Goal: Task Accomplishment & Management: Use online tool/utility

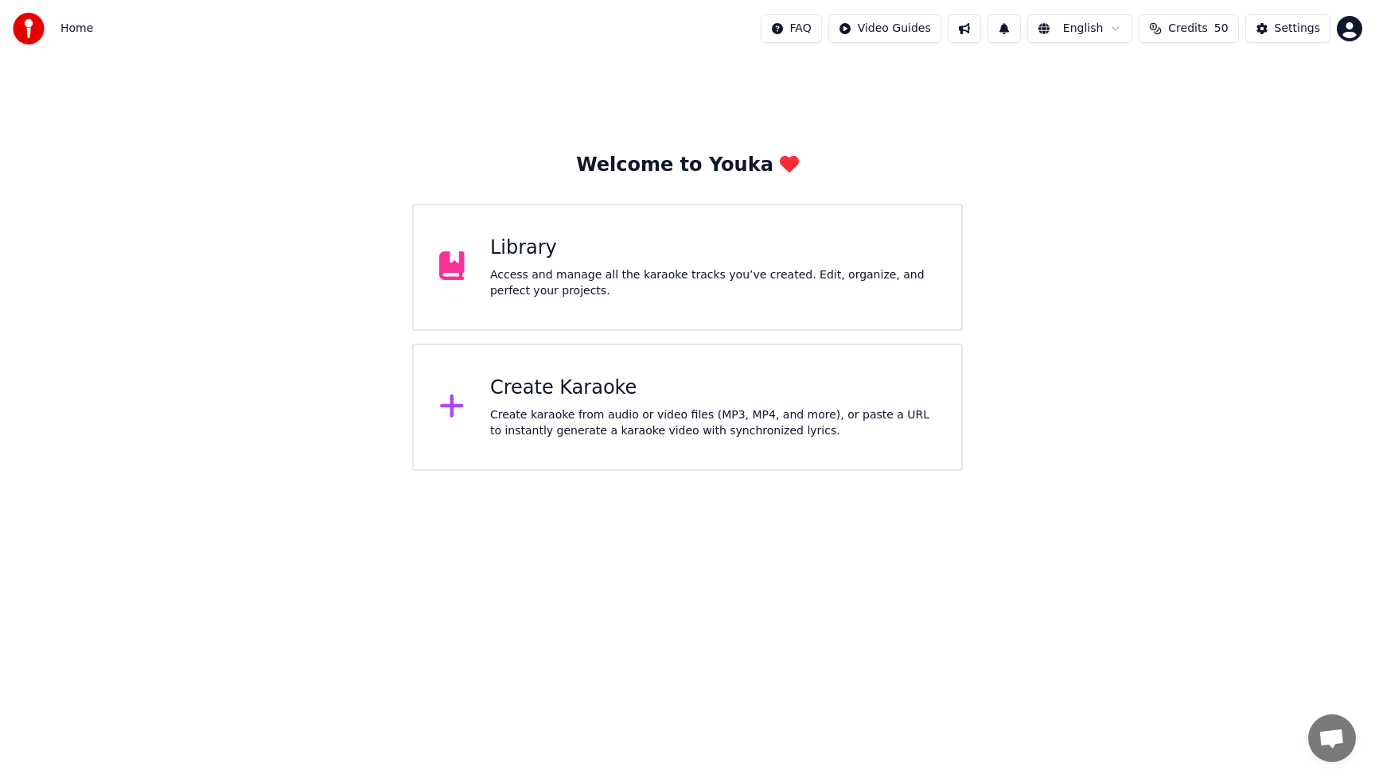
click at [587, 414] on div "Create karaoke from audio or video files (MP3, MP4, and more), or paste a URL t…" at bounding box center [713, 424] width 446 height 32
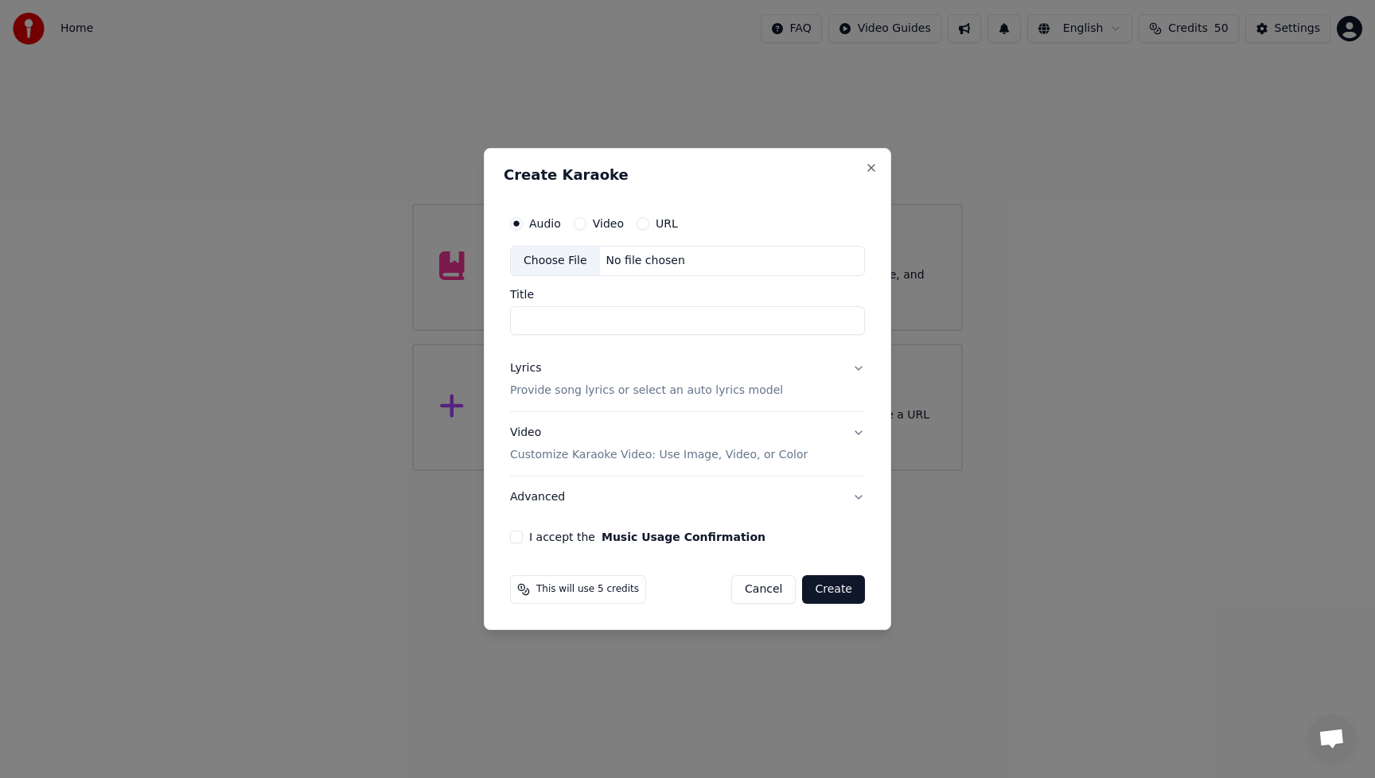
click at [560, 264] on div "Choose File" at bounding box center [555, 261] width 89 height 29
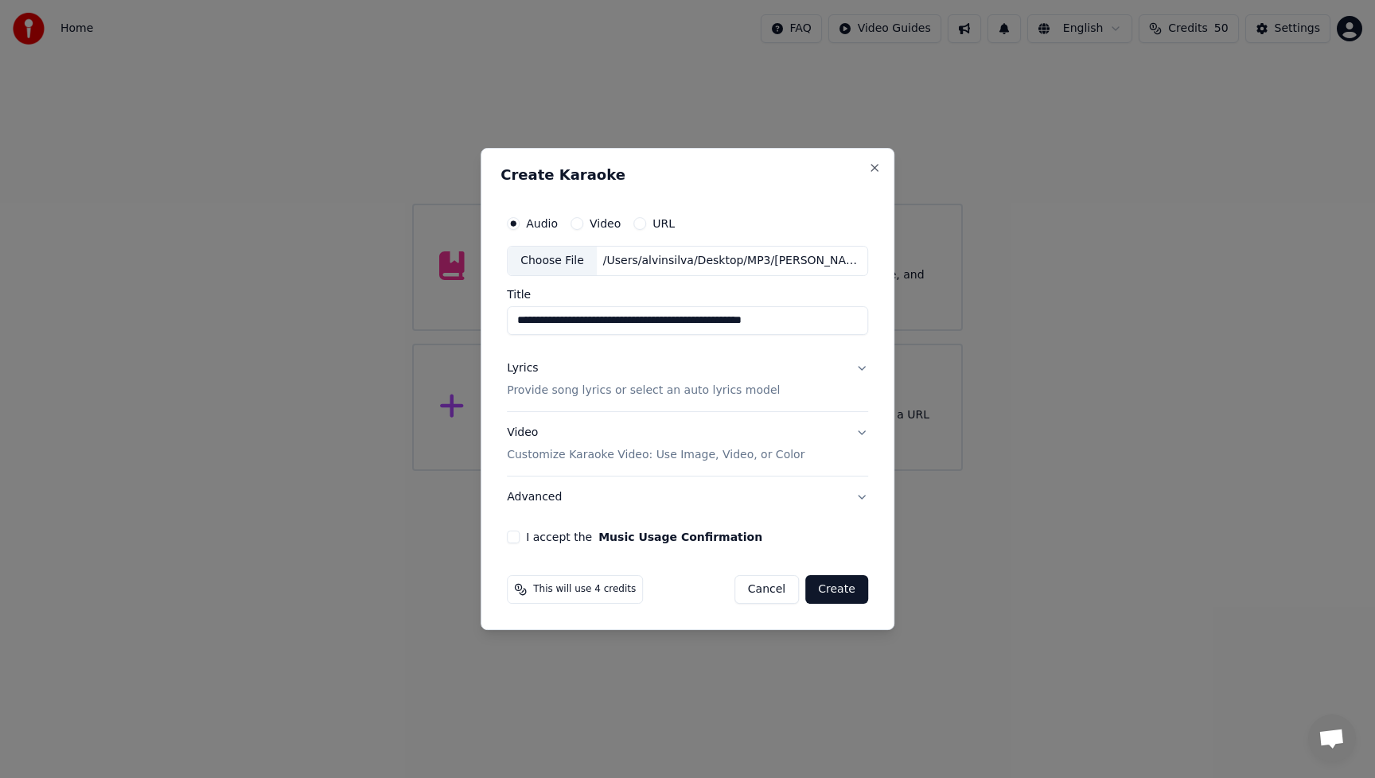
drag, startPoint x: 587, startPoint y: 320, endPoint x: 475, endPoint y: 322, distance: 112.3
click at [475, 322] on body "**********" at bounding box center [687, 235] width 1375 height 471
drag, startPoint x: 587, startPoint y: 321, endPoint x: 798, endPoint y: 322, distance: 210.1
click at [798, 322] on input "**********" at bounding box center [687, 320] width 361 height 29
type input "**********"
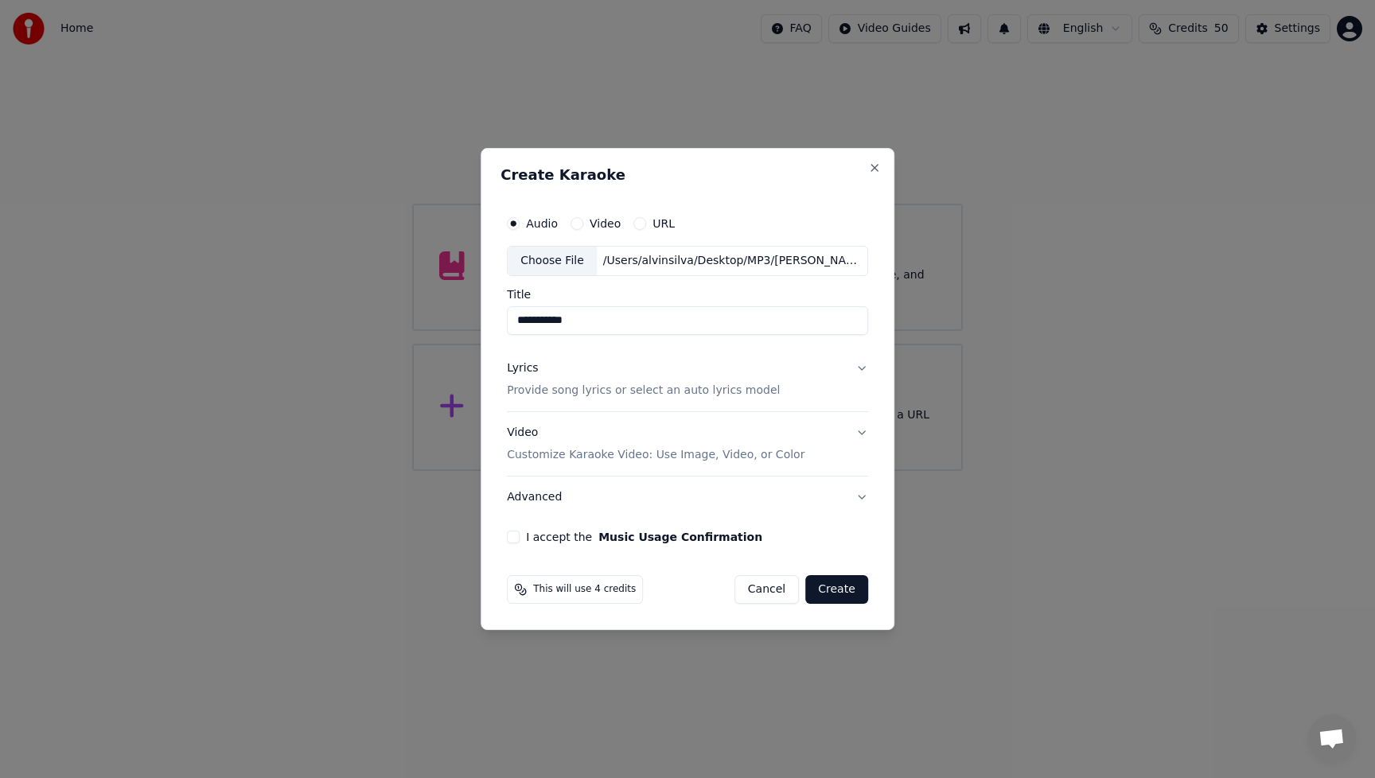
click at [537, 392] on p "Provide song lyrics or select an auto lyrics model" at bounding box center [643, 391] width 273 height 16
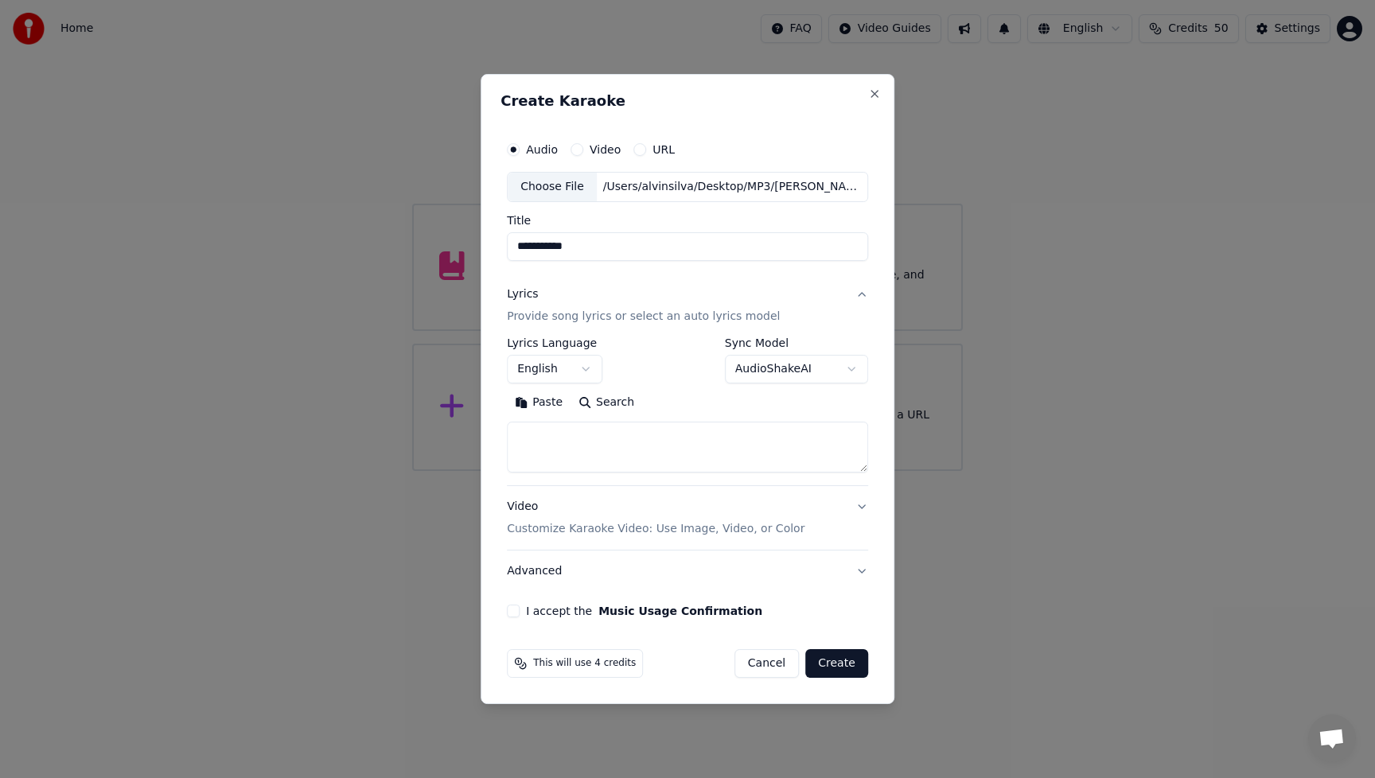
click at [591, 450] on textarea at bounding box center [687, 447] width 361 height 51
paste textarea "**********"
type textarea "**********"
click at [874, 557] on div "**********" at bounding box center [688, 389] width 414 height 630
click at [520, 510] on div "Video Customize Karaoke Video: Use Image, Video, or Color" at bounding box center [656, 518] width 298 height 38
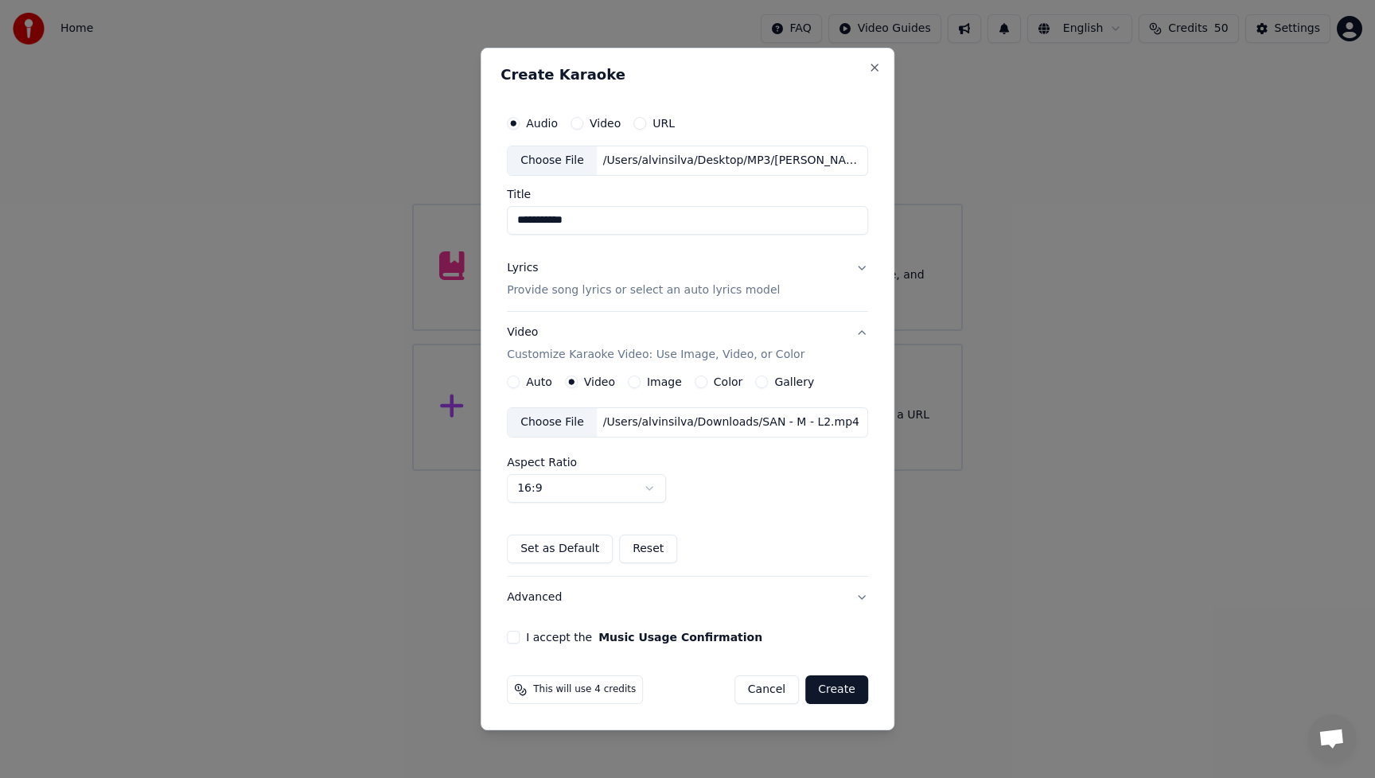
click at [557, 422] on div "Choose File" at bounding box center [552, 422] width 89 height 29
click at [548, 598] on button "Advanced" at bounding box center [687, 597] width 361 height 41
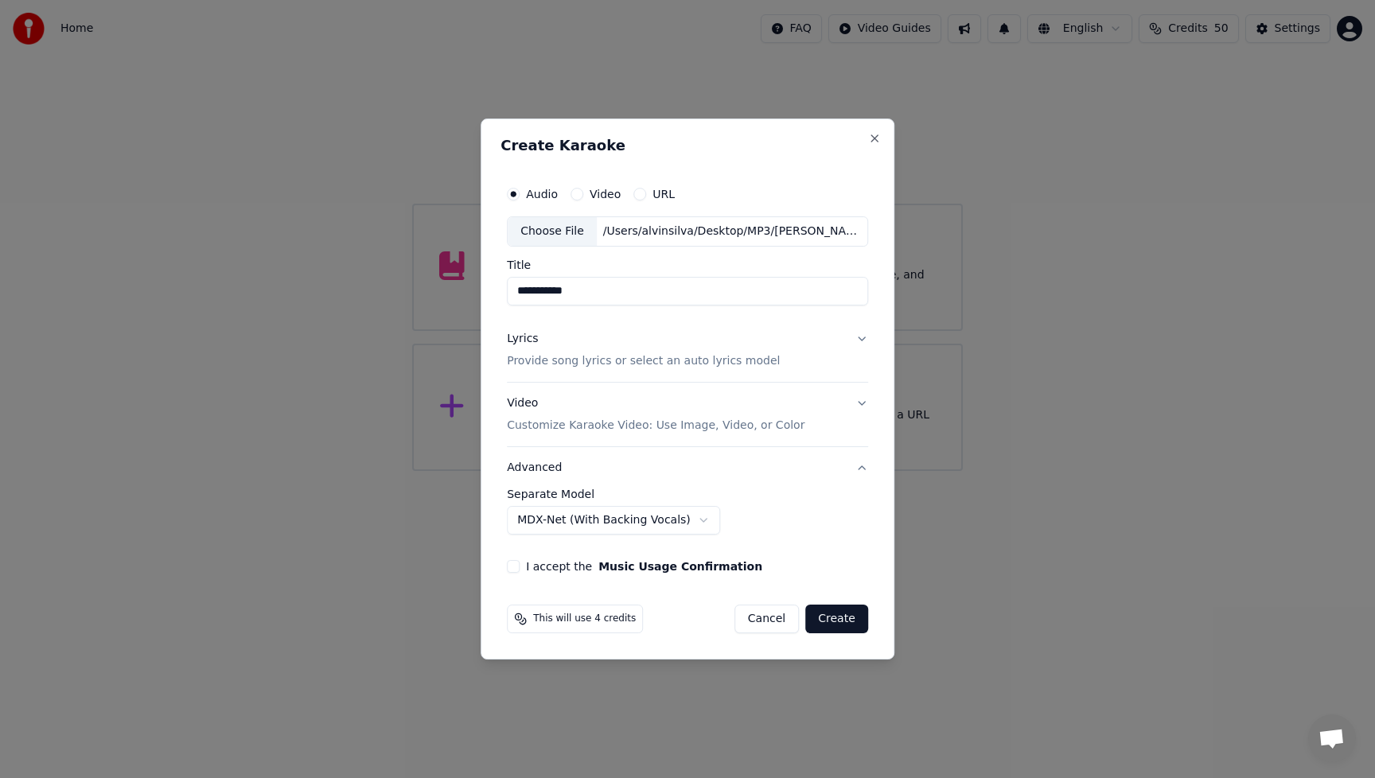
click at [517, 571] on button "I accept the Music Usage Confirmation" at bounding box center [513, 566] width 13 height 13
click at [836, 622] on button "Create" at bounding box center [837, 619] width 63 height 29
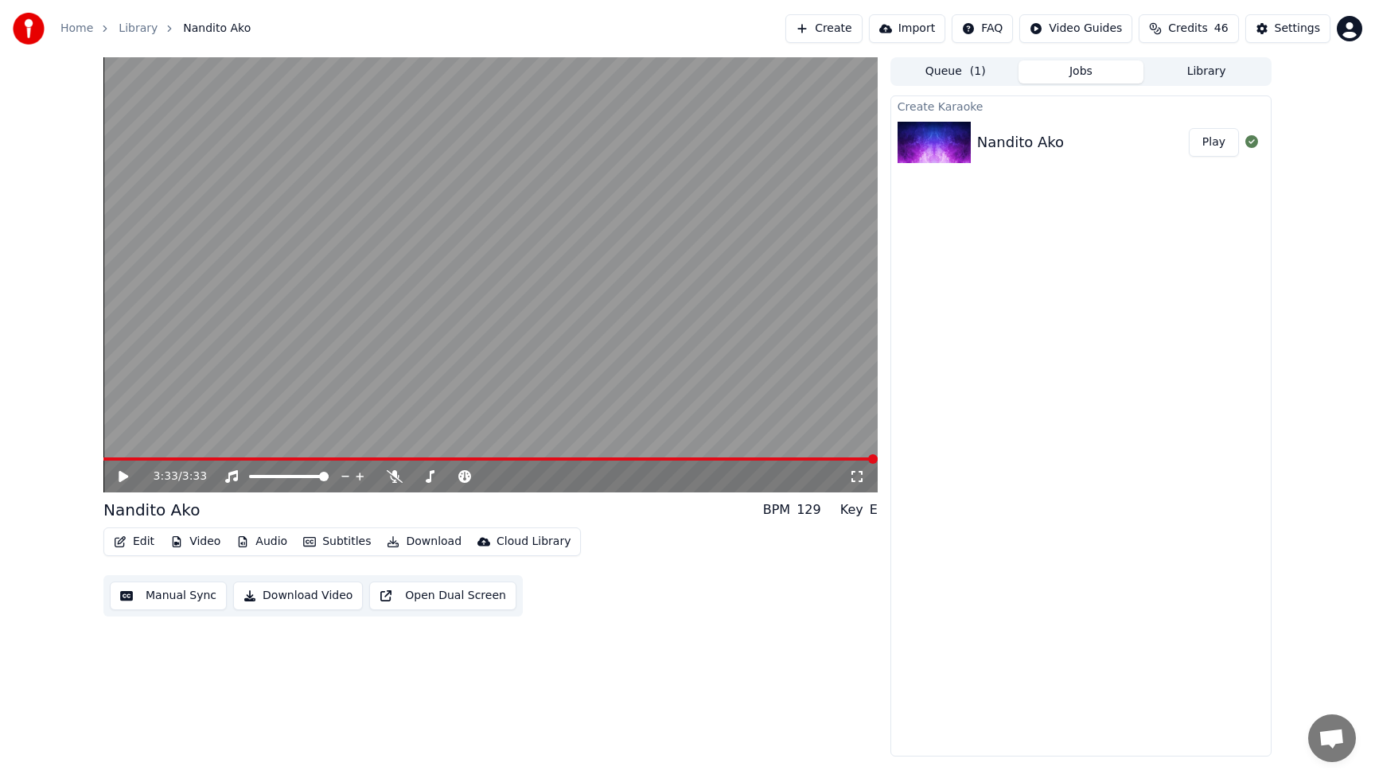
click at [1216, 148] on button "Play" at bounding box center [1214, 142] width 50 height 29
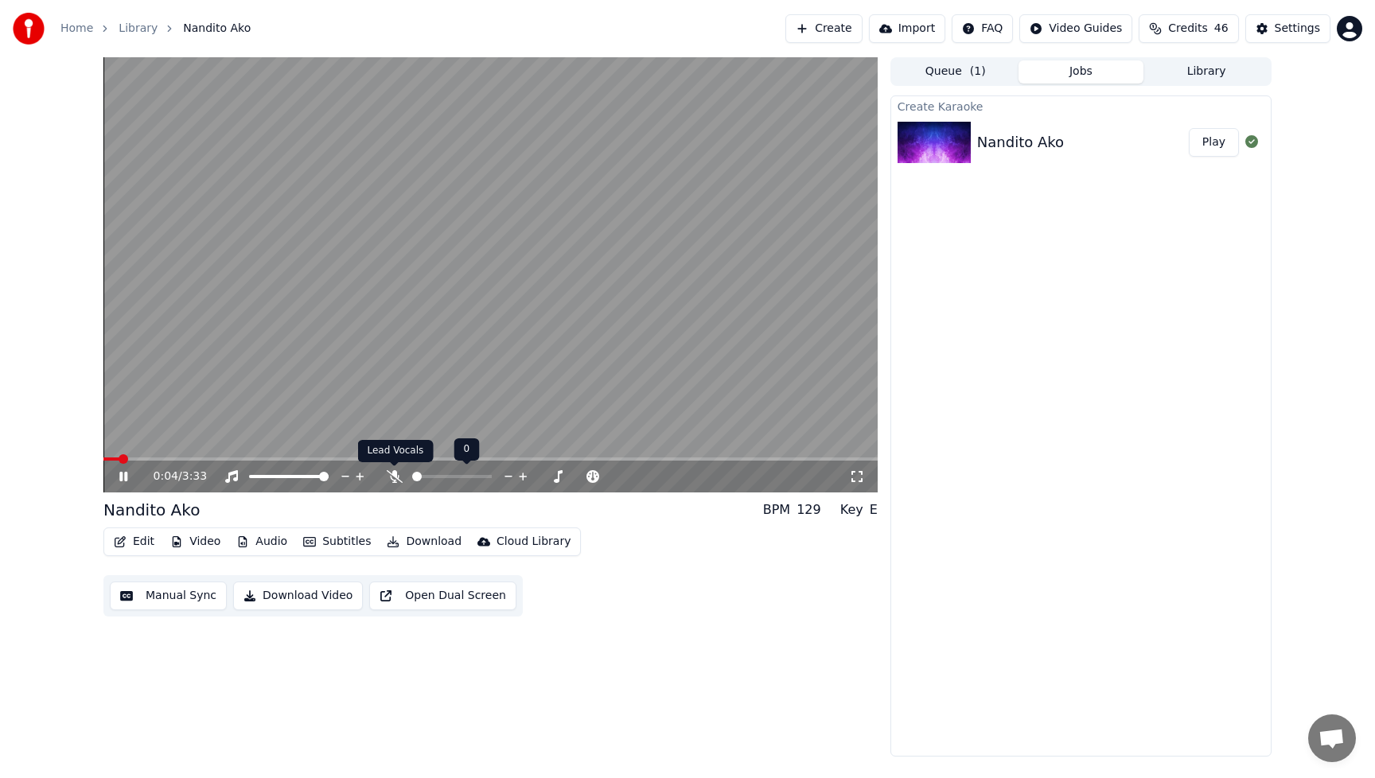
drag, startPoint x: 400, startPoint y: 478, endPoint x: 415, endPoint y: 485, distance: 16.0
click at [400, 478] on icon at bounding box center [395, 476] width 16 height 13
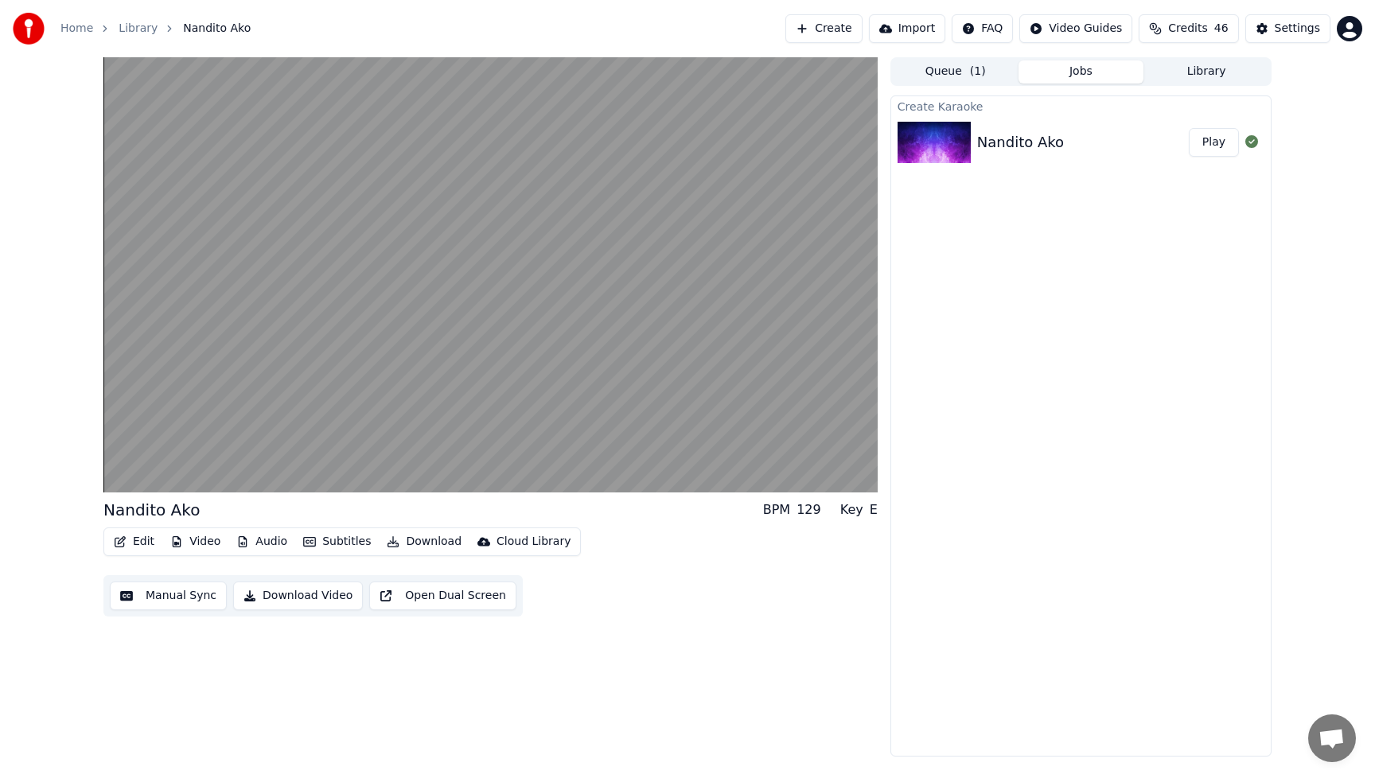
click at [148, 540] on button "Edit" at bounding box center [133, 542] width 53 height 22
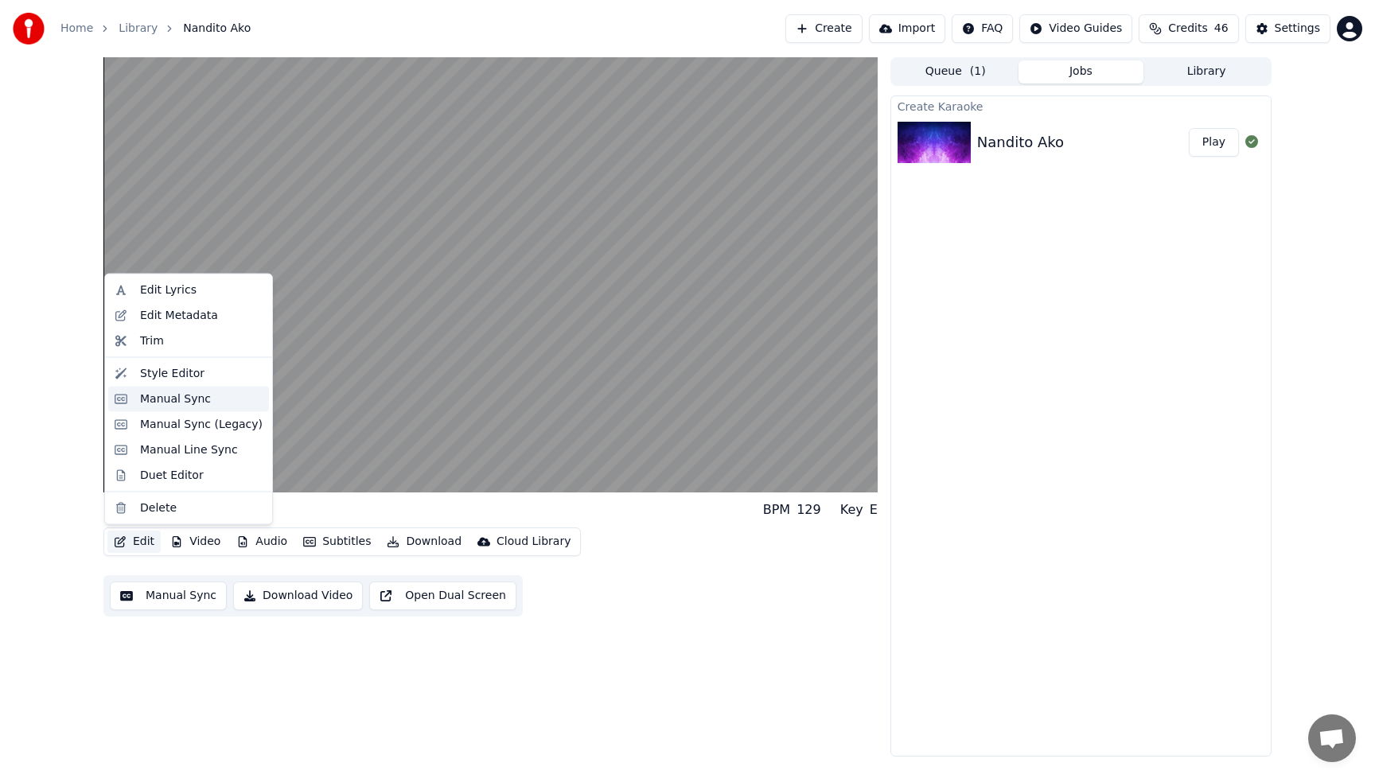
click at [175, 404] on div "Manual Sync" at bounding box center [175, 399] width 71 height 16
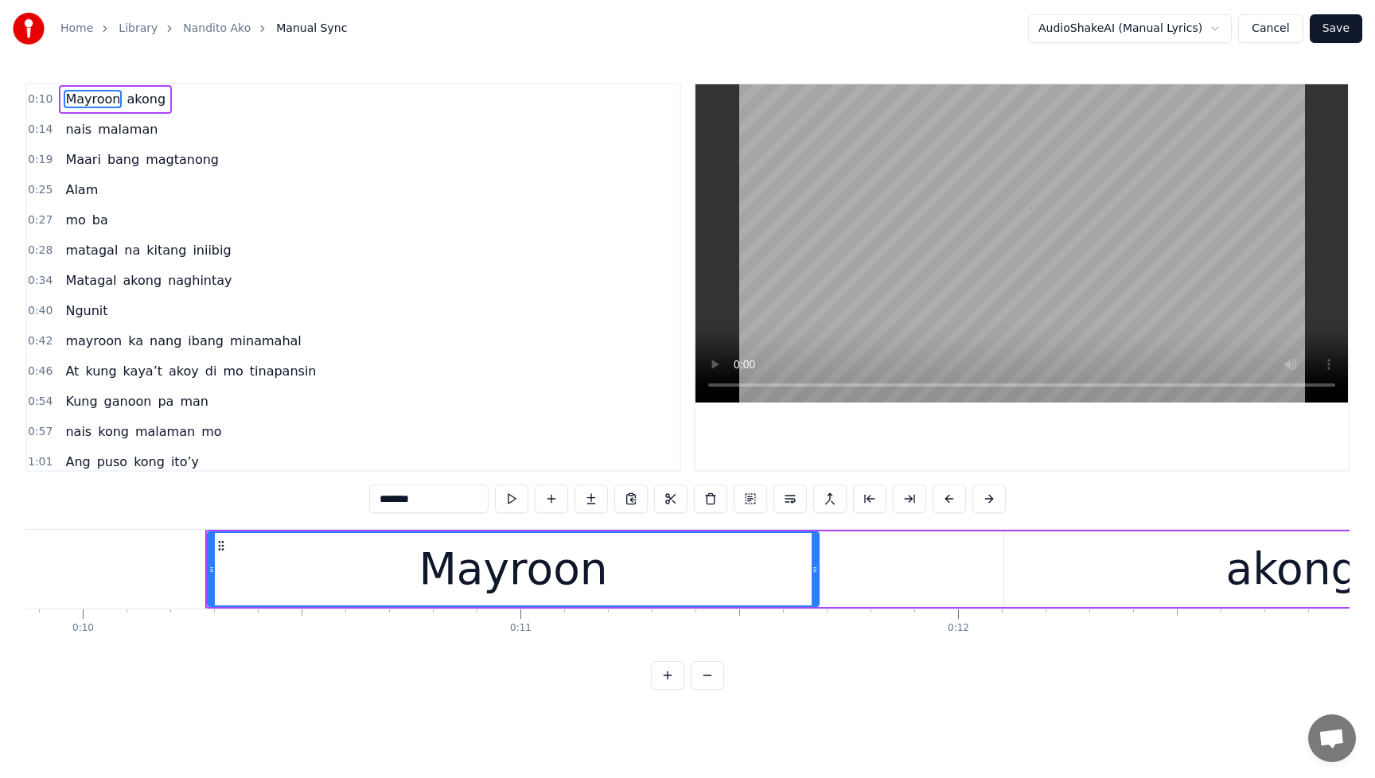
scroll to position [0, 4421]
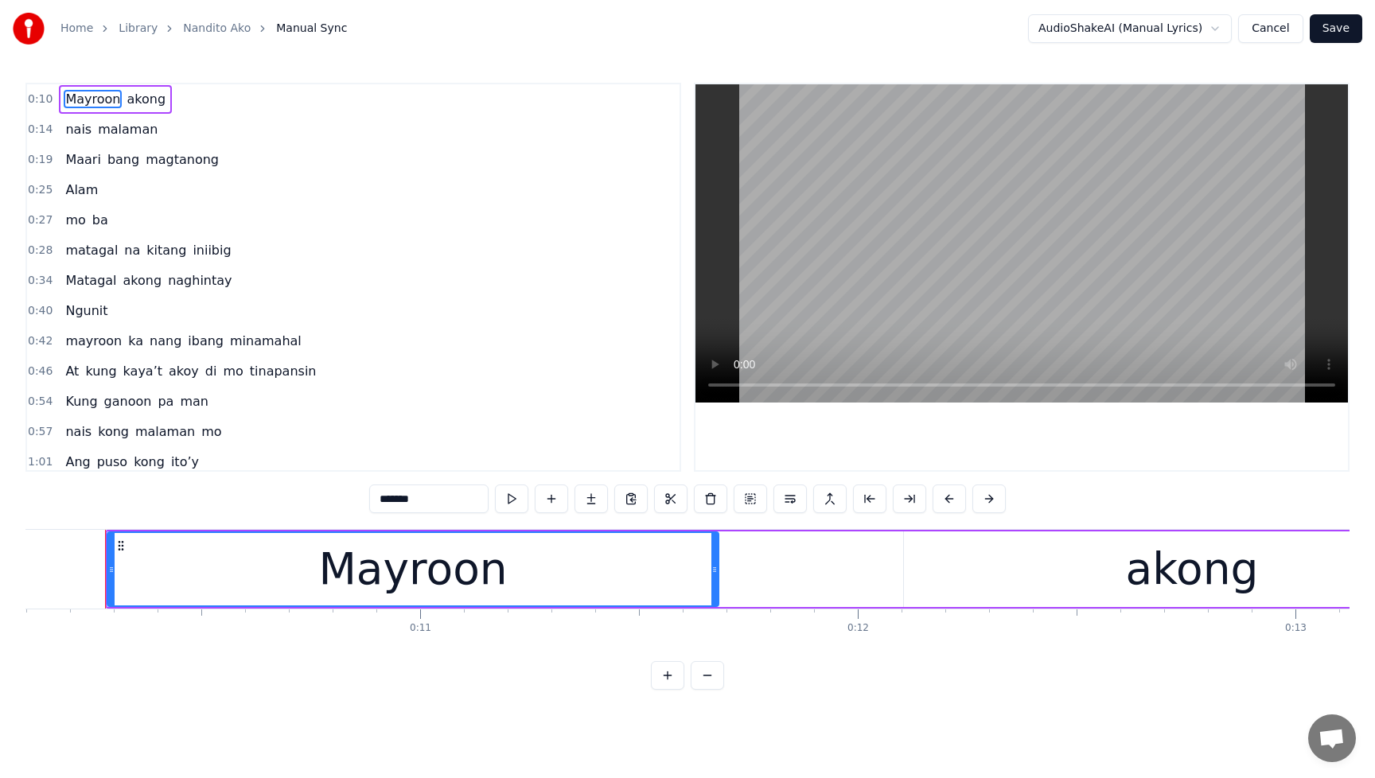
click at [122, 279] on span "akong" at bounding box center [143, 280] width 42 height 18
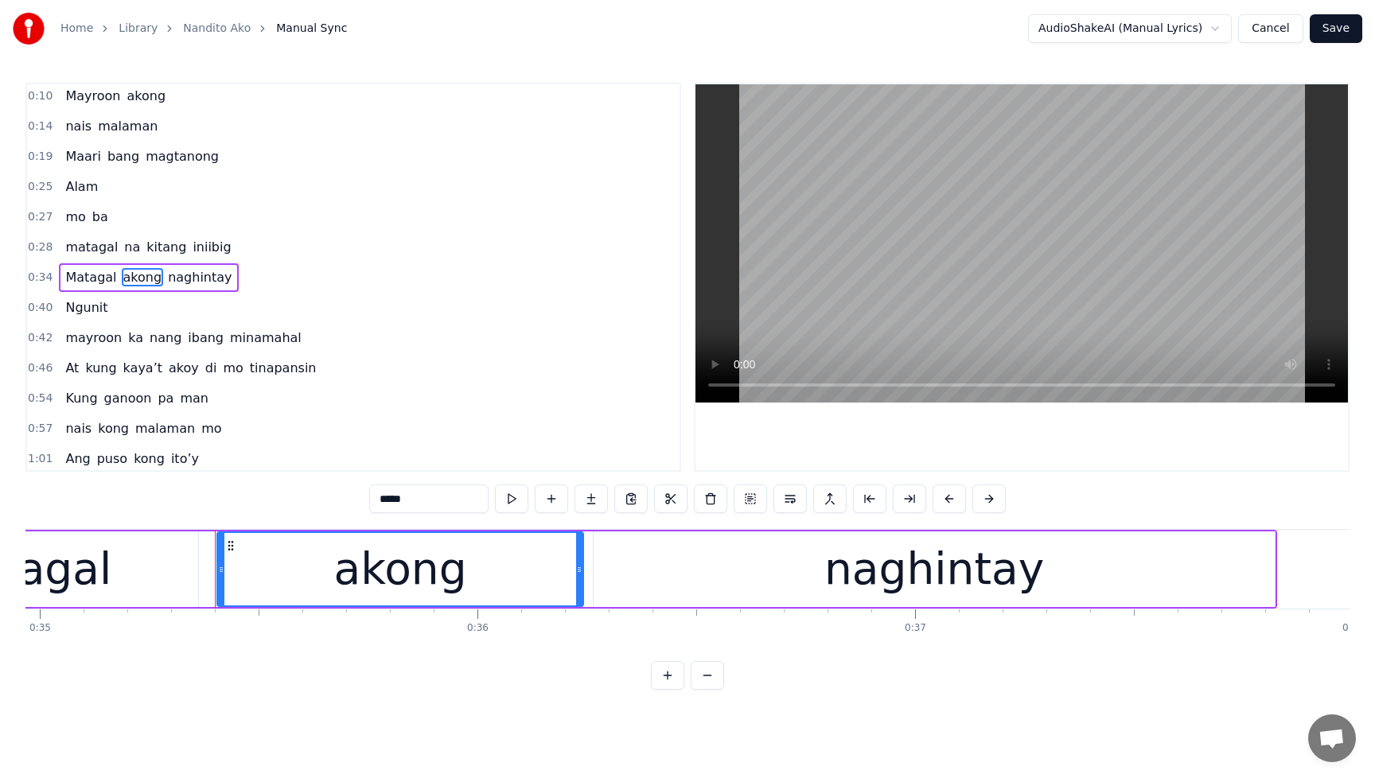
scroll to position [0, 15418]
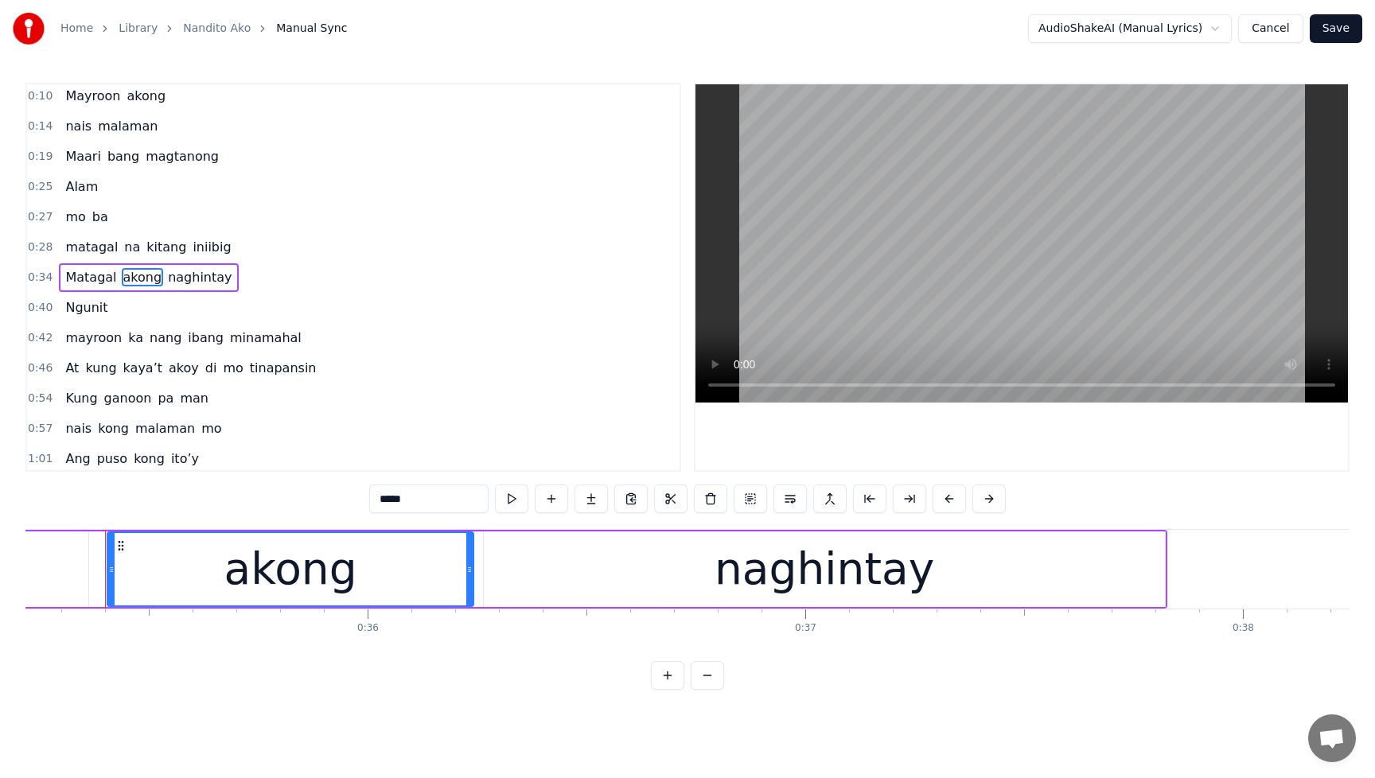
click at [379, 507] on input "*****" at bounding box center [428, 499] width 119 height 29
click at [381, 501] on input "*****" at bounding box center [428, 499] width 119 height 29
type input "******"
click at [1356, 34] on button "Save" at bounding box center [1336, 28] width 53 height 29
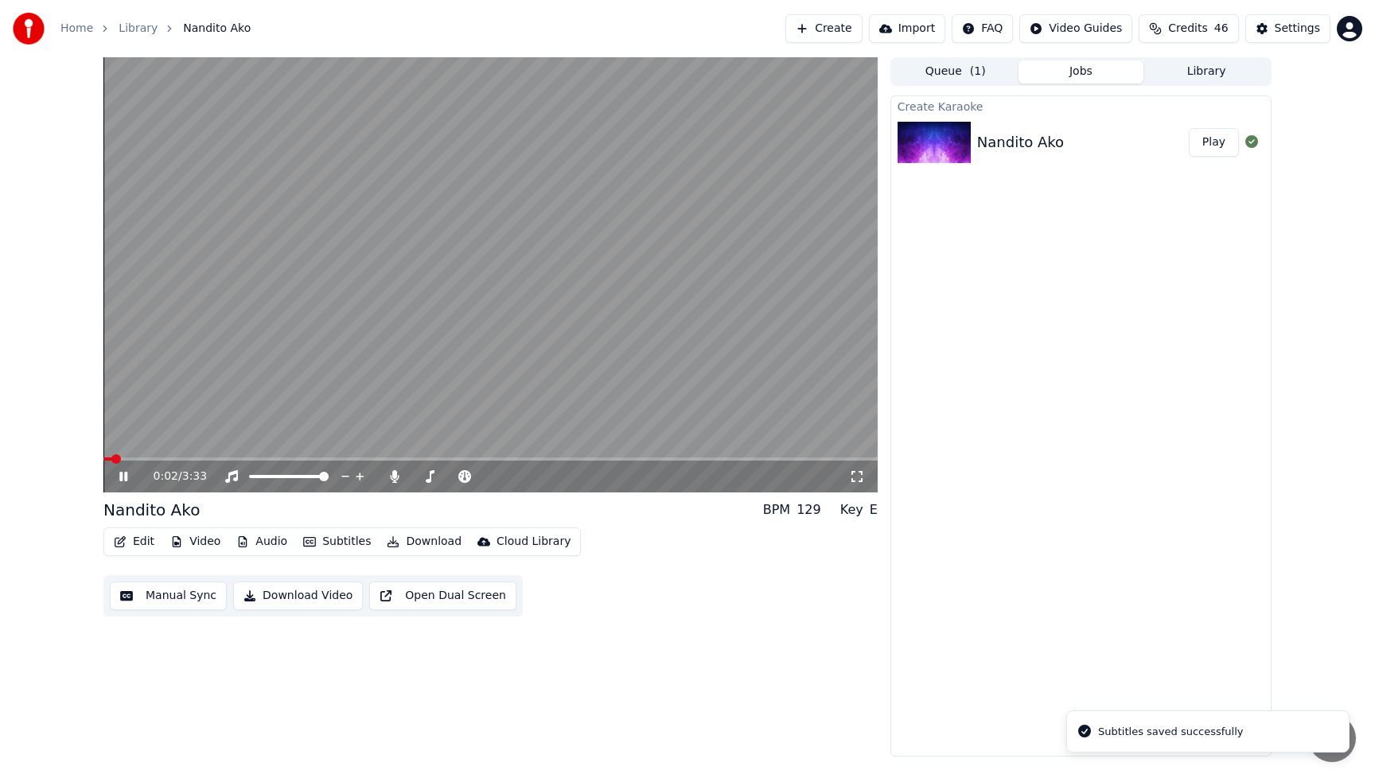
click at [163, 458] on span at bounding box center [490, 459] width 774 height 3
click at [193, 458] on span at bounding box center [490, 459] width 774 height 3
click at [138, 546] on button "Edit" at bounding box center [133, 542] width 53 height 22
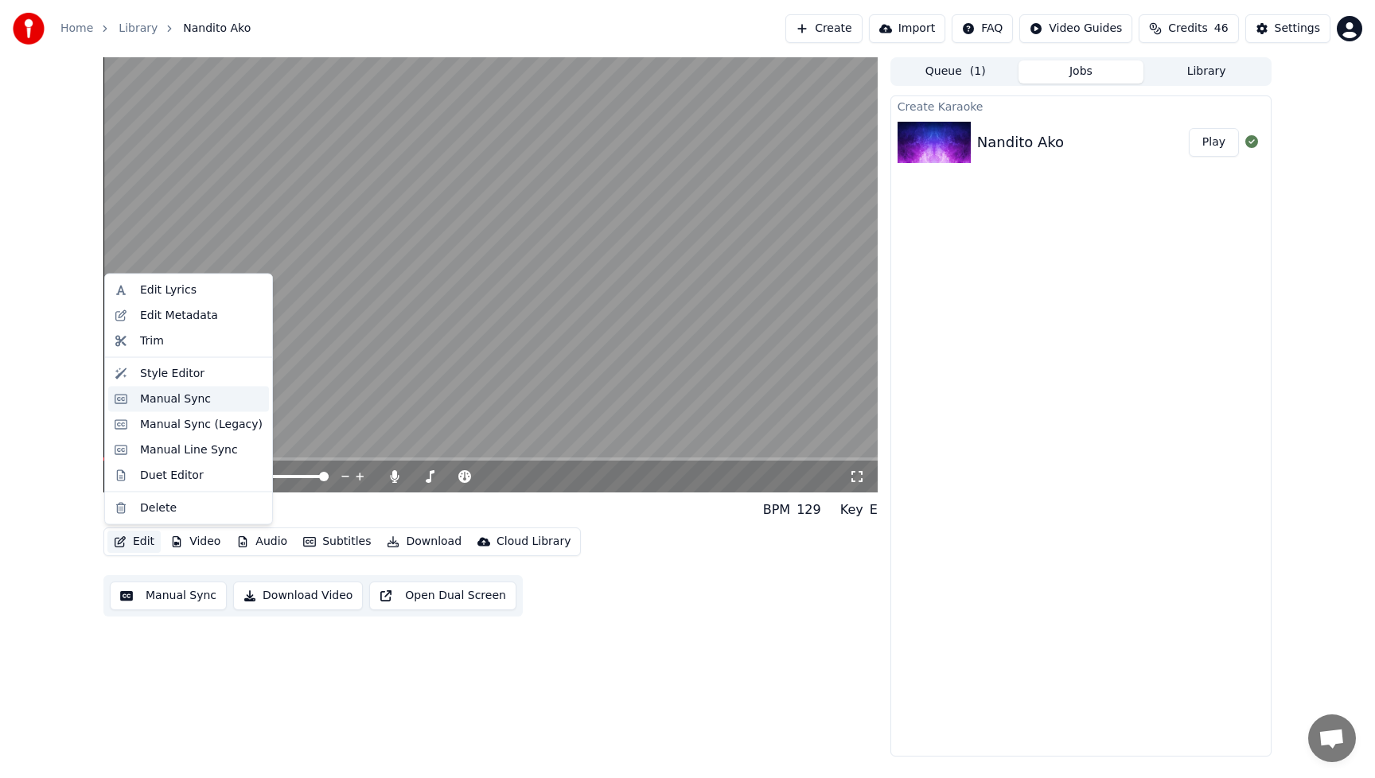
click at [164, 402] on div "Manual Sync" at bounding box center [175, 399] width 71 height 16
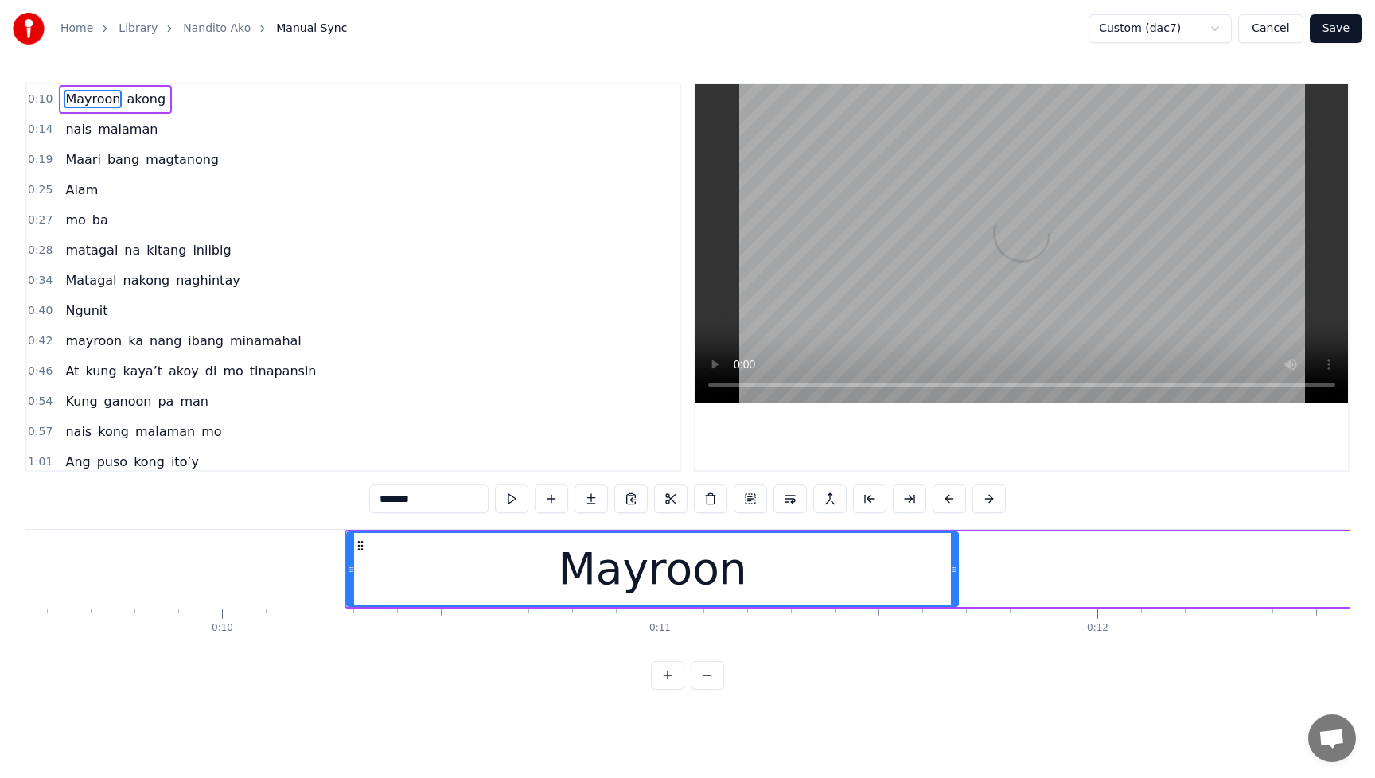
scroll to position [0, 4421]
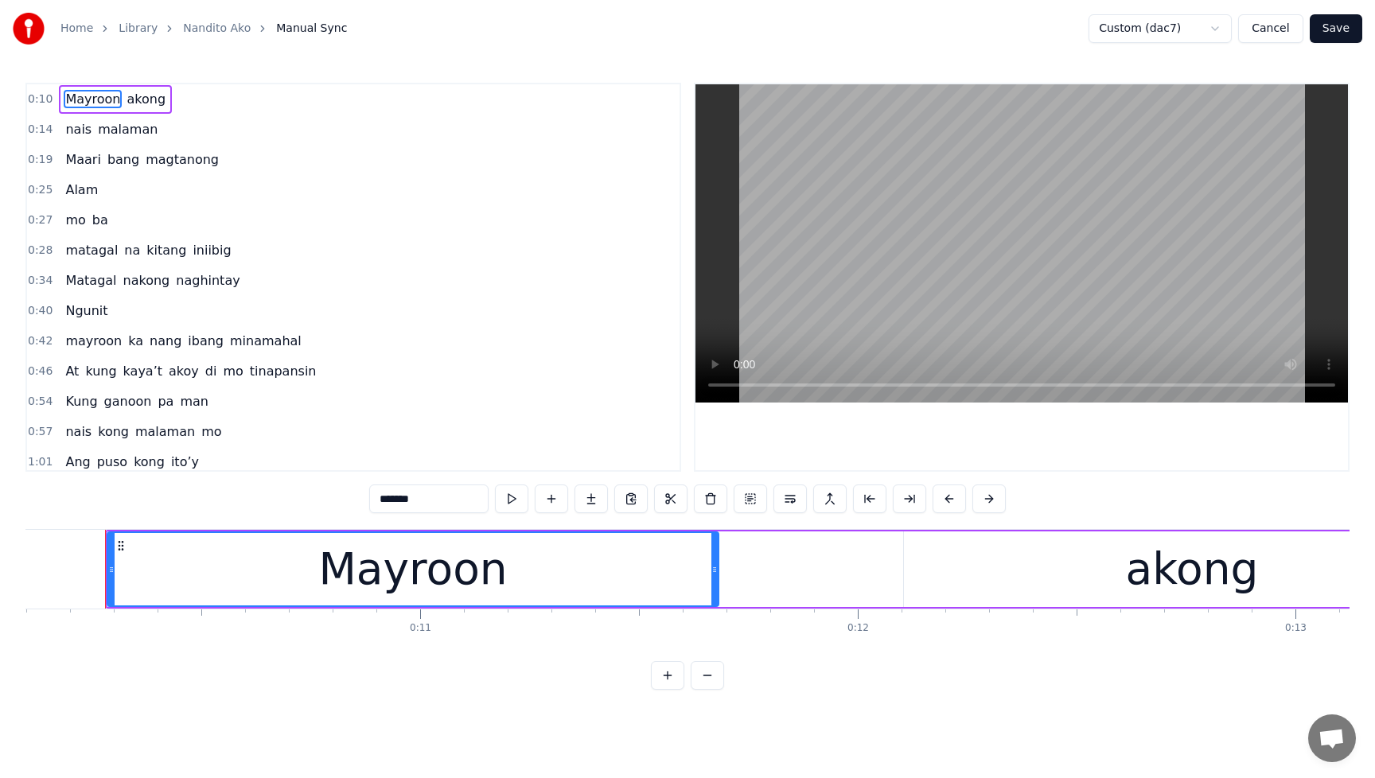
click at [176, 285] on span "naghintay" at bounding box center [207, 280] width 67 height 18
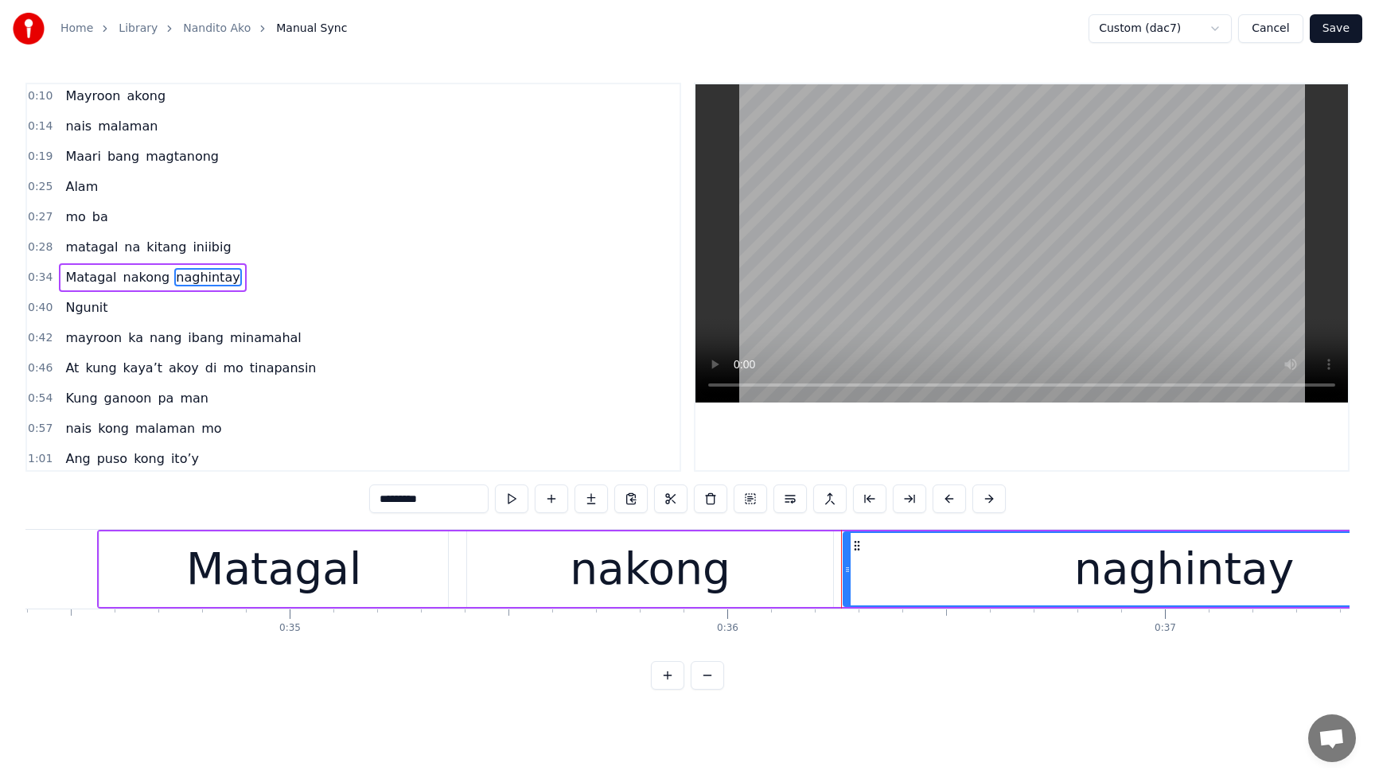
scroll to position [0, 15795]
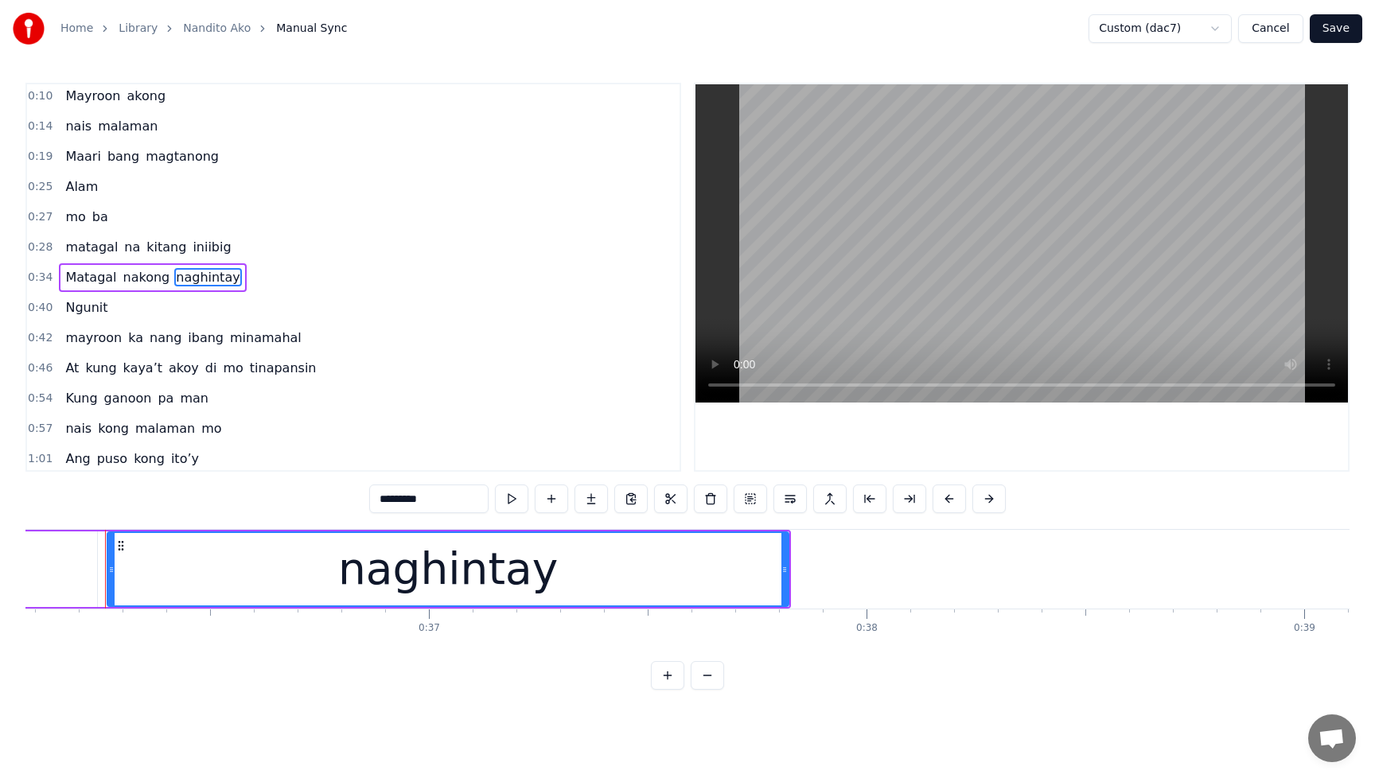
click at [404, 497] on input "*********" at bounding box center [428, 499] width 119 height 29
type input "**********"
click at [84, 224] on div "mo ba" at bounding box center [86, 217] width 55 height 29
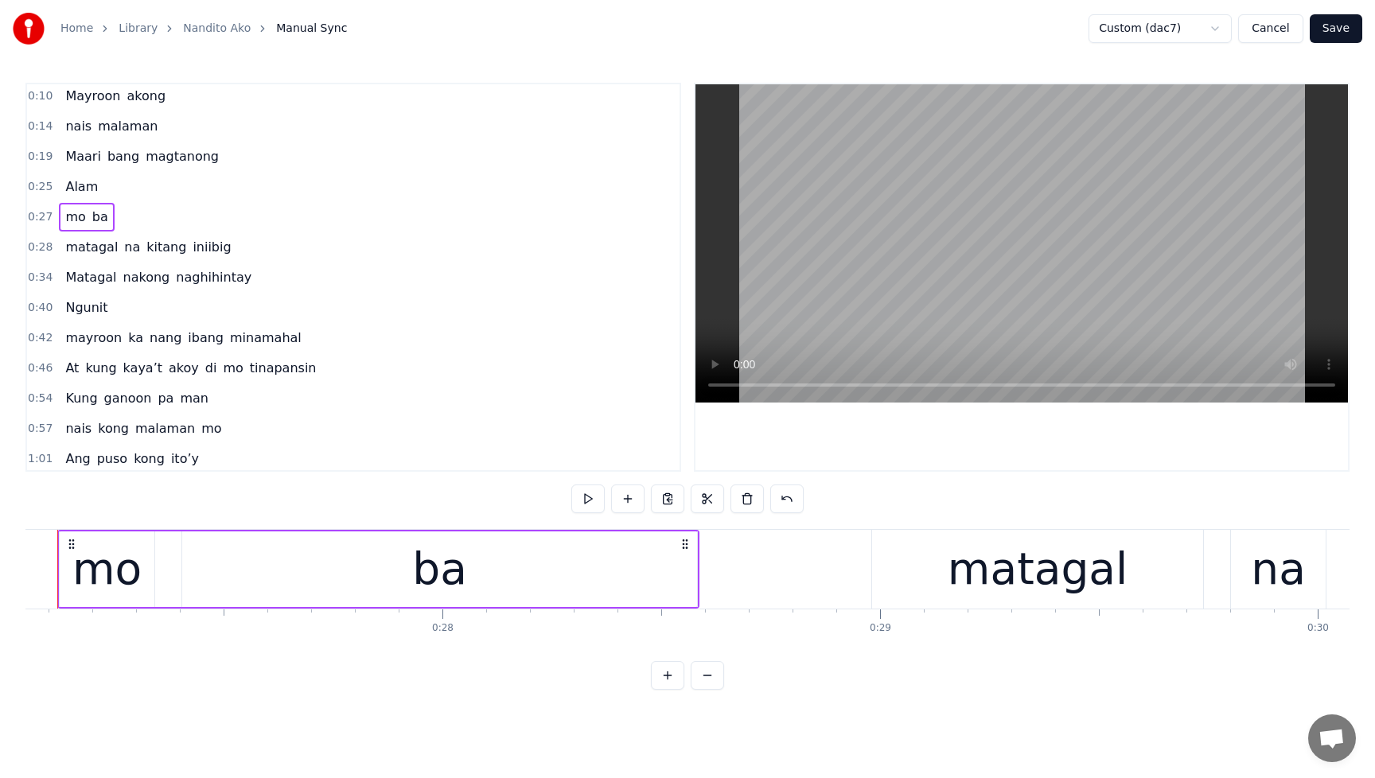
scroll to position [0, 11793]
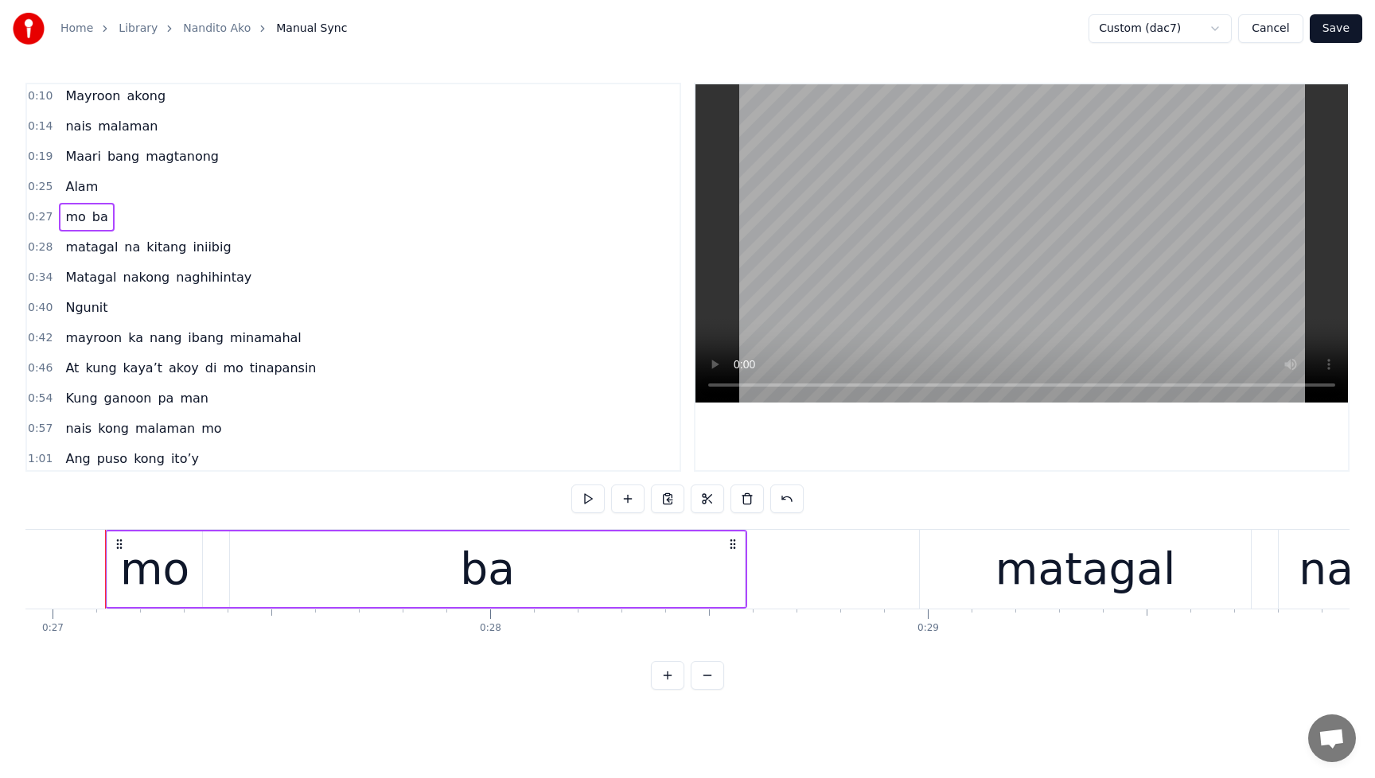
click at [540, 565] on div "ba" at bounding box center [487, 570] width 515 height 76
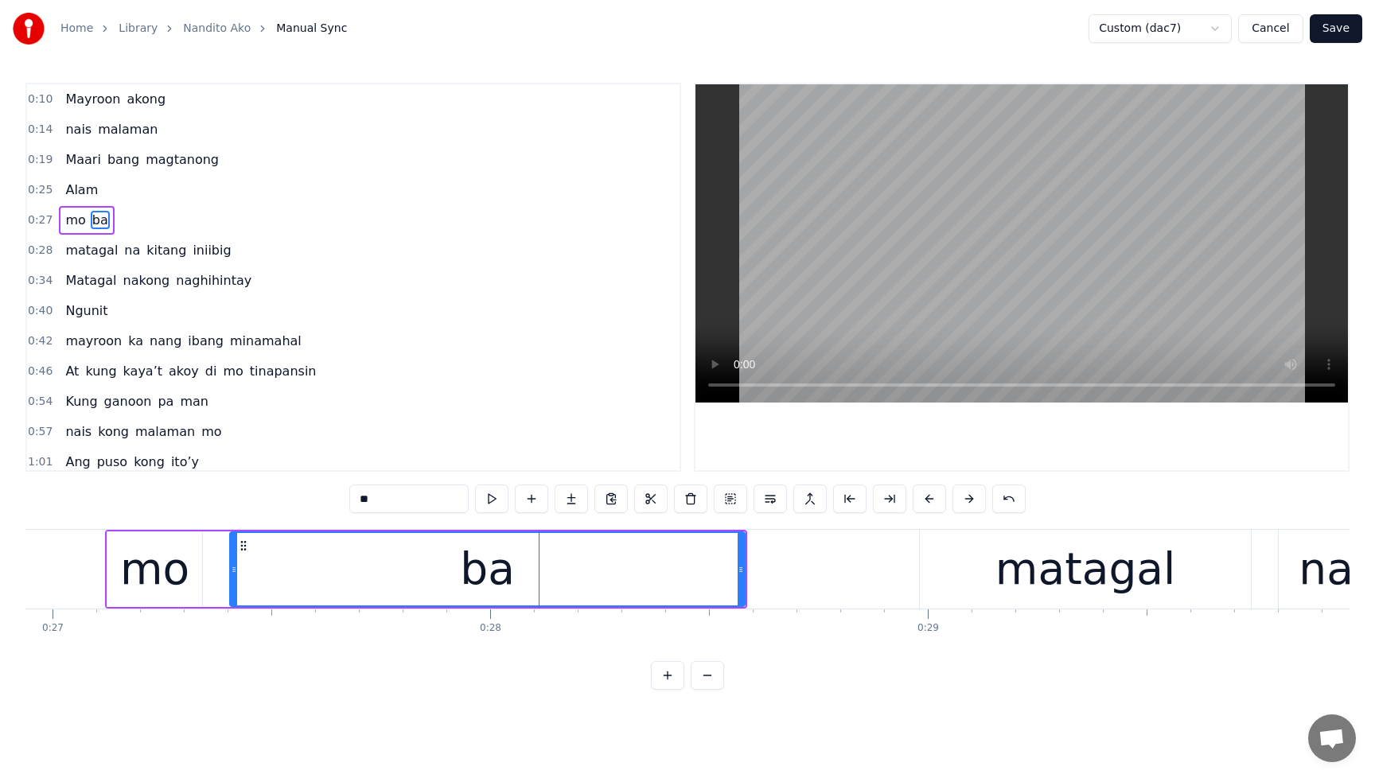
click at [419, 495] on input "**" at bounding box center [408, 499] width 119 height 29
type input "****"
click at [1338, 25] on button "Save" at bounding box center [1336, 28] width 53 height 29
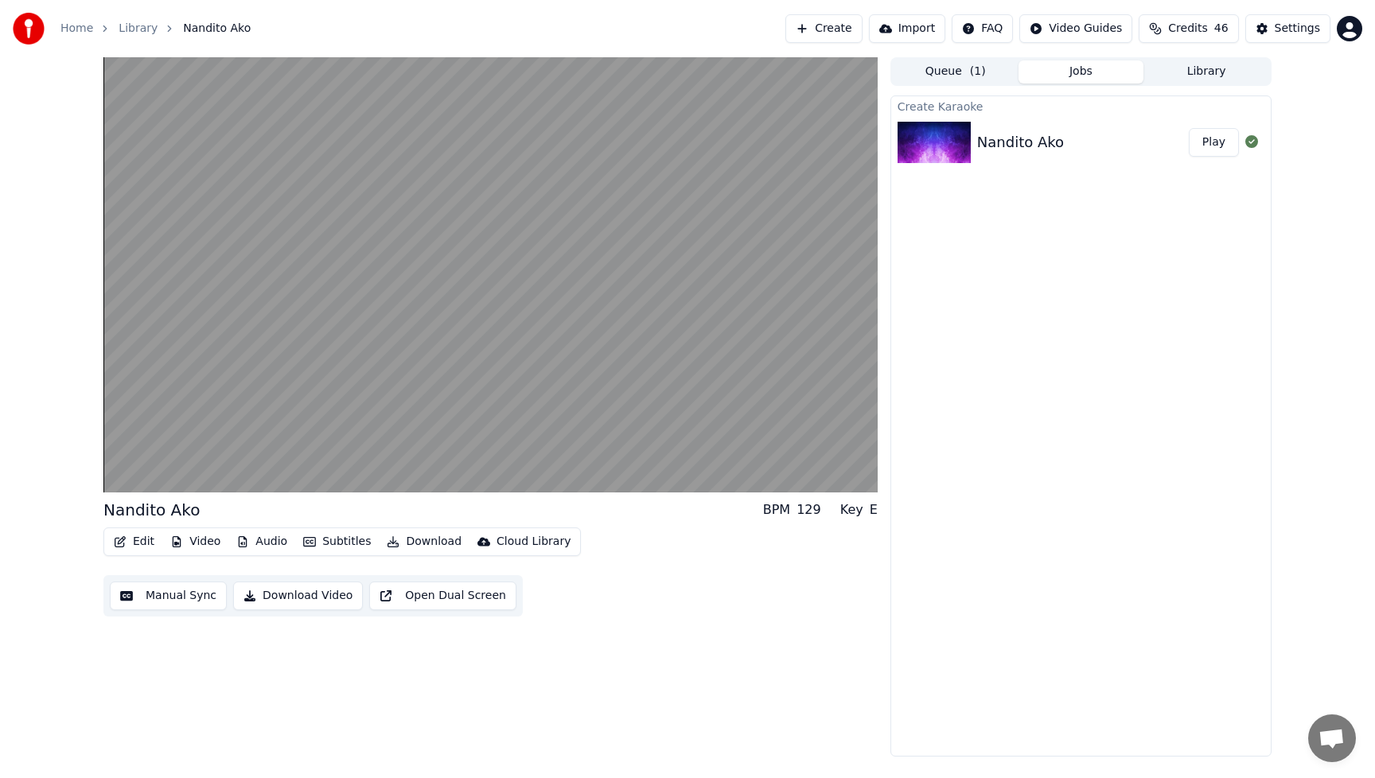
click at [136, 536] on button "Edit" at bounding box center [133, 542] width 53 height 22
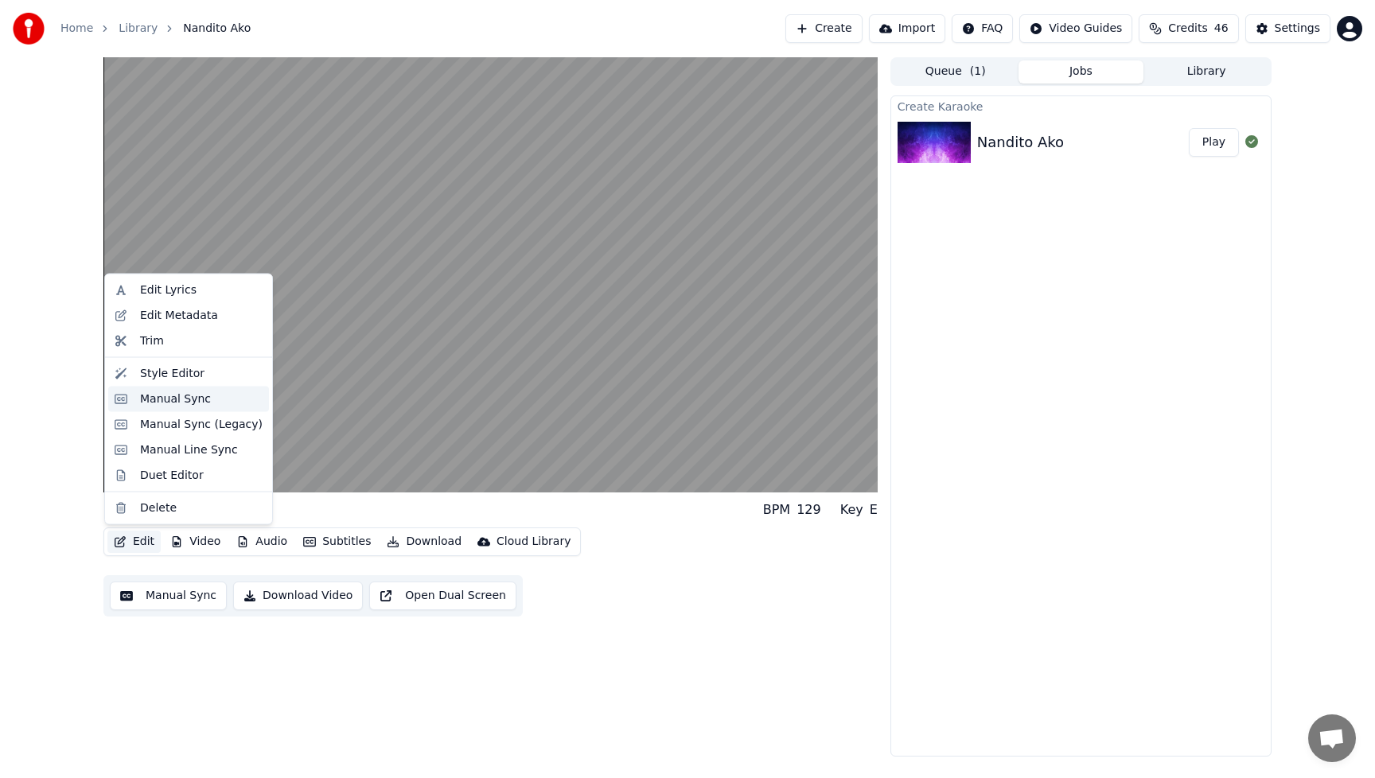
click at [170, 401] on div "Manual Sync" at bounding box center [175, 399] width 71 height 16
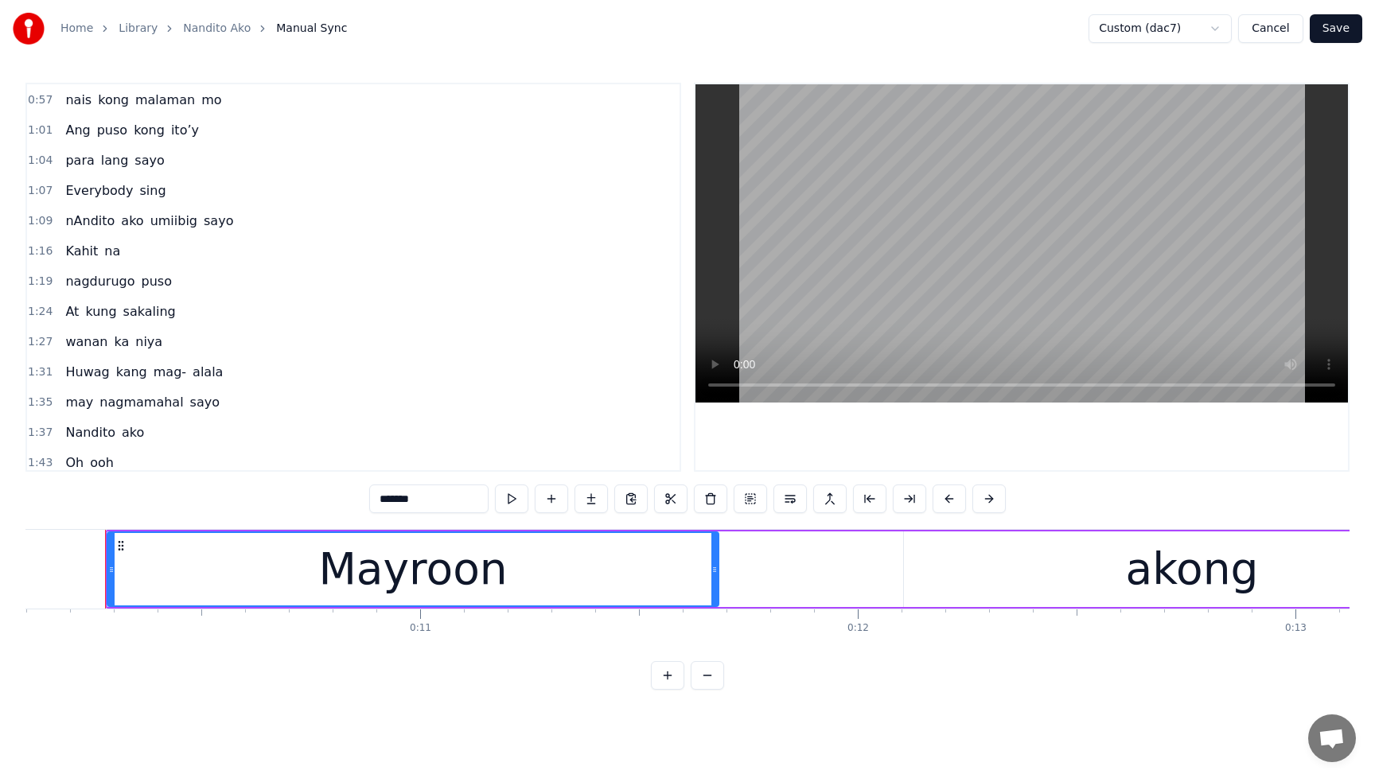
scroll to position [337, 0]
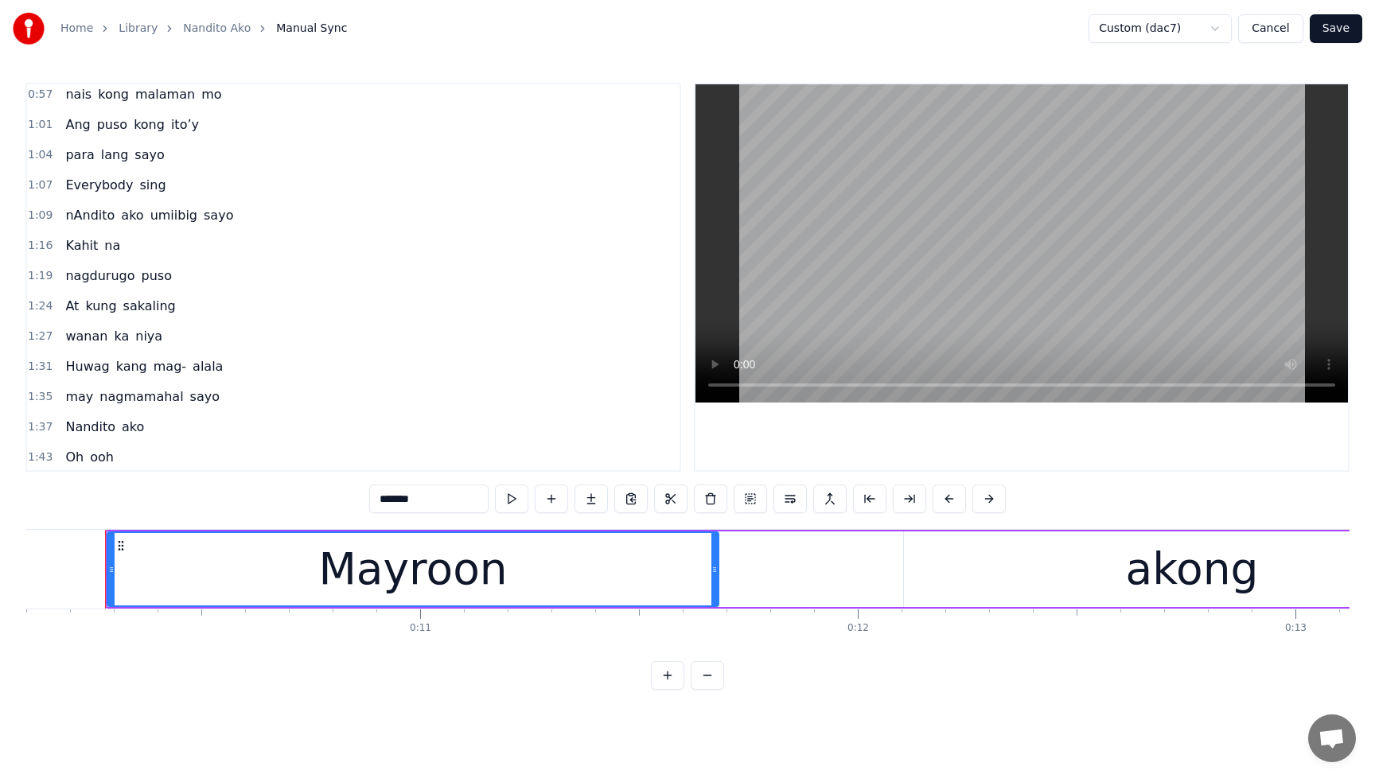
click at [76, 342] on span "wanan" at bounding box center [86, 336] width 45 height 18
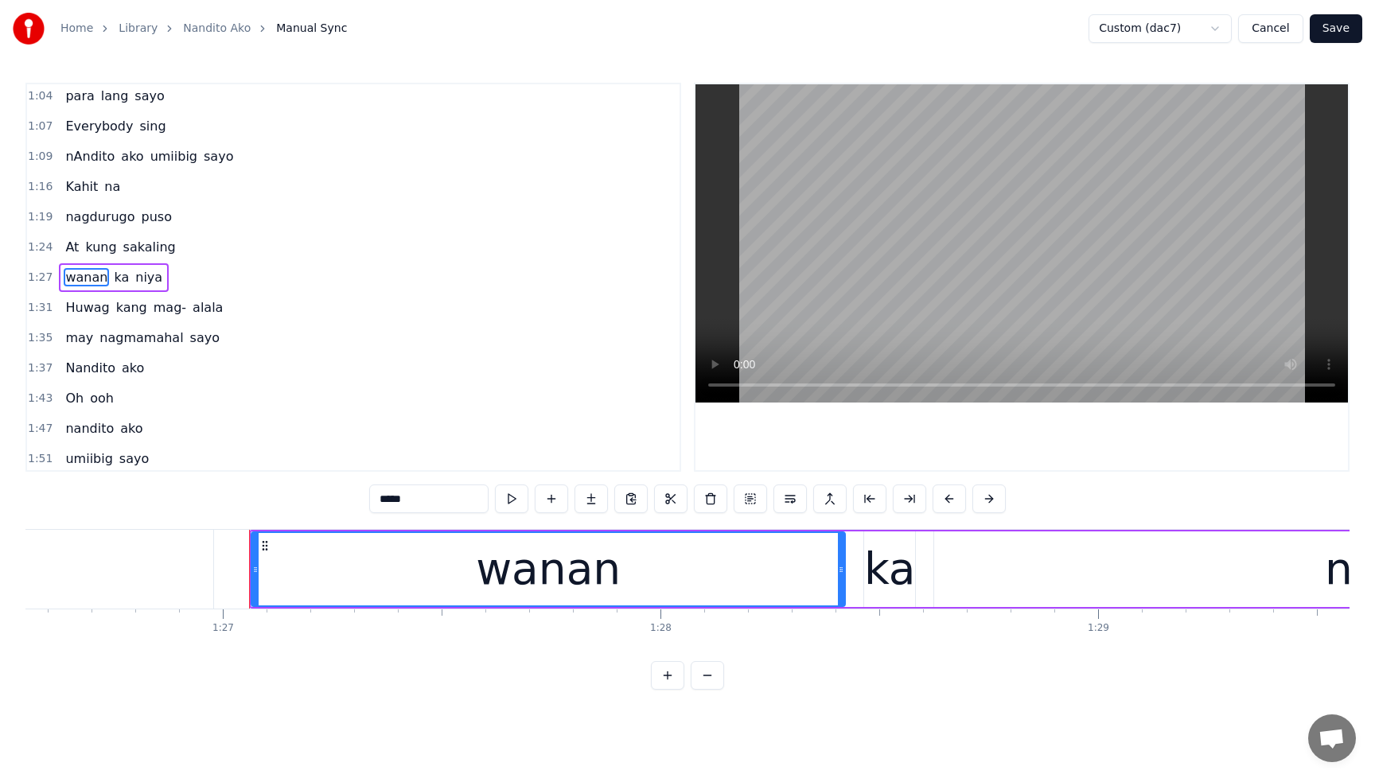
scroll to position [0, 38035]
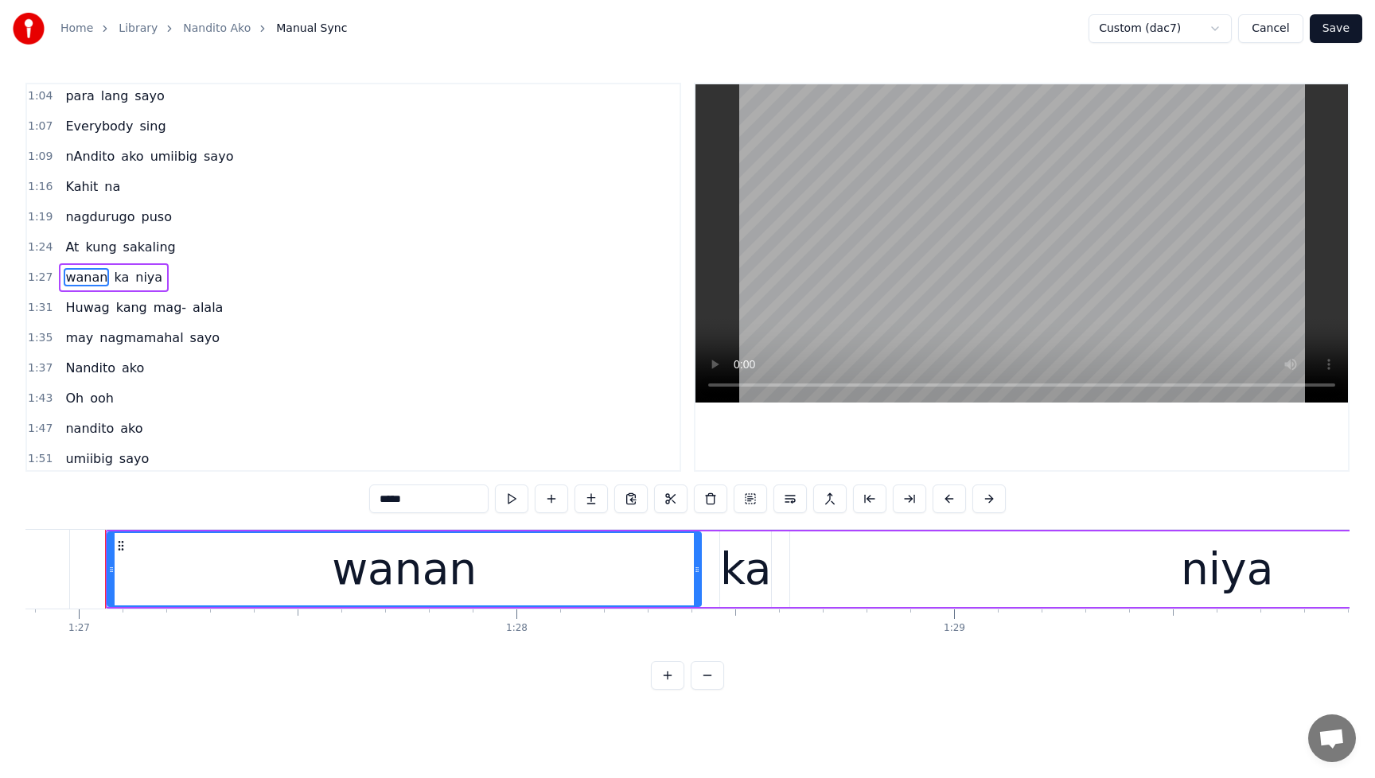
click at [379, 506] on input "*****" at bounding box center [428, 499] width 119 height 29
type input "******"
click at [1348, 35] on button "Save" at bounding box center [1336, 28] width 53 height 29
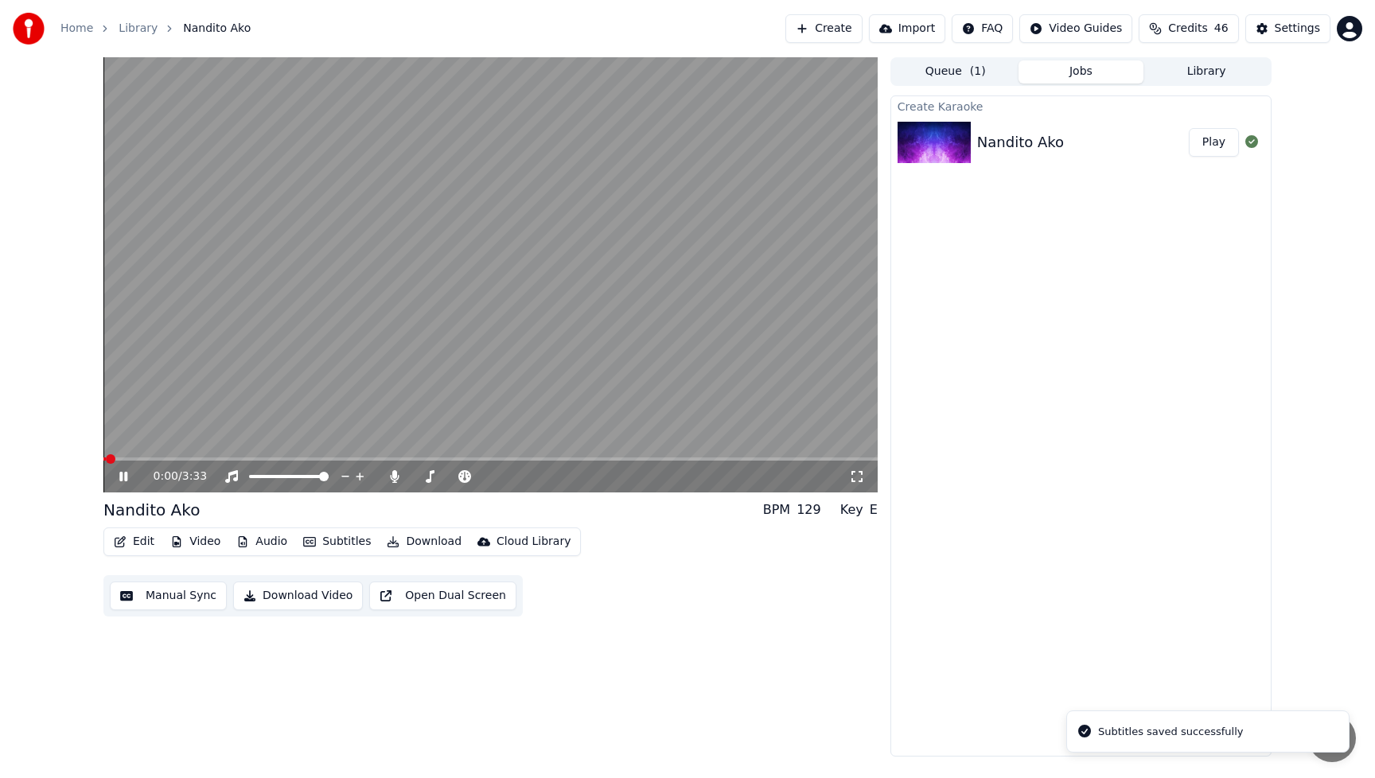
click at [337, 459] on span at bounding box center [490, 459] width 774 height 3
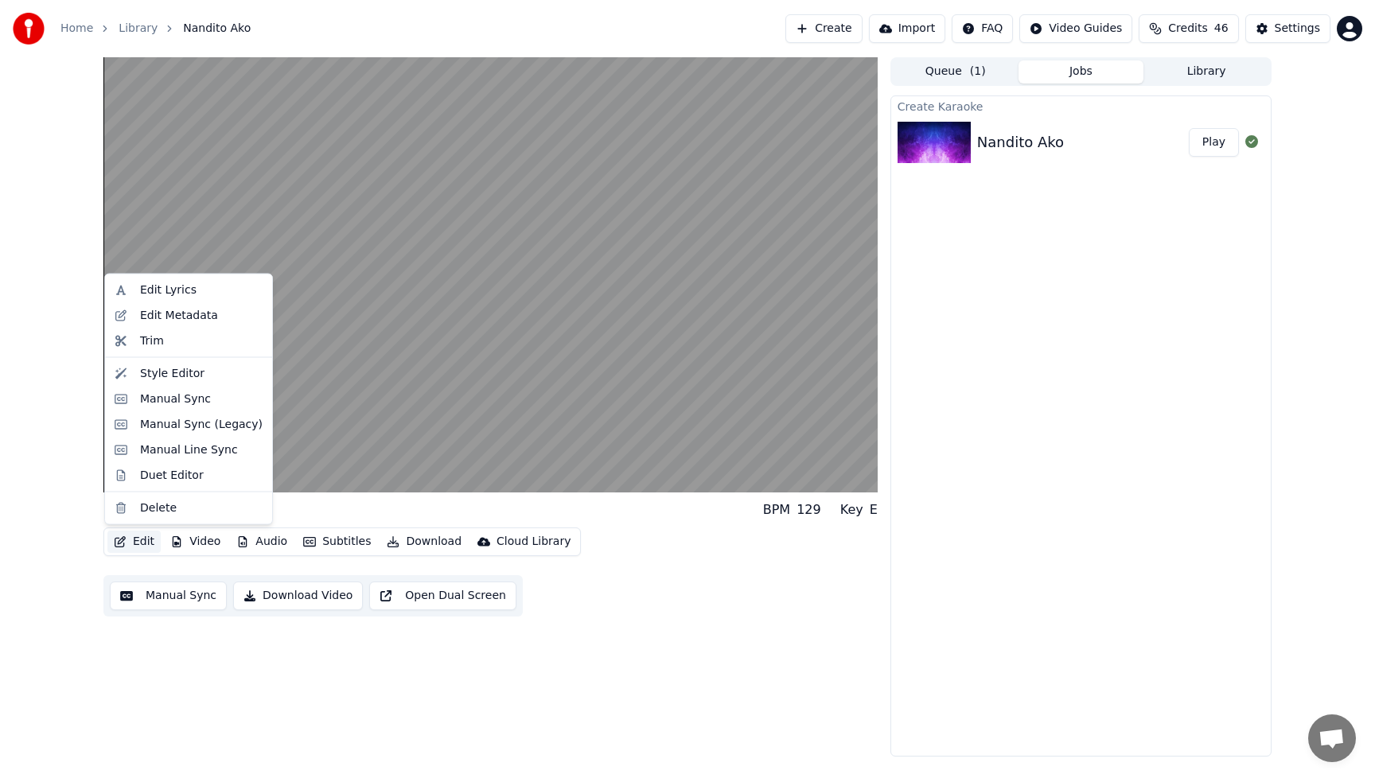
click at [147, 542] on button "Edit" at bounding box center [133, 542] width 53 height 22
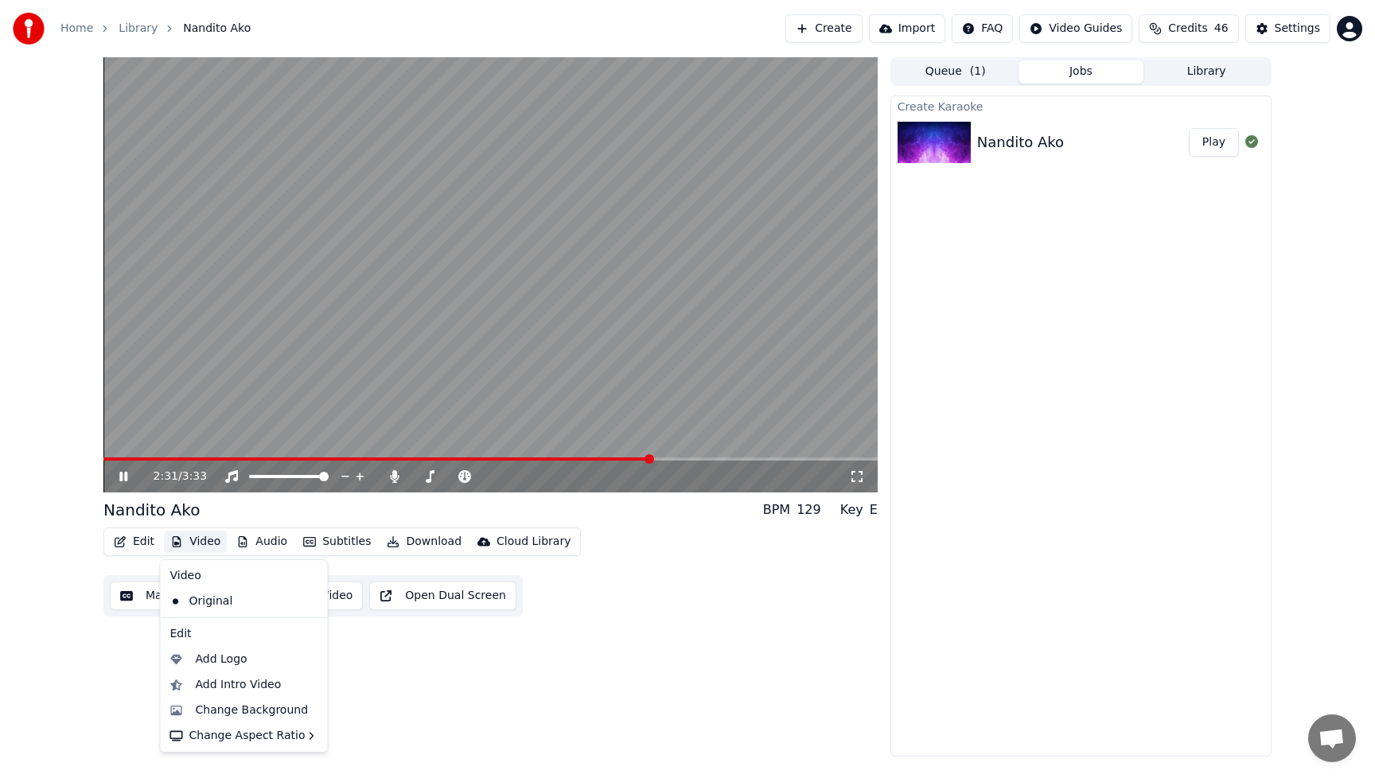
click at [634, 665] on div "2:31 / 3:33 Nandito Ako BPM 129 Key E Edit Video Audio Subtitles Download Cloud…" at bounding box center [490, 407] width 774 height 700
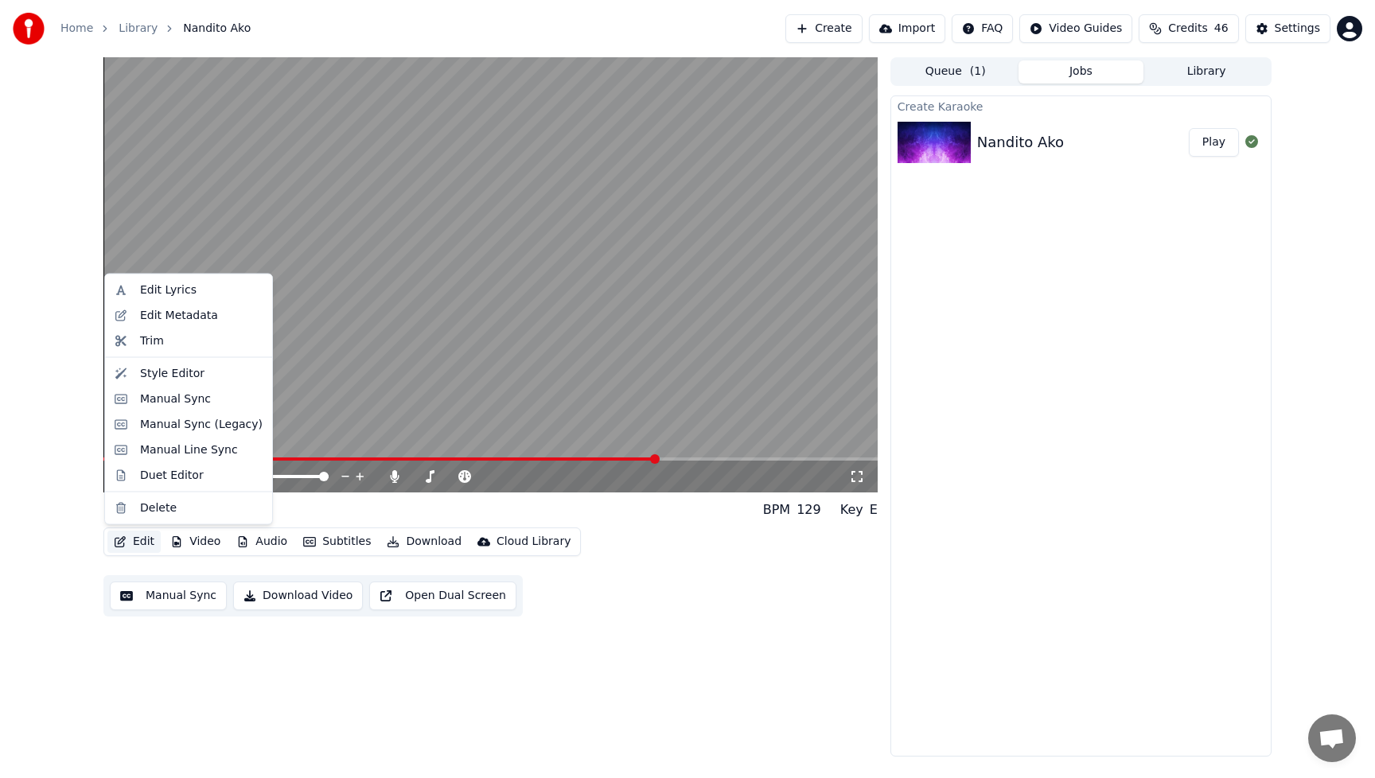
click at [139, 540] on button "Edit" at bounding box center [133, 542] width 53 height 22
click at [148, 404] on div "Manual Sync" at bounding box center [175, 399] width 71 height 16
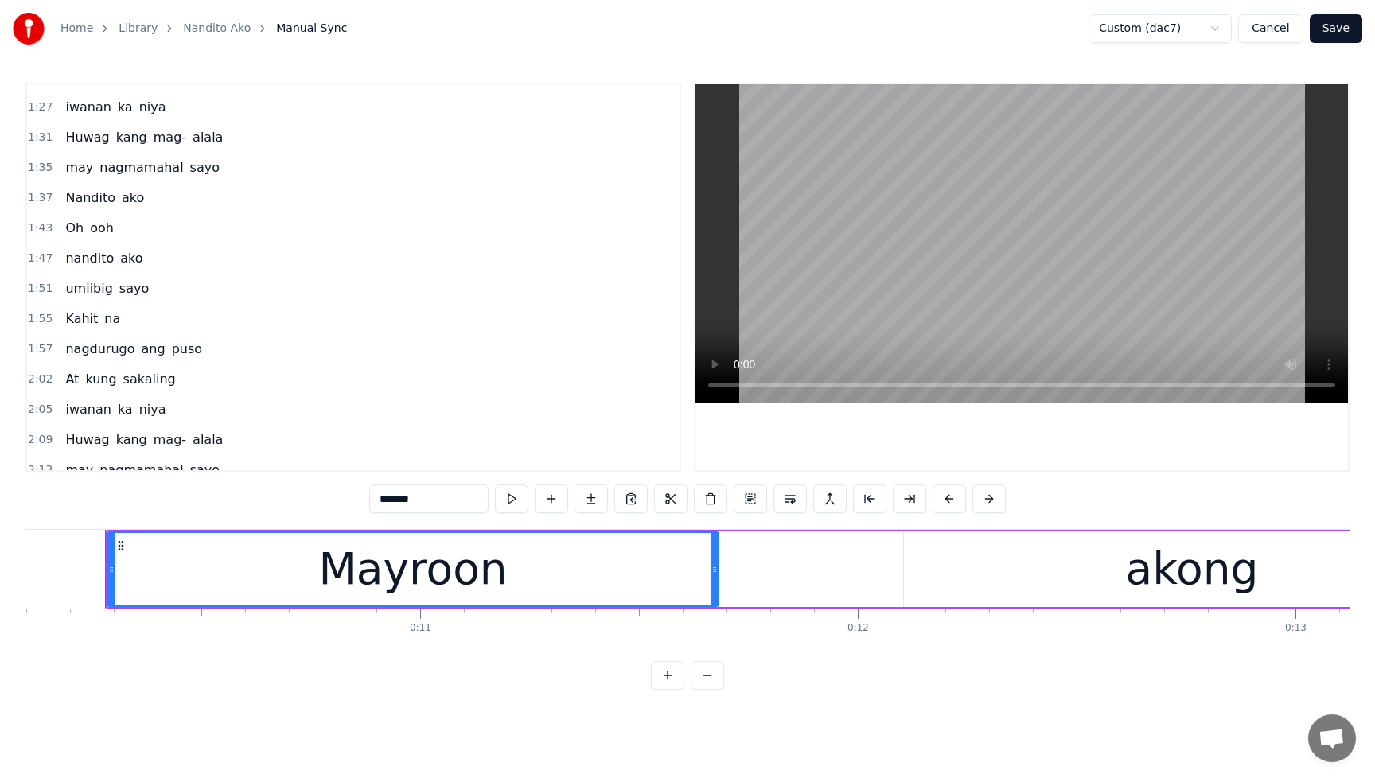
scroll to position [763, 0]
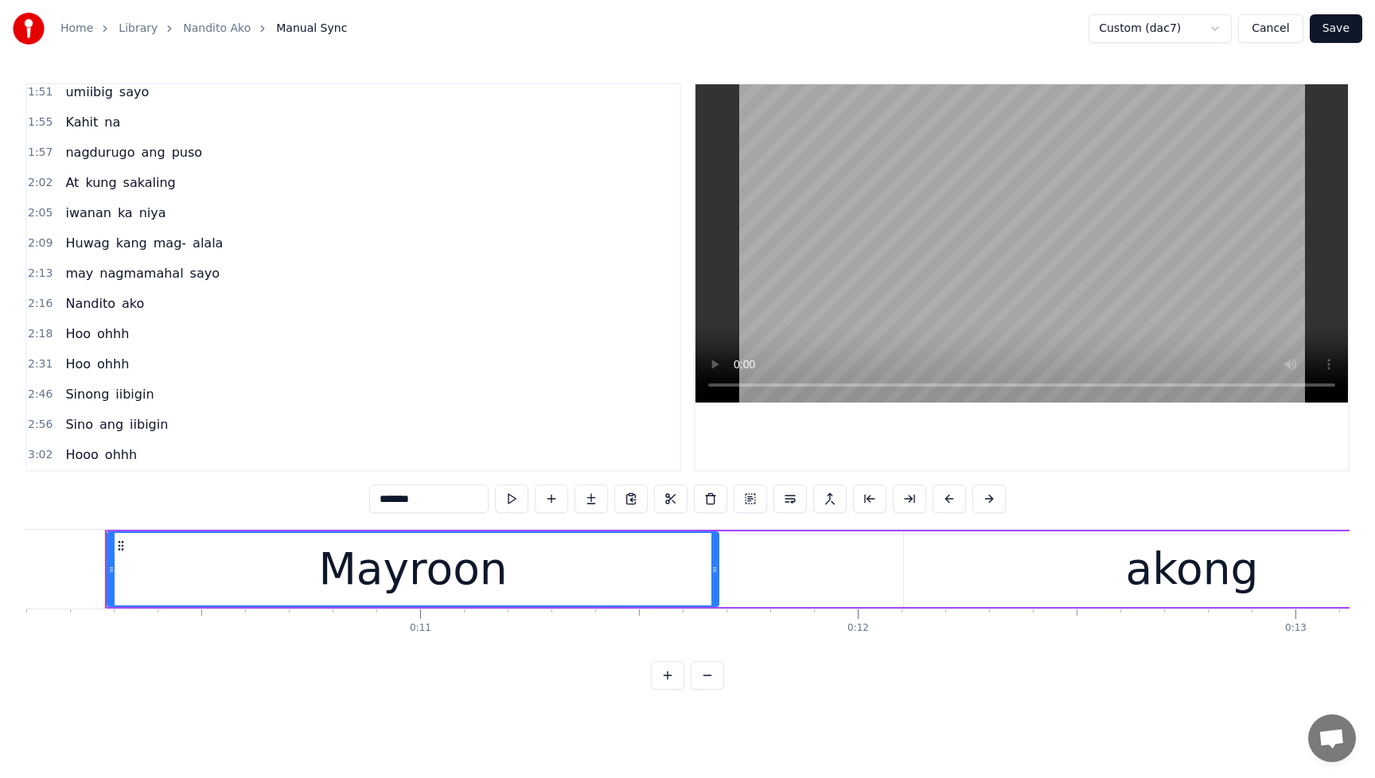
click at [80, 306] on span "Nandito" at bounding box center [90, 304] width 53 height 18
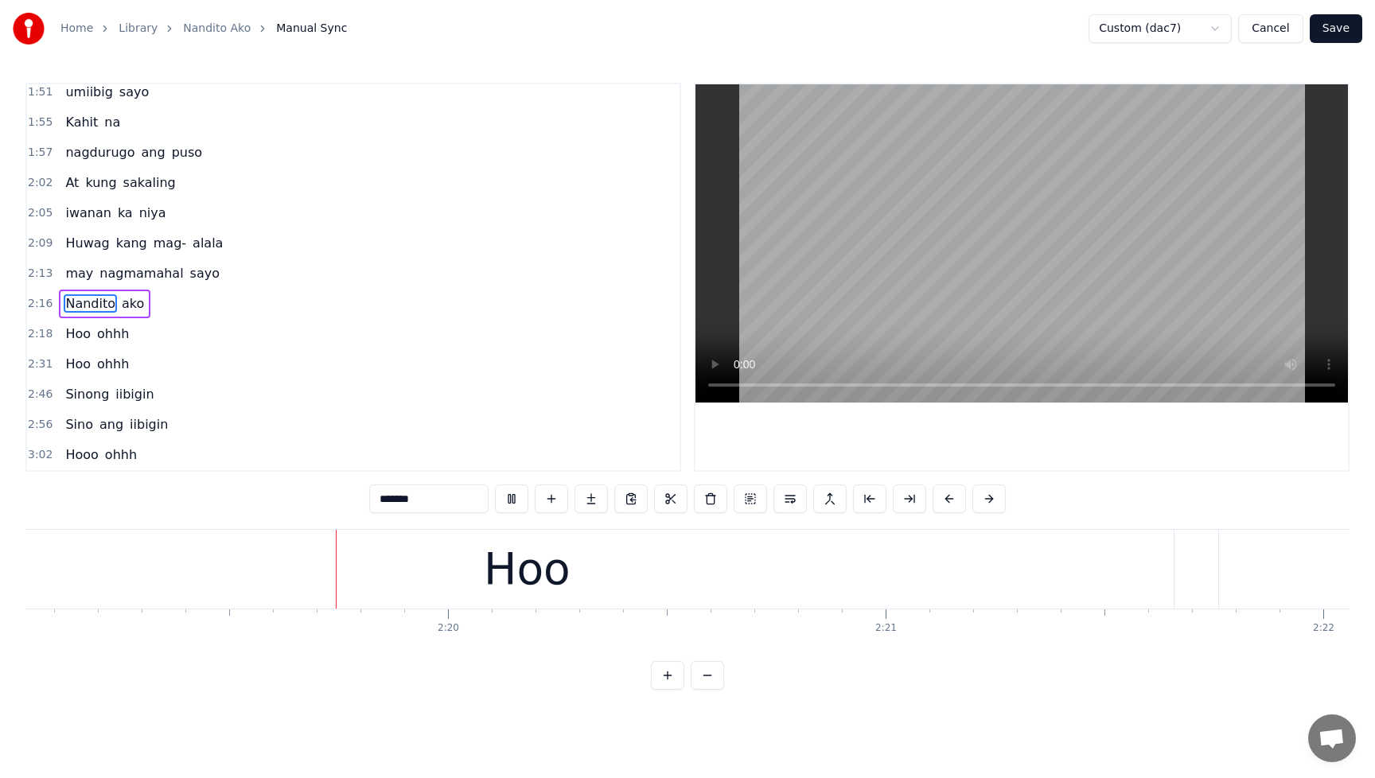
scroll to position [0, 60874]
click at [506, 500] on button at bounding box center [511, 499] width 33 height 29
click at [121, 310] on span "ako" at bounding box center [132, 304] width 25 height 18
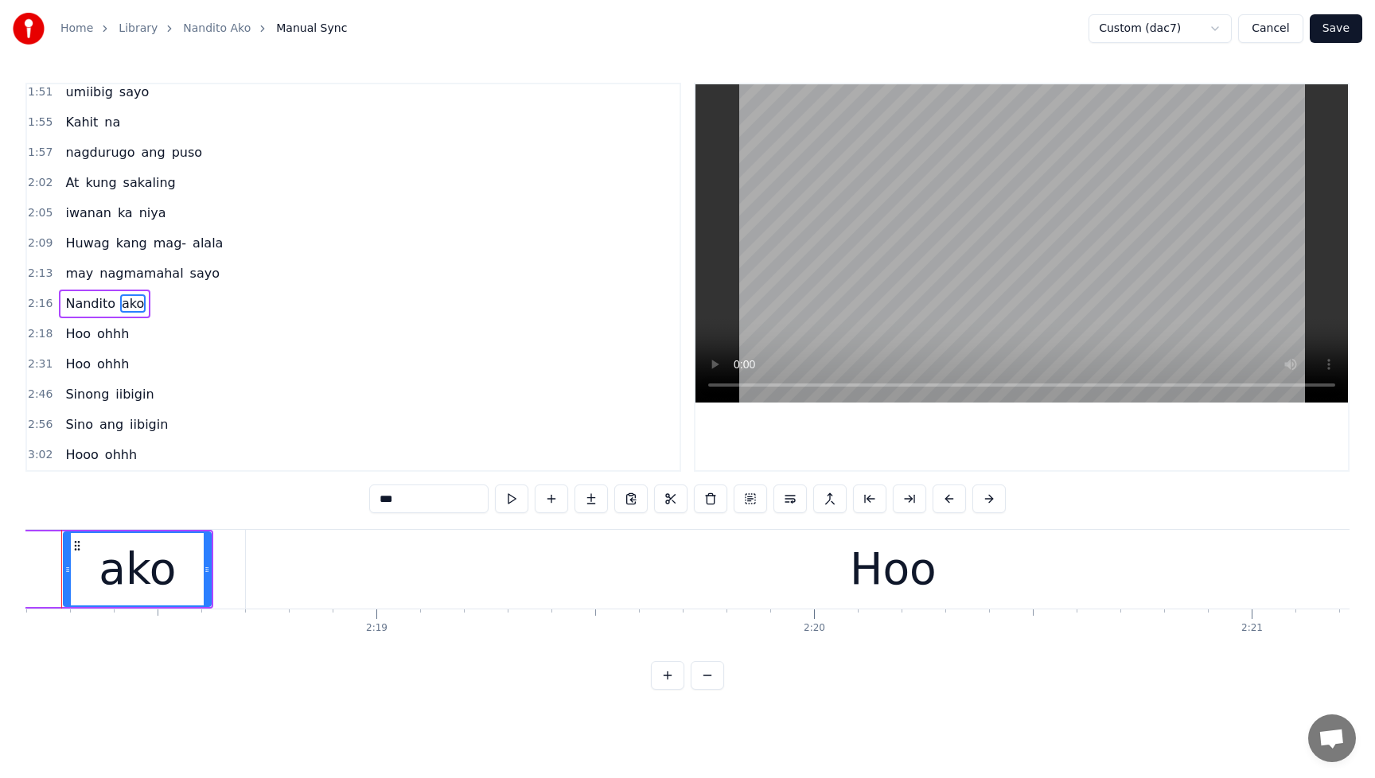
scroll to position [0, 60458]
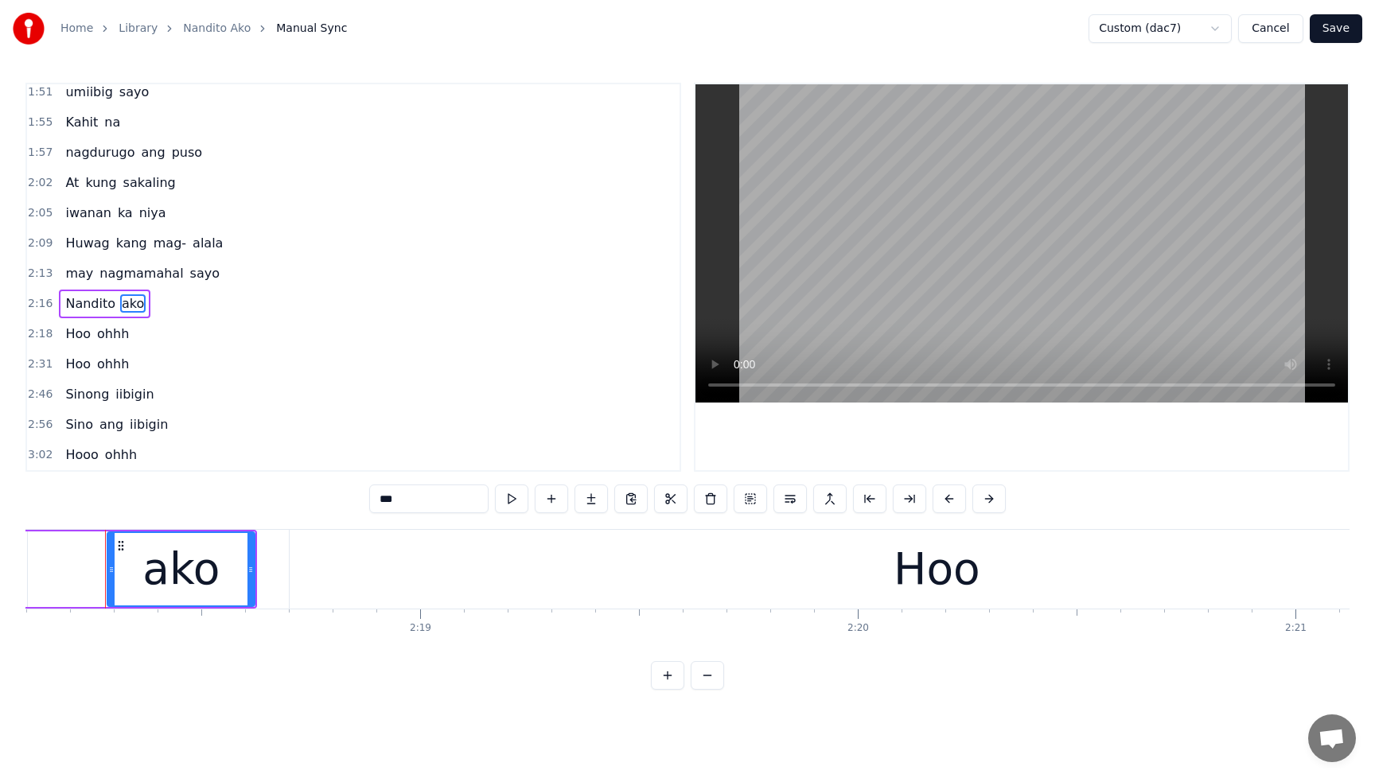
click at [793, 574] on div "Hoo" at bounding box center [937, 569] width 1294 height 79
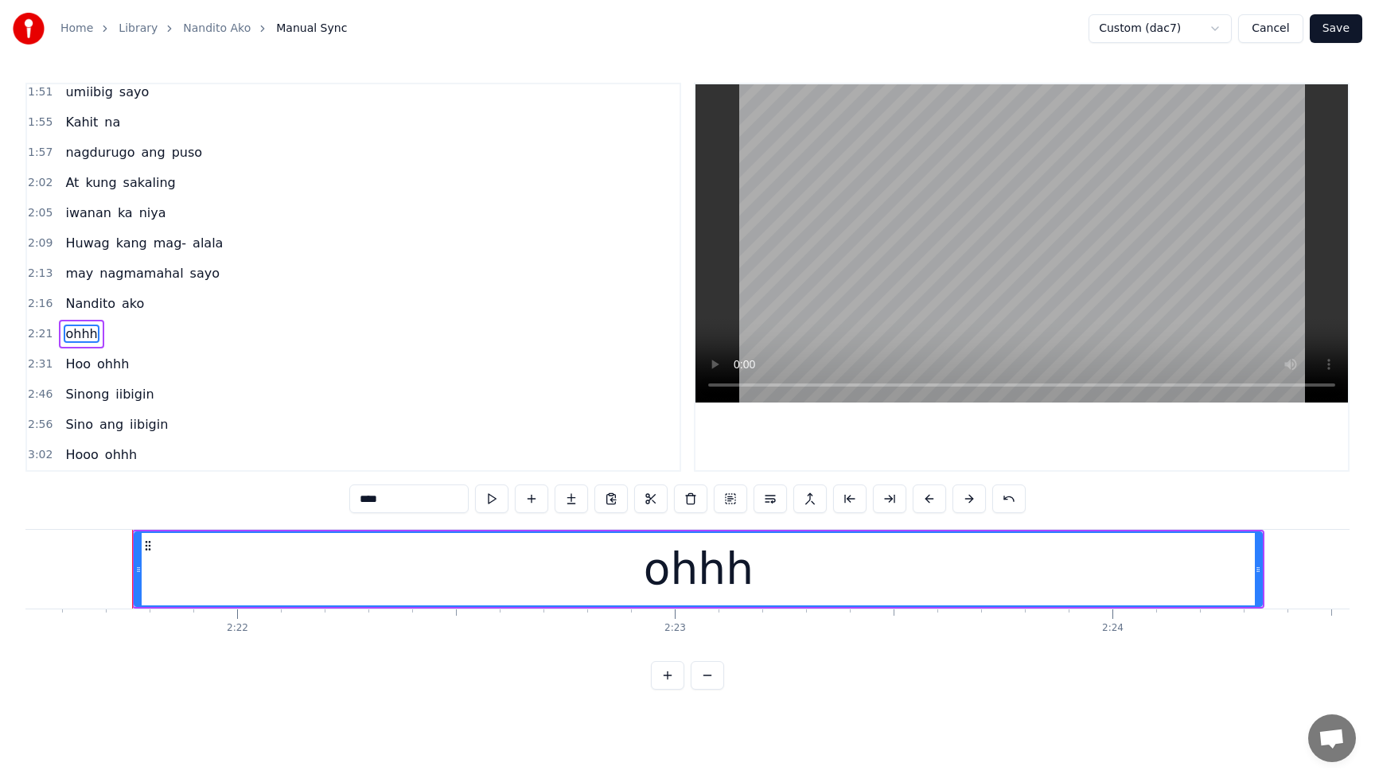
scroll to position [0, 61982]
click at [127, 301] on span "ako" at bounding box center [132, 304] width 25 height 18
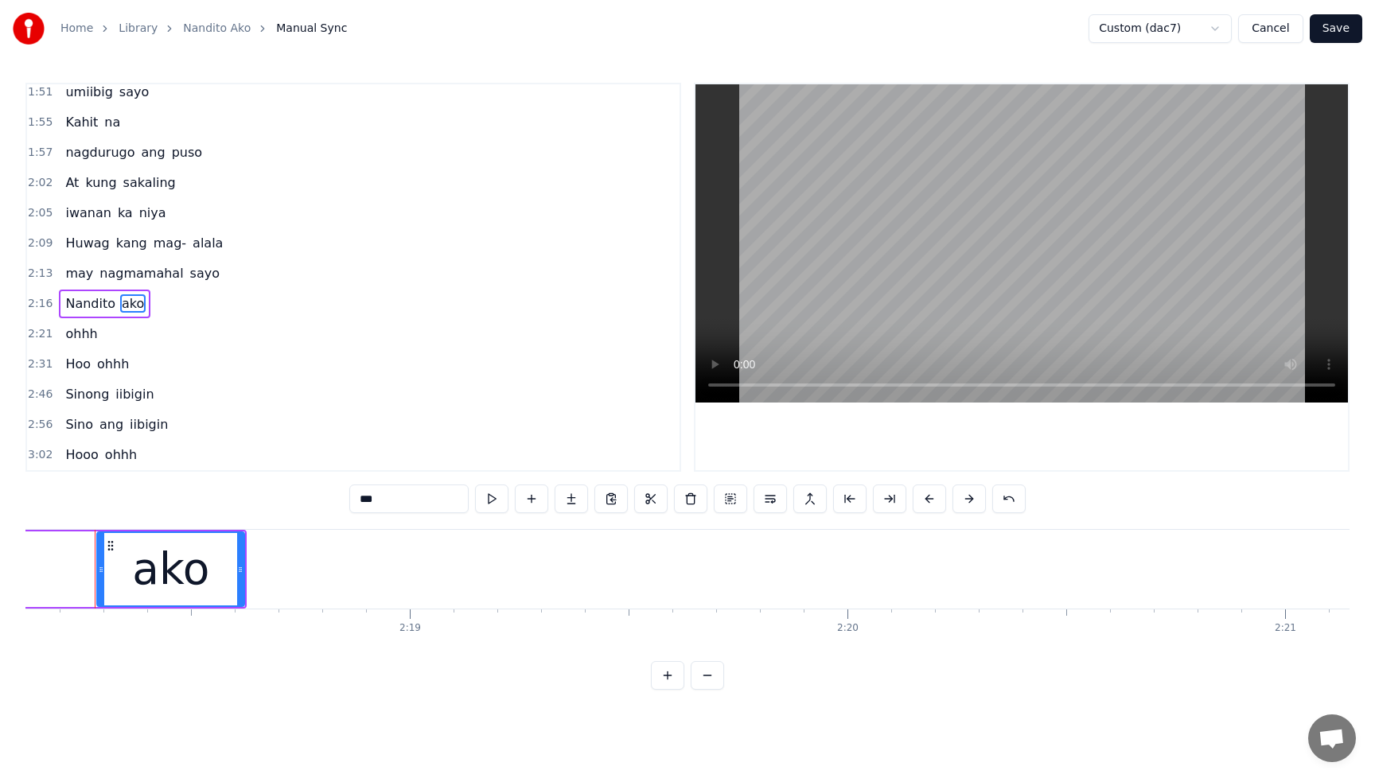
scroll to position [0, 60458]
click at [238, 572] on div "ako" at bounding box center [181, 569] width 146 height 72
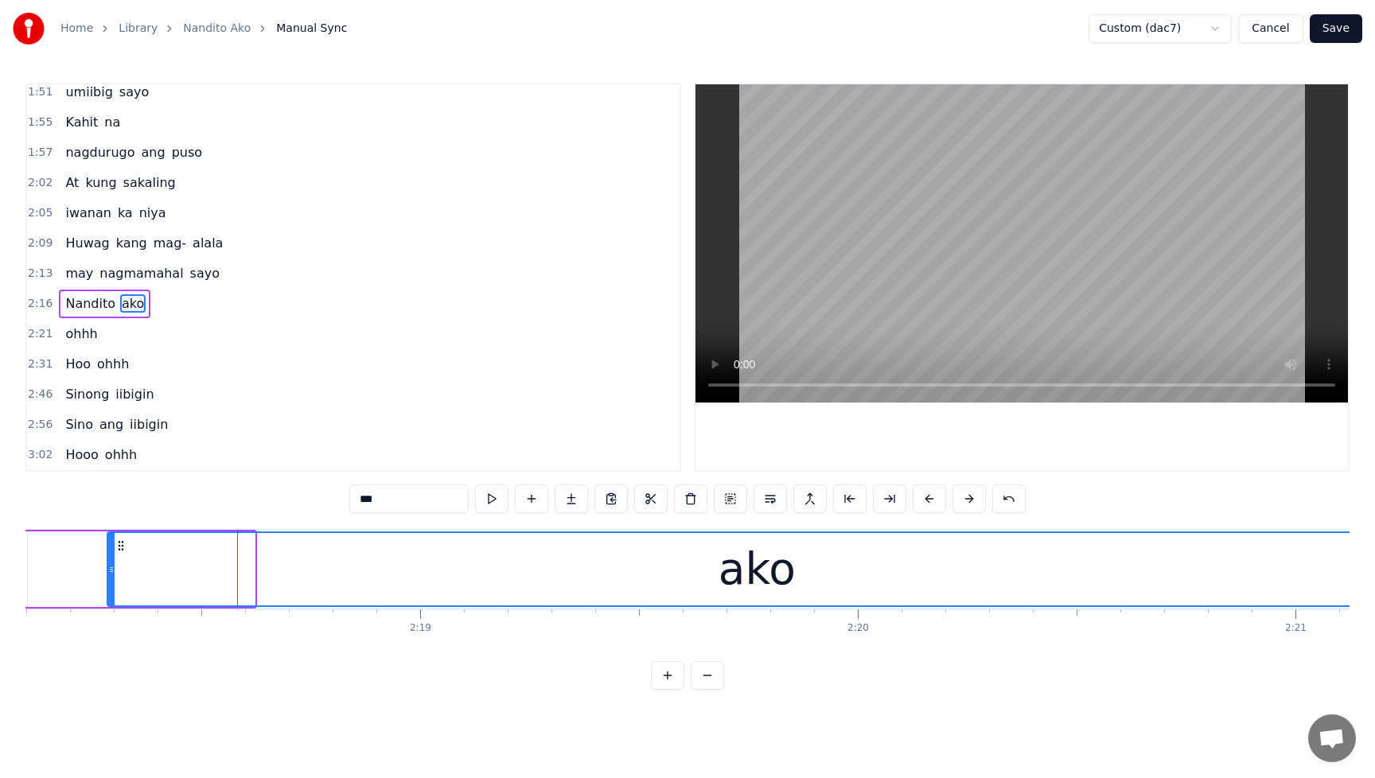
drag, startPoint x: 252, startPoint y: 573, endPoint x: 1402, endPoint y: 552, distance: 1149.6
click at [1375, 552] on html "Home Library Nandito Ako Manual Sync Custom (dac7) Cancel Save 0:10 Mayroon ako…" at bounding box center [687, 358] width 1375 height 716
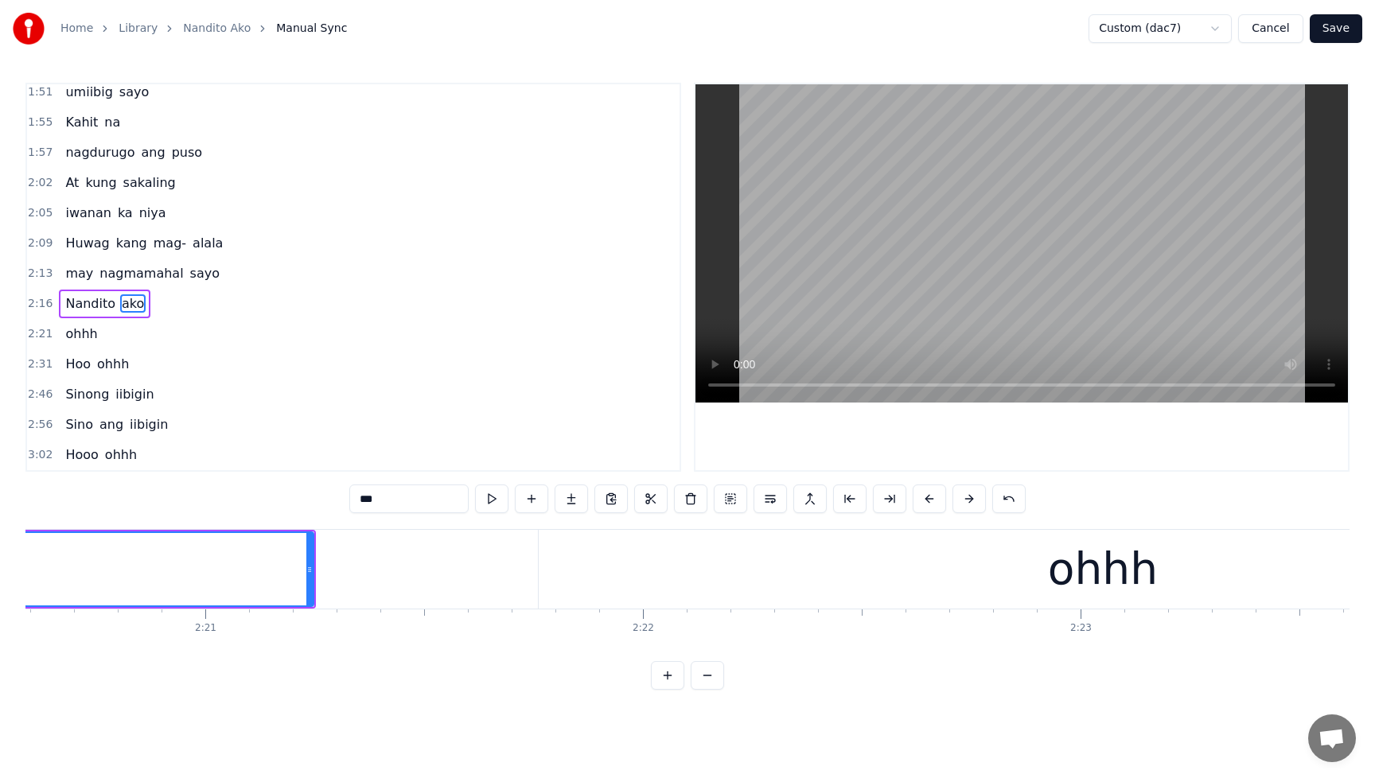
scroll to position [0, 61661]
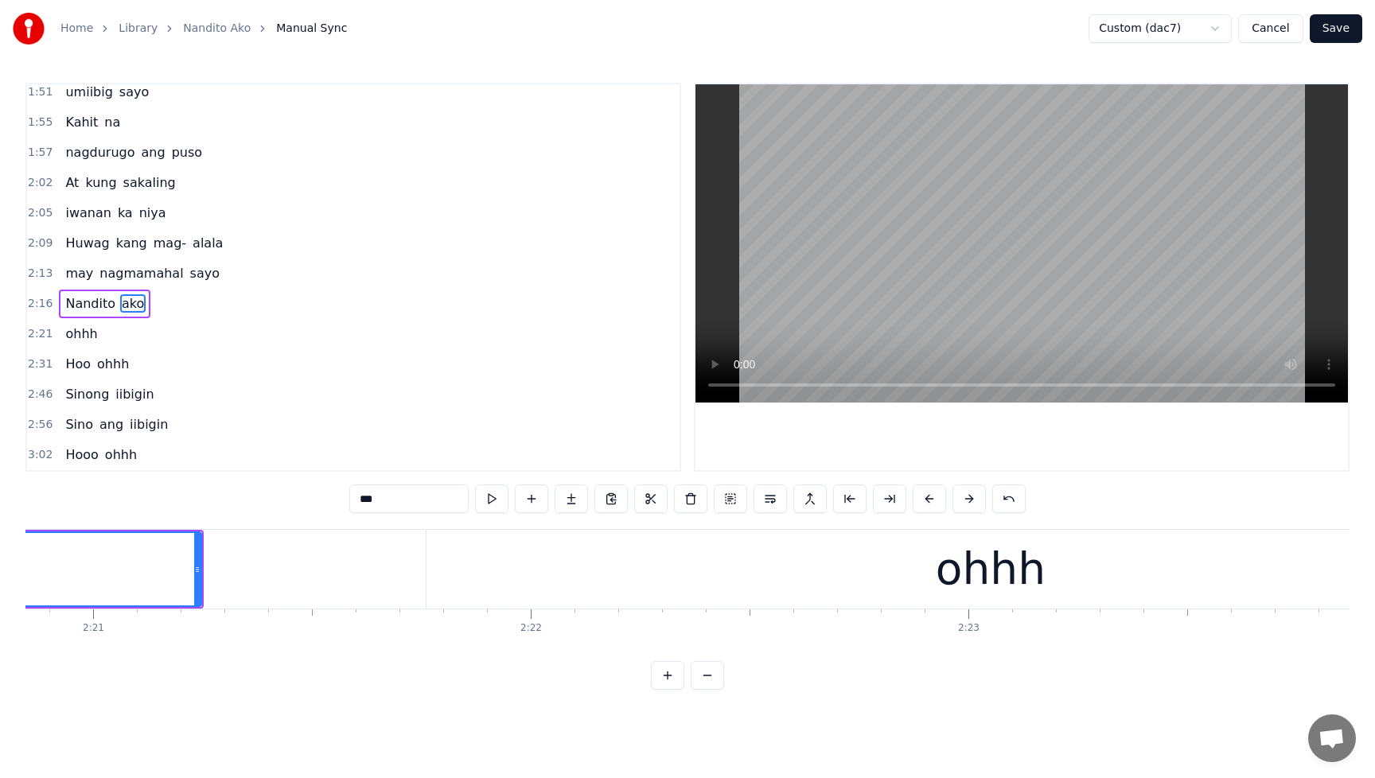
drag, startPoint x: 199, startPoint y: 571, endPoint x: 391, endPoint y: 572, distance: 191.8
click at [387, 572] on icon at bounding box center [383, 570] width 6 height 13
click at [74, 296] on span "Nandito" at bounding box center [90, 304] width 53 height 18
type input "*******"
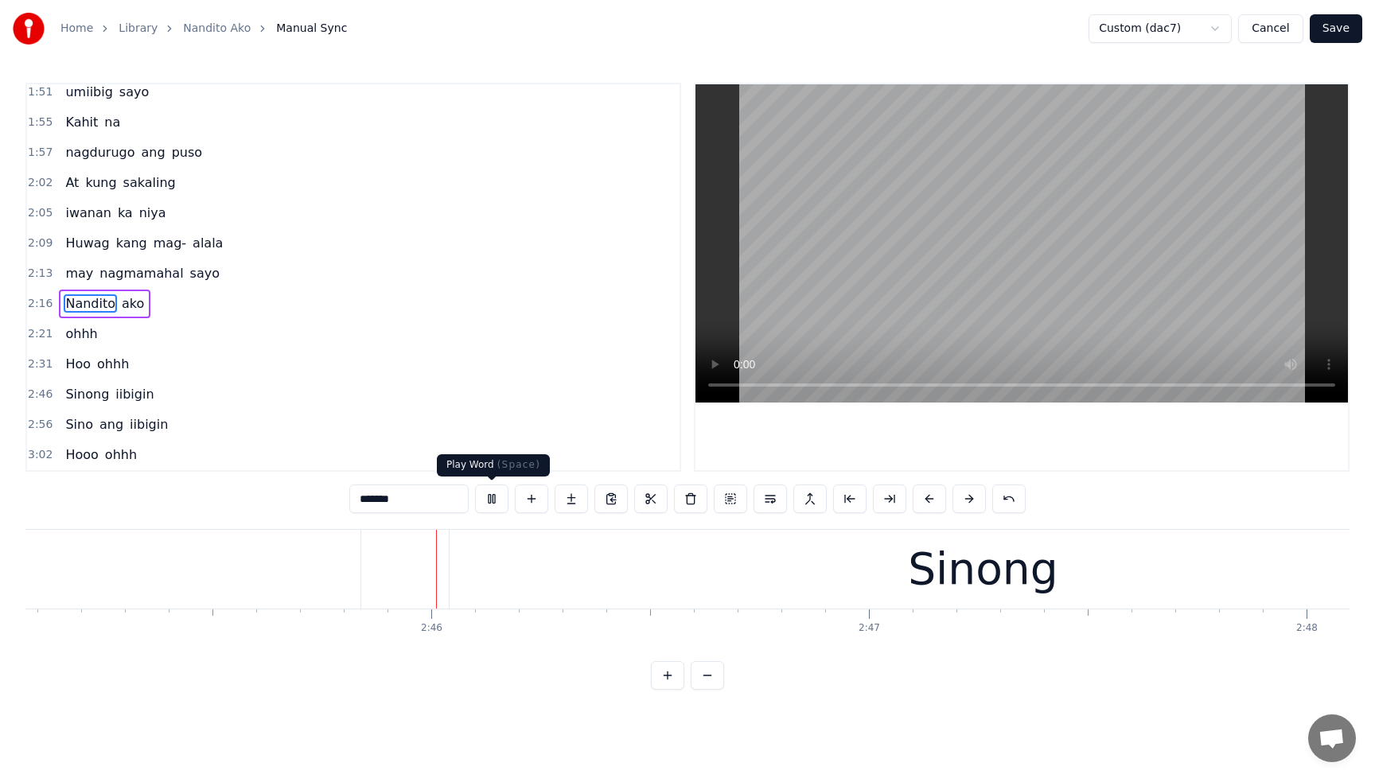
scroll to position [0, 72276]
click at [491, 501] on button at bounding box center [491, 499] width 33 height 29
click at [89, 363] on div "Hoo ohhh" at bounding box center [97, 364] width 76 height 29
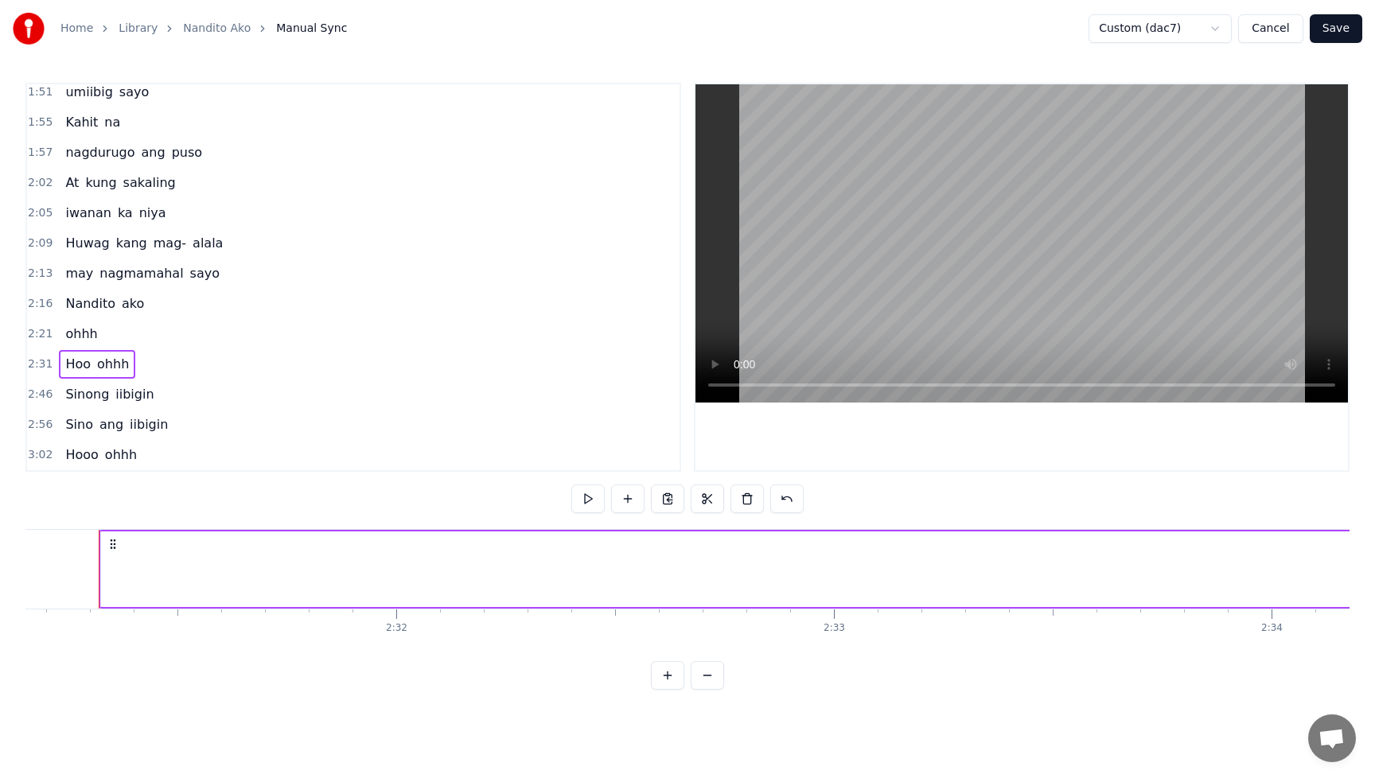
scroll to position [0, 66167]
click at [79, 365] on span "Hoo" at bounding box center [78, 364] width 29 height 18
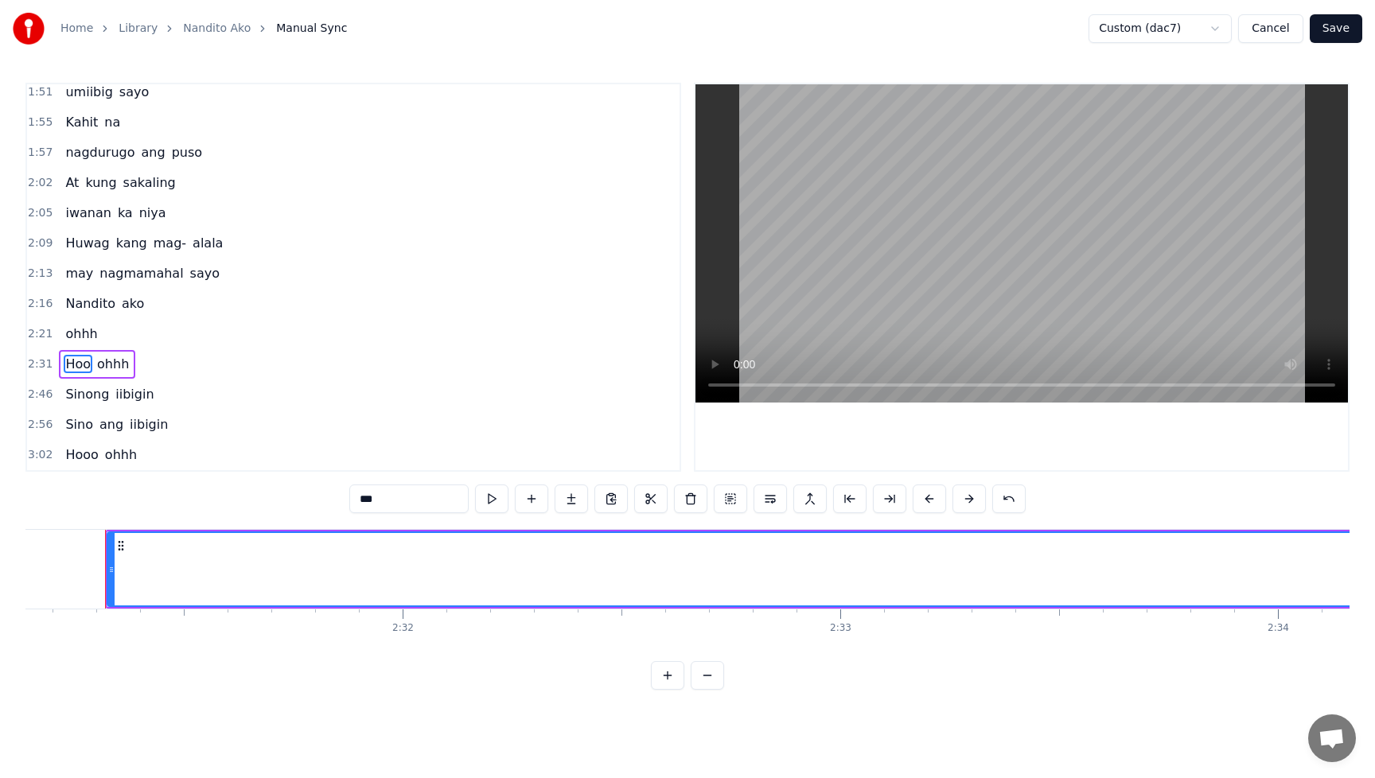
click at [64, 336] on span "ohhh" at bounding box center [81, 334] width 35 height 18
type input "****"
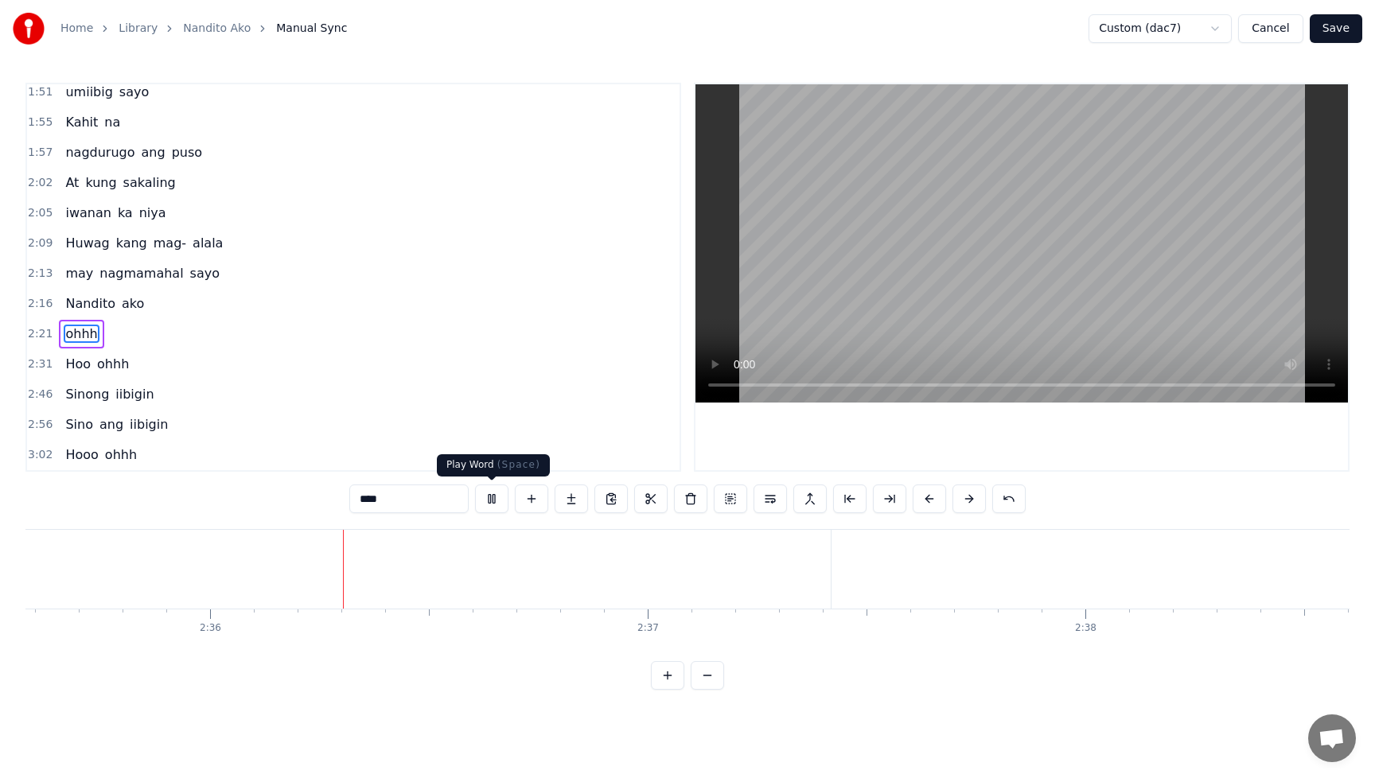
scroll to position [0, 68116]
click at [494, 503] on button at bounding box center [491, 499] width 33 height 29
click at [64, 374] on div "Hoo ohhh" at bounding box center [97, 364] width 76 height 29
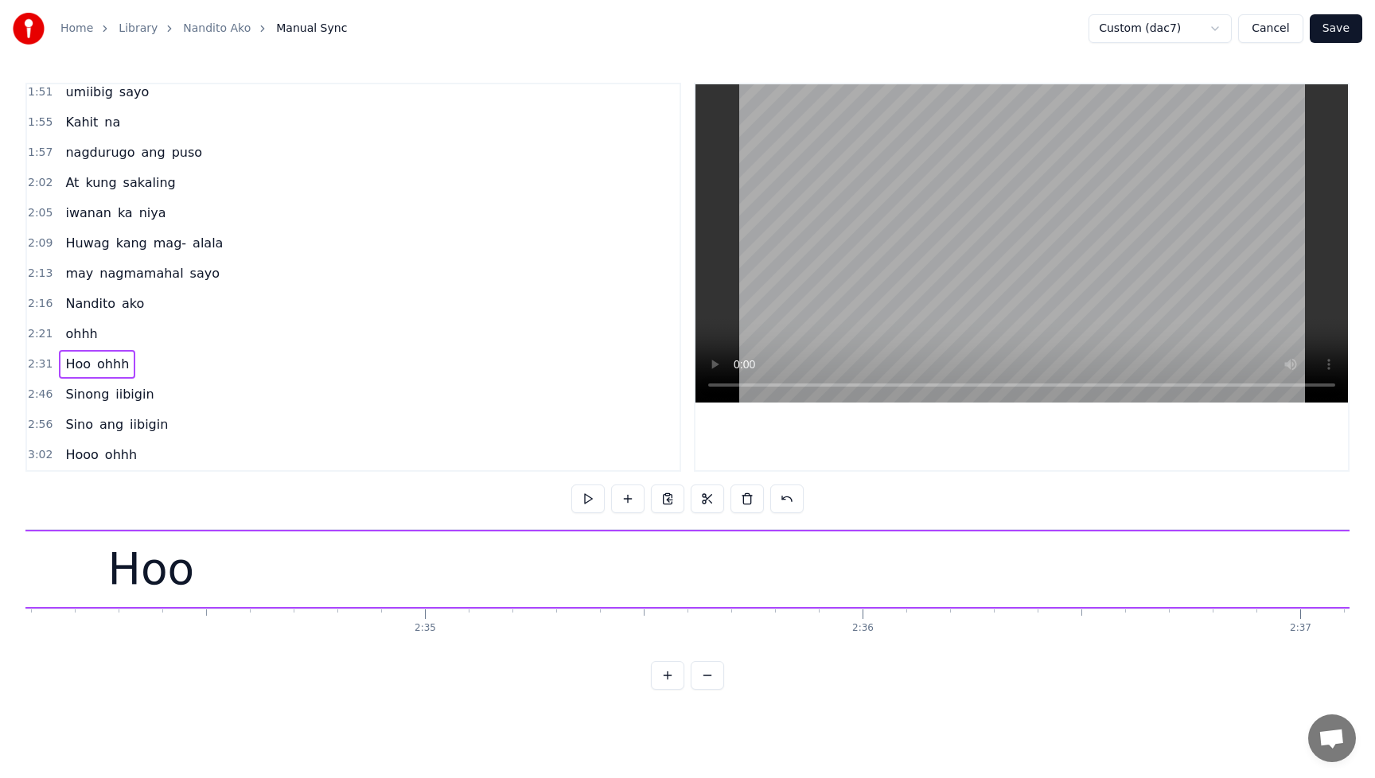
scroll to position [0, 66841]
click at [811, 586] on div "Hoo" at bounding box center [767, 570] width 2669 height 76
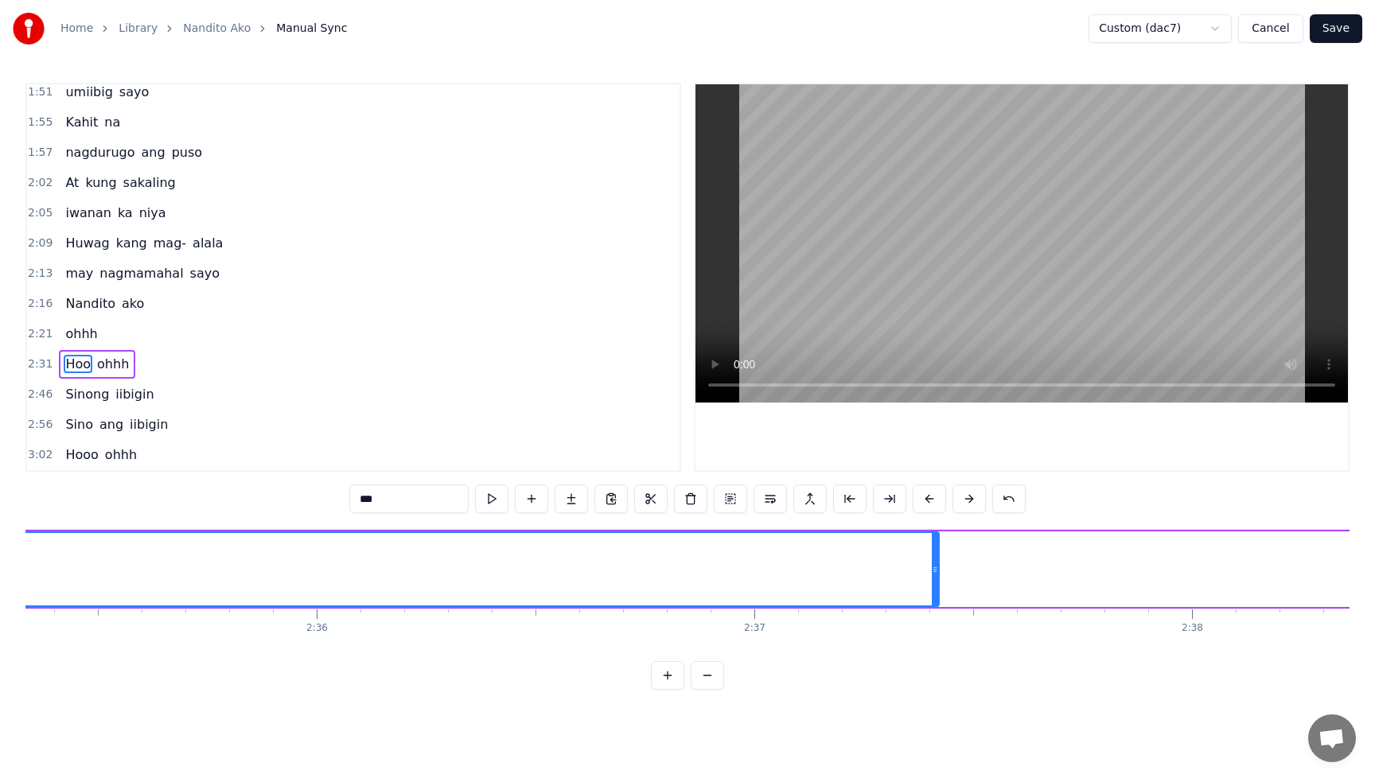
scroll to position [0, 68116]
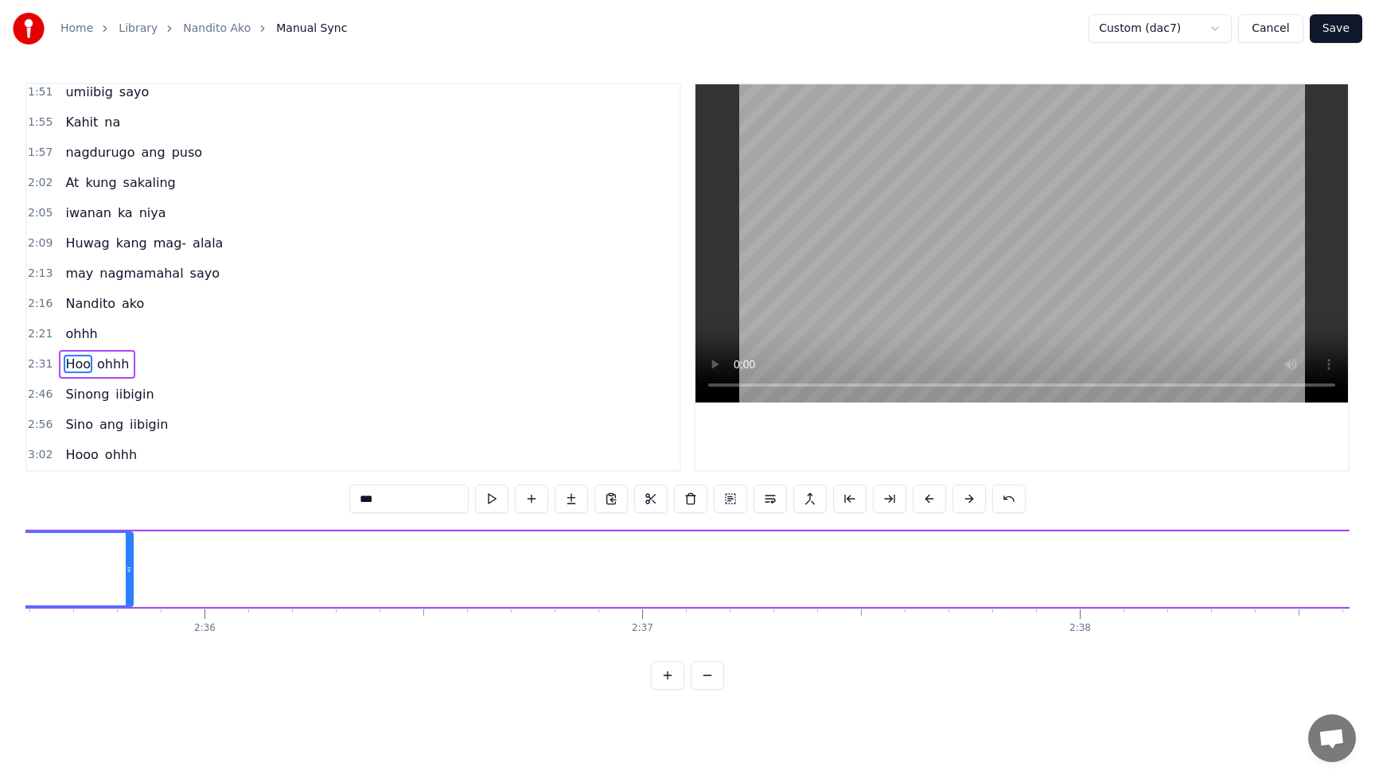
drag, startPoint x: 825, startPoint y: 572, endPoint x: 131, endPoint y: 598, distance: 694.6
click at [131, 598] on div at bounding box center [129, 569] width 6 height 72
drag, startPoint x: 1001, startPoint y: 661, endPoint x: 951, endPoint y: 665, distance: 50.3
click at [951, 665] on div "0:10 Mayroon akong 0:14 nais malaman 0:19 Maari bang magtanong 0:25 Alam 0:27 m…" at bounding box center [687, 386] width 1325 height 607
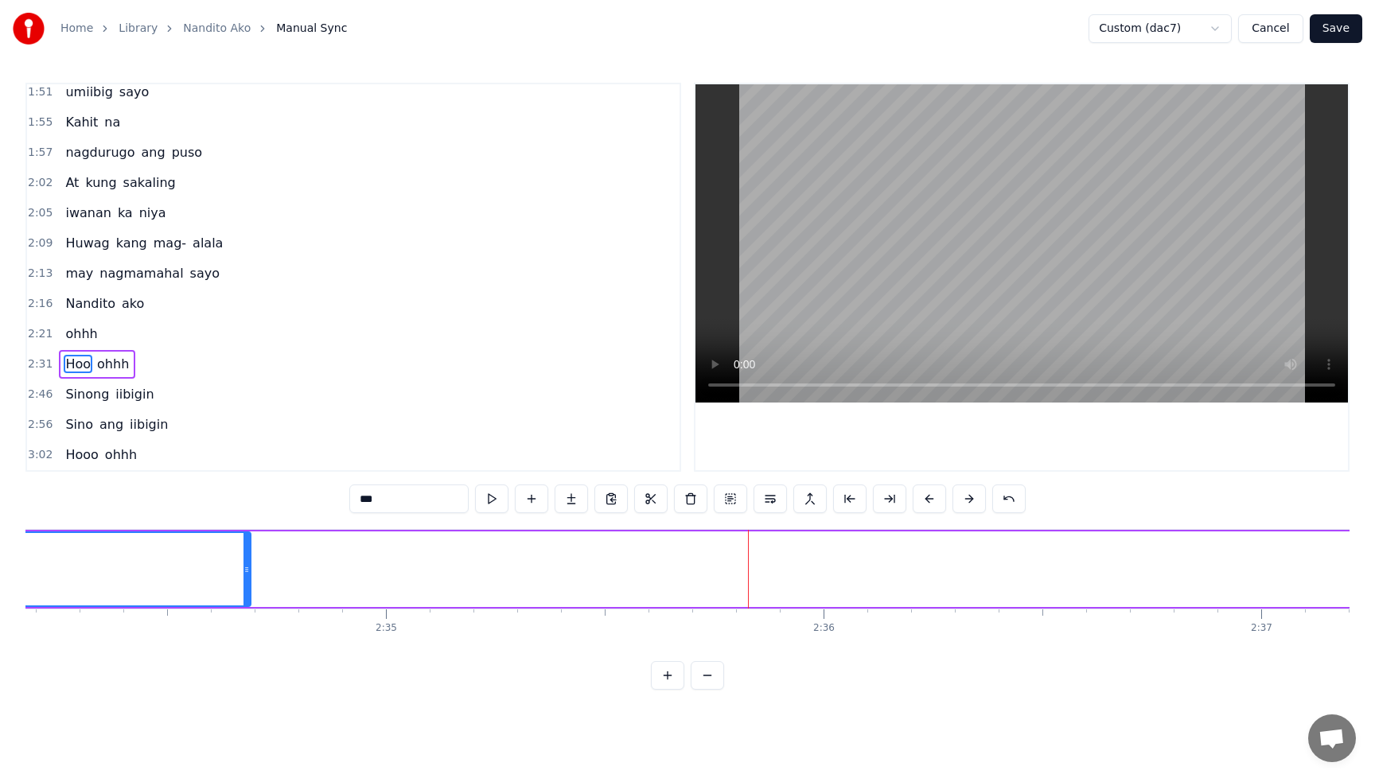
drag, startPoint x: 746, startPoint y: 570, endPoint x: 244, endPoint y: 592, distance: 502.0
click at [244, 592] on div at bounding box center [247, 569] width 6 height 72
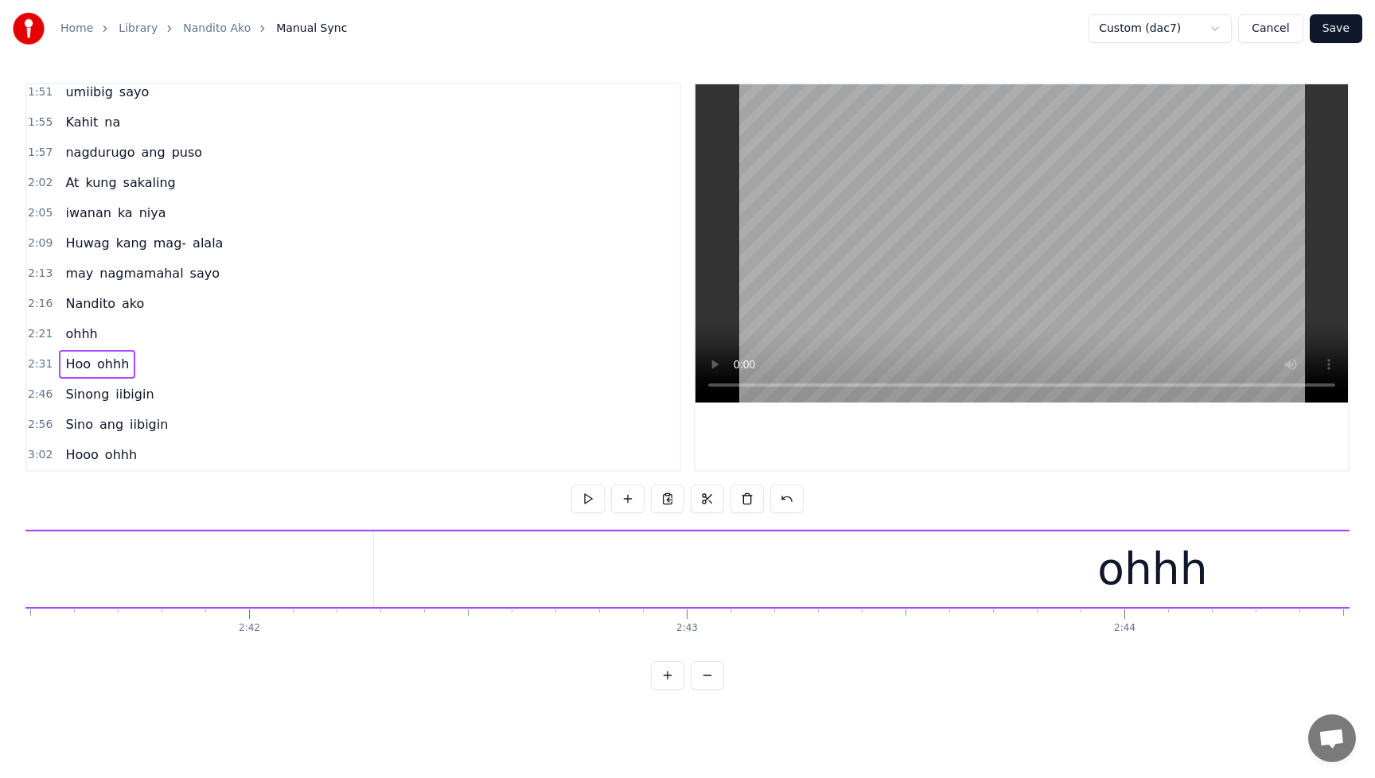
scroll to position [0, 71175]
click at [875, 597] on div "ohhh" at bounding box center [675, 570] width 1557 height 76
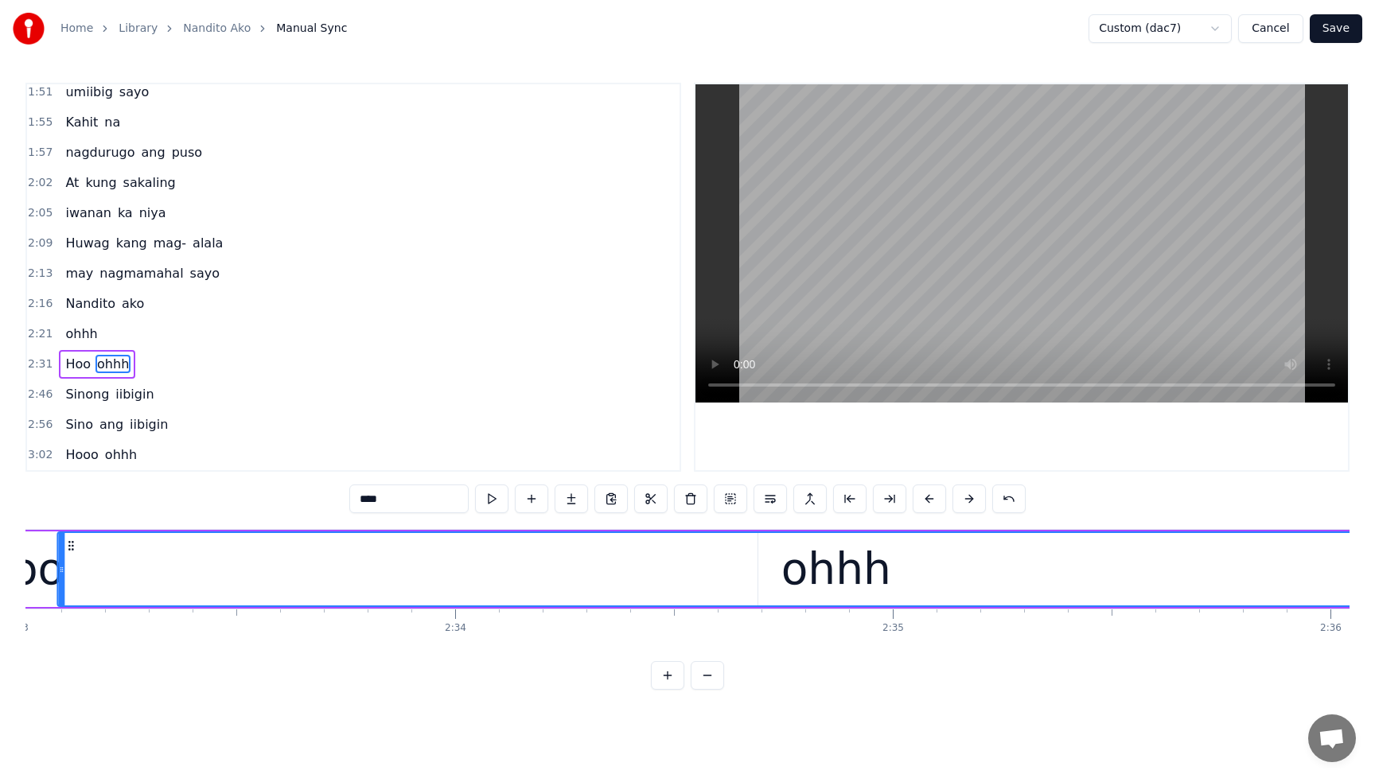
scroll to position [0, 66932]
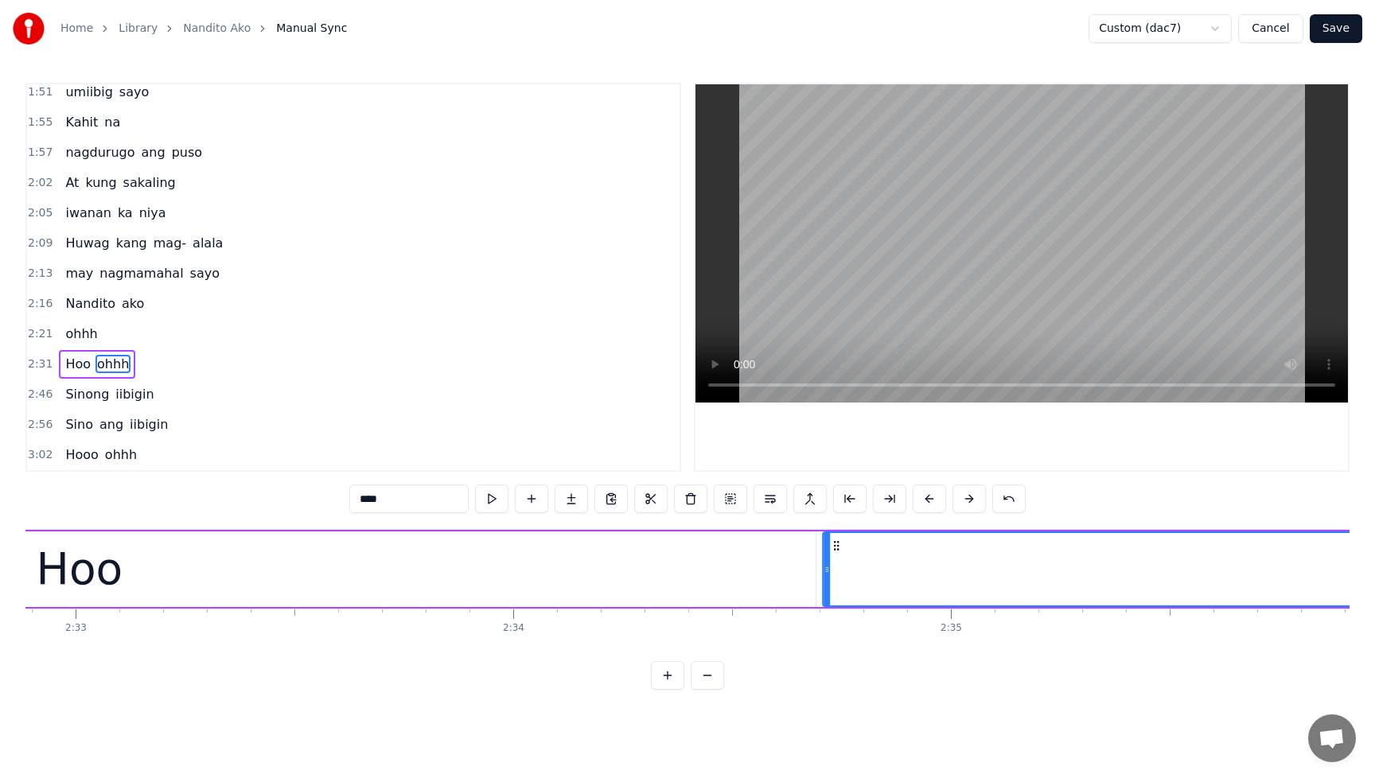
drag, startPoint x: 626, startPoint y: 549, endPoint x: 842, endPoint y: 593, distance: 220.1
click at [64, 341] on span "ohhh" at bounding box center [81, 334] width 35 height 18
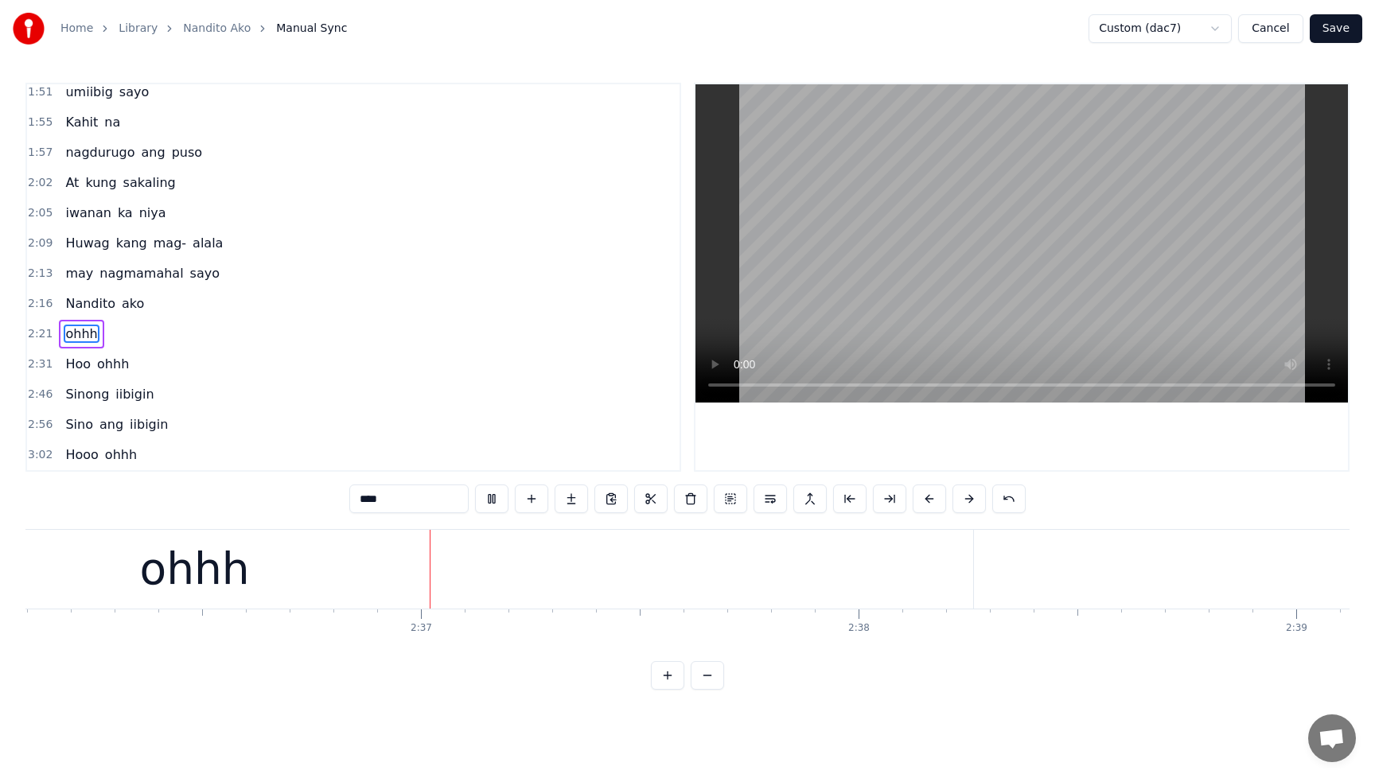
scroll to position [0, 68350]
click at [489, 497] on button at bounding box center [491, 499] width 33 height 29
click at [121, 369] on span "ohhh" at bounding box center [113, 364] width 35 height 18
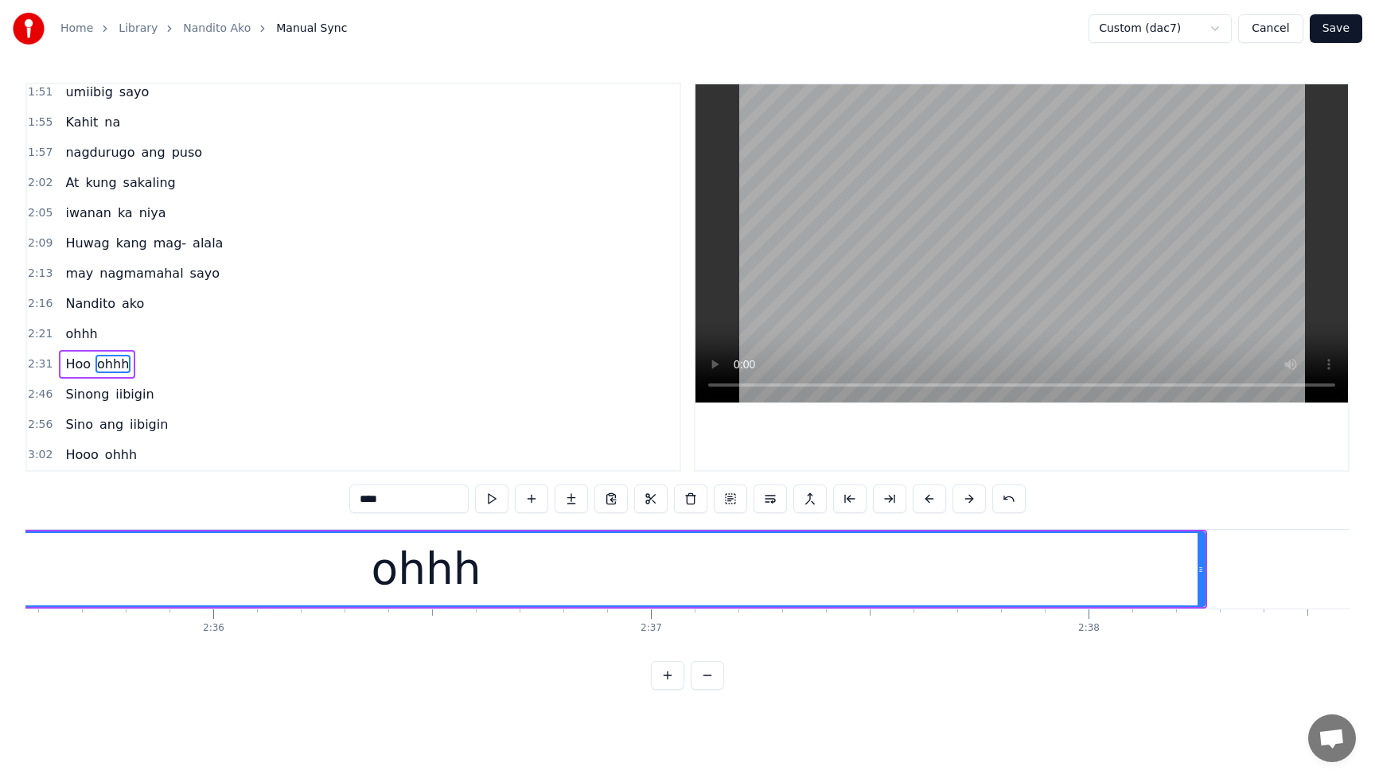
scroll to position [0, 68136]
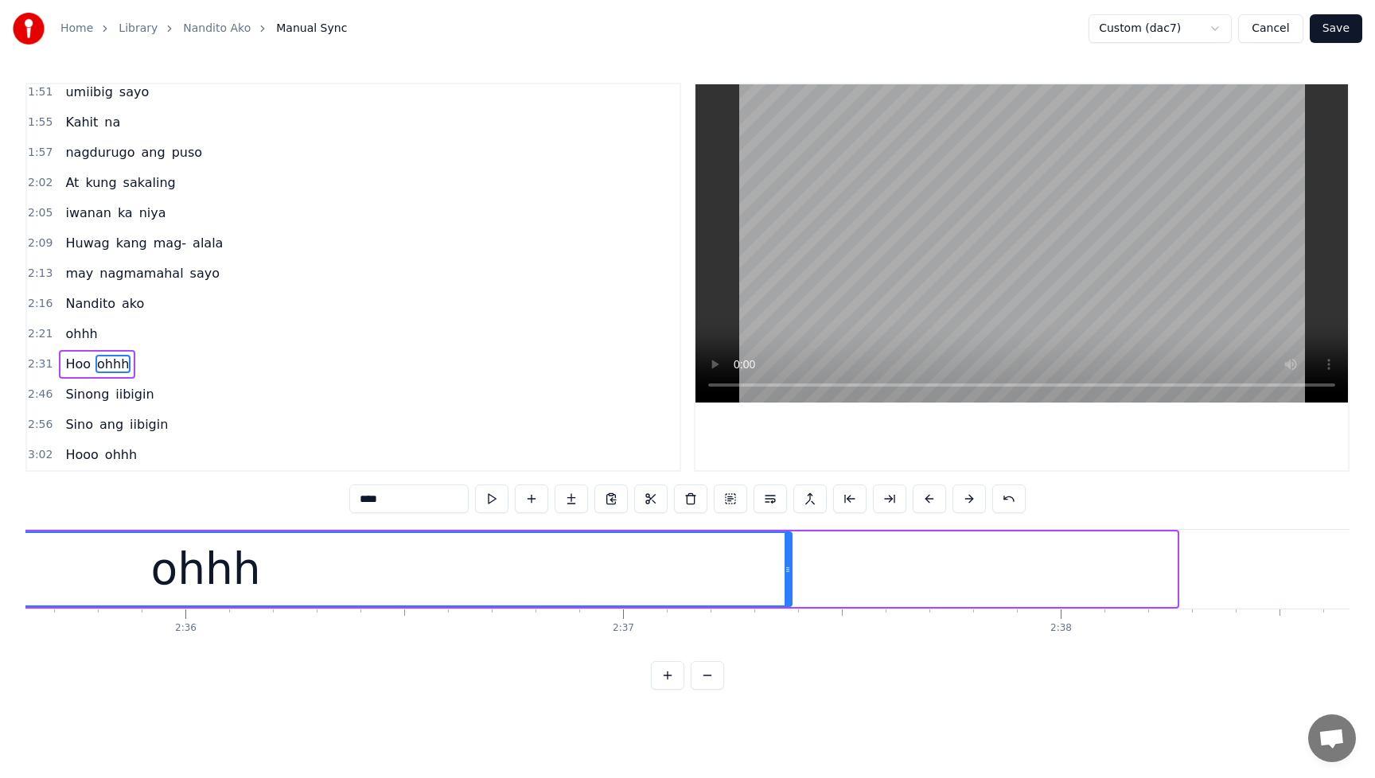
drag, startPoint x: 1171, startPoint y: 573, endPoint x: 786, endPoint y: 586, distance: 385.5
click at [786, 586] on div at bounding box center [788, 569] width 6 height 72
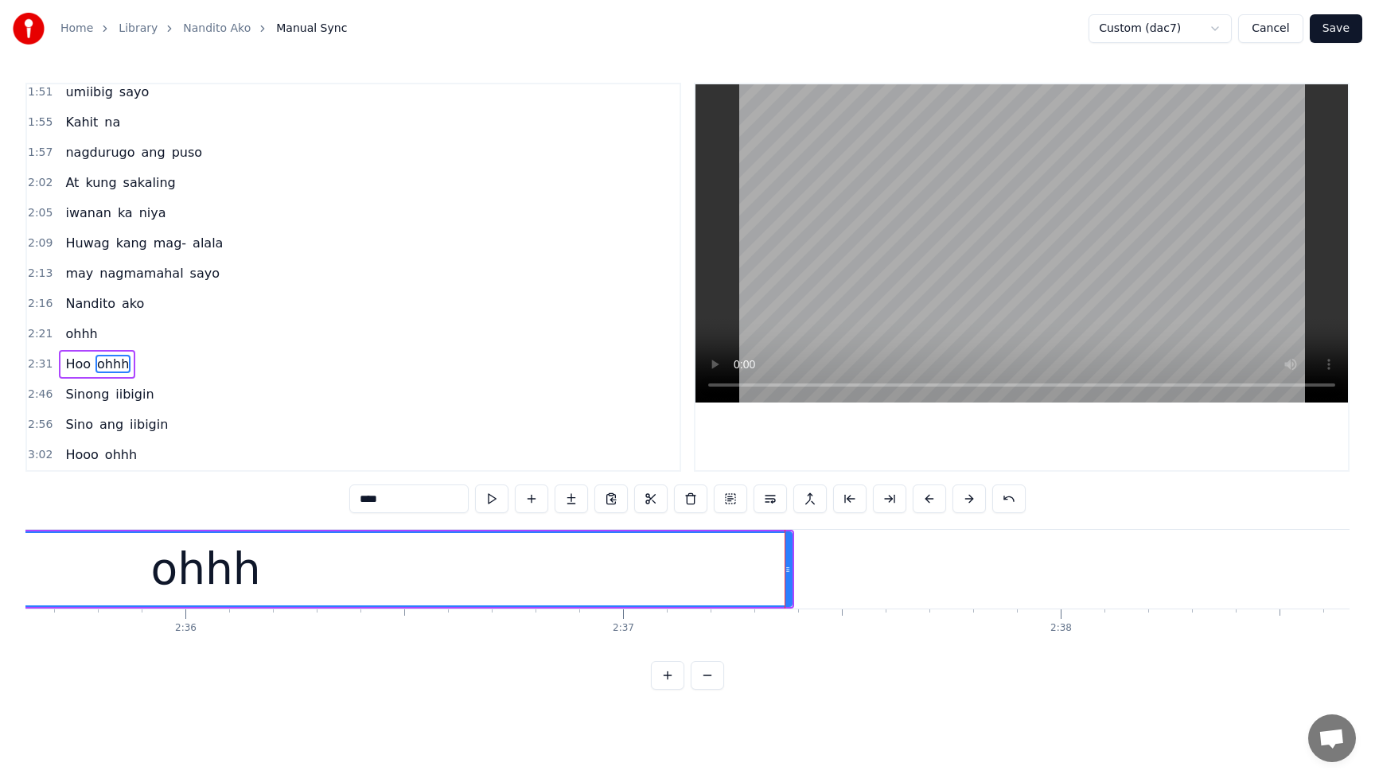
click at [64, 368] on span "Hoo" at bounding box center [78, 364] width 29 height 18
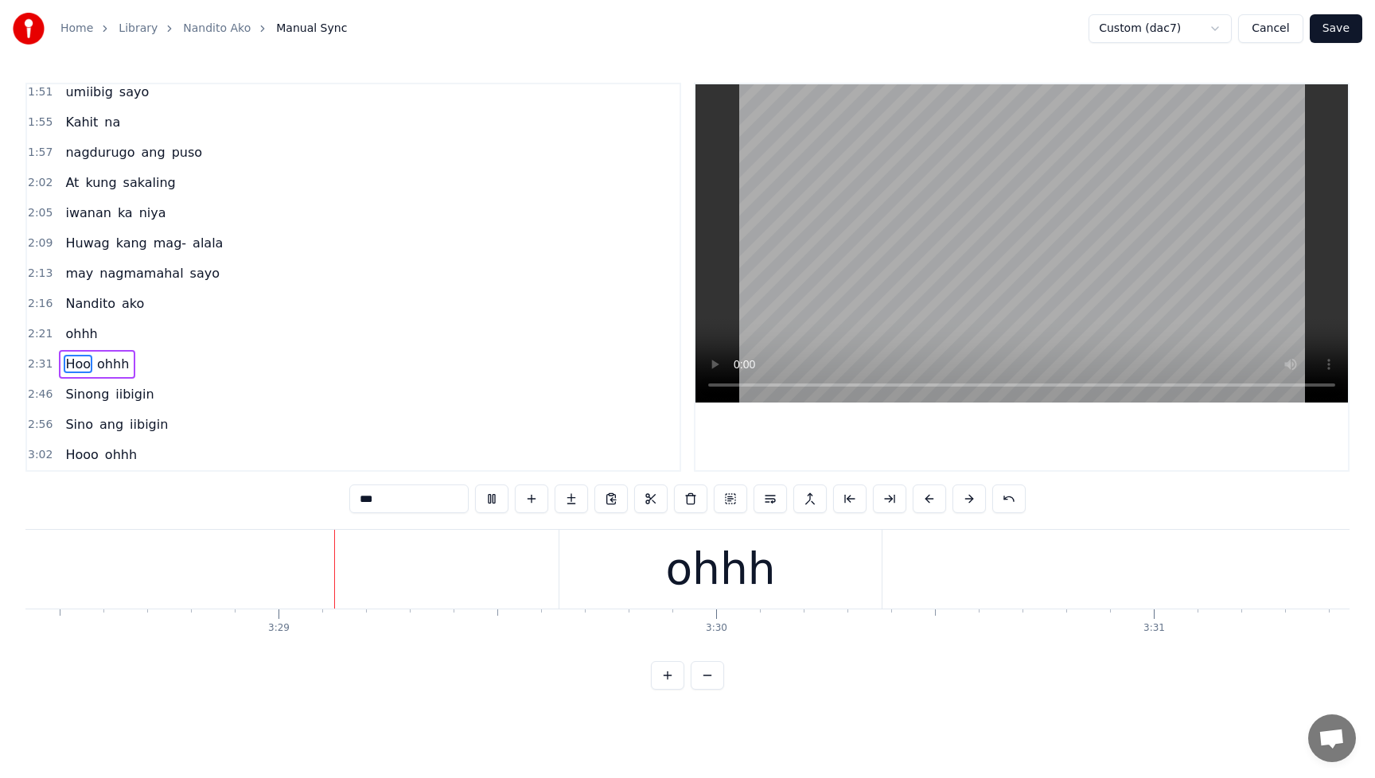
scroll to position [0, 91251]
click at [114, 455] on span "ohhh" at bounding box center [120, 455] width 35 height 18
type input "****"
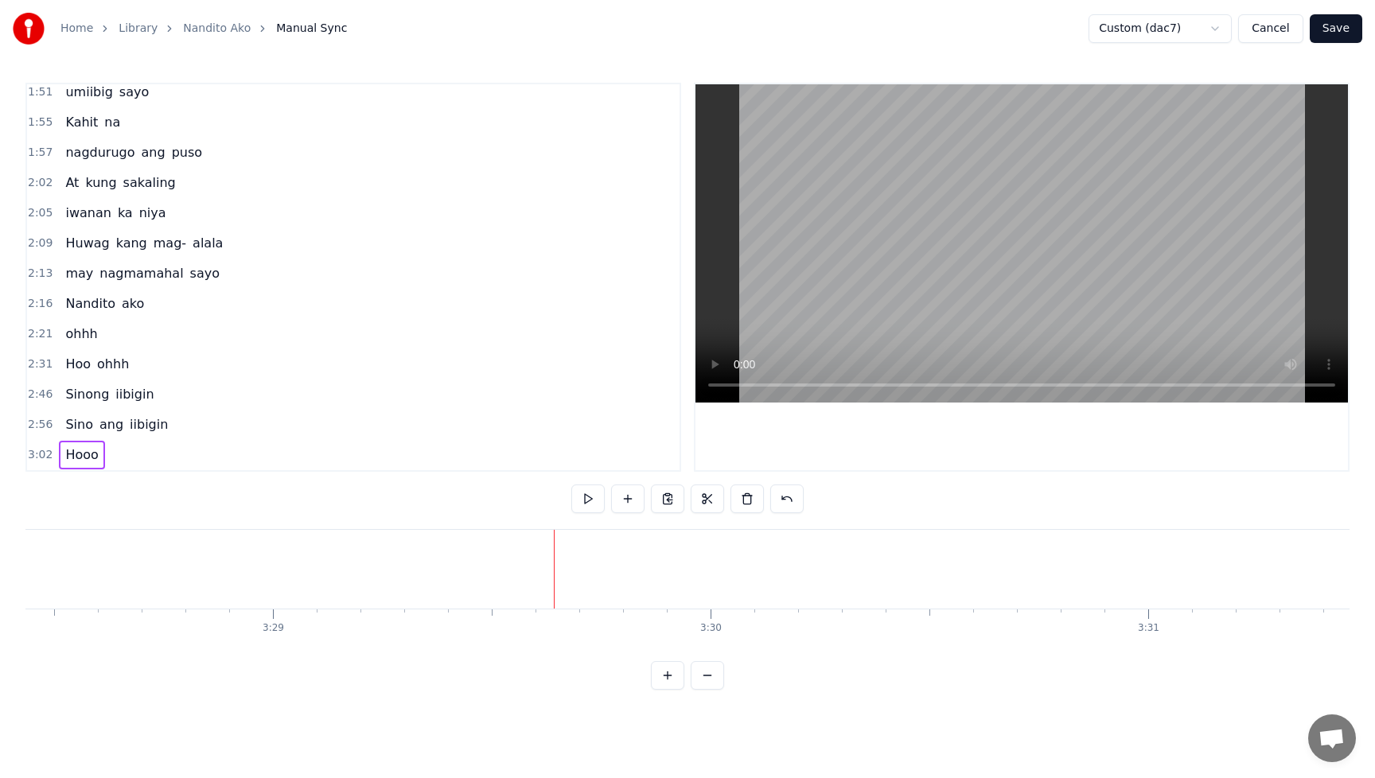
click at [1350, 34] on button "Save" at bounding box center [1336, 28] width 53 height 29
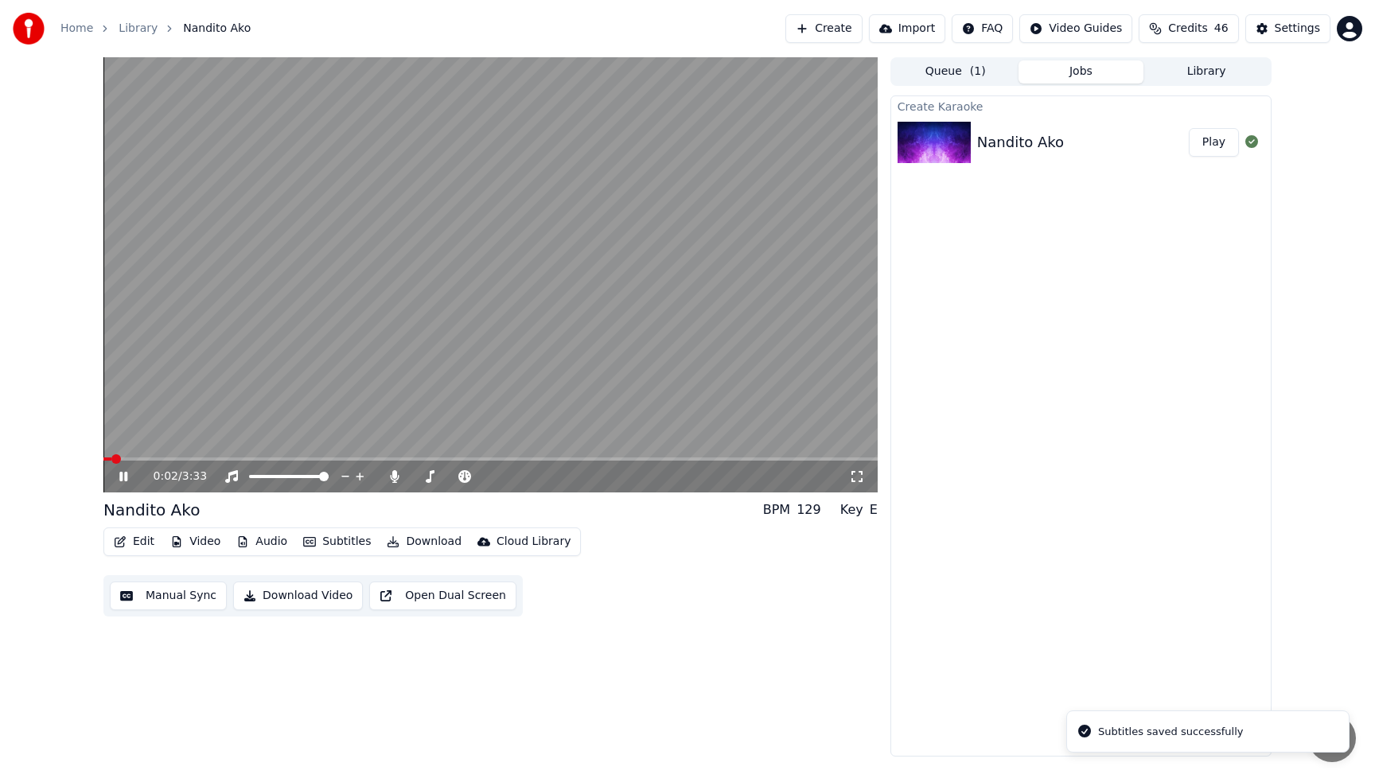
click at [193, 541] on button "Video" at bounding box center [195, 542] width 63 height 22
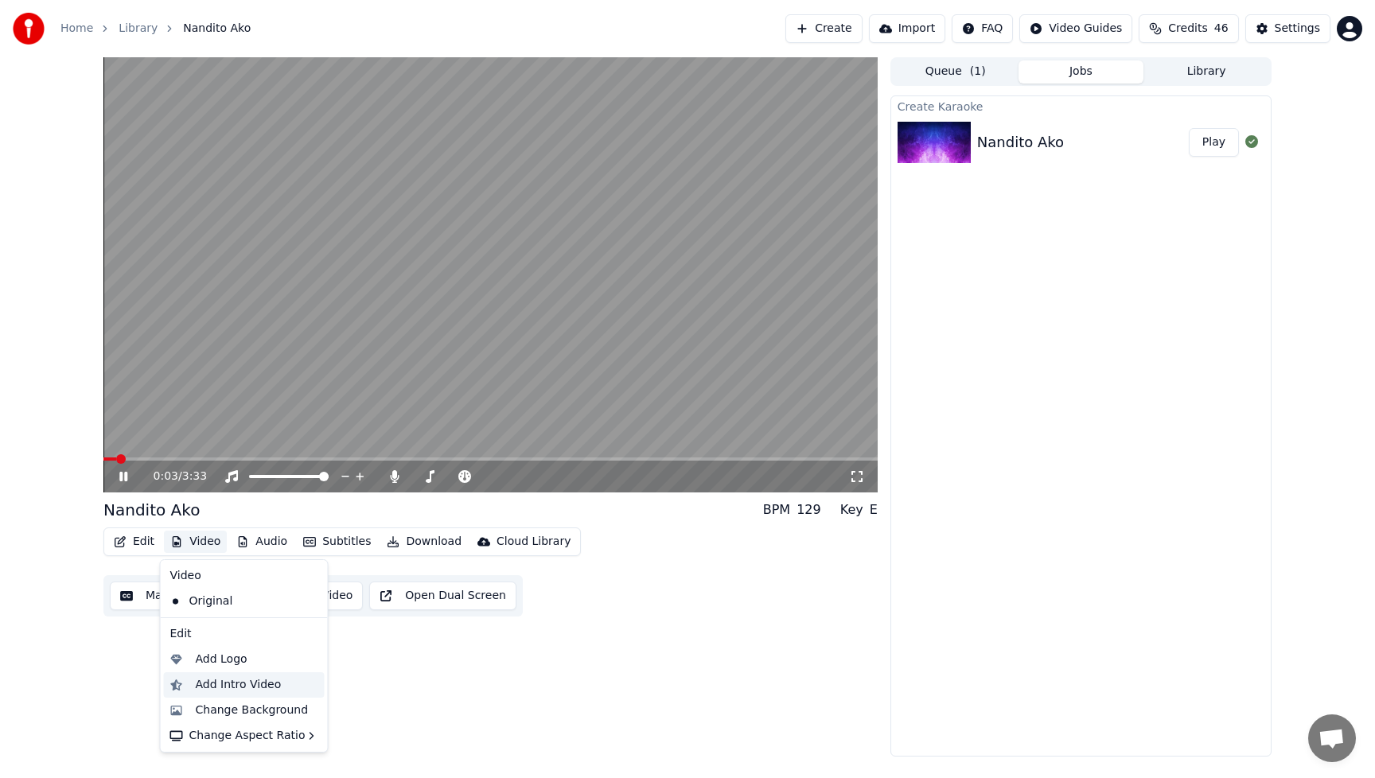
click at [232, 681] on div "Add Intro Video" at bounding box center [239, 685] width 86 height 16
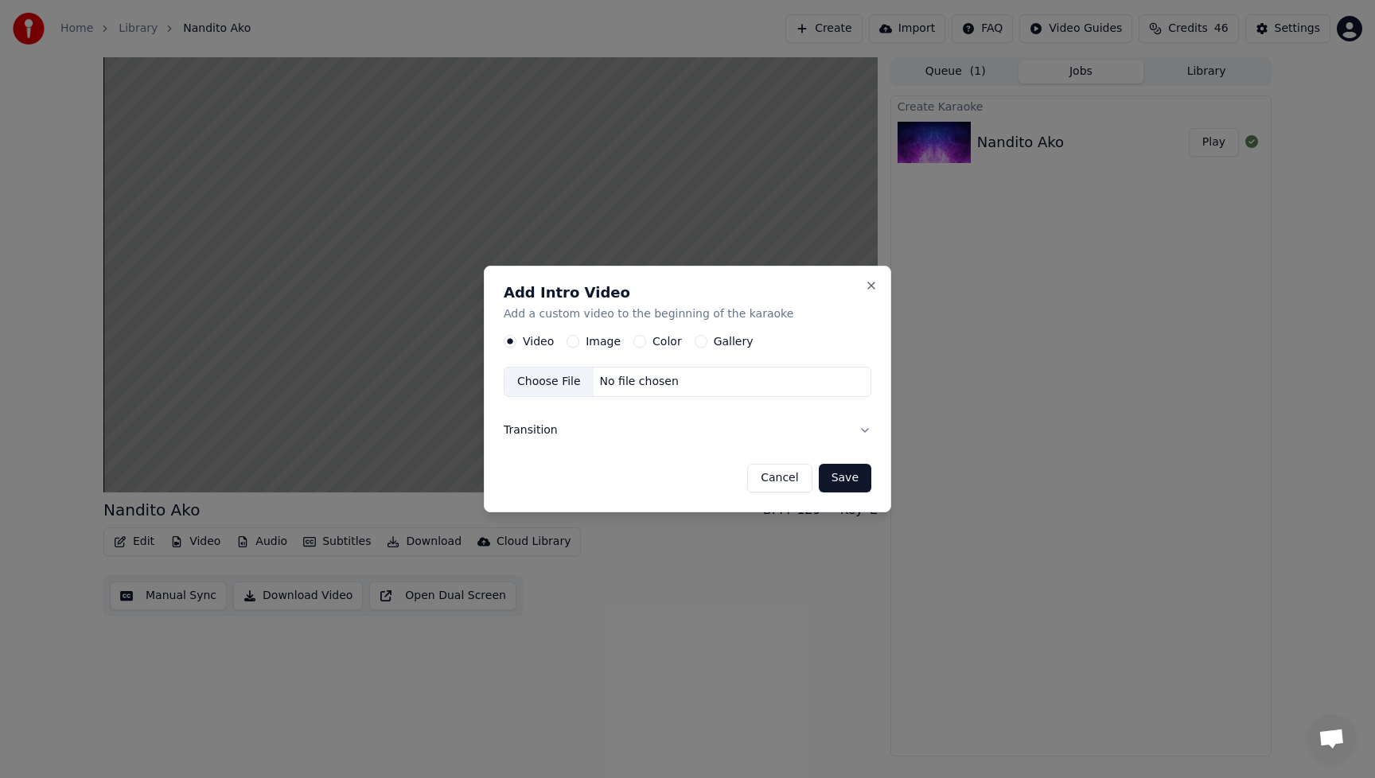
click at [573, 338] on button "Image" at bounding box center [573, 341] width 13 height 13
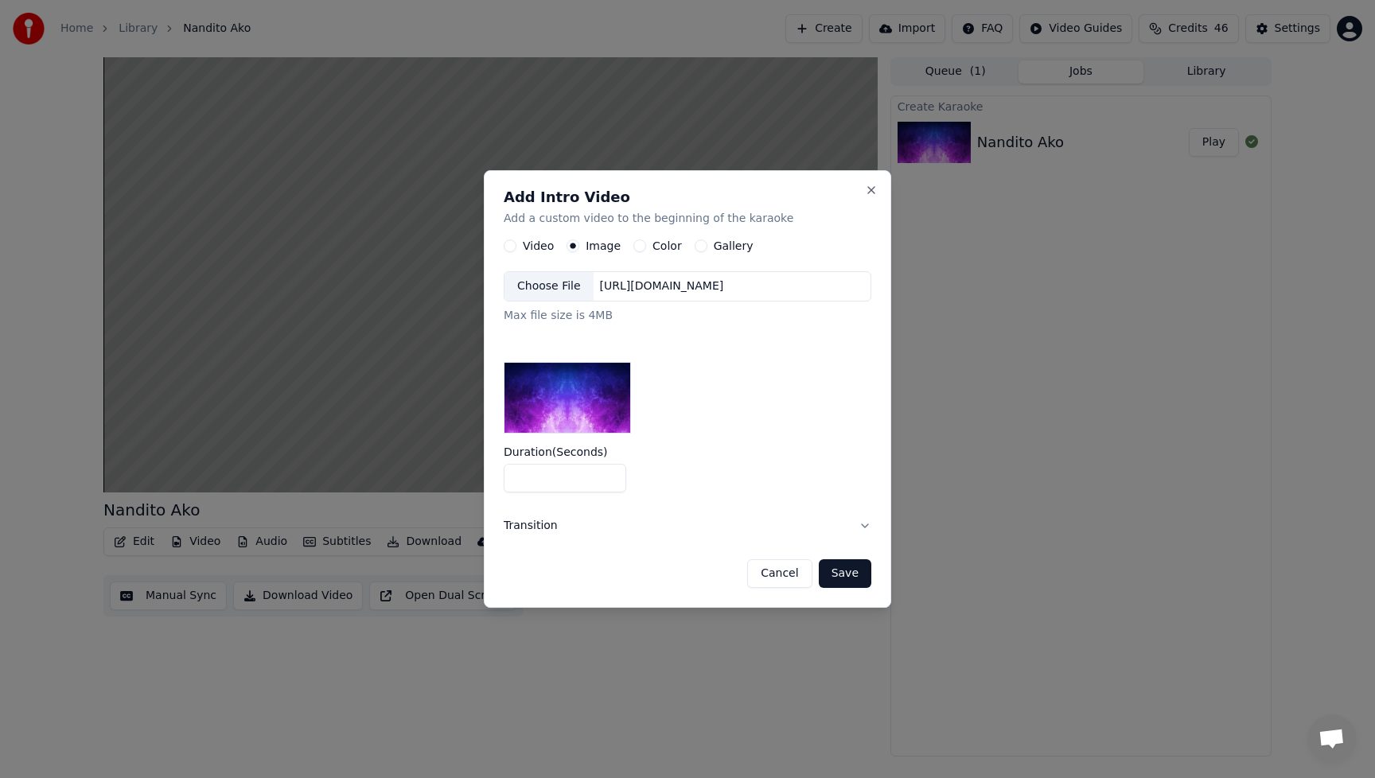
click at [548, 294] on div "Choose File" at bounding box center [549, 286] width 89 height 29
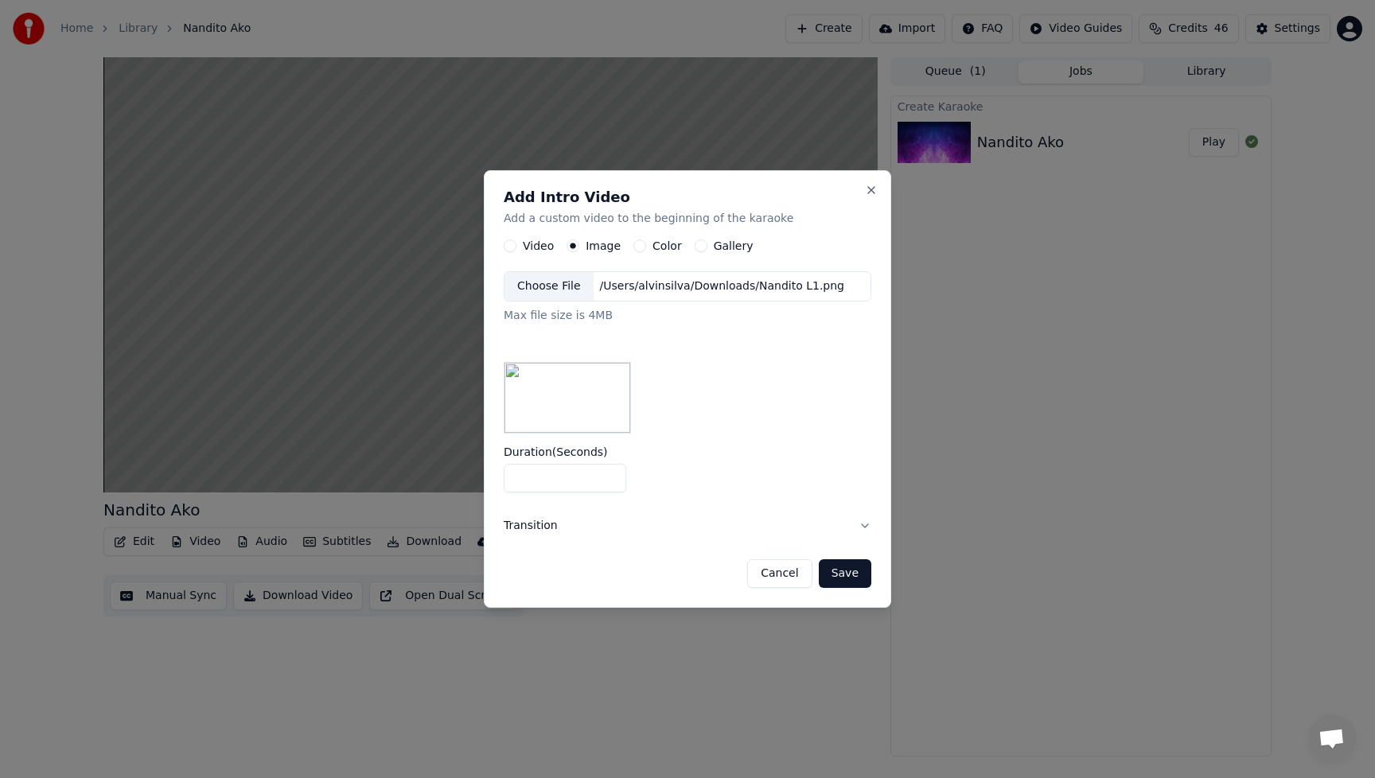
click at [844, 570] on button "Save" at bounding box center [845, 574] width 53 height 29
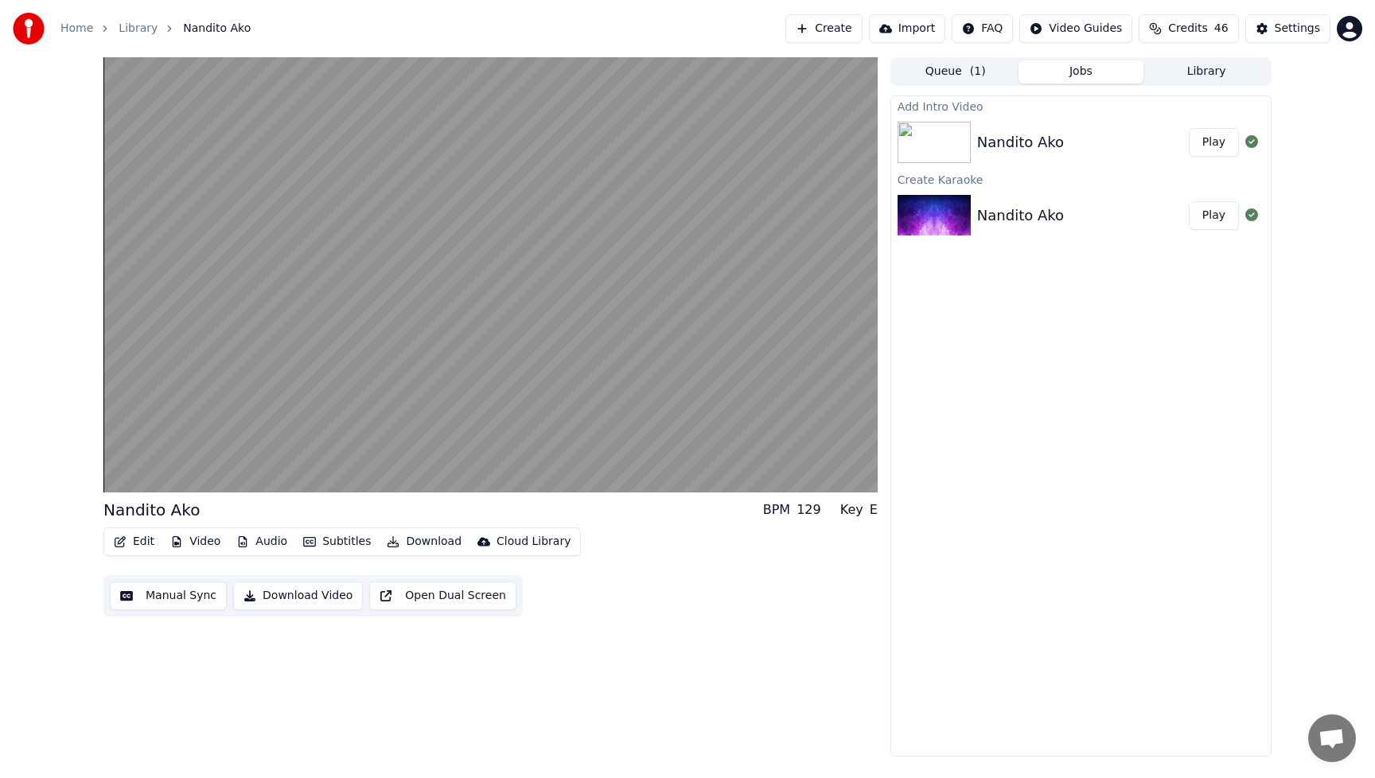
click at [1222, 148] on button "Play" at bounding box center [1214, 142] width 50 height 29
click at [1217, 150] on button "Play" at bounding box center [1214, 142] width 50 height 29
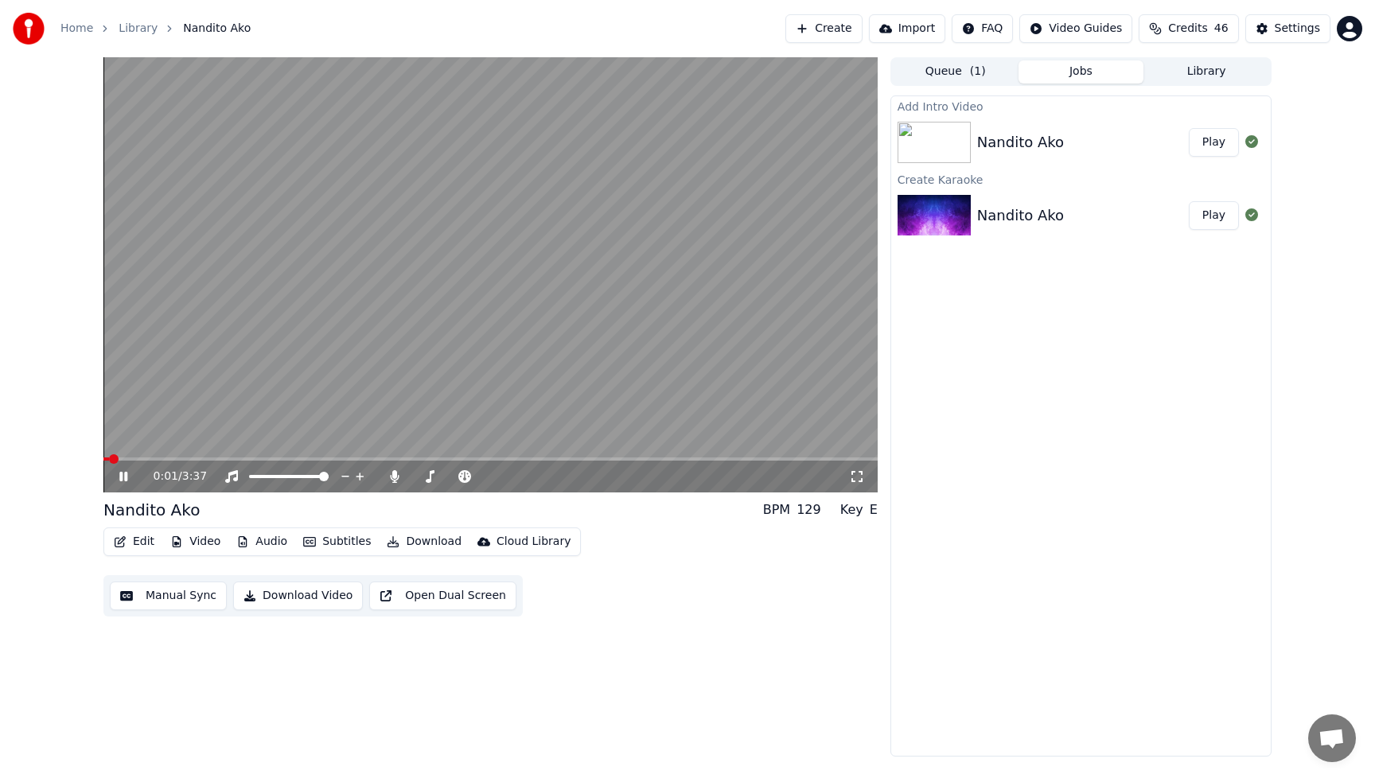
click at [127, 478] on icon at bounding box center [123, 477] width 8 height 10
click at [1134, 515] on div "Add Intro Video Nandito Ako Play Create Karaoke Nandito Ako Play" at bounding box center [1081, 426] width 381 height 661
click at [203, 540] on button "Video" at bounding box center [195, 542] width 63 height 22
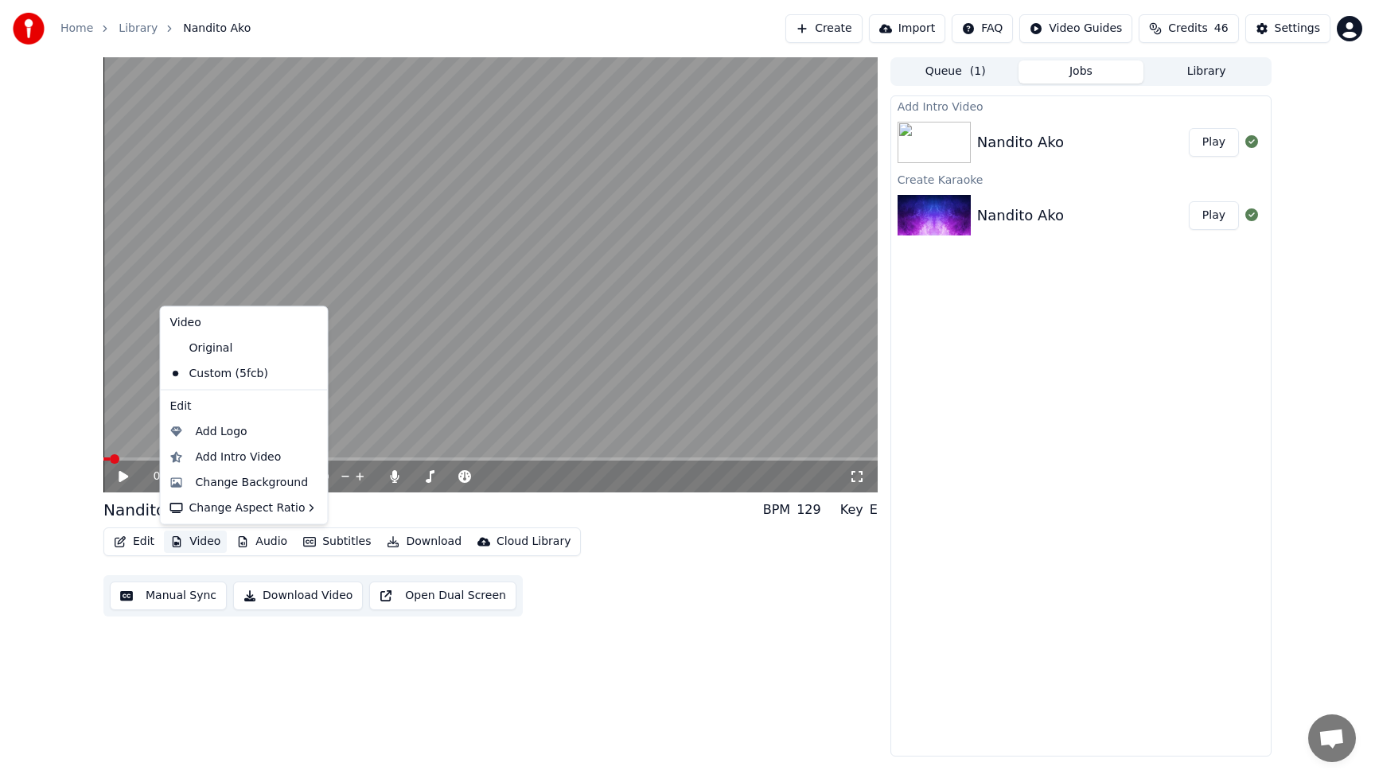
click at [1050, 485] on div "Add Intro Video Nandito Ako Play Create Karaoke Nandito Ako Play" at bounding box center [1081, 426] width 381 height 661
click at [193, 540] on button "Video" at bounding box center [195, 542] width 63 height 22
click at [206, 458] on div "Add Intro Video" at bounding box center [239, 457] width 86 height 16
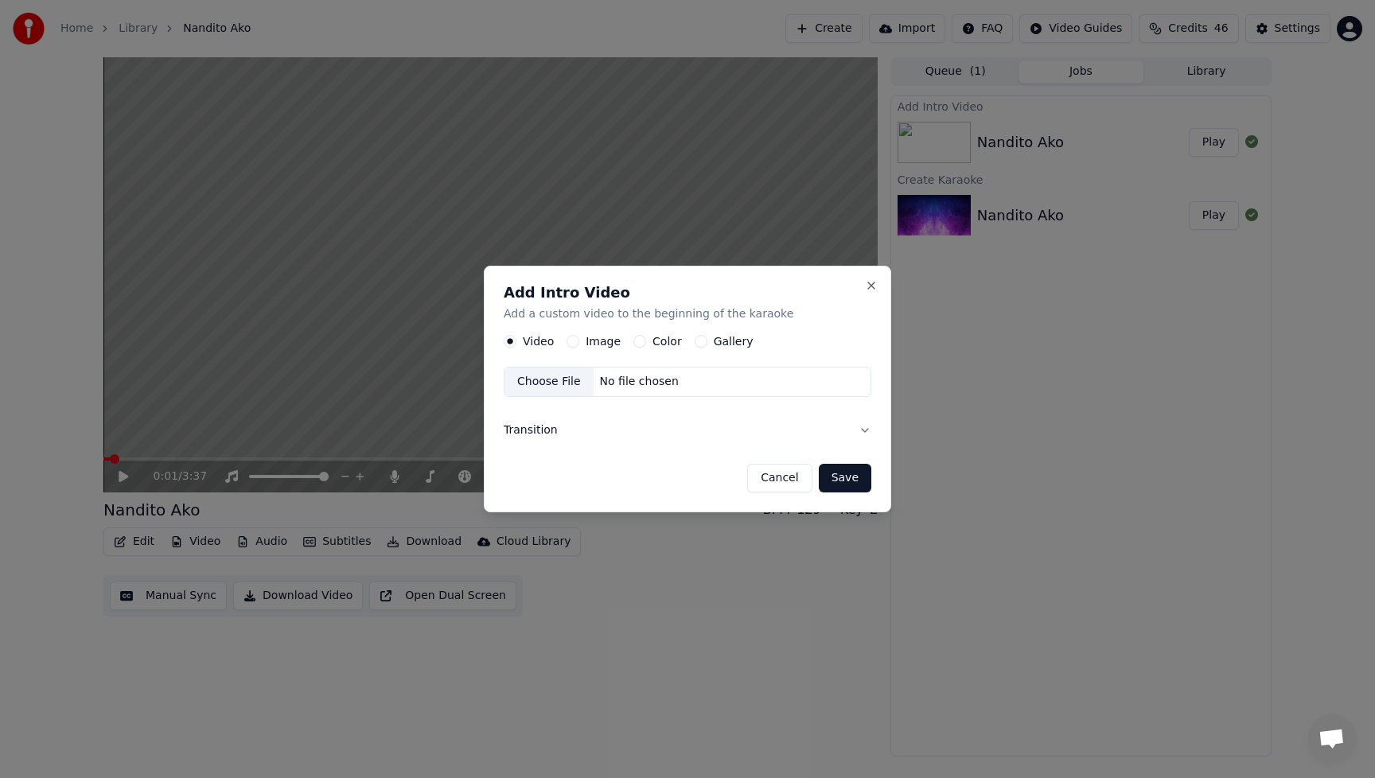
click at [577, 342] on button "Image" at bounding box center [573, 341] width 13 height 13
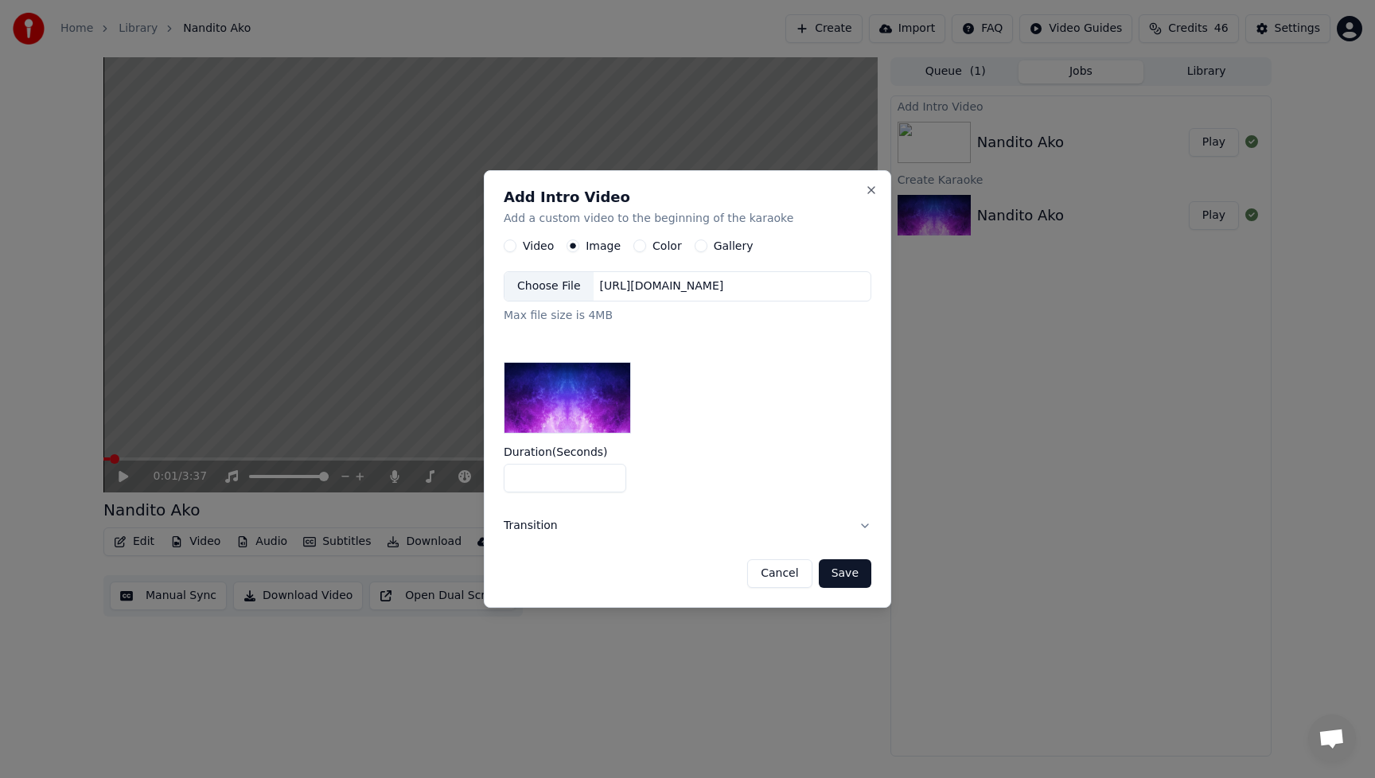
click at [554, 290] on div "Choose File" at bounding box center [549, 286] width 89 height 29
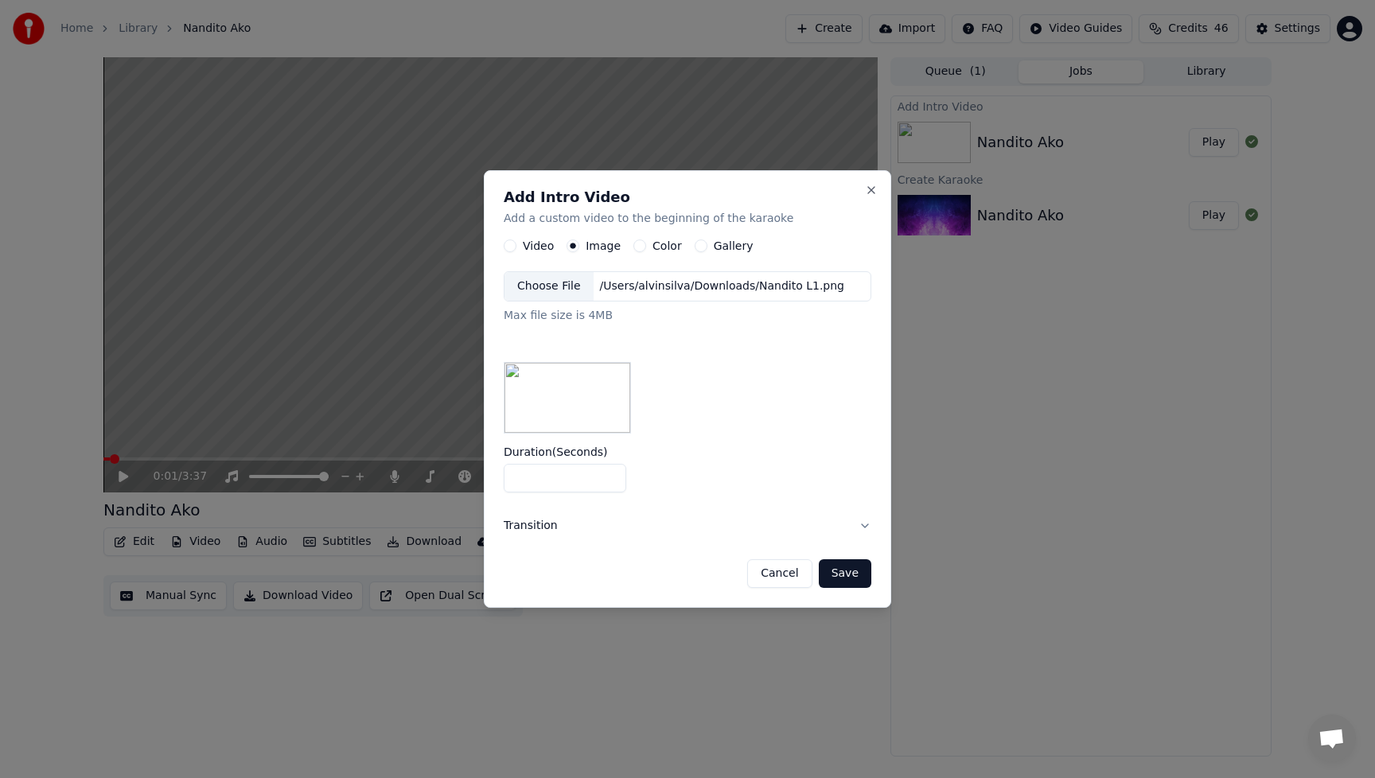
click at [857, 575] on button "Save" at bounding box center [845, 574] width 53 height 29
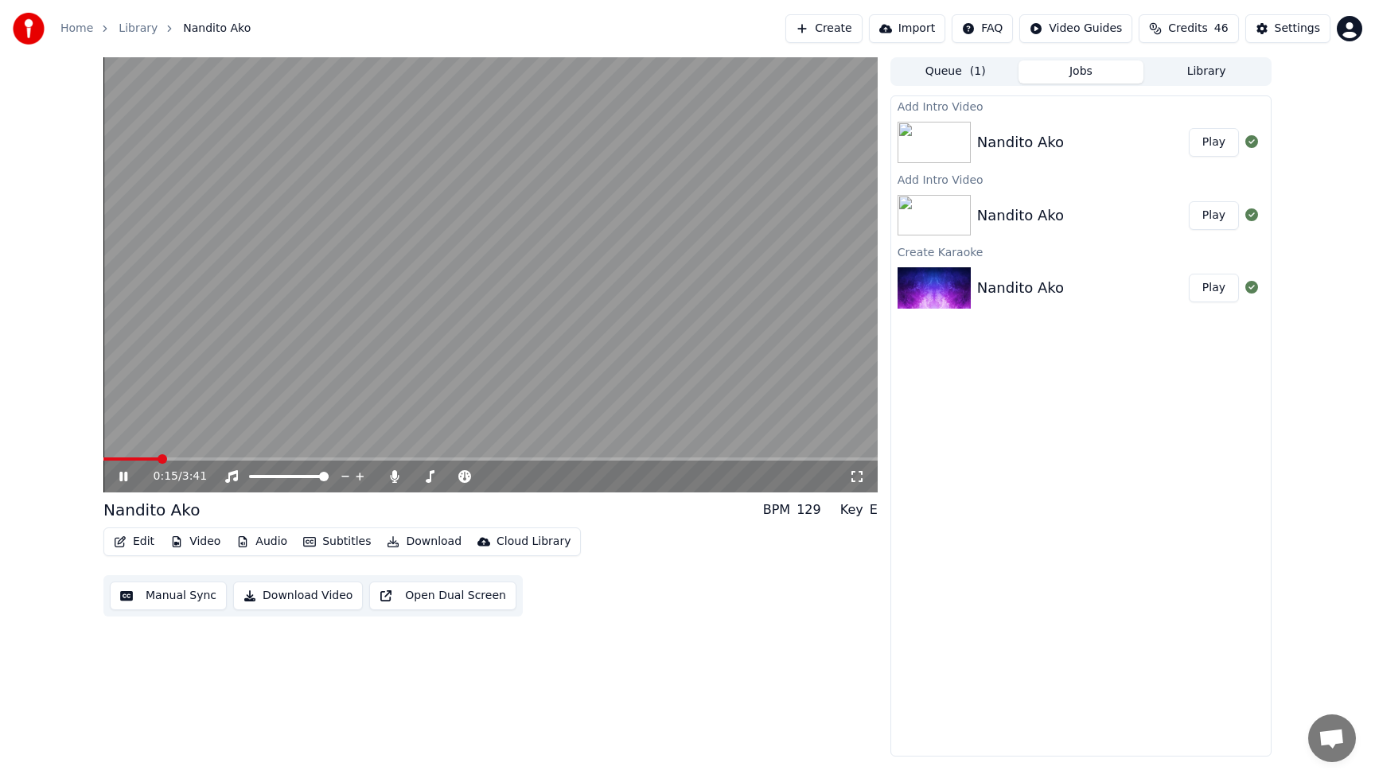
click at [1223, 137] on button "Play" at bounding box center [1214, 142] width 50 height 29
click at [1114, 544] on div "Add Intro Video Nandito Ako Play Add Intro Video Nandito Ako Play Create Karaok…" at bounding box center [1081, 426] width 381 height 661
click at [1042, 473] on div "Add Intro Video Nandito Ako Play Add Intro Video Nandito Ako Play Create Karaok…" at bounding box center [1081, 426] width 381 height 661
click at [131, 480] on icon at bounding box center [134, 476] width 37 height 13
click at [509, 725] on div "0:26 / 3:41 Nandito Ako BPM 129 Key E Edit Video Audio Subtitles Download Cloud…" at bounding box center [490, 407] width 774 height 700
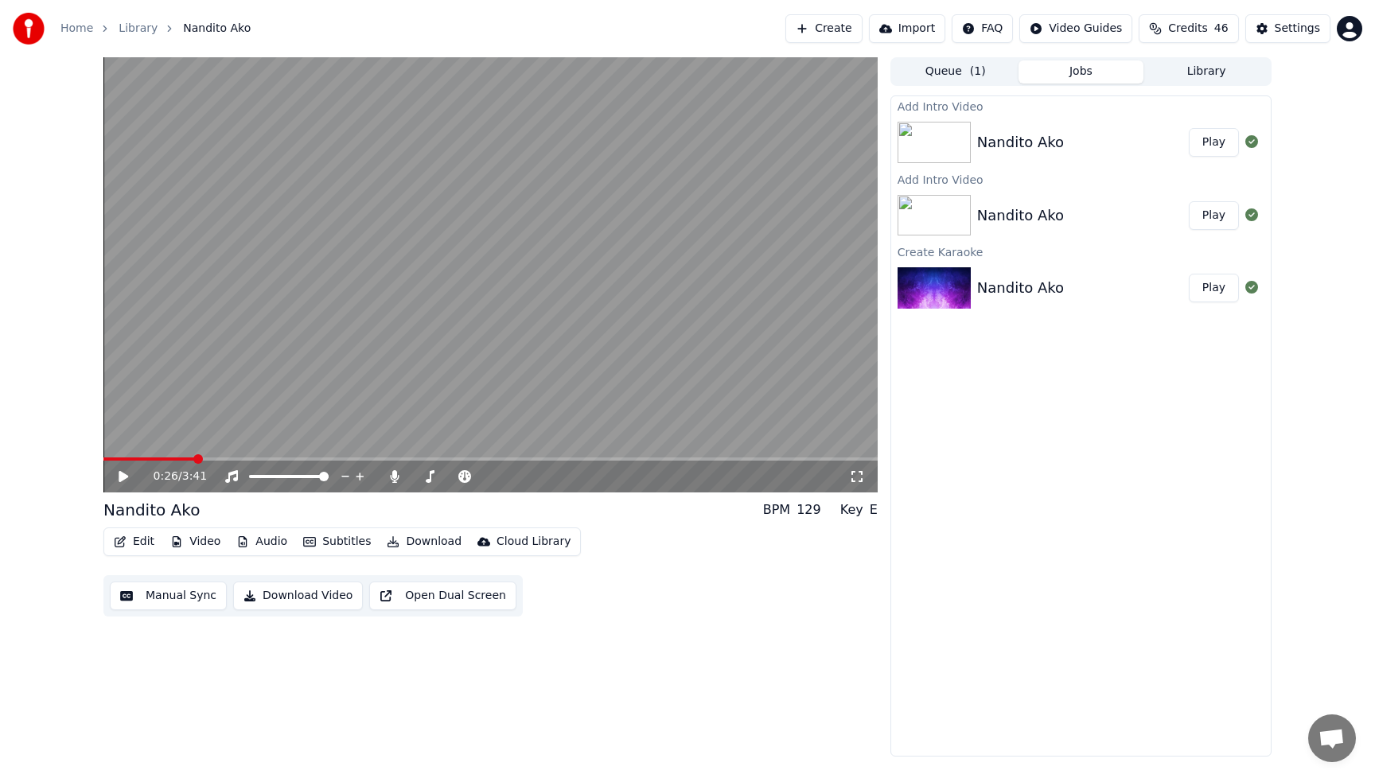
click at [204, 540] on button "Video" at bounding box center [195, 542] width 63 height 22
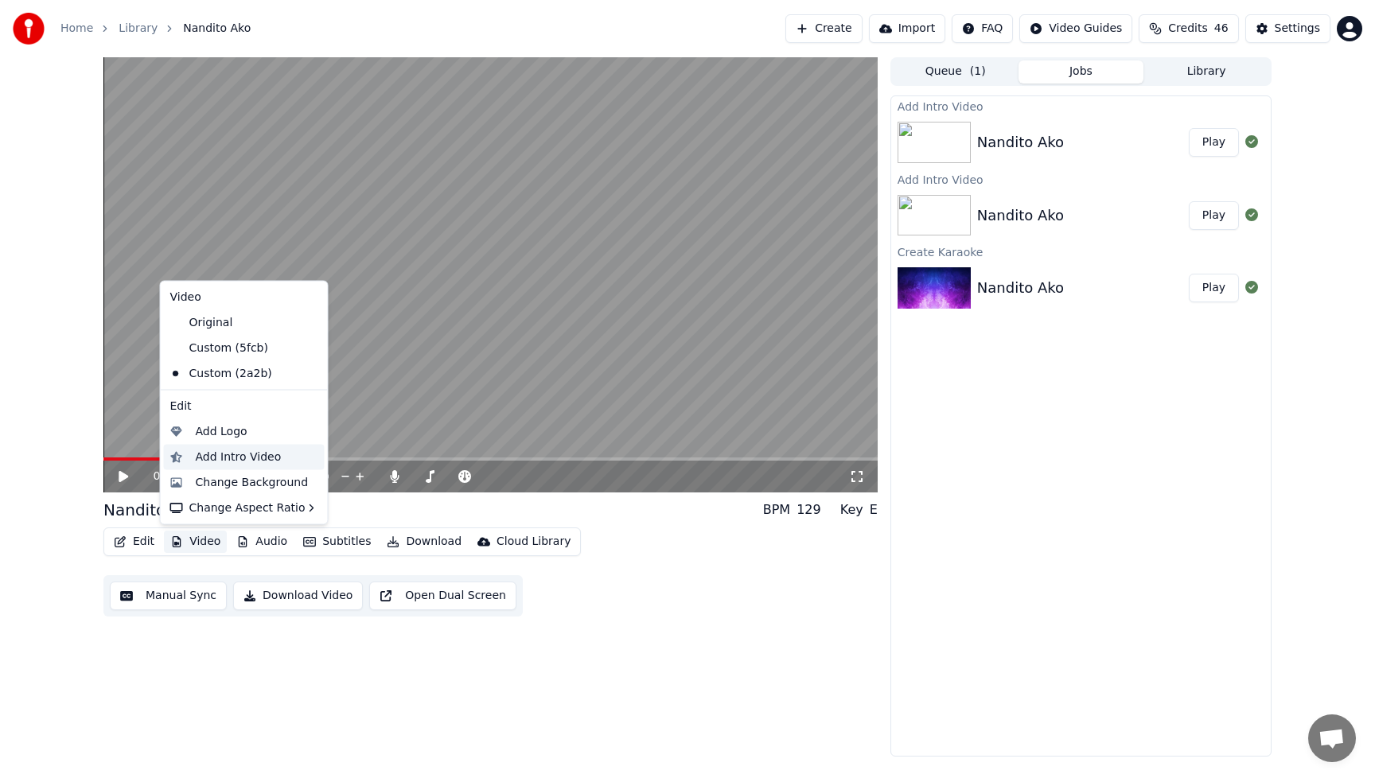
click at [219, 462] on div "Add Intro Video" at bounding box center [239, 457] width 86 height 16
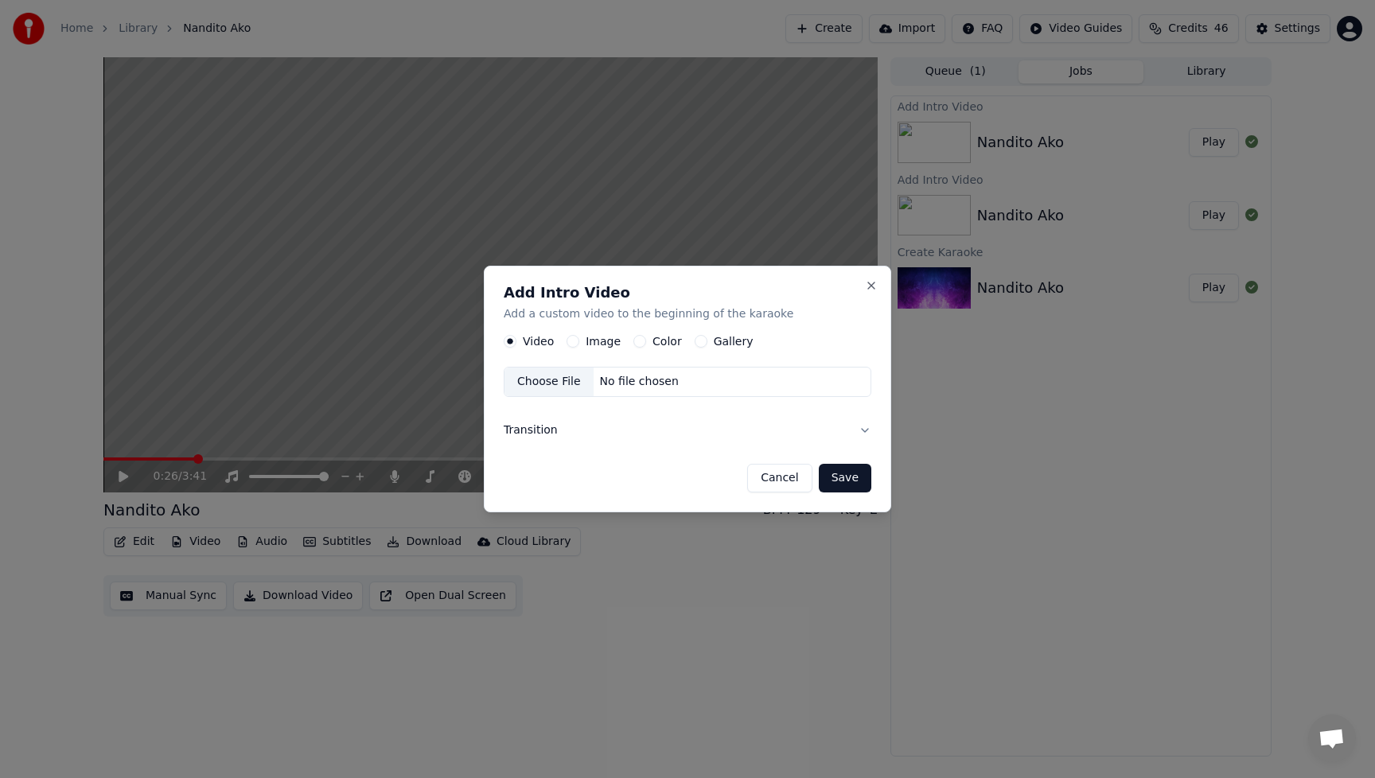
click at [572, 340] on button "Image" at bounding box center [573, 341] width 13 height 13
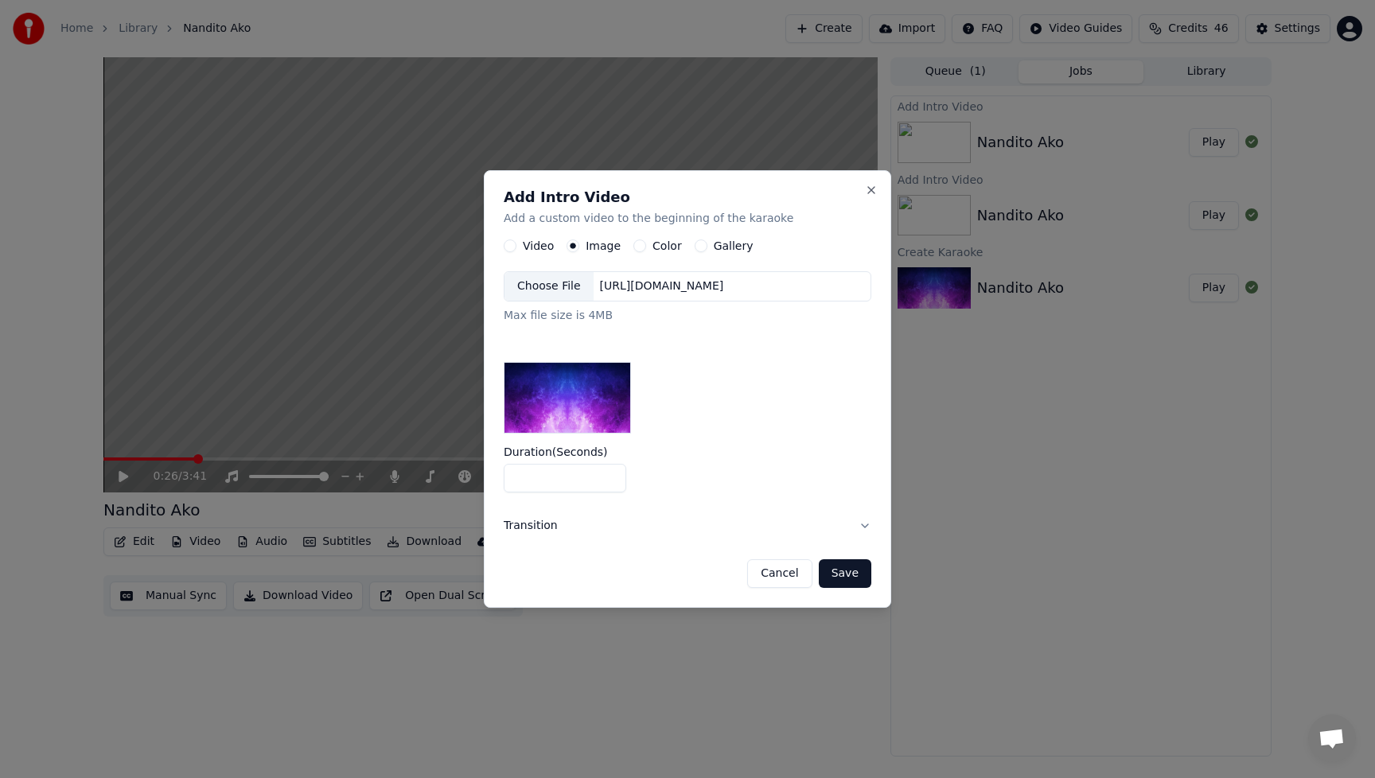
click at [560, 291] on div "Choose File" at bounding box center [549, 286] width 89 height 29
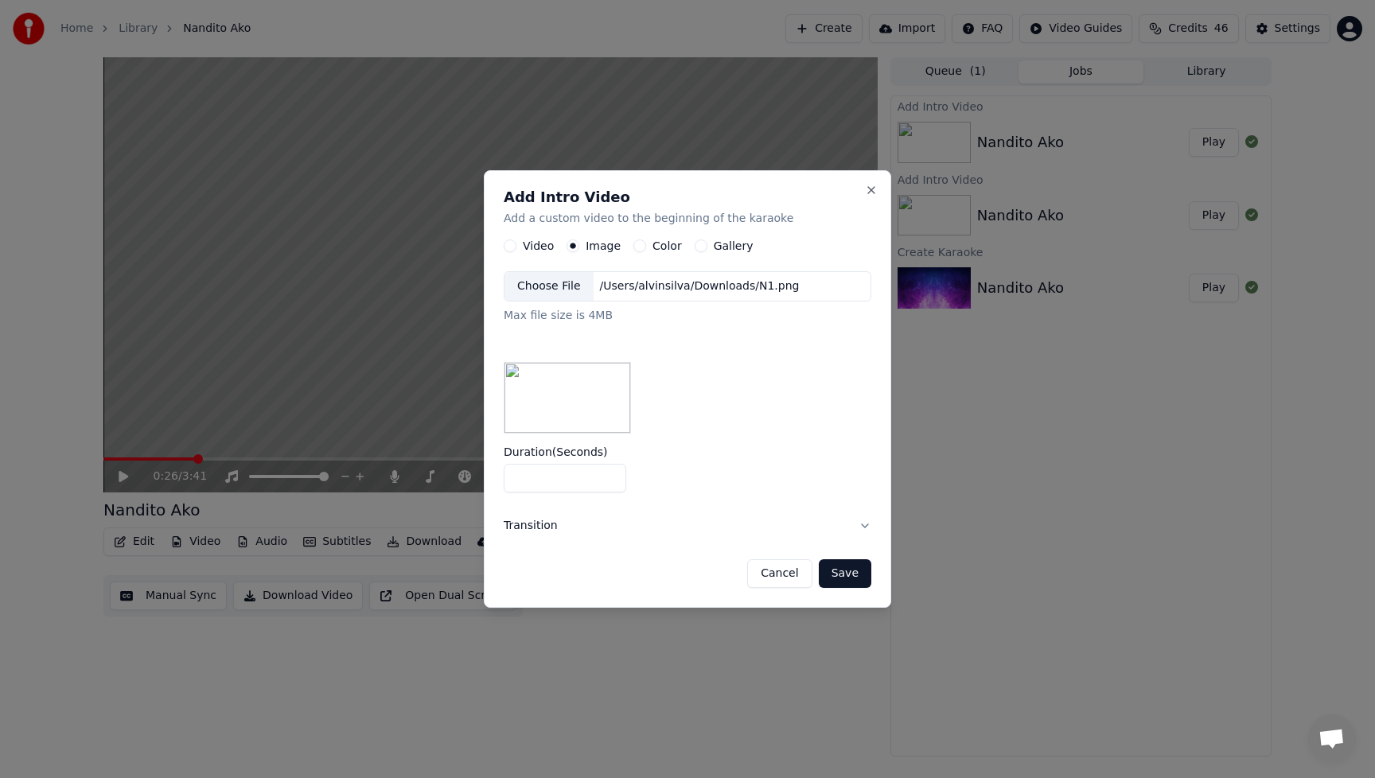
click at [846, 579] on button "Save" at bounding box center [845, 574] width 53 height 29
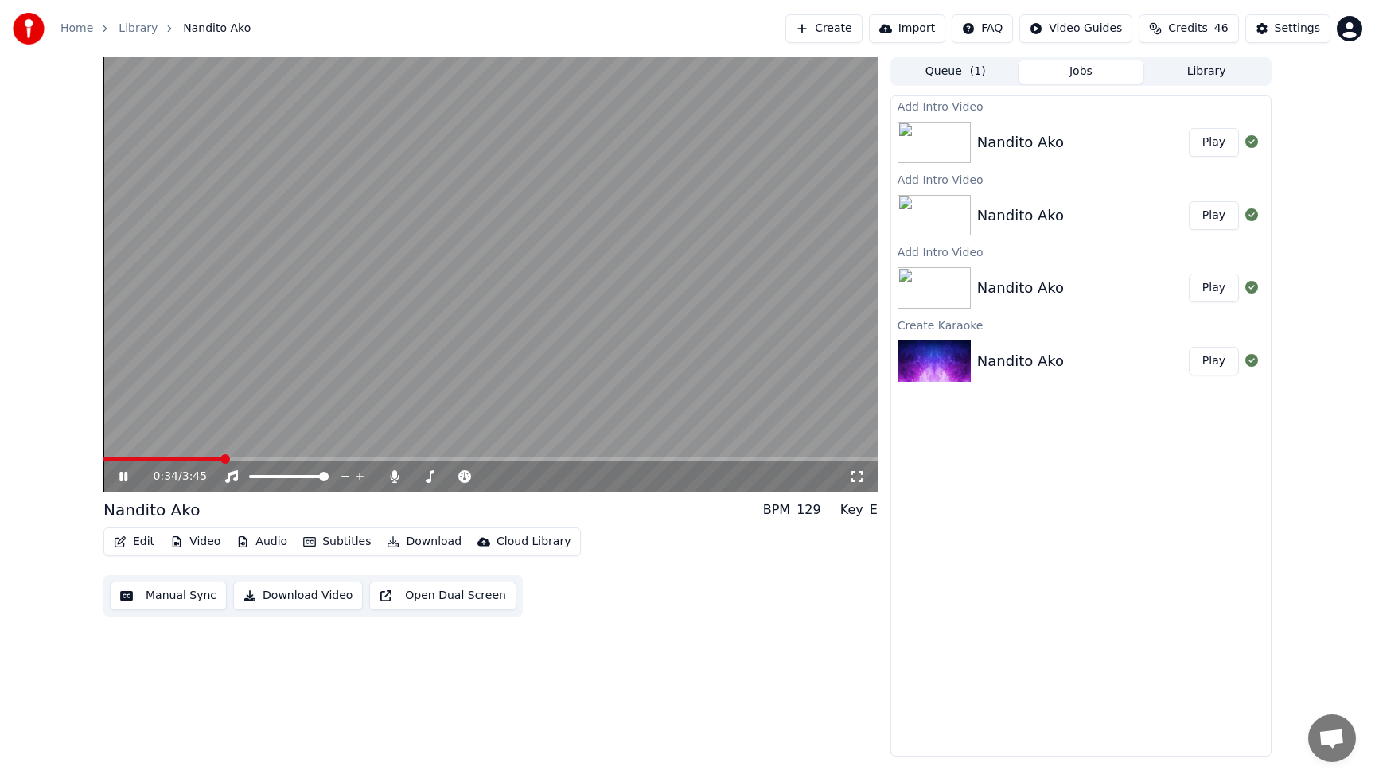
click at [1208, 141] on button "Play" at bounding box center [1214, 142] width 50 height 29
click at [714, 652] on div "0:07 / 3:45 Nandito Ako BPM 129 Key E Edit Video Audio Subtitles Download Cloud…" at bounding box center [490, 407] width 774 height 700
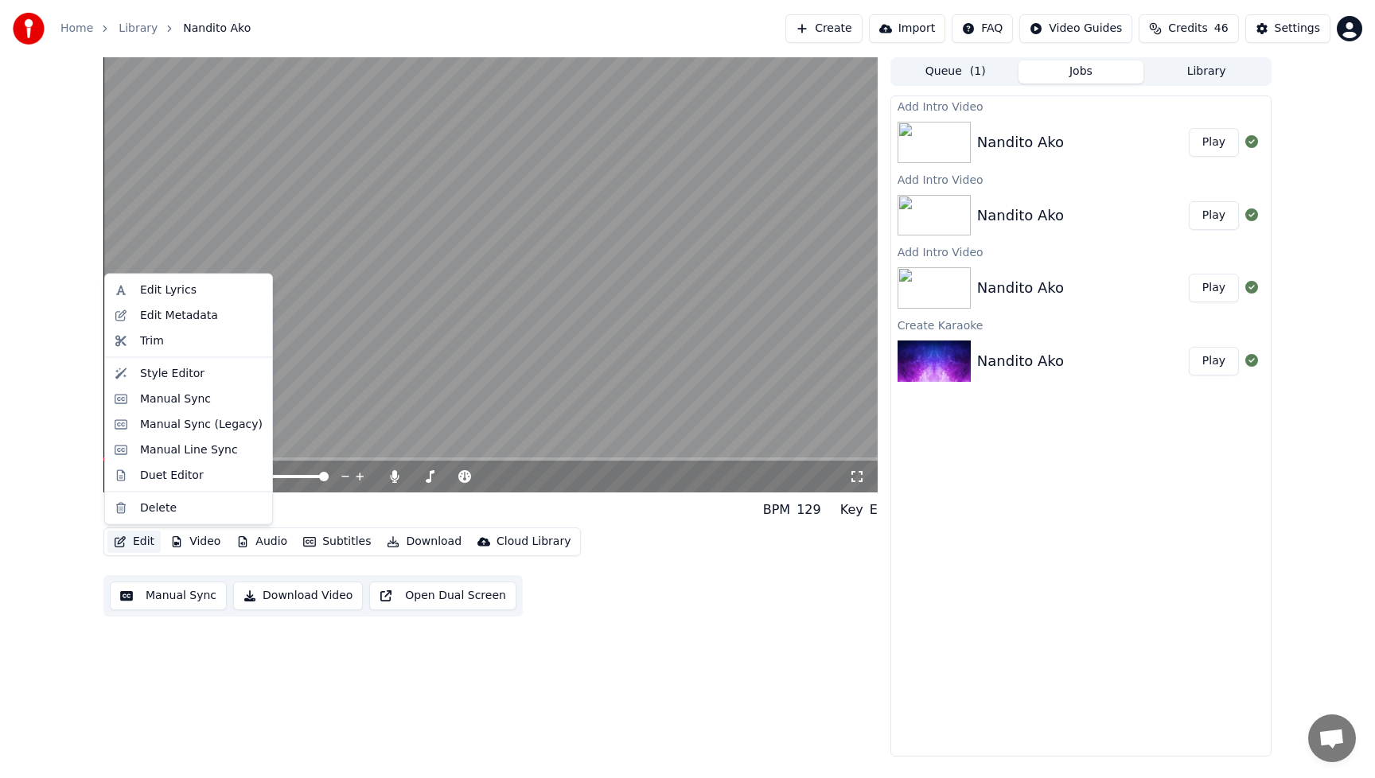
click at [147, 546] on button "Edit" at bounding box center [133, 542] width 53 height 22
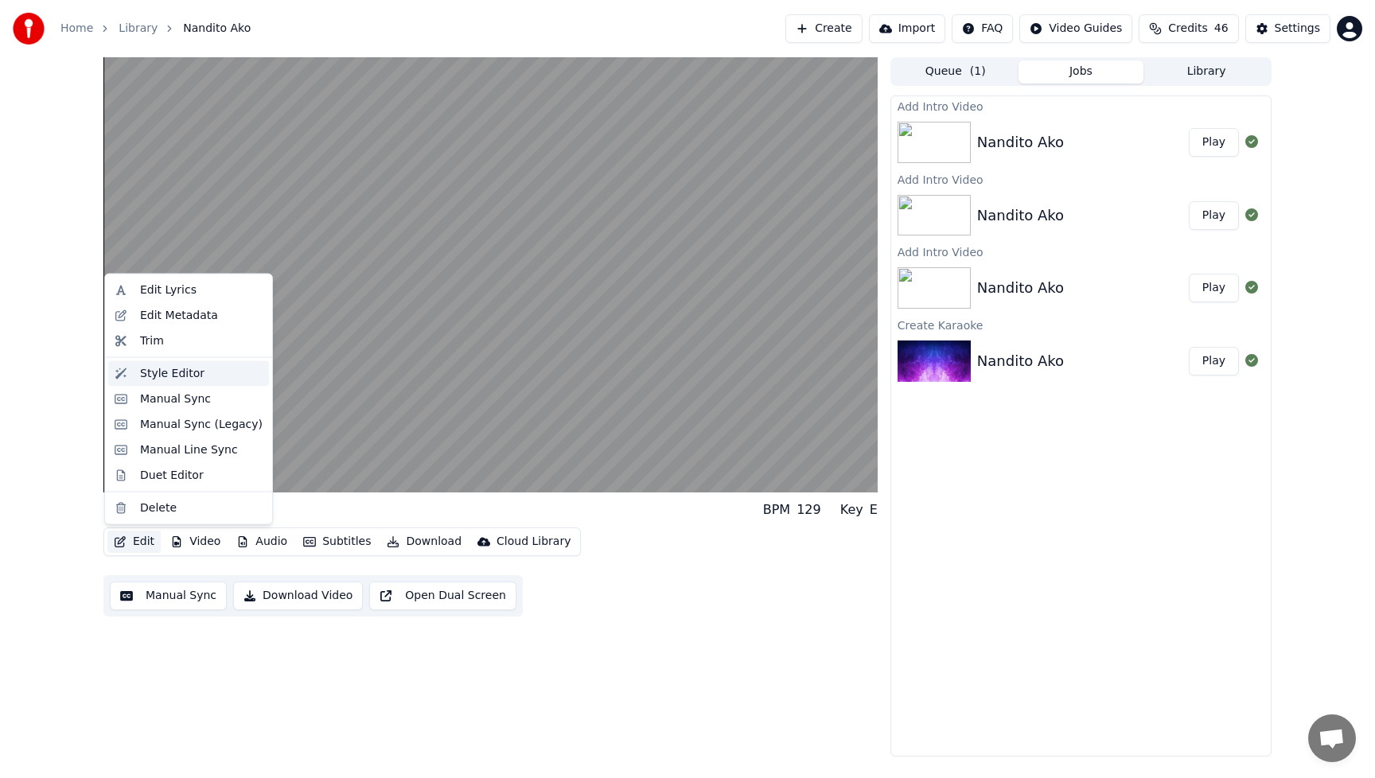
click at [189, 376] on div "Style Editor" at bounding box center [172, 373] width 64 height 16
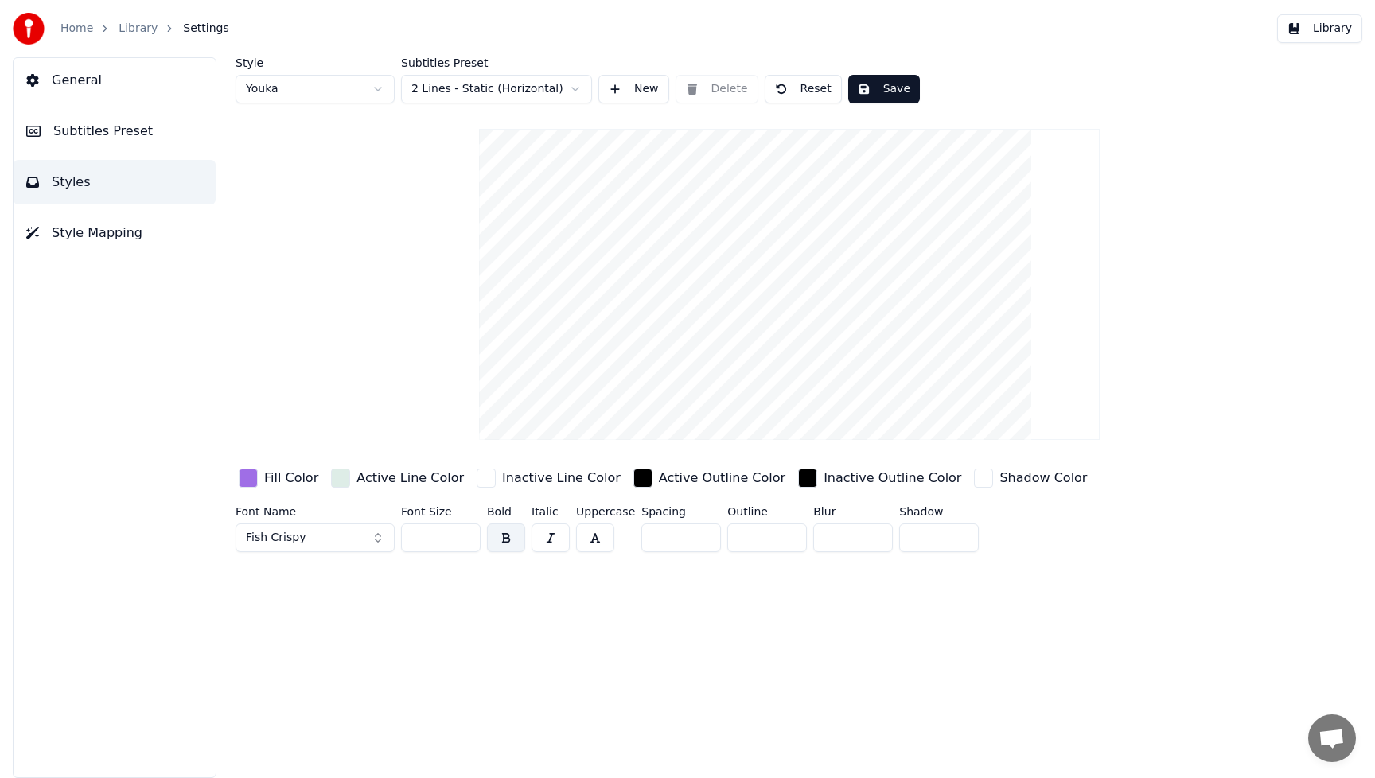
click at [286, 482] on div "Fill Color" at bounding box center [291, 478] width 54 height 19
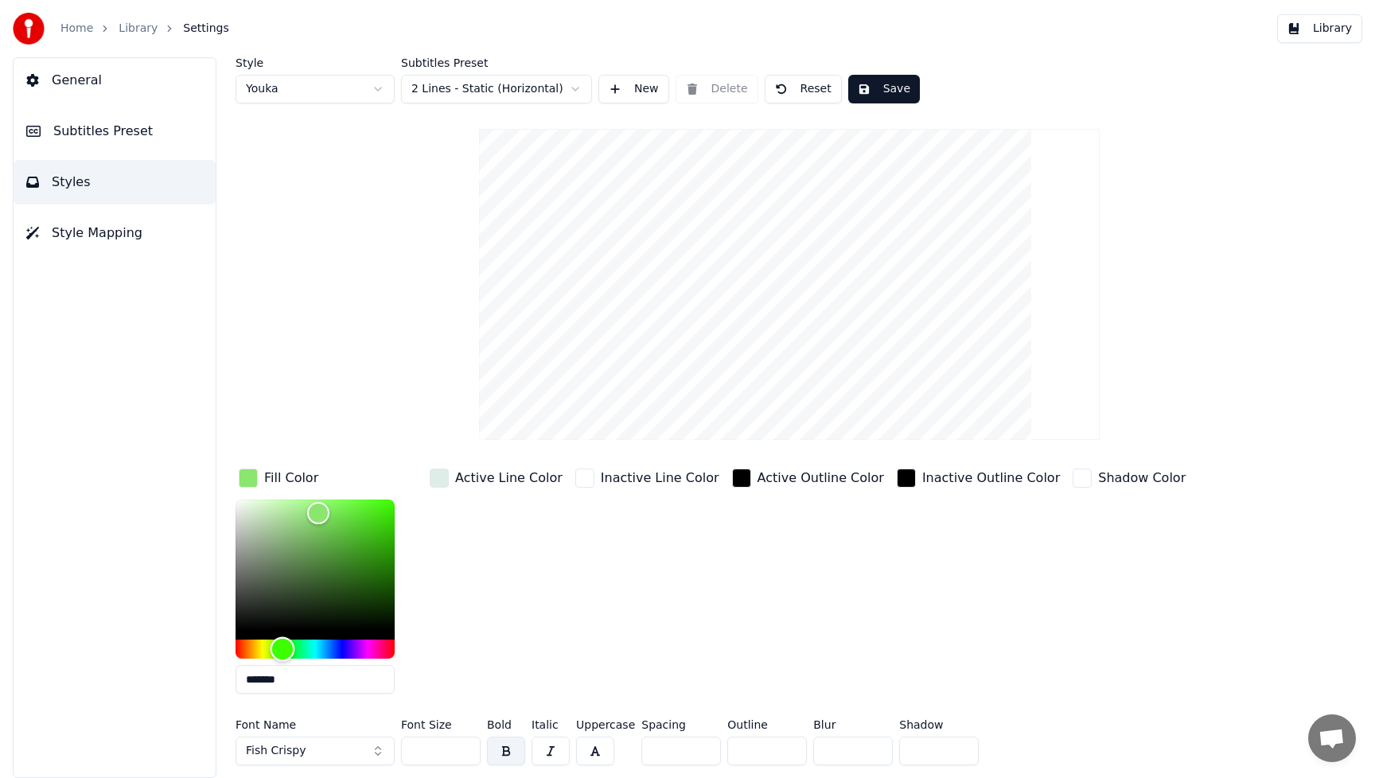
click at [283, 649] on div "Hue" at bounding box center [315, 649] width 159 height 19
click at [292, 649] on div "Hue" at bounding box center [292, 650] width 25 height 25
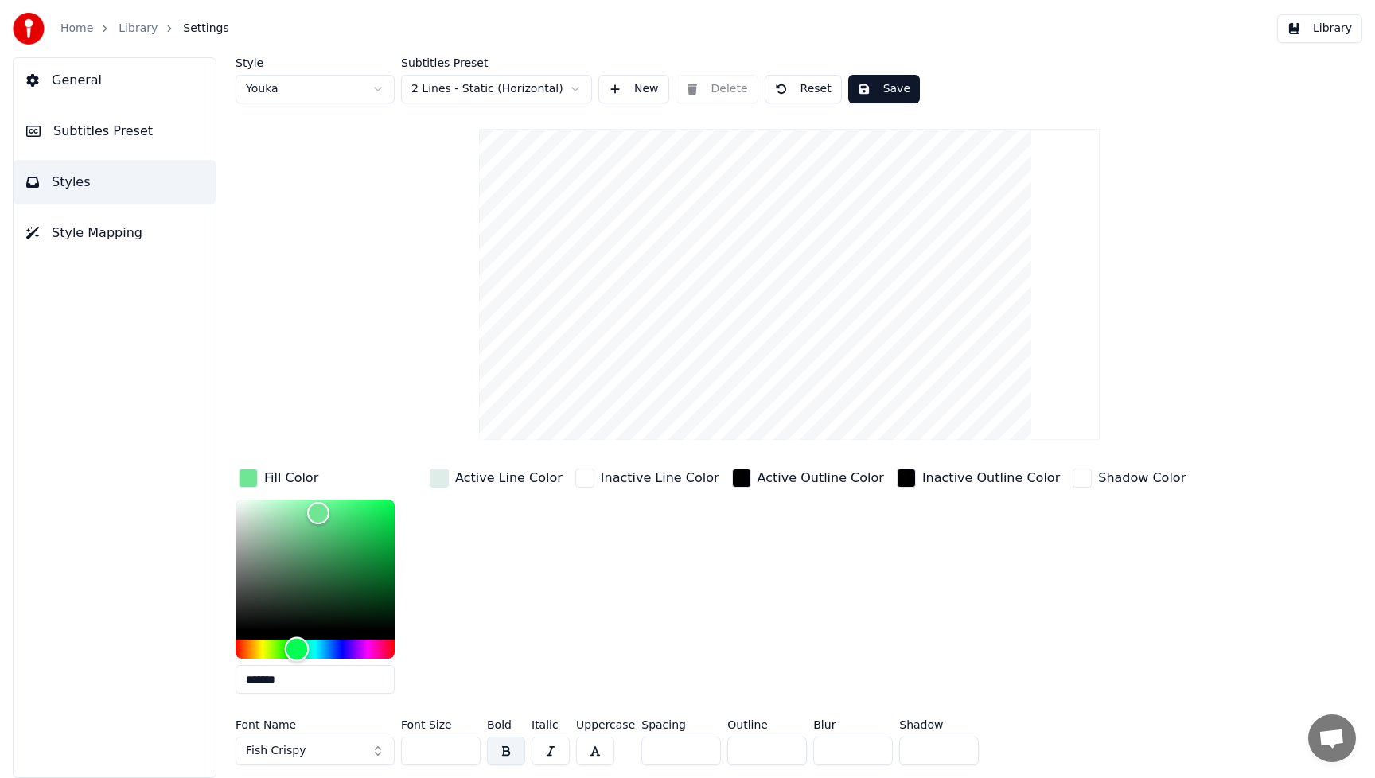
click at [297, 648] on div "Hue" at bounding box center [297, 650] width 25 height 25
type input "*******"
drag, startPoint x: 323, startPoint y: 509, endPoint x: 326, endPoint y: 524, distance: 15.3
click at [326, 524] on div "Color" at bounding box center [326, 525] width 25 height 25
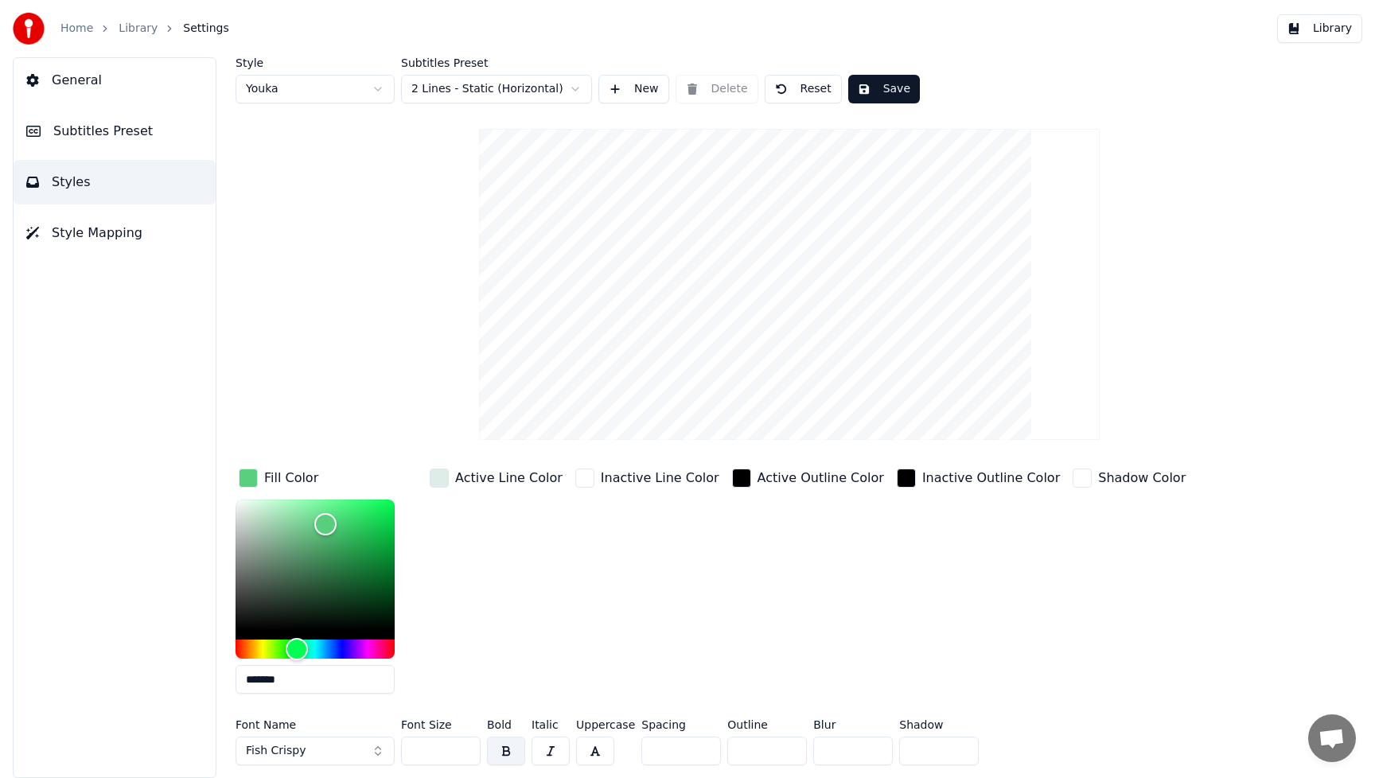
click at [907, 75] on button "Save" at bounding box center [885, 89] width 72 height 29
click at [893, 90] on button "Done" at bounding box center [886, 89] width 74 height 29
click at [906, 88] on button "Done" at bounding box center [886, 89] width 74 height 29
click at [1331, 30] on button "Library" at bounding box center [1320, 28] width 85 height 29
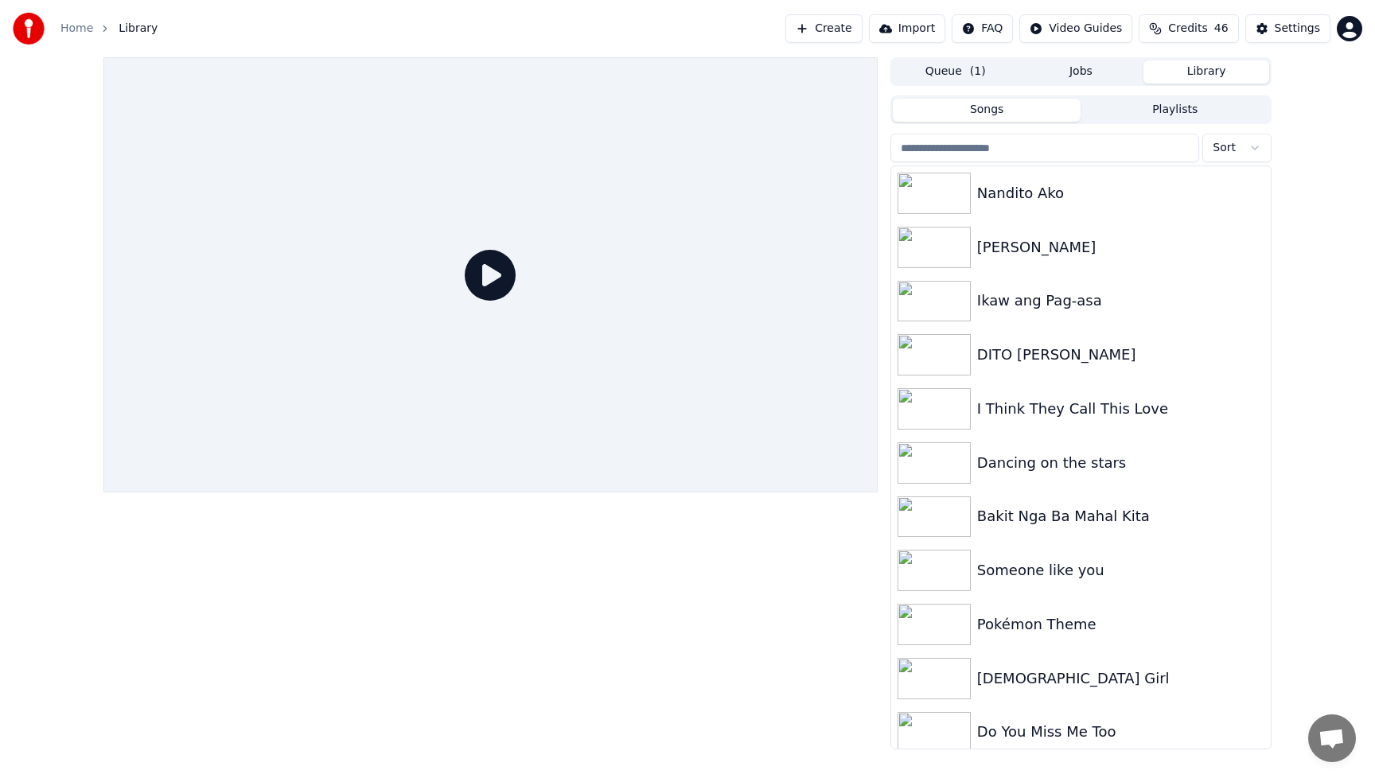
click at [497, 275] on icon at bounding box center [490, 275] width 51 height 51
click at [985, 190] on div "Nandito Ako" at bounding box center [1112, 193] width 271 height 22
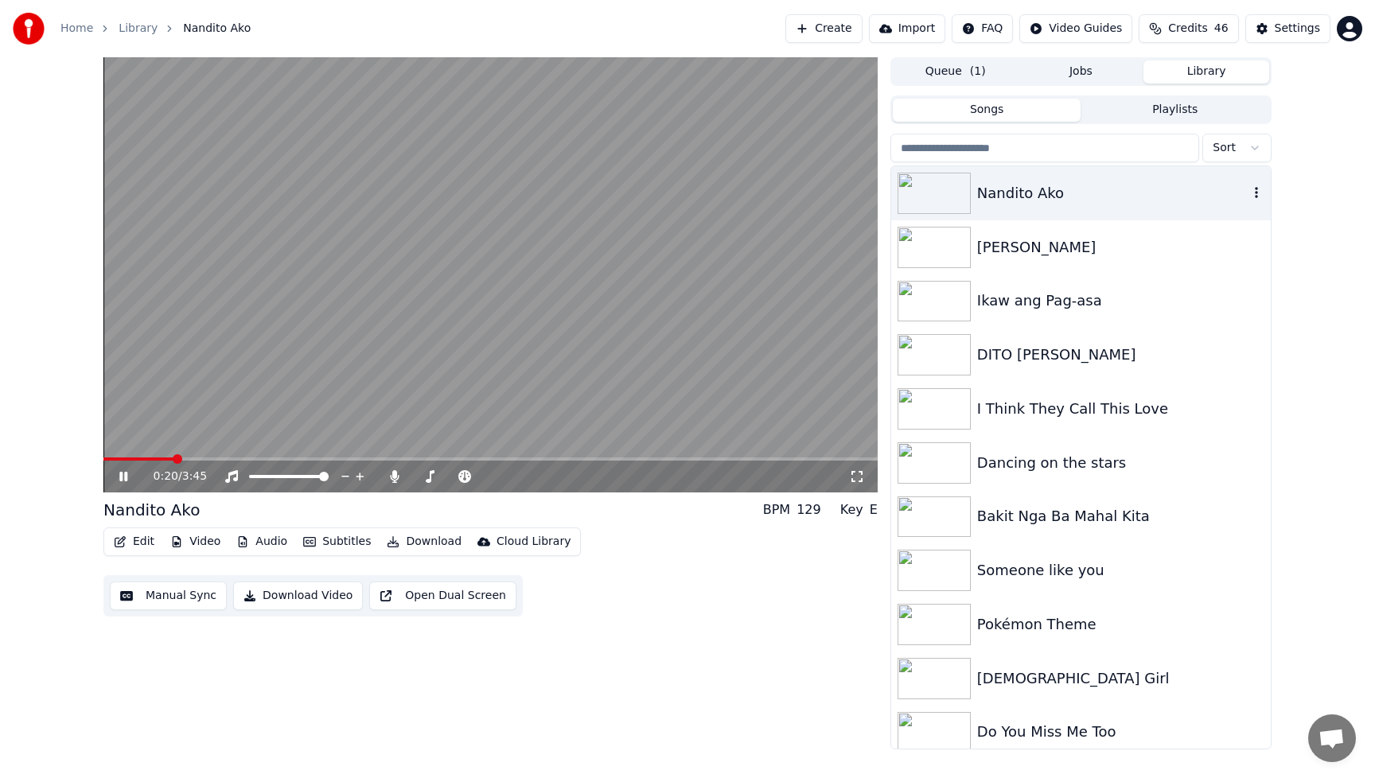
click at [1036, 191] on div "Nandito Ako" at bounding box center [1112, 193] width 271 height 22
click at [1069, 196] on div "Nandito Ako" at bounding box center [1112, 193] width 271 height 22
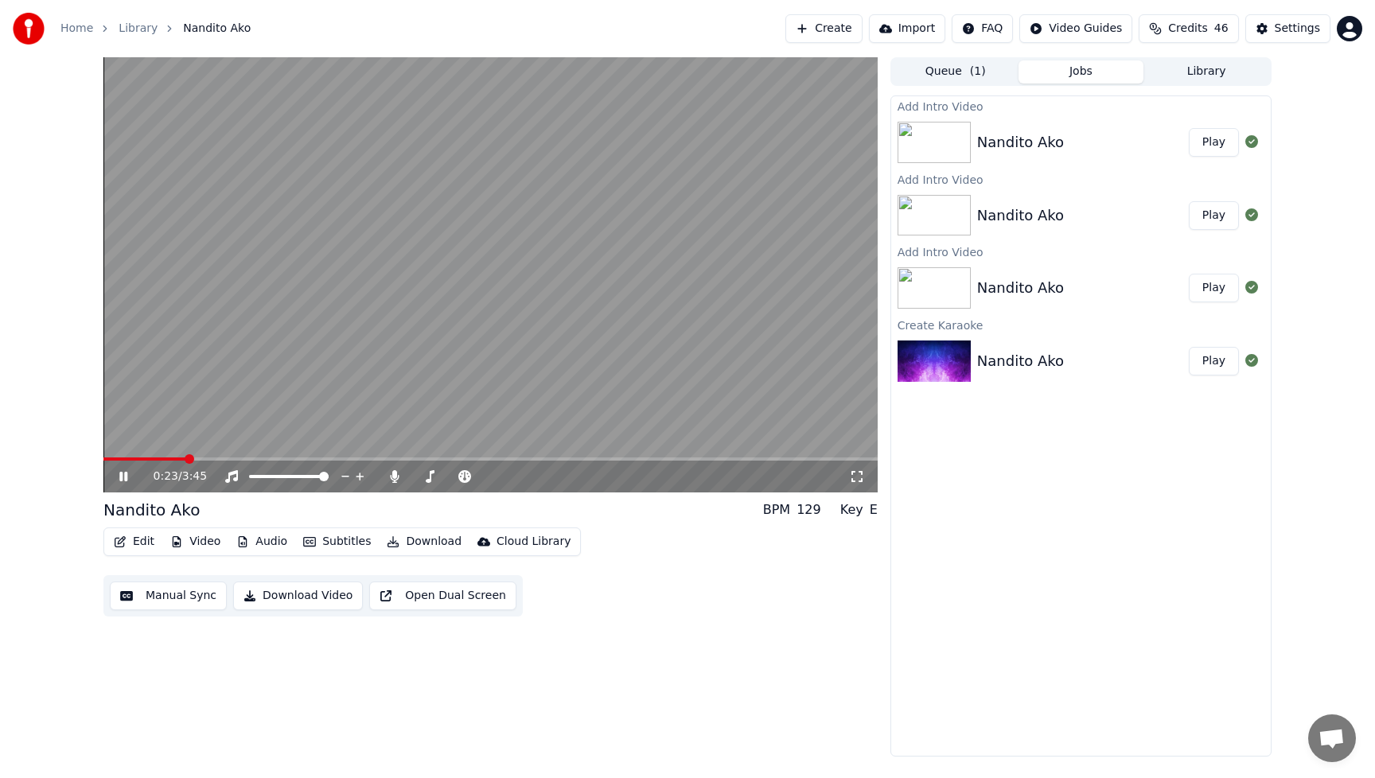
click at [1108, 71] on button "Jobs" at bounding box center [1082, 71] width 126 height 23
click at [1212, 142] on button "Play" at bounding box center [1214, 142] width 50 height 29
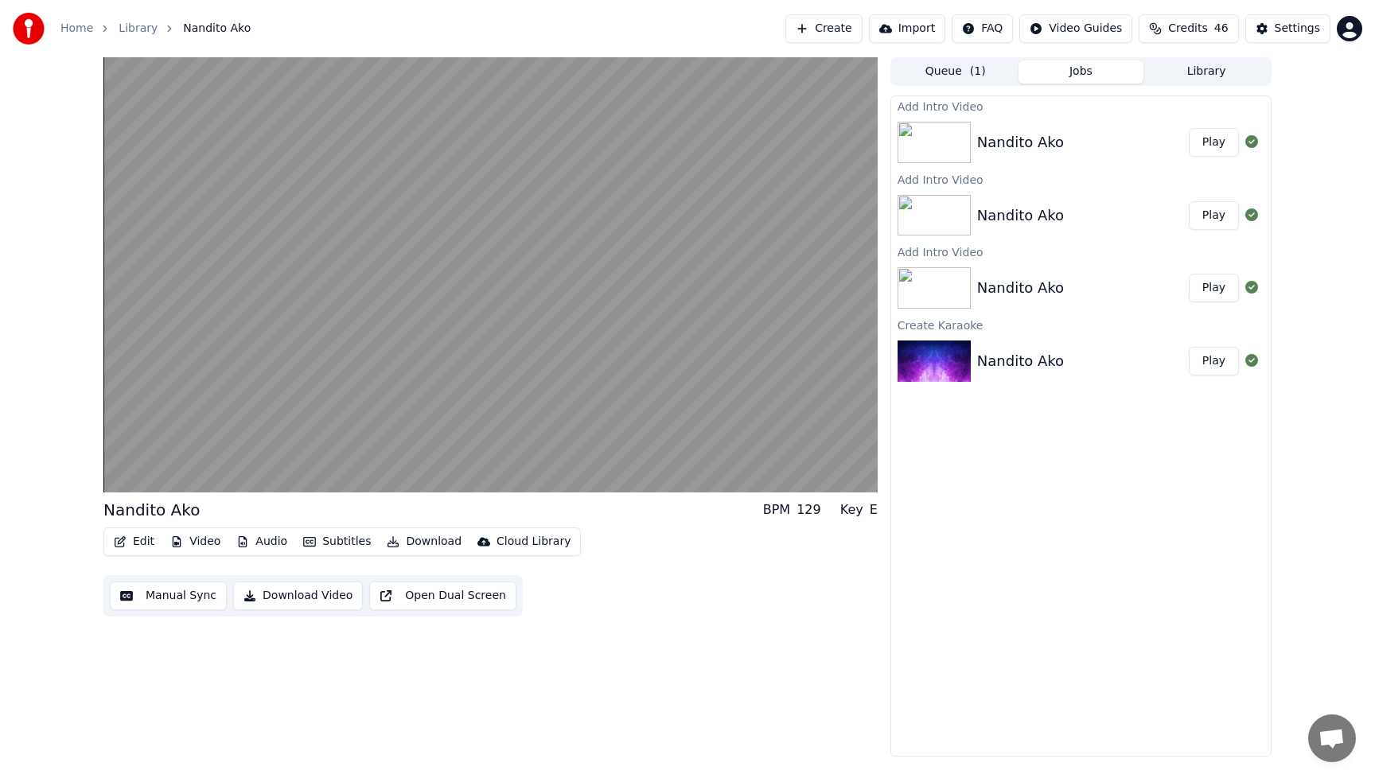
click at [1219, 221] on button "Play" at bounding box center [1214, 215] width 50 height 29
click at [1218, 295] on button "Play" at bounding box center [1214, 288] width 50 height 29
click at [1214, 143] on button "Play" at bounding box center [1214, 142] width 50 height 29
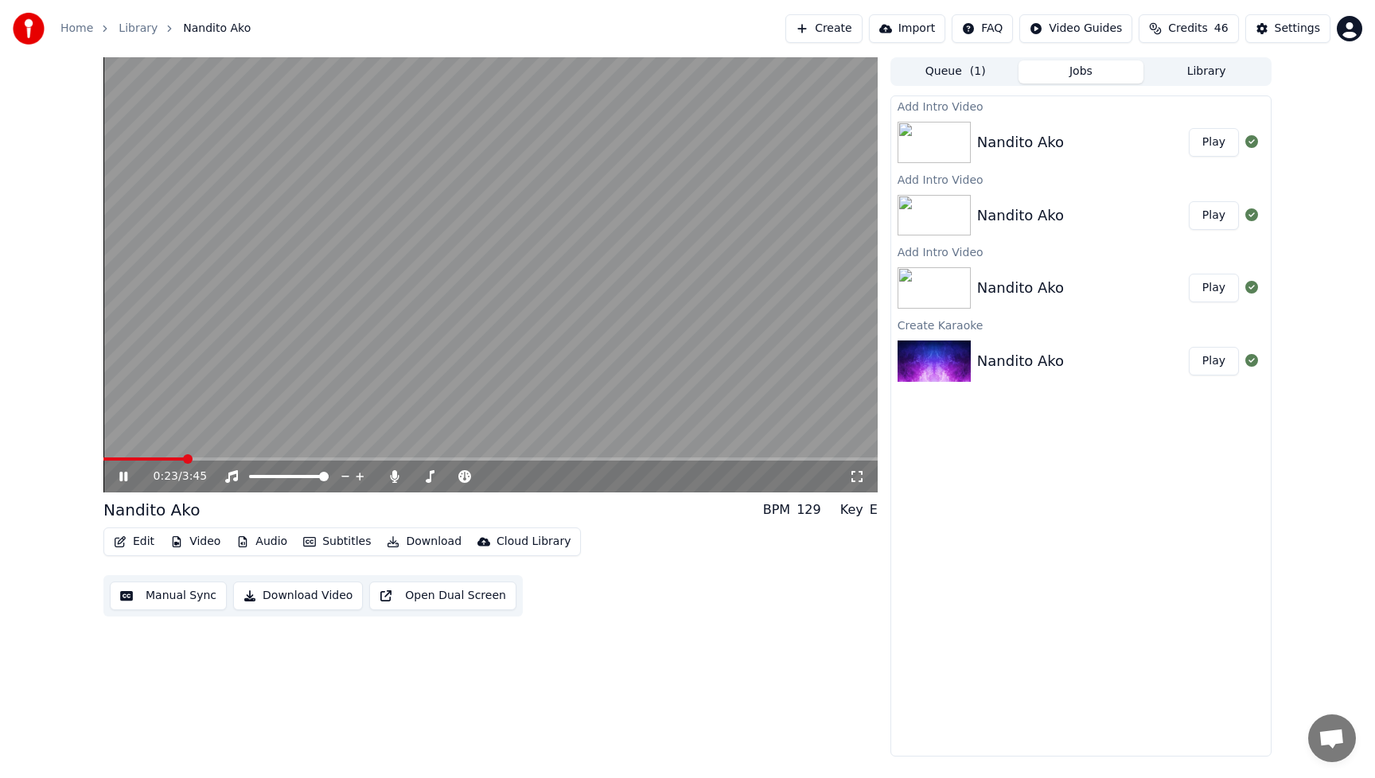
click at [1141, 530] on div "Add Intro Video Nandito Ako Play Add Intro Video Nandito Ako Play Add Intro Vid…" at bounding box center [1081, 426] width 381 height 661
click at [1224, 141] on button "Play" at bounding box center [1214, 142] width 50 height 29
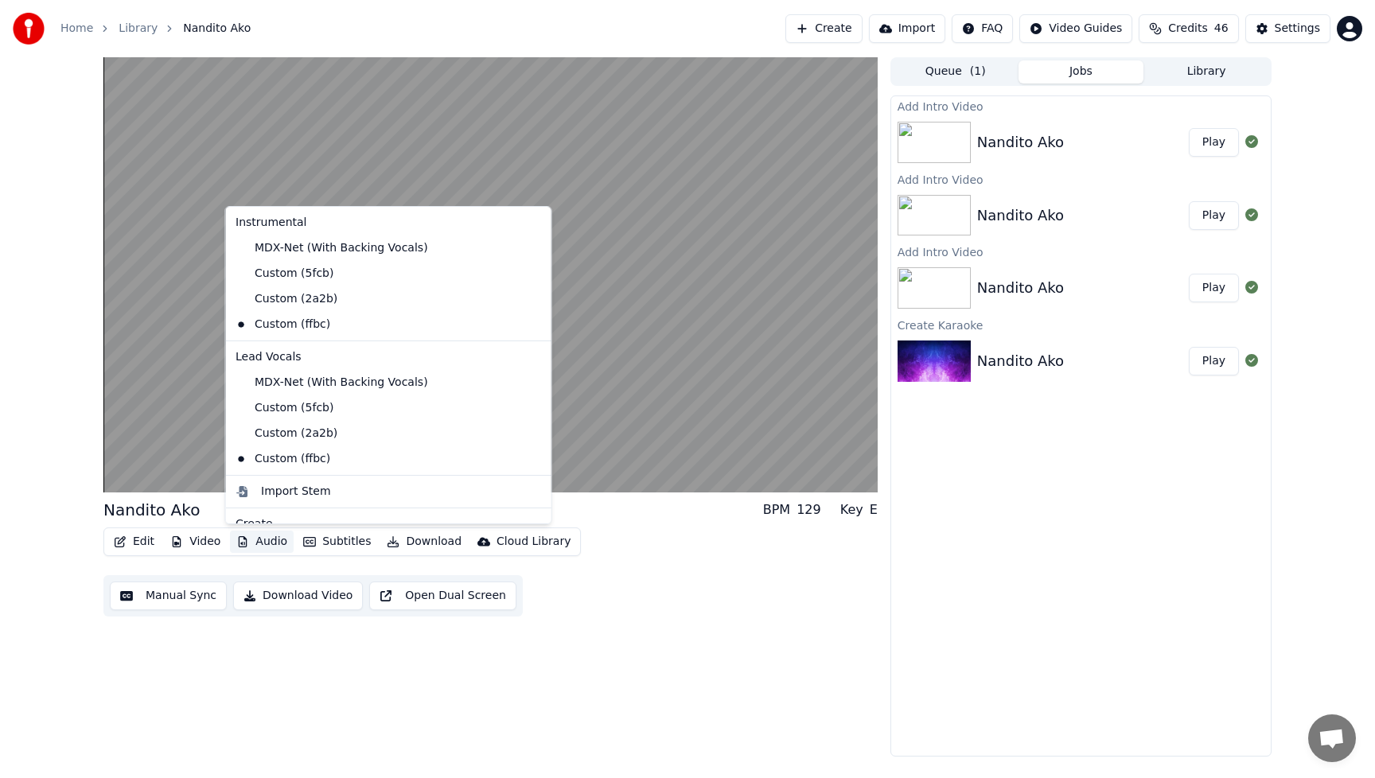
click at [256, 545] on button "Audio" at bounding box center [262, 542] width 64 height 22
click at [278, 435] on div "Custom (2a2b)" at bounding box center [376, 433] width 295 height 25
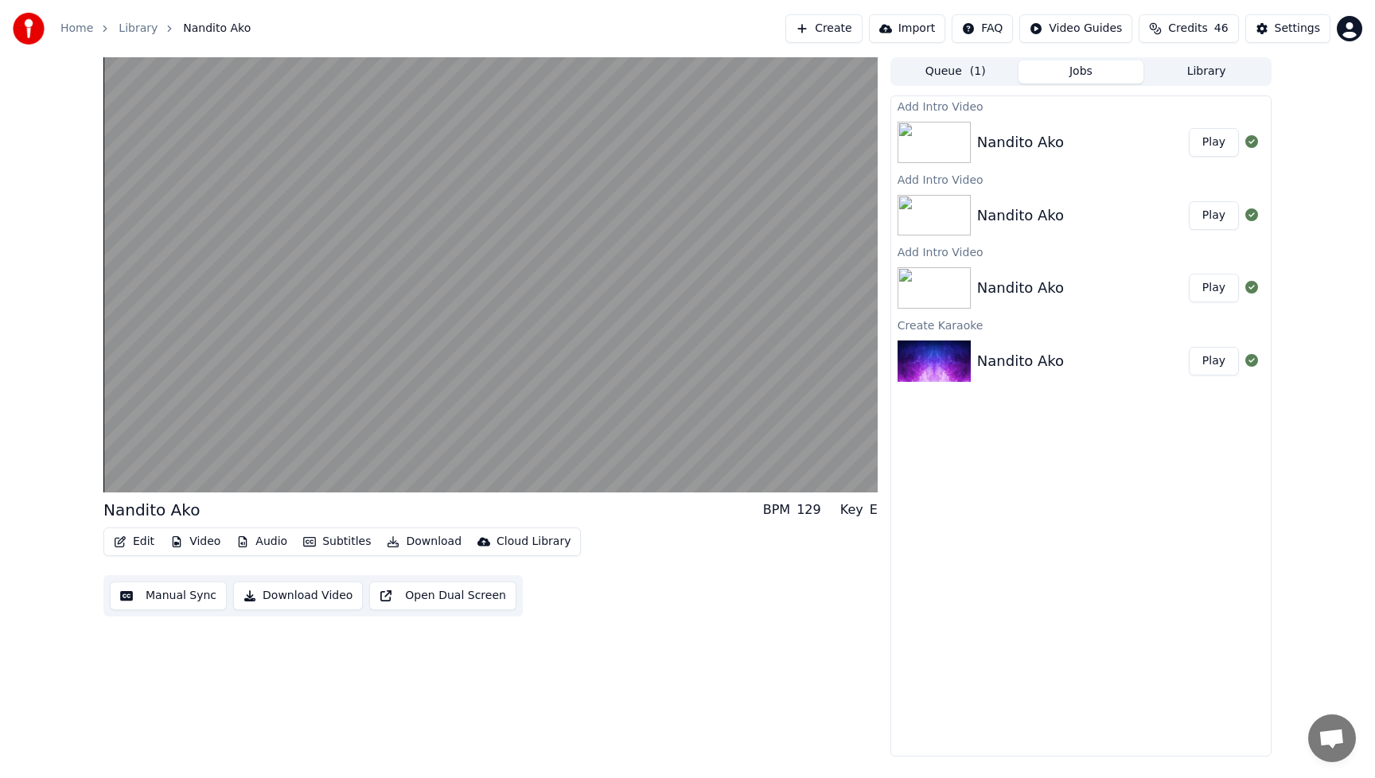
click at [201, 541] on button "Video" at bounding box center [195, 542] width 63 height 22
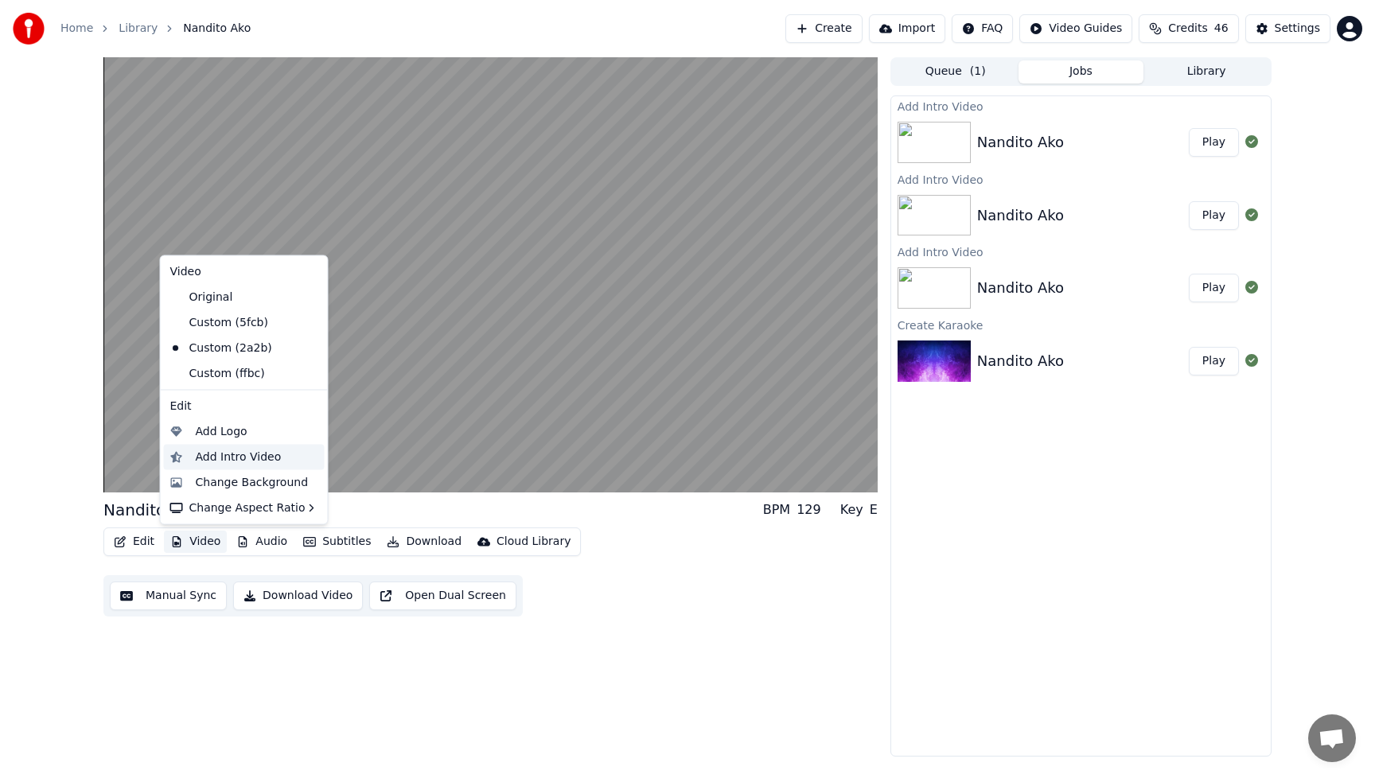
click at [232, 458] on div "Add Intro Video" at bounding box center [239, 457] width 86 height 16
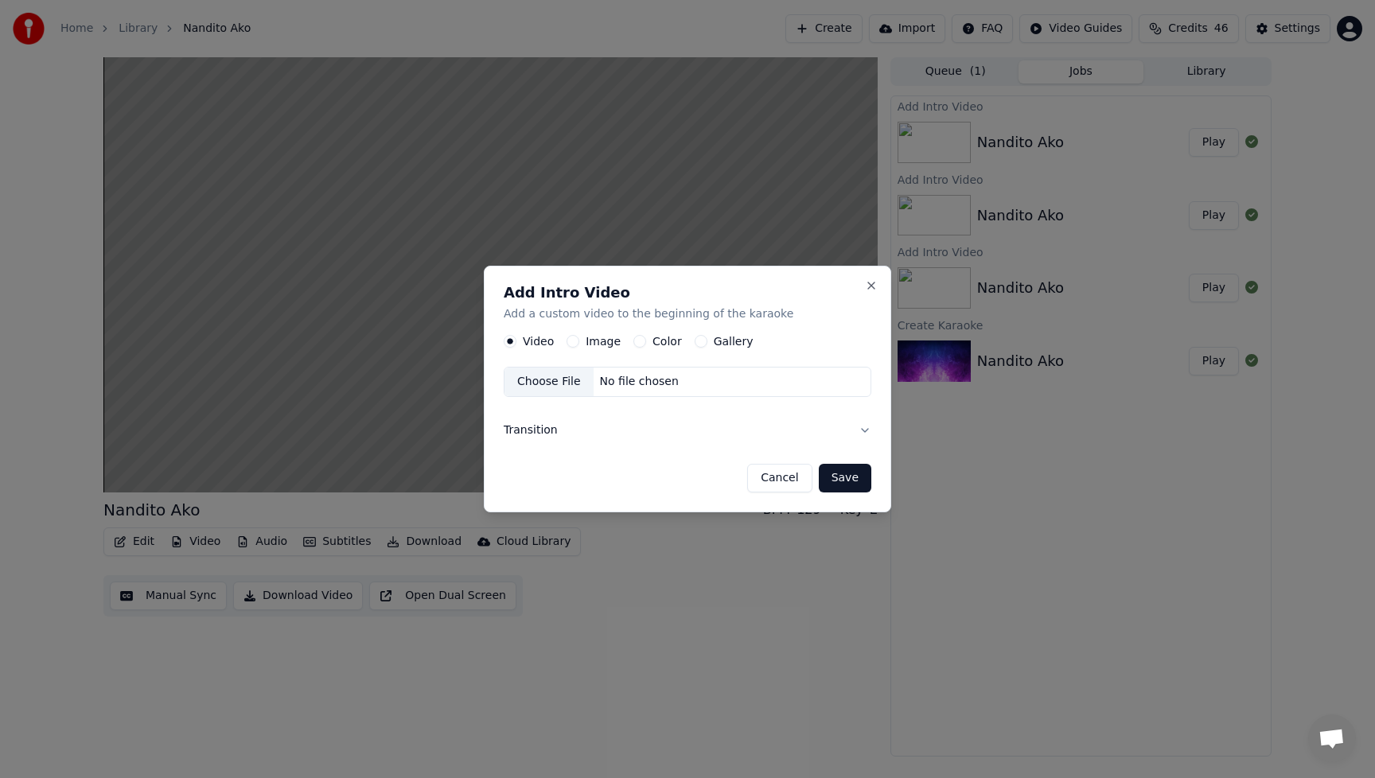
click at [571, 343] on button "Image" at bounding box center [573, 341] width 13 height 13
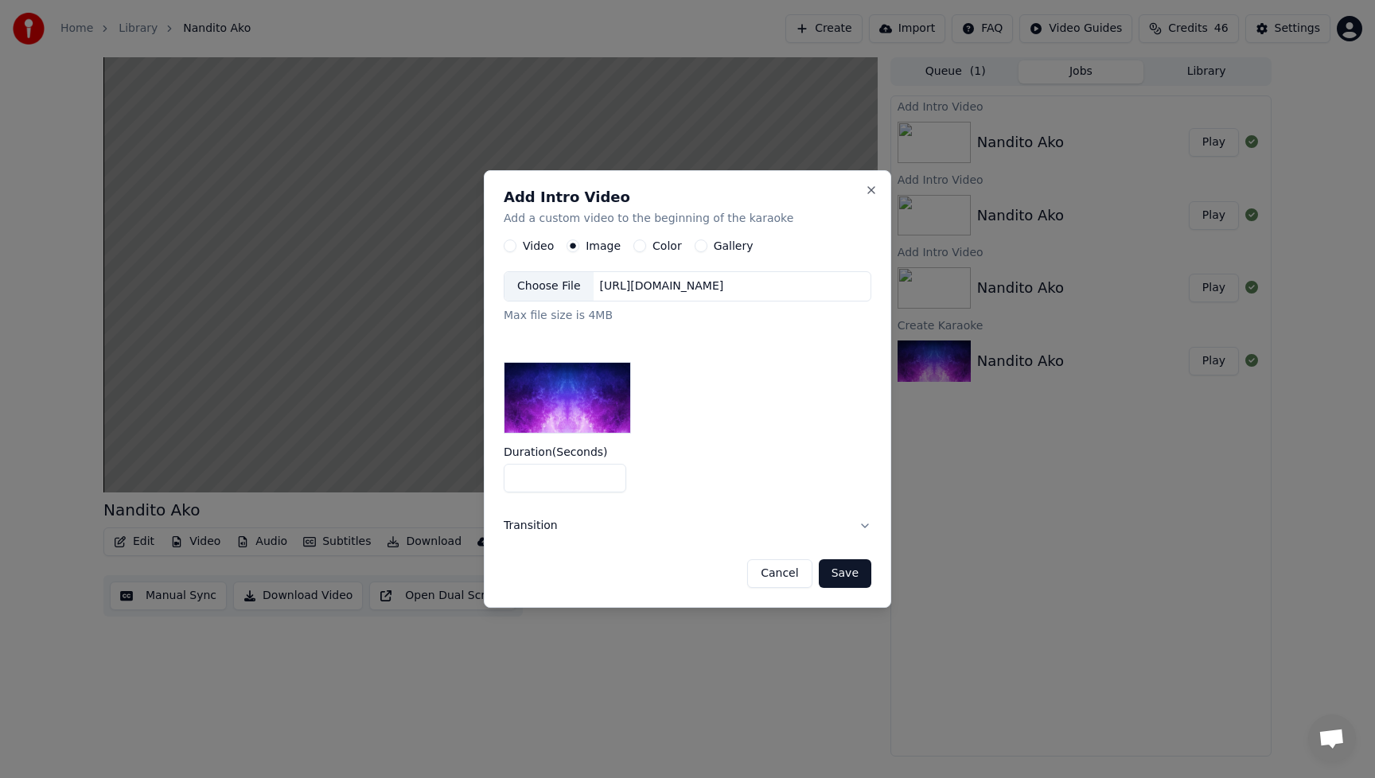
click at [528, 287] on div "Choose File" at bounding box center [549, 286] width 89 height 29
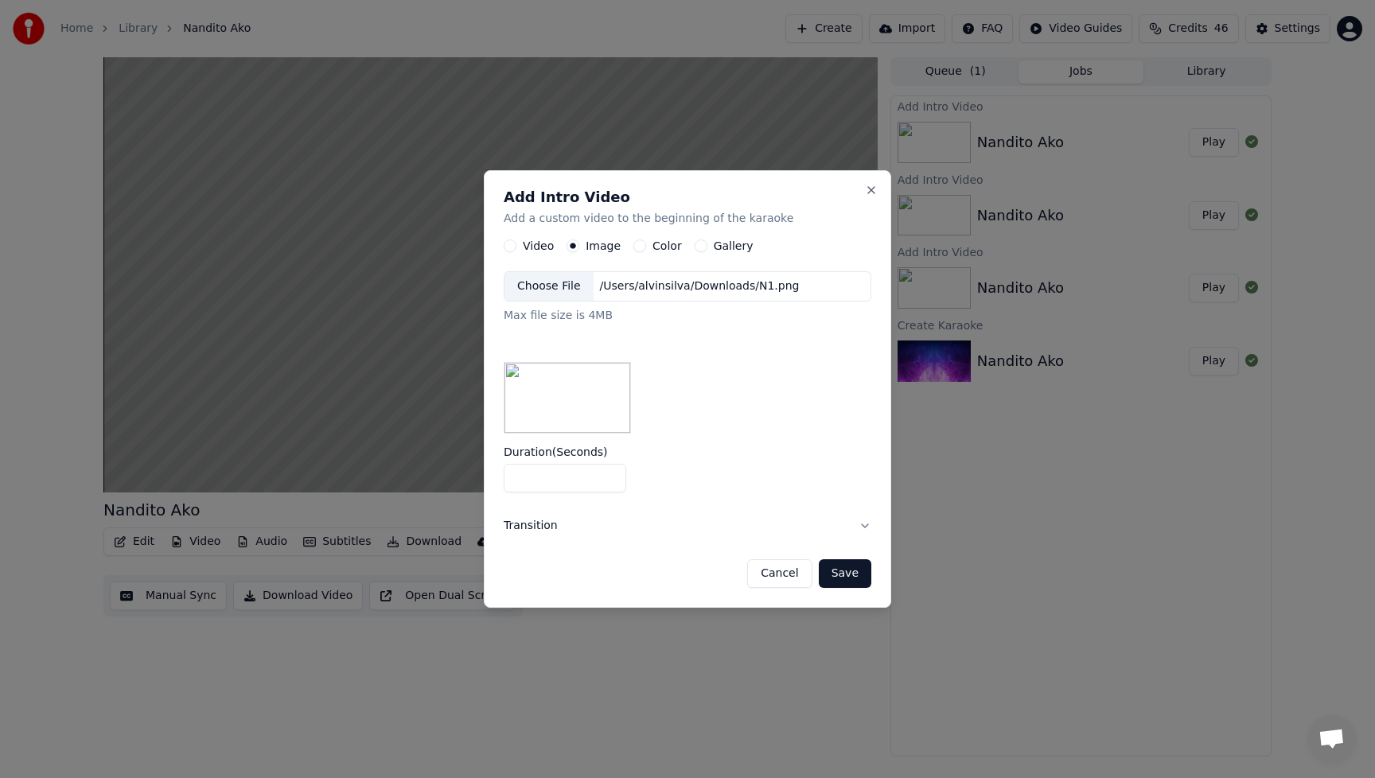
click at [847, 573] on button "Save" at bounding box center [845, 574] width 53 height 29
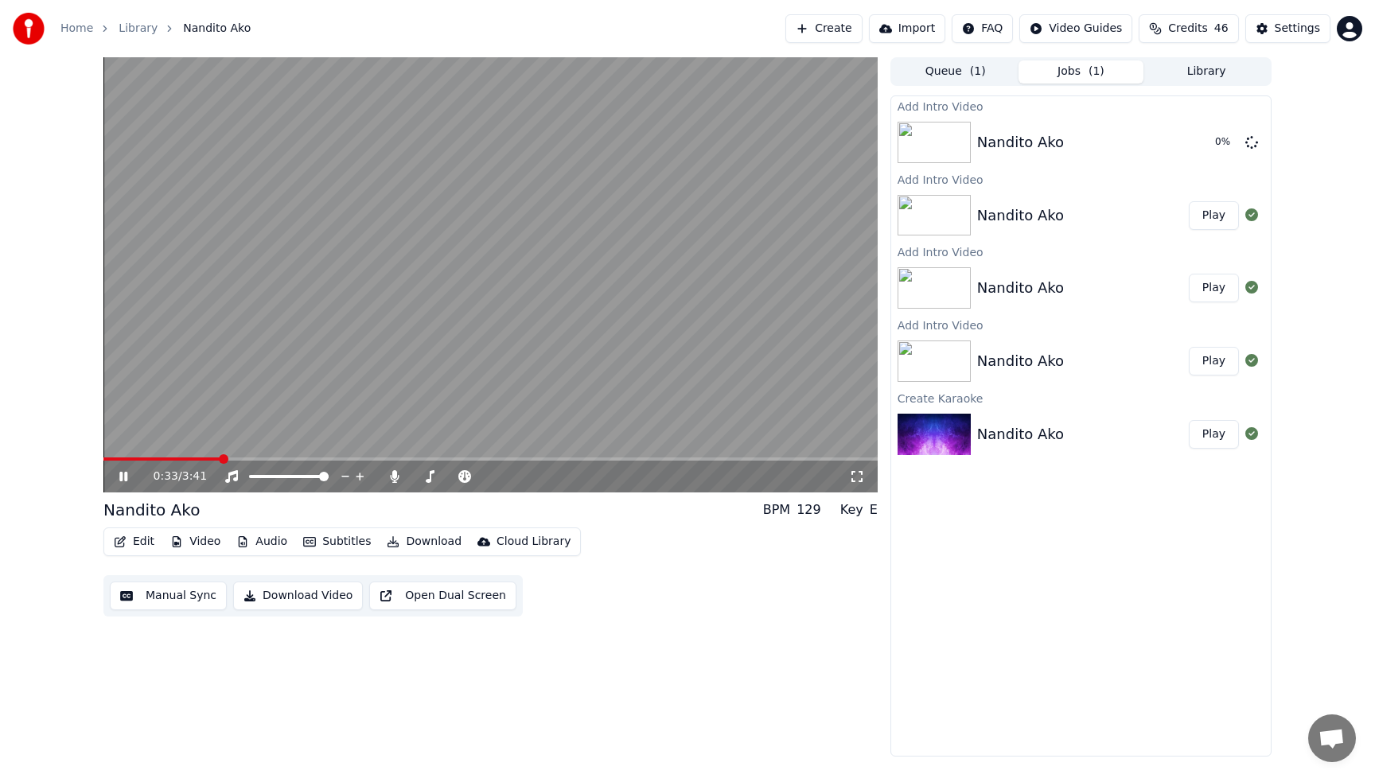
click at [131, 474] on icon at bounding box center [134, 476] width 37 height 13
click at [759, 637] on div "0:33 / 3:41 Nandito Ako BPM 129 Key E Edit Video Audio Subtitles Download Cloud…" at bounding box center [490, 407] width 774 height 700
click at [1220, 150] on button "Play" at bounding box center [1214, 142] width 50 height 29
click at [203, 547] on button "Video" at bounding box center [195, 542] width 63 height 22
click at [641, 578] on div "Edit Video Audio Subtitles Download Cloud Library Manual Sync Download Video Op…" at bounding box center [490, 572] width 774 height 89
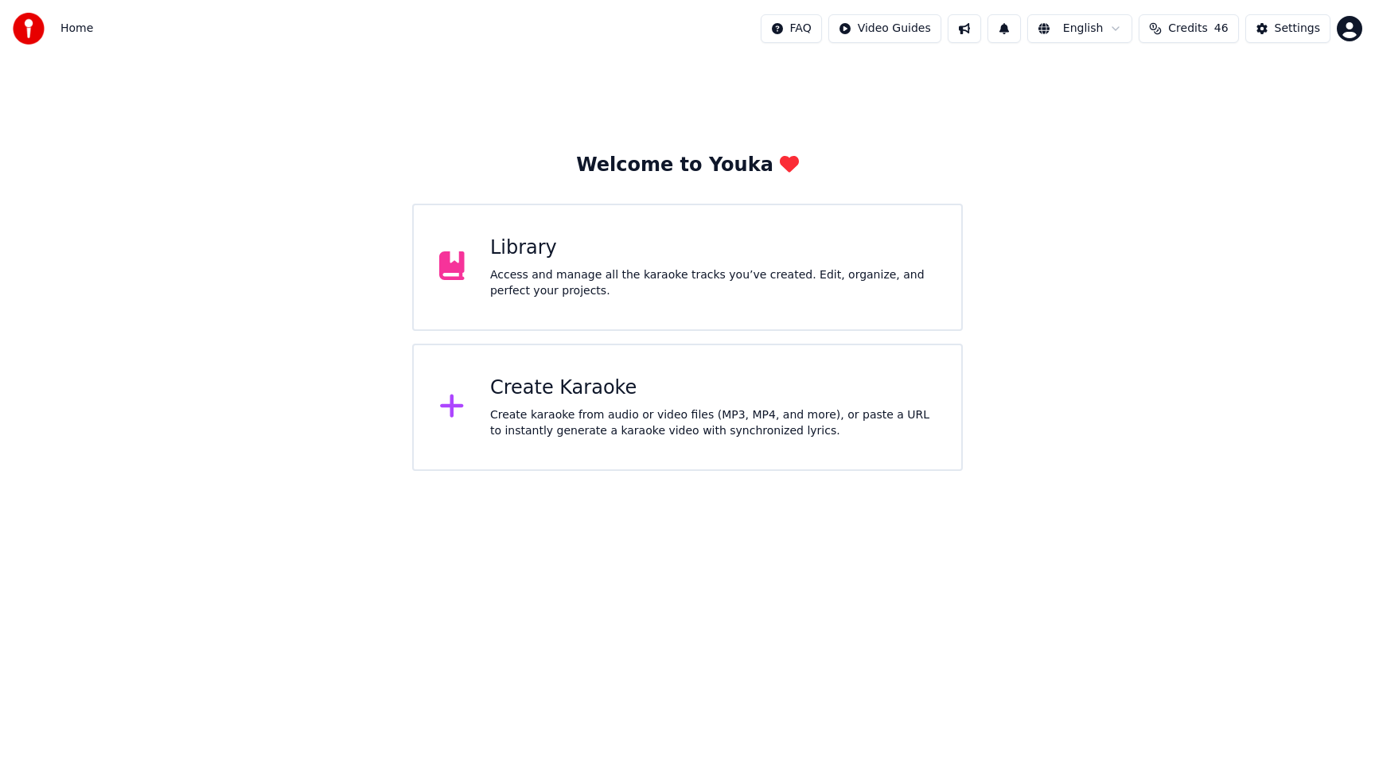
click at [541, 266] on div "Library Access and manage all the karaoke tracks you’ve created. Edit, organize…" at bounding box center [713, 268] width 446 height 64
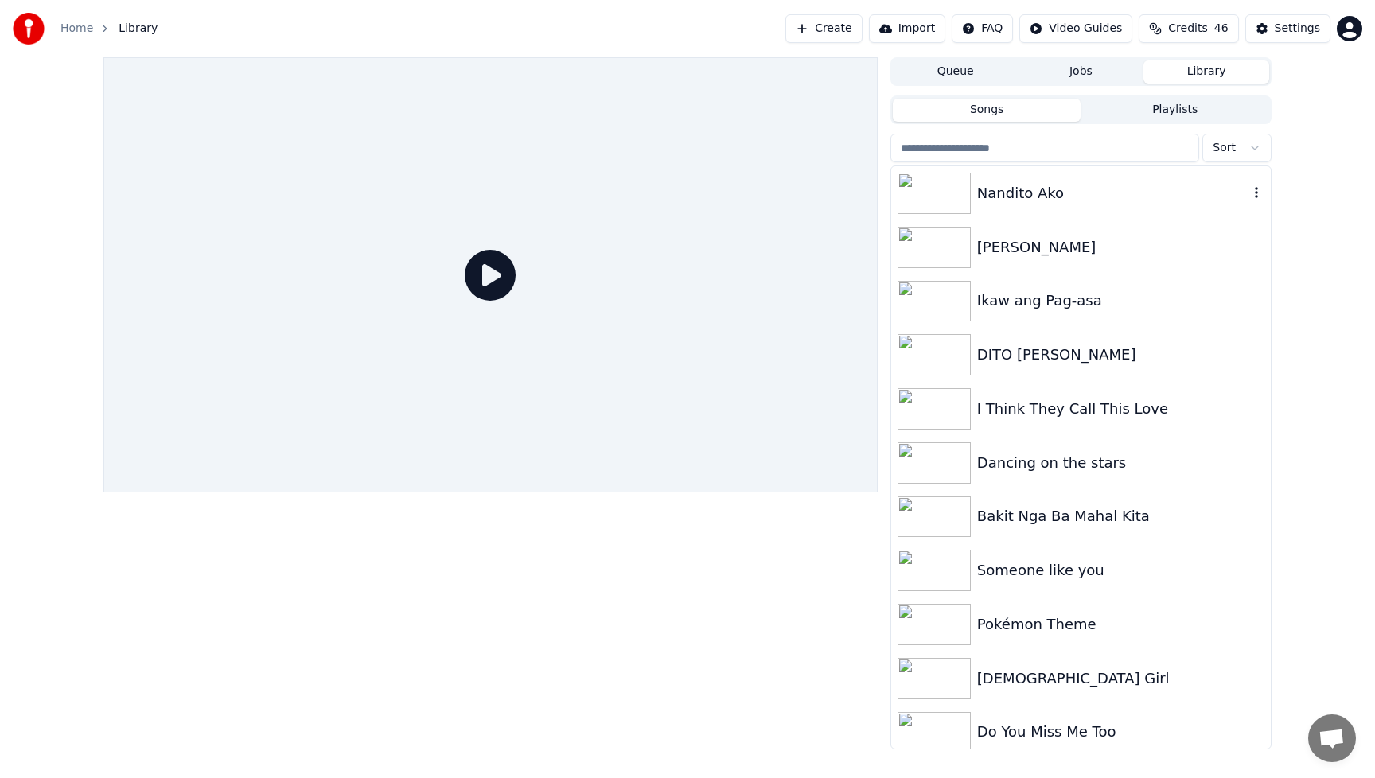
click at [1050, 195] on div "Nandito Ako" at bounding box center [1112, 193] width 271 height 22
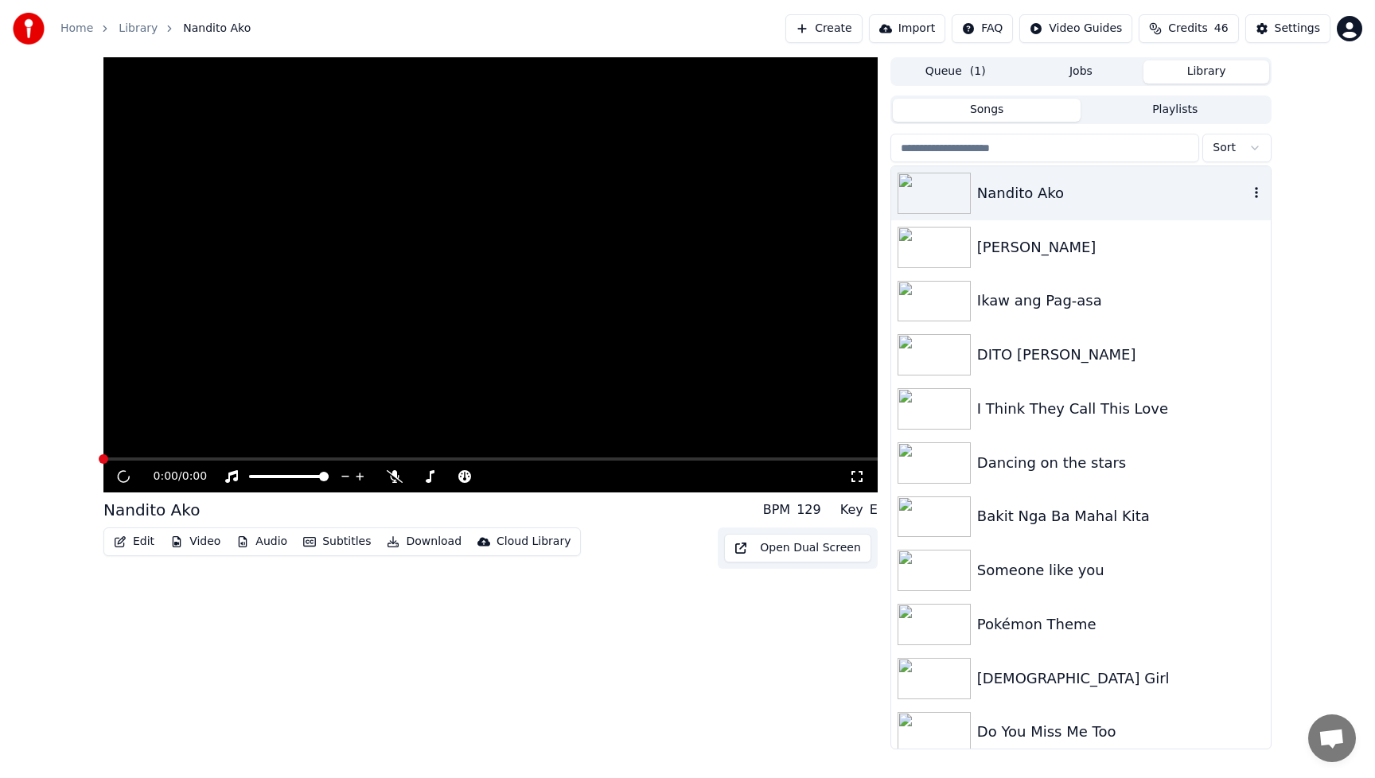
click at [1050, 195] on div "Nandito Ako" at bounding box center [1112, 193] width 271 height 22
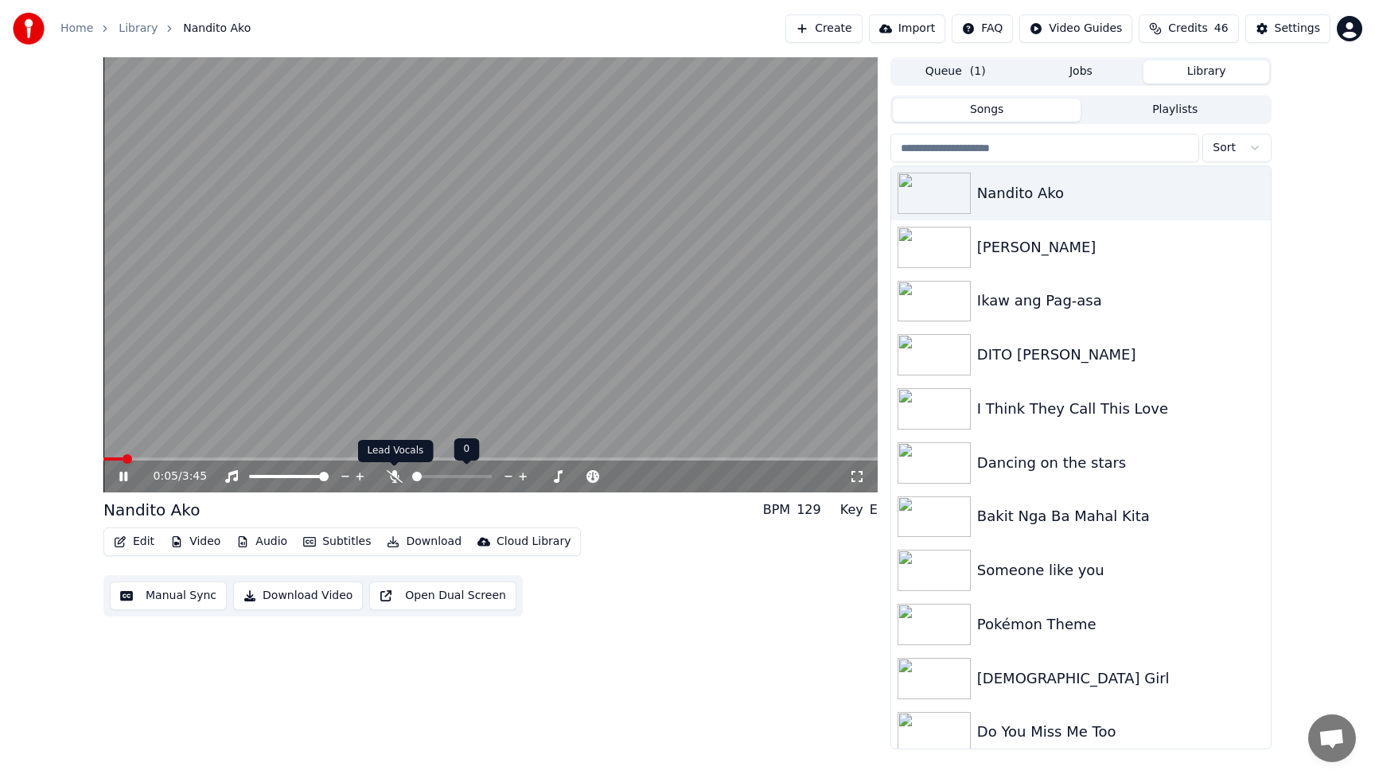
click at [392, 474] on icon at bounding box center [395, 476] width 16 height 13
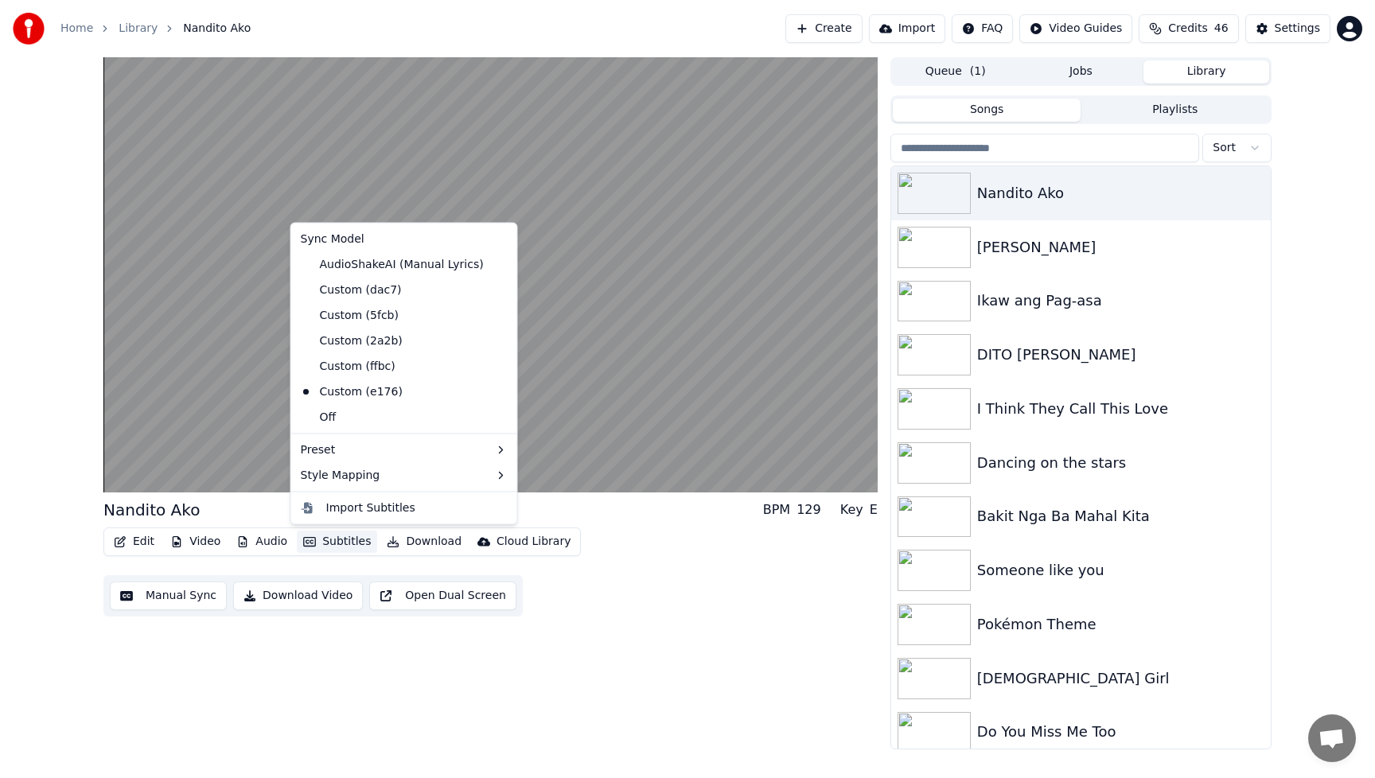
click at [337, 540] on button "Subtitles" at bounding box center [337, 542] width 80 height 22
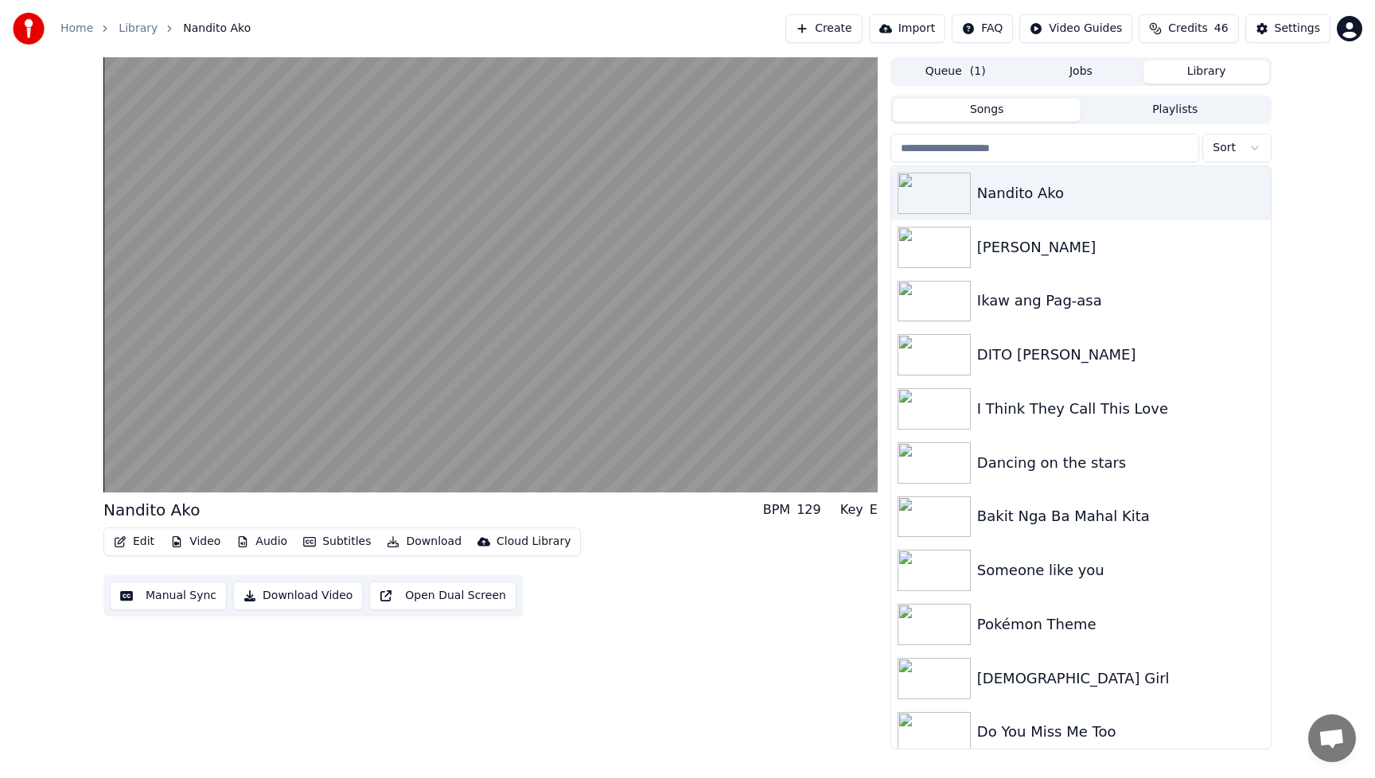
click at [741, 696] on div "Nandito Ako BPM 129 Key E Edit Video Audio Subtitles Download Cloud Library Man…" at bounding box center [490, 403] width 774 height 693
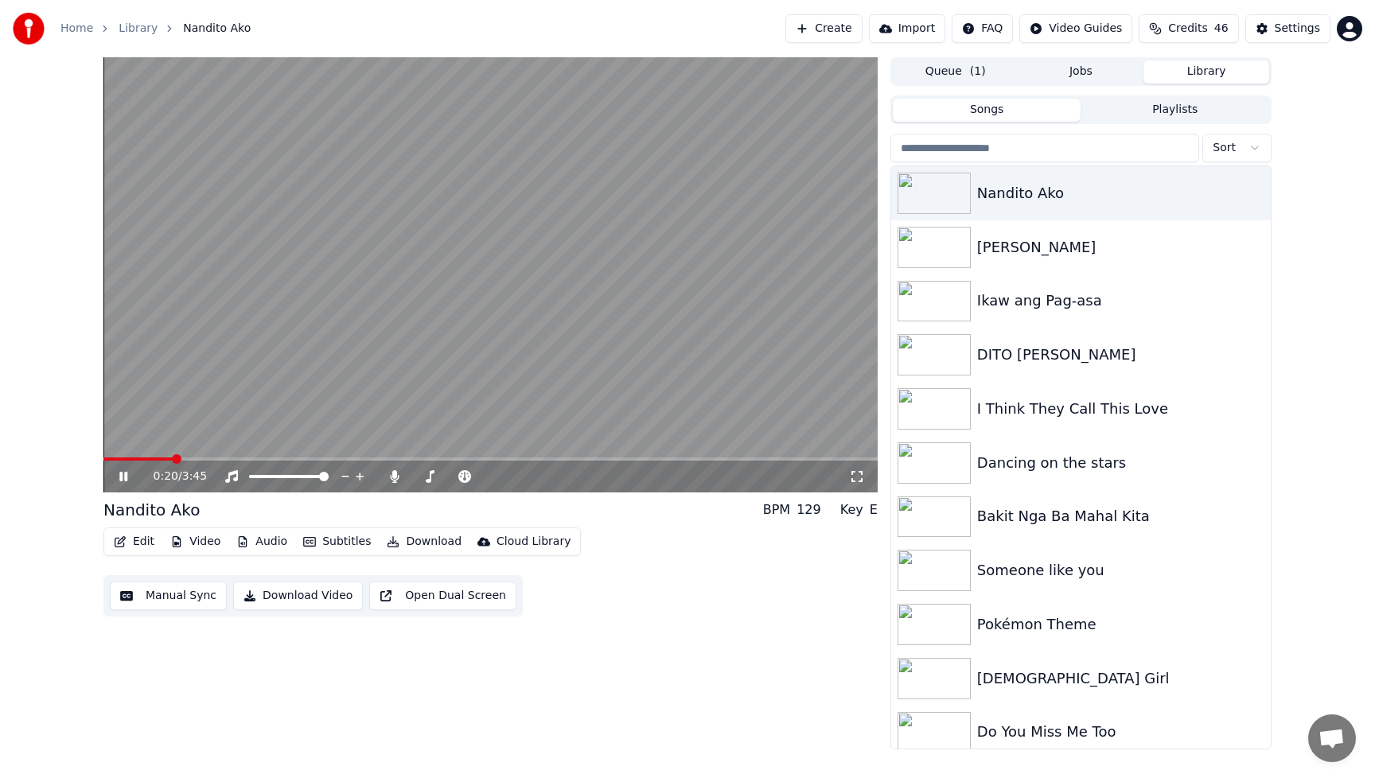
click at [263, 544] on button "Audio" at bounding box center [262, 542] width 64 height 22
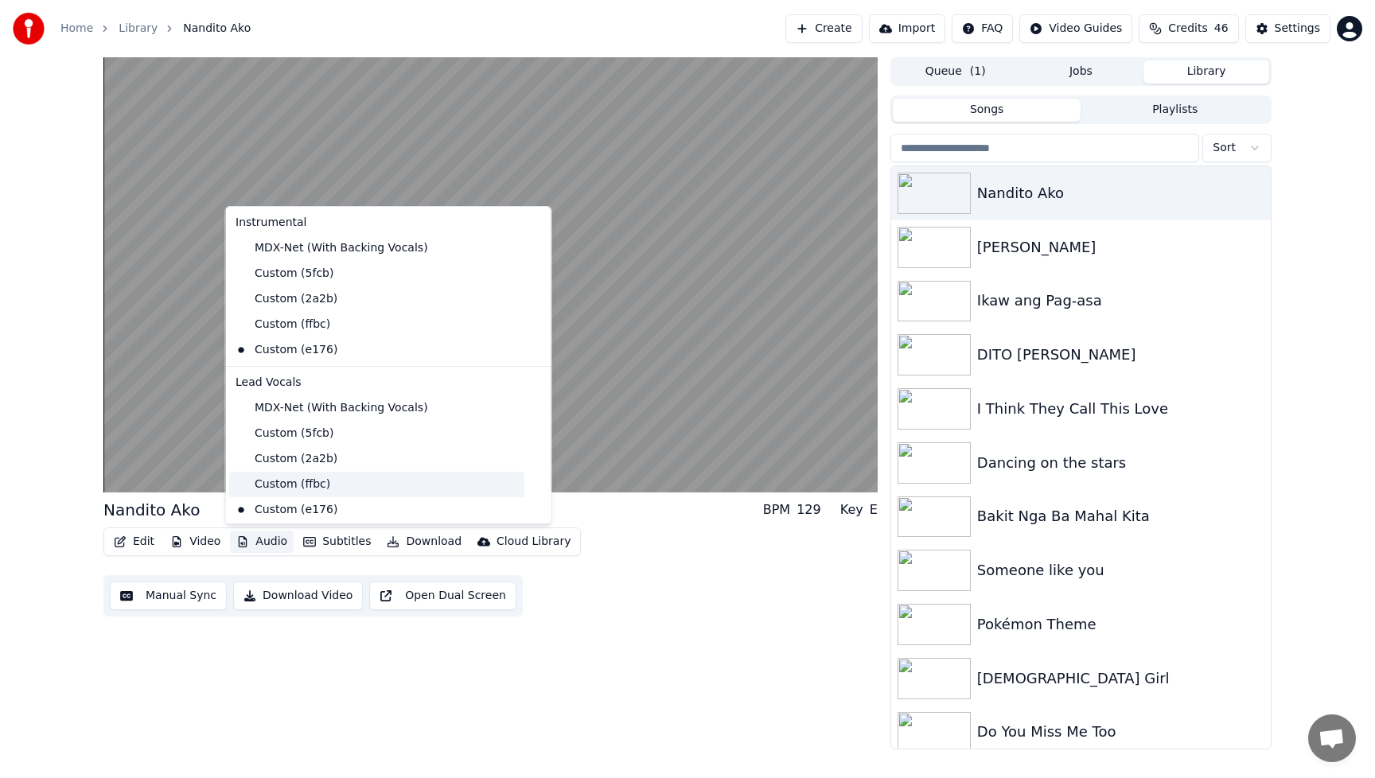
click at [271, 481] on div "Custom (ffbc)" at bounding box center [376, 484] width 295 height 25
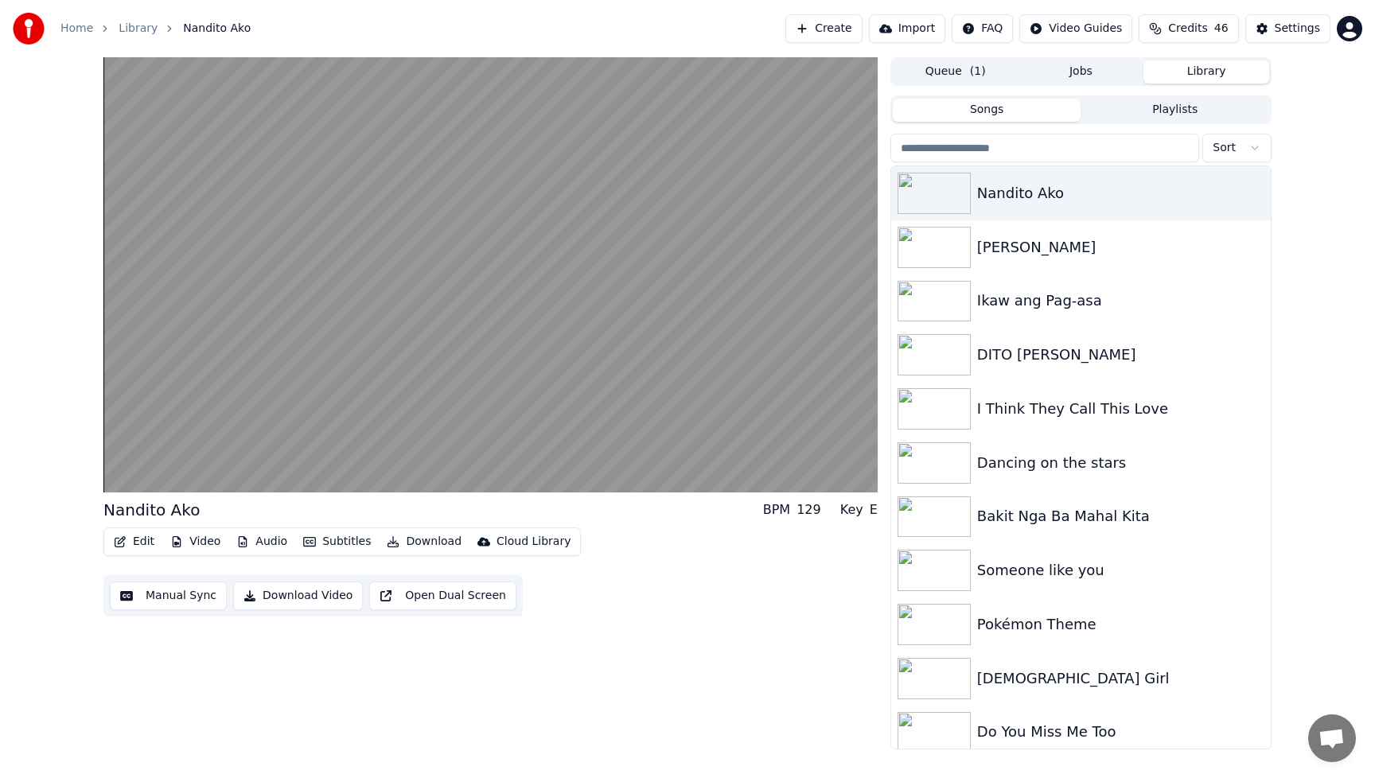
click at [274, 547] on button "Audio" at bounding box center [262, 542] width 64 height 22
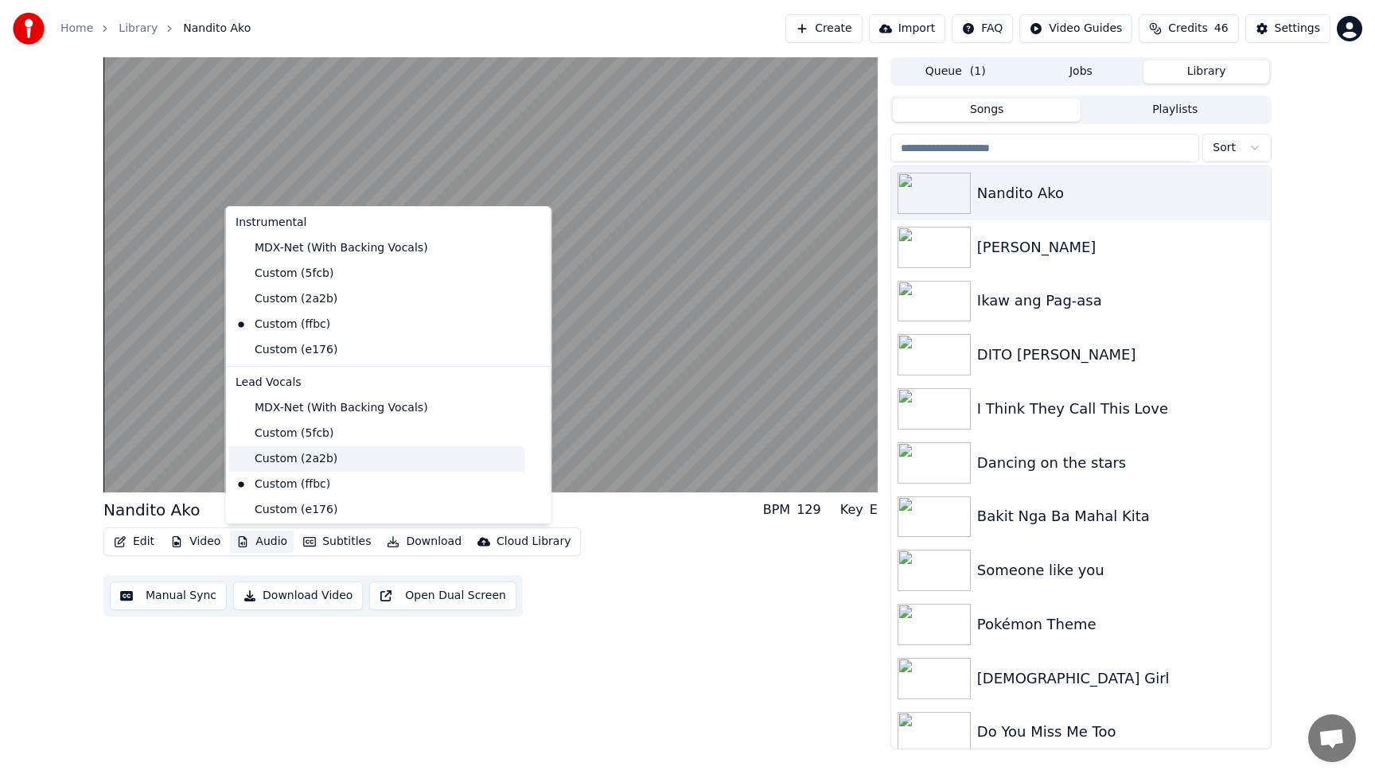
click at [269, 460] on div "Custom (2a2b)" at bounding box center [376, 459] width 295 height 25
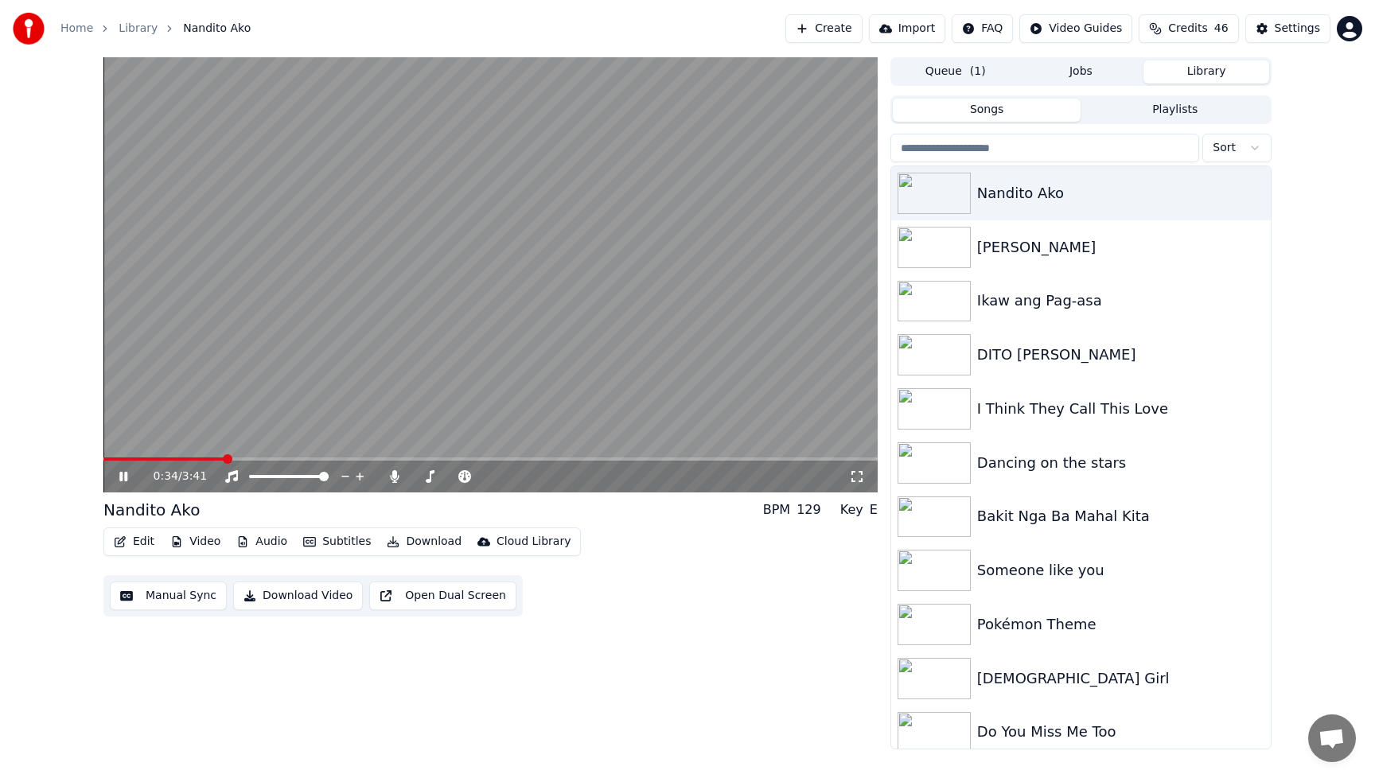
click at [962, 70] on button "Queue ( 1 )" at bounding box center [956, 71] width 126 height 23
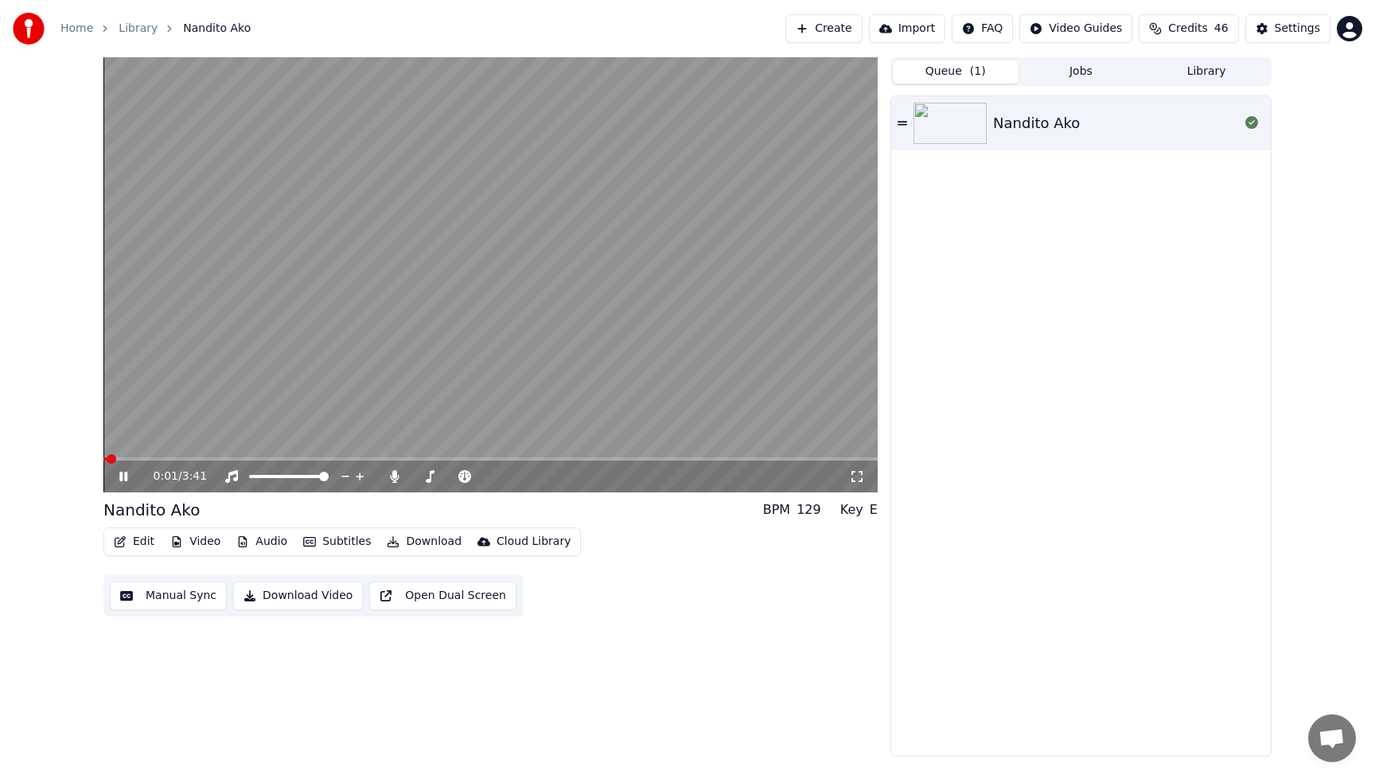
click at [106, 459] on span at bounding box center [104, 459] width 3 height 3
click at [103, 461] on span at bounding box center [108, 460] width 10 height 10
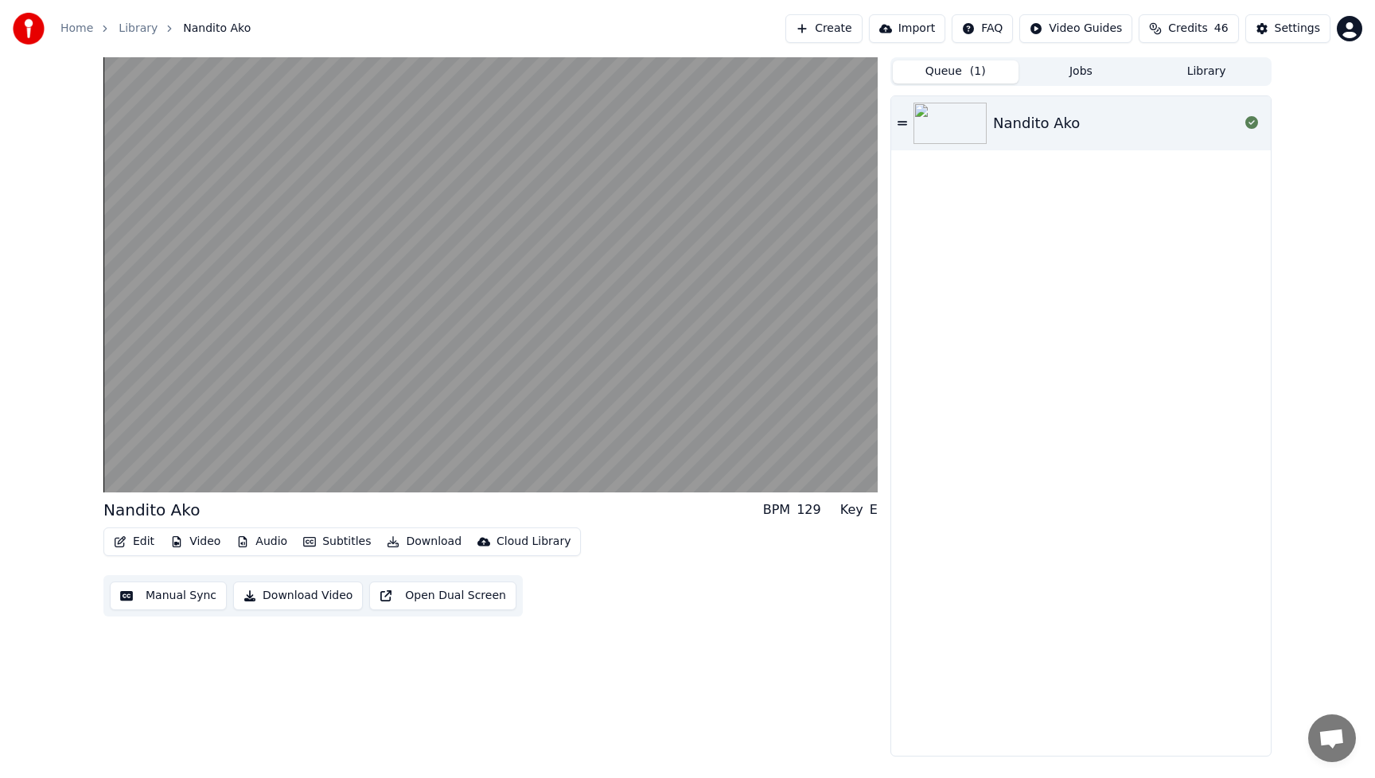
click at [150, 543] on button "Edit" at bounding box center [133, 542] width 53 height 22
click at [759, 625] on div "Nandito Ako BPM 129 Key E Edit Video Audio Subtitles Download Cloud Library Man…" at bounding box center [490, 407] width 774 height 700
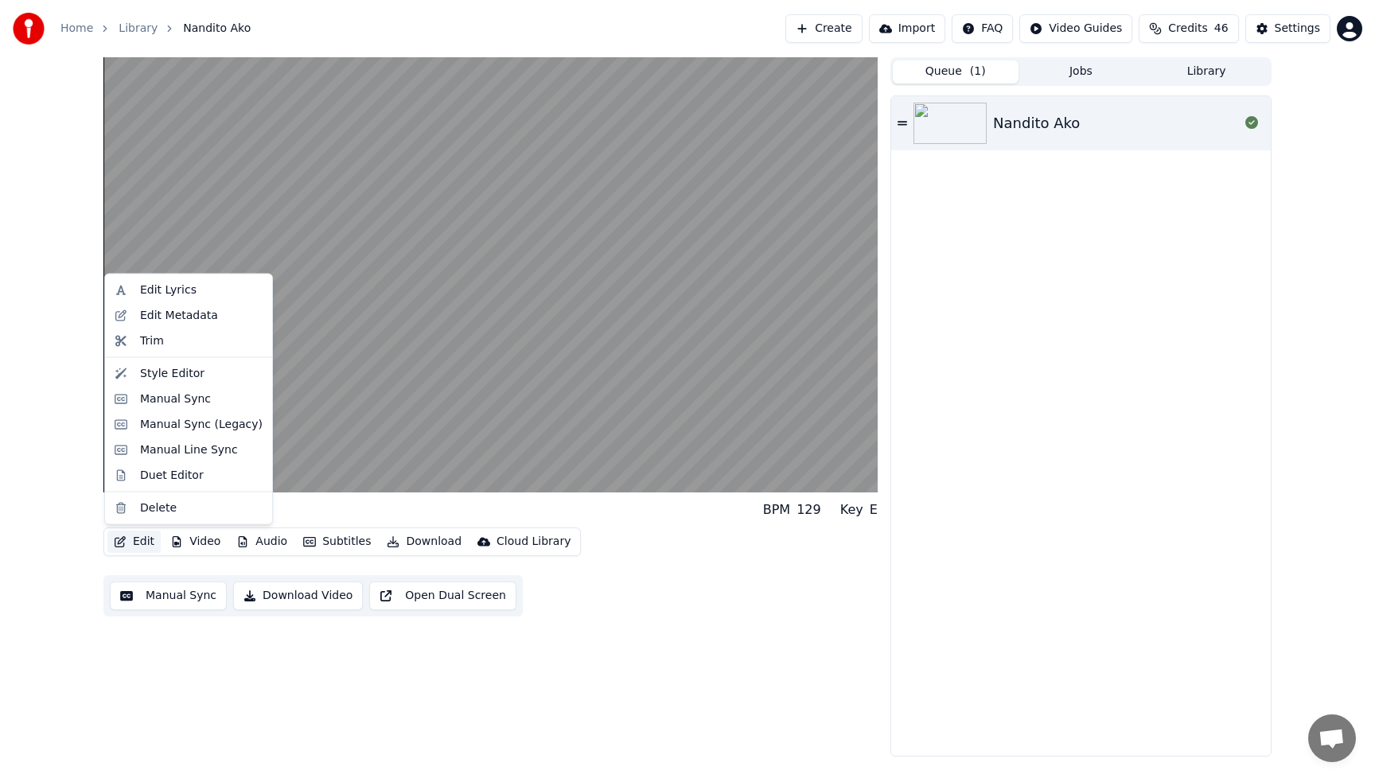
click at [139, 544] on button "Edit" at bounding box center [133, 542] width 53 height 22
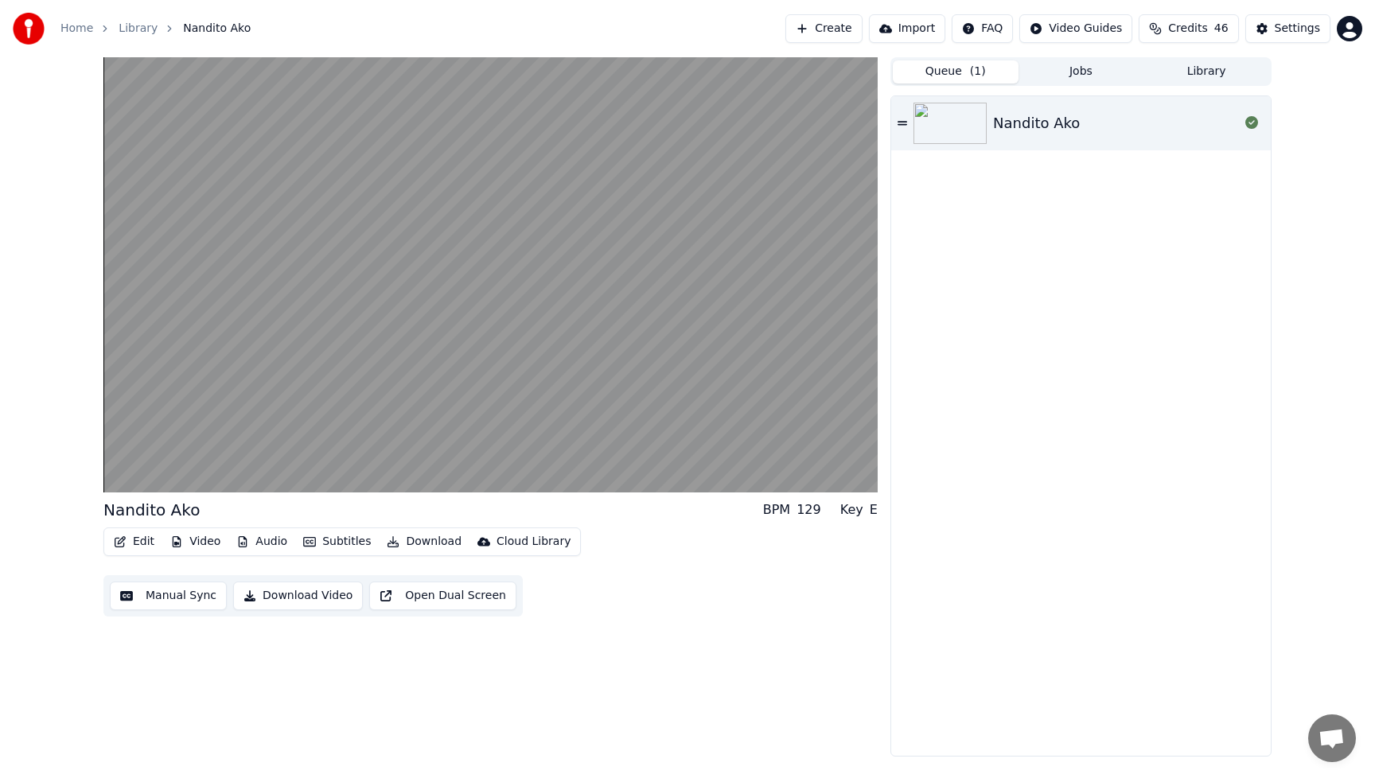
click at [769, 646] on div "Nandito Ako BPM 129 Key E Edit Video Audio Subtitles Download Cloud Library Man…" at bounding box center [490, 407] width 774 height 700
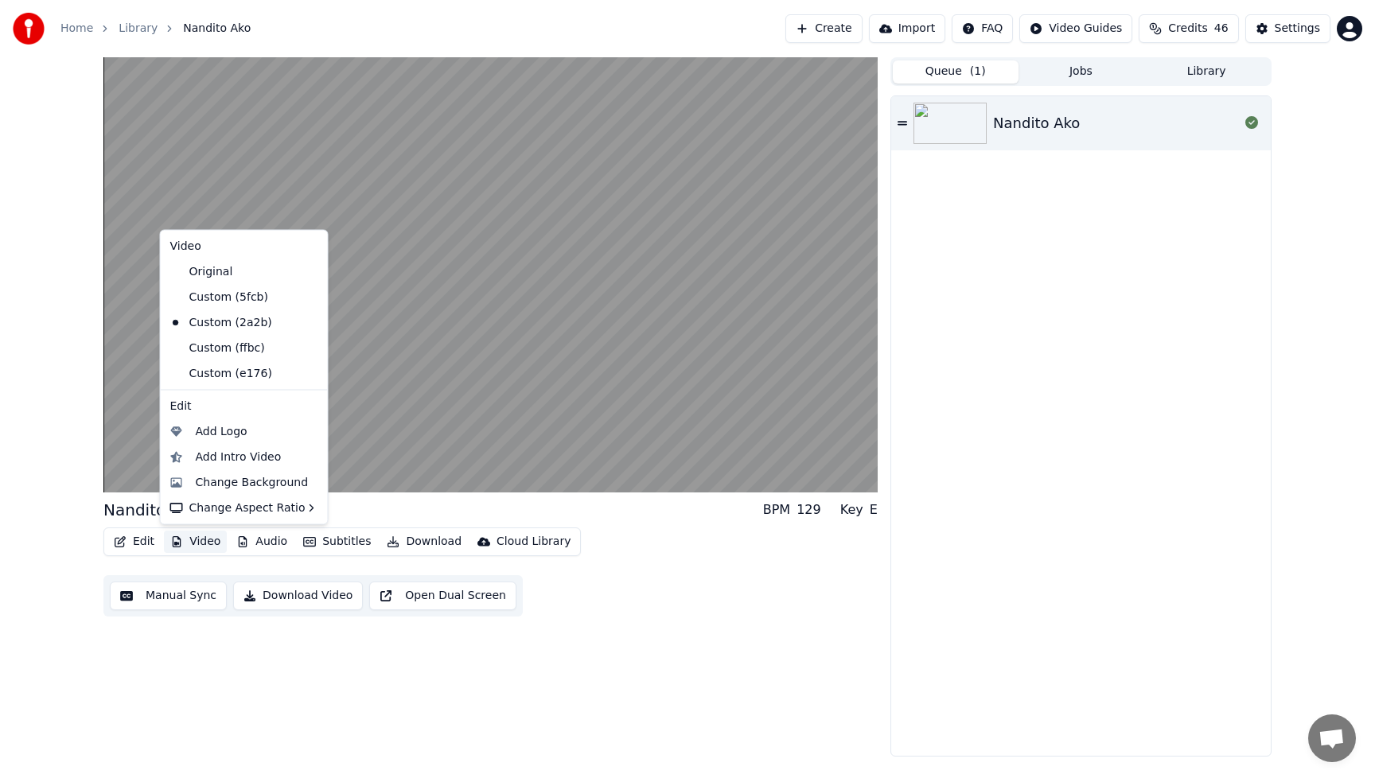
click at [194, 542] on button "Video" at bounding box center [195, 542] width 63 height 22
click at [225, 481] on div "Change Background" at bounding box center [252, 482] width 113 height 16
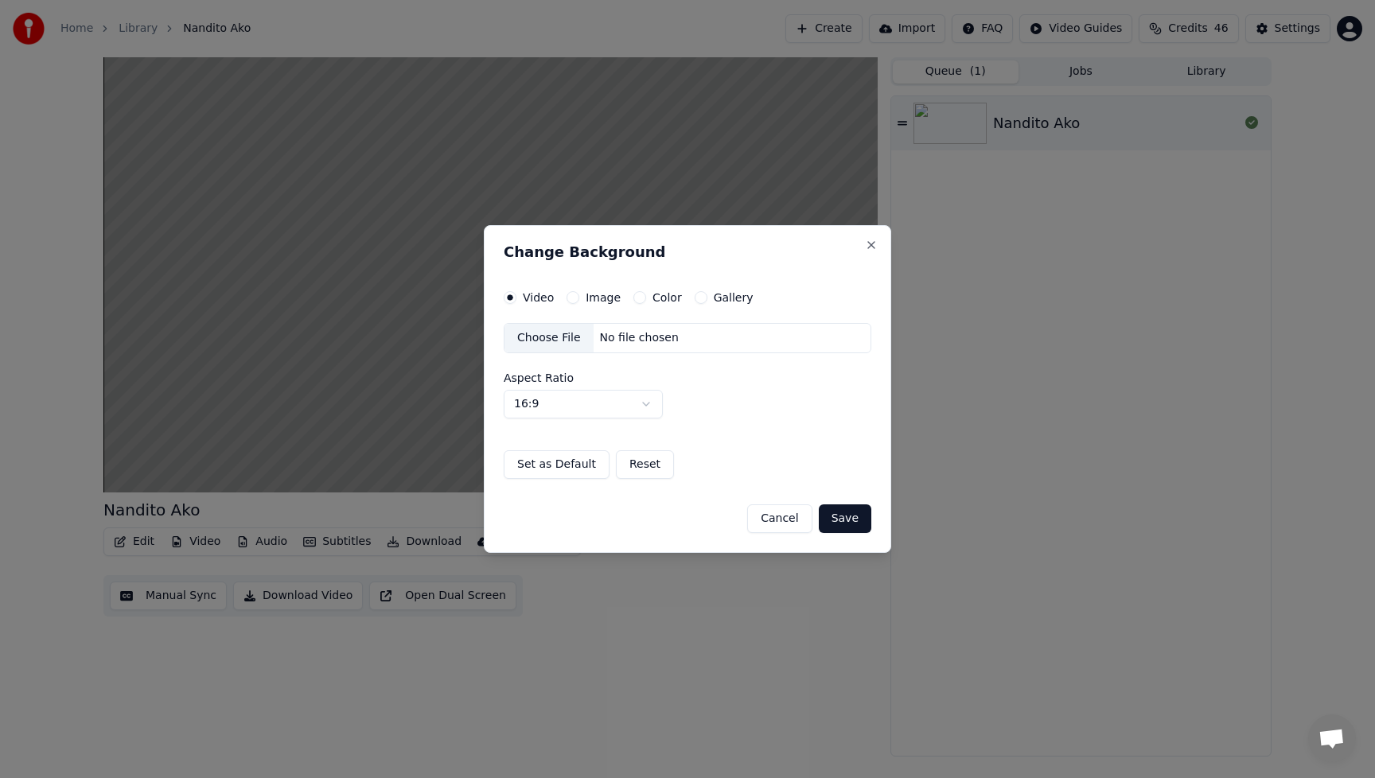
click at [786, 522] on button "Cancel" at bounding box center [779, 519] width 64 height 29
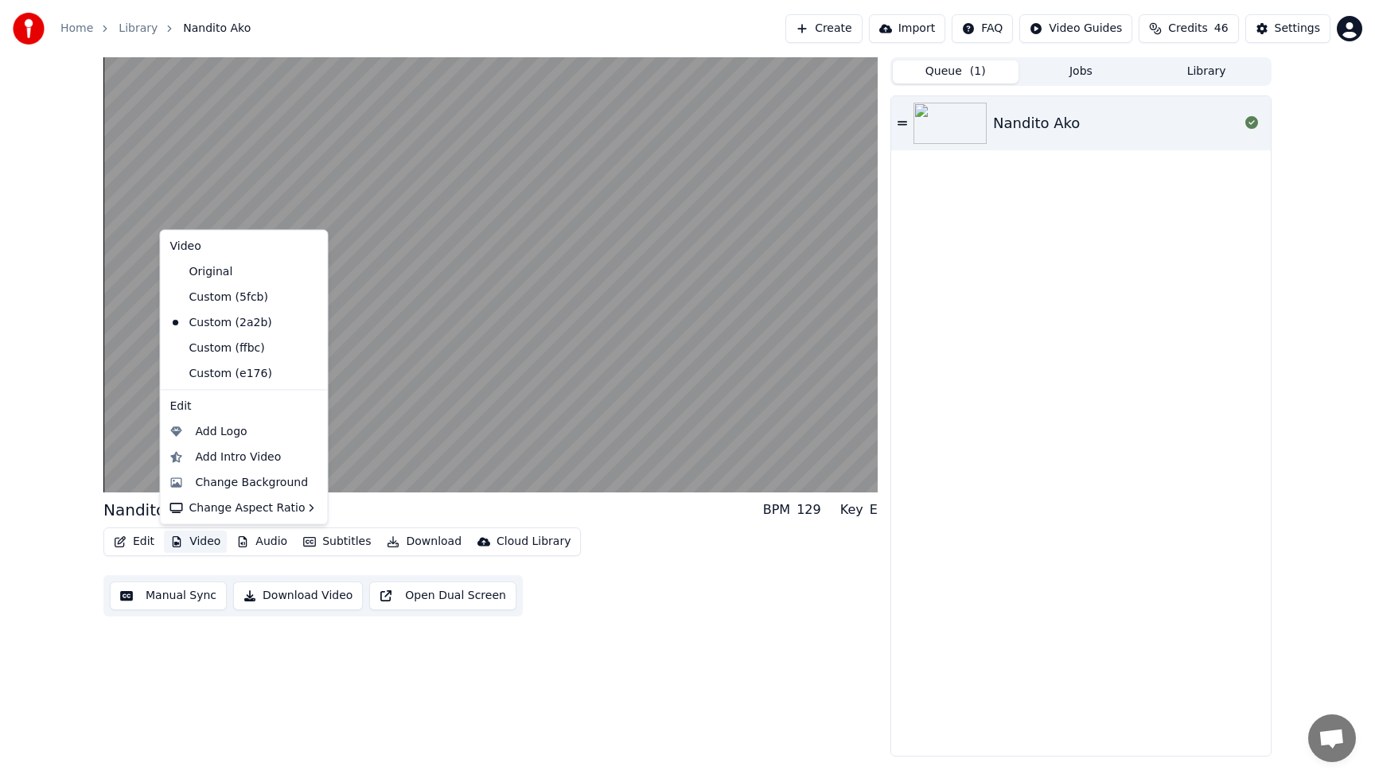
click at [212, 546] on button "Video" at bounding box center [195, 542] width 63 height 22
click at [245, 462] on div "Add Intro Video" at bounding box center [239, 457] width 86 height 16
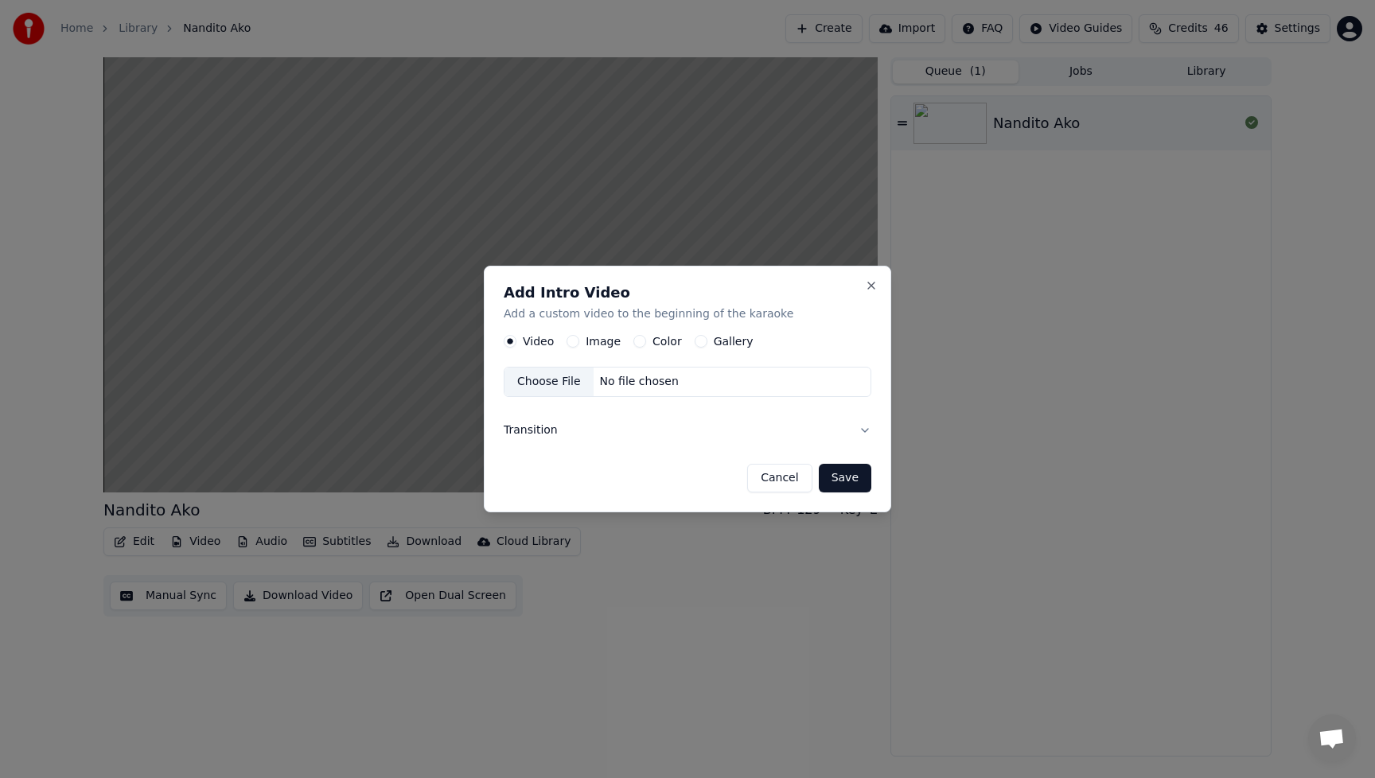
click at [638, 341] on button "Color" at bounding box center [640, 341] width 13 height 13
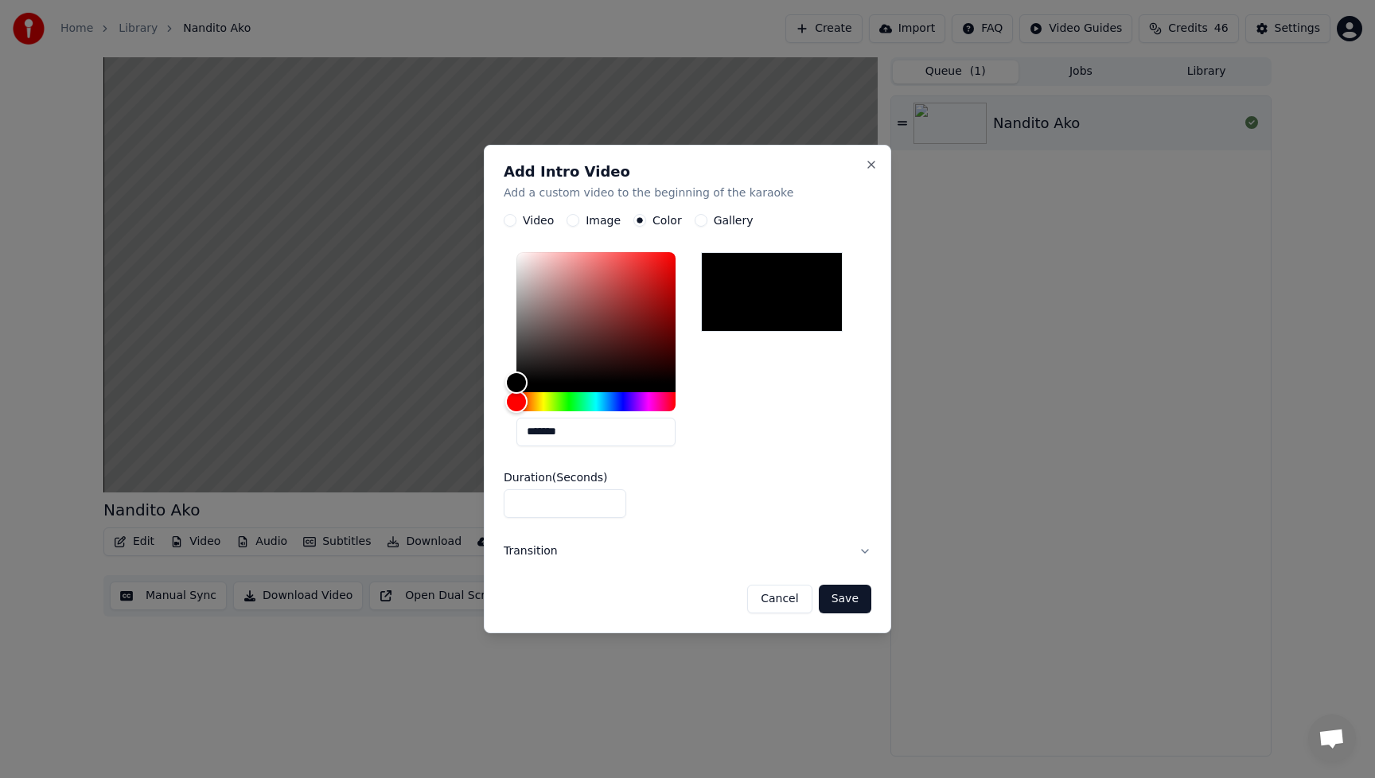
click at [695, 221] on button "Gallery" at bounding box center [701, 220] width 13 height 13
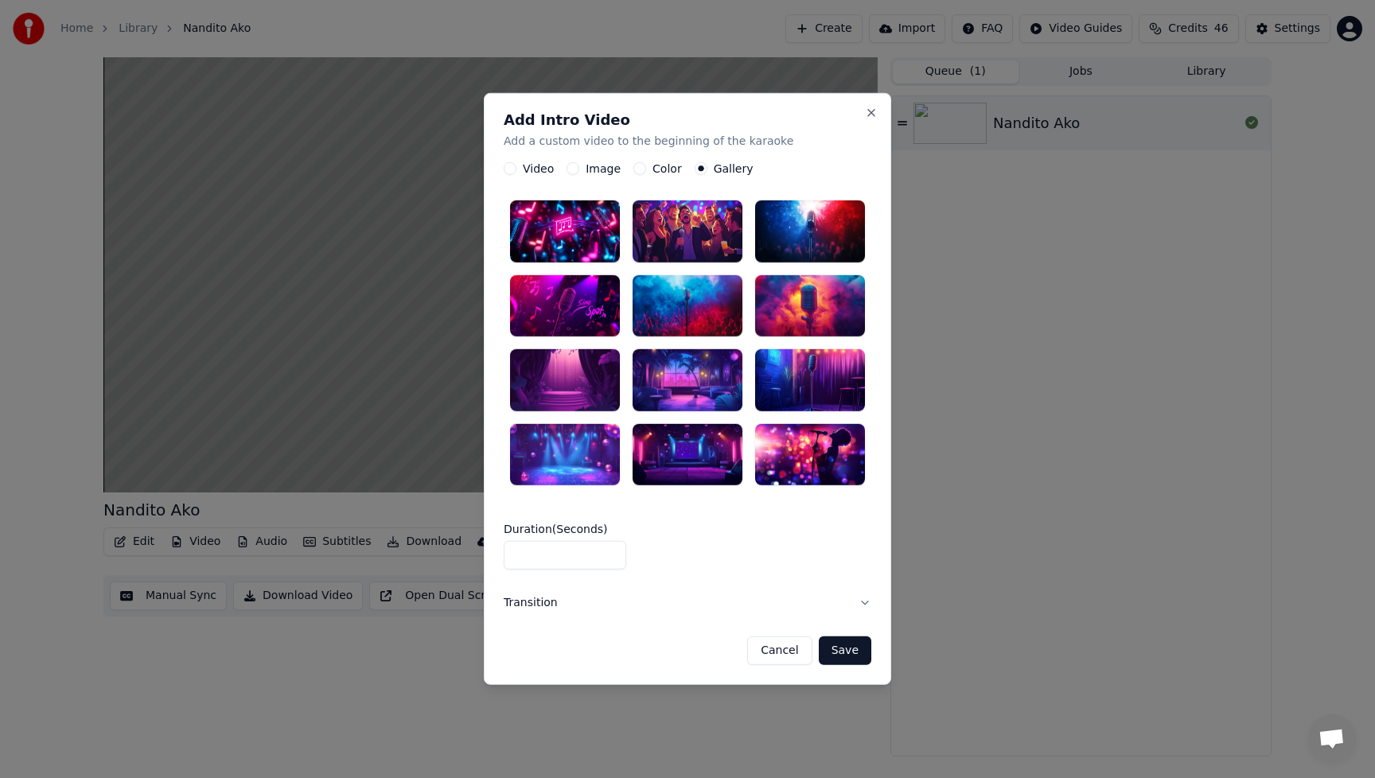
click at [579, 167] on div "Image" at bounding box center [594, 168] width 54 height 13
click at [575, 170] on button "Image" at bounding box center [573, 168] width 13 height 13
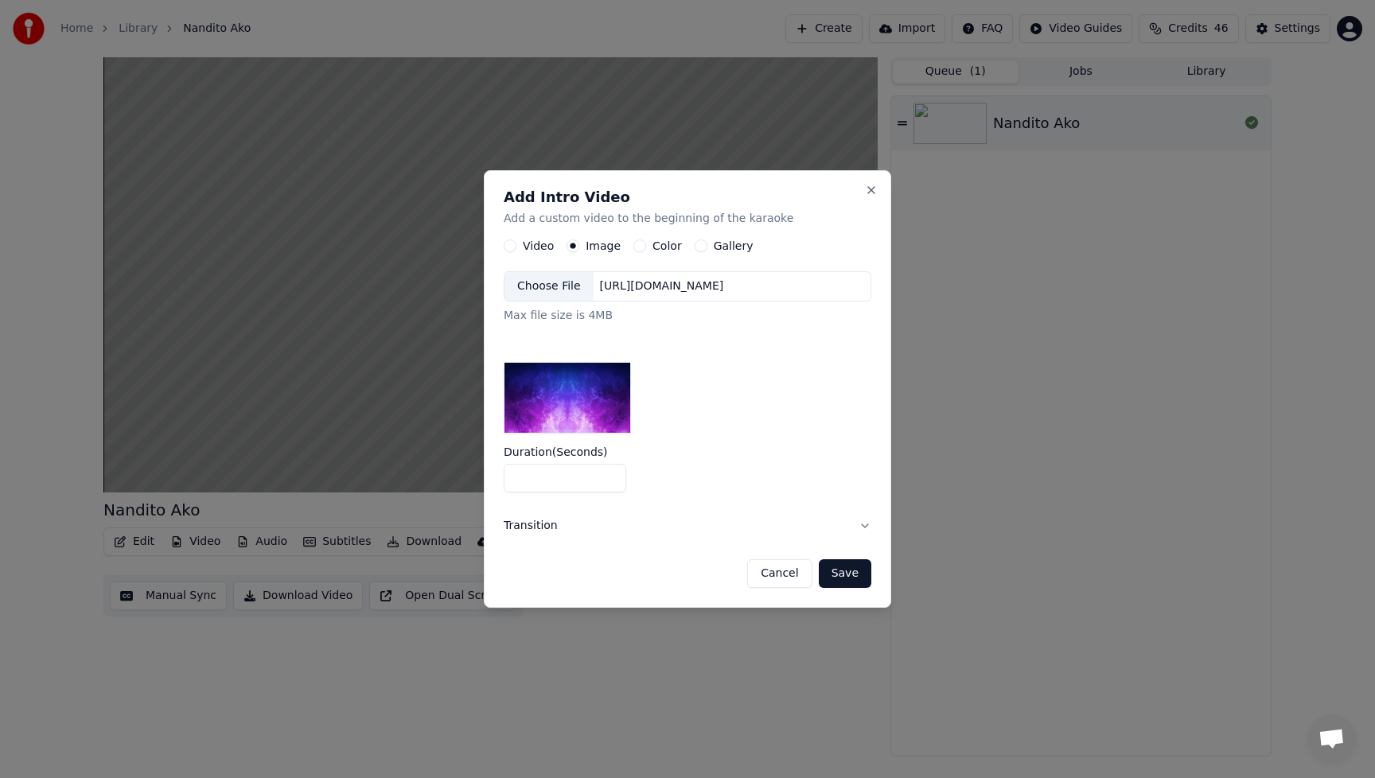
click at [557, 285] on div "Choose File" at bounding box center [549, 286] width 89 height 29
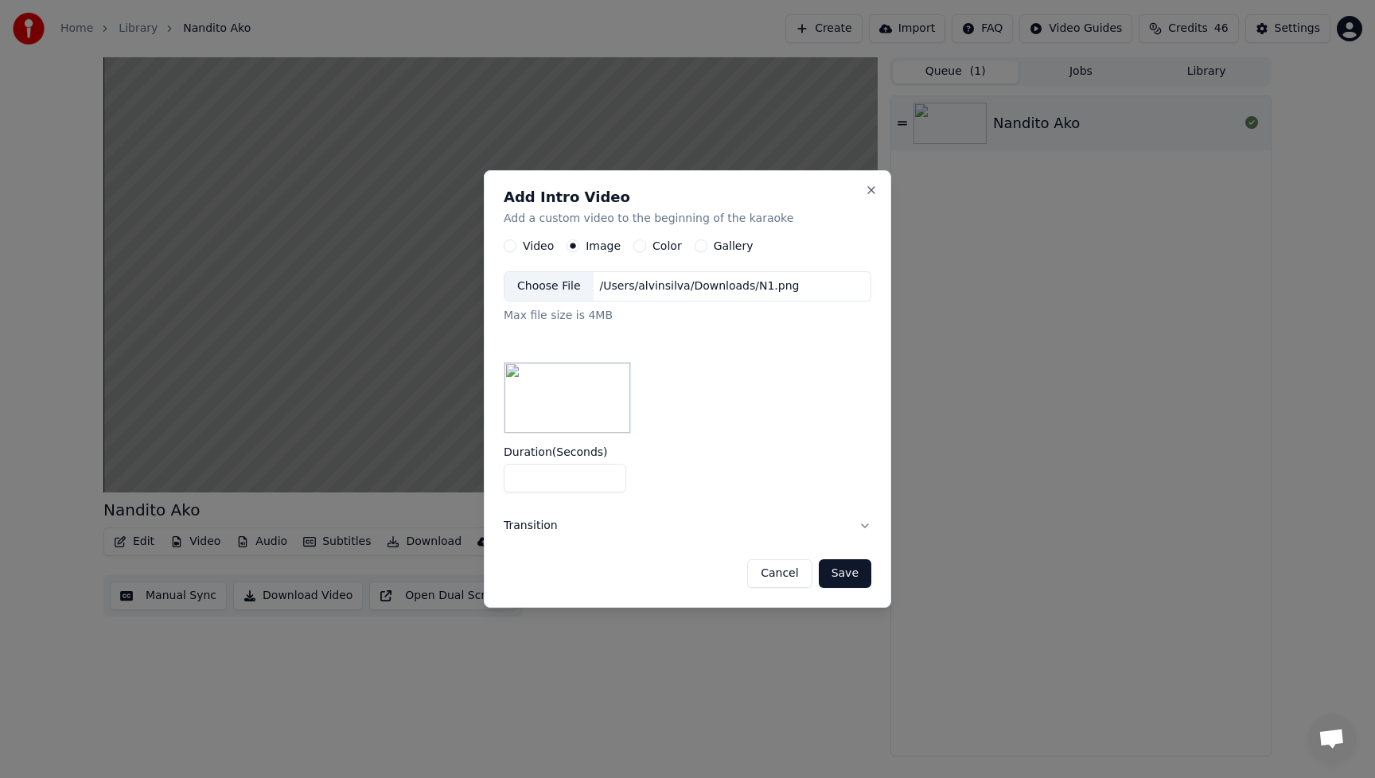
click at [849, 581] on button "Save" at bounding box center [845, 574] width 53 height 29
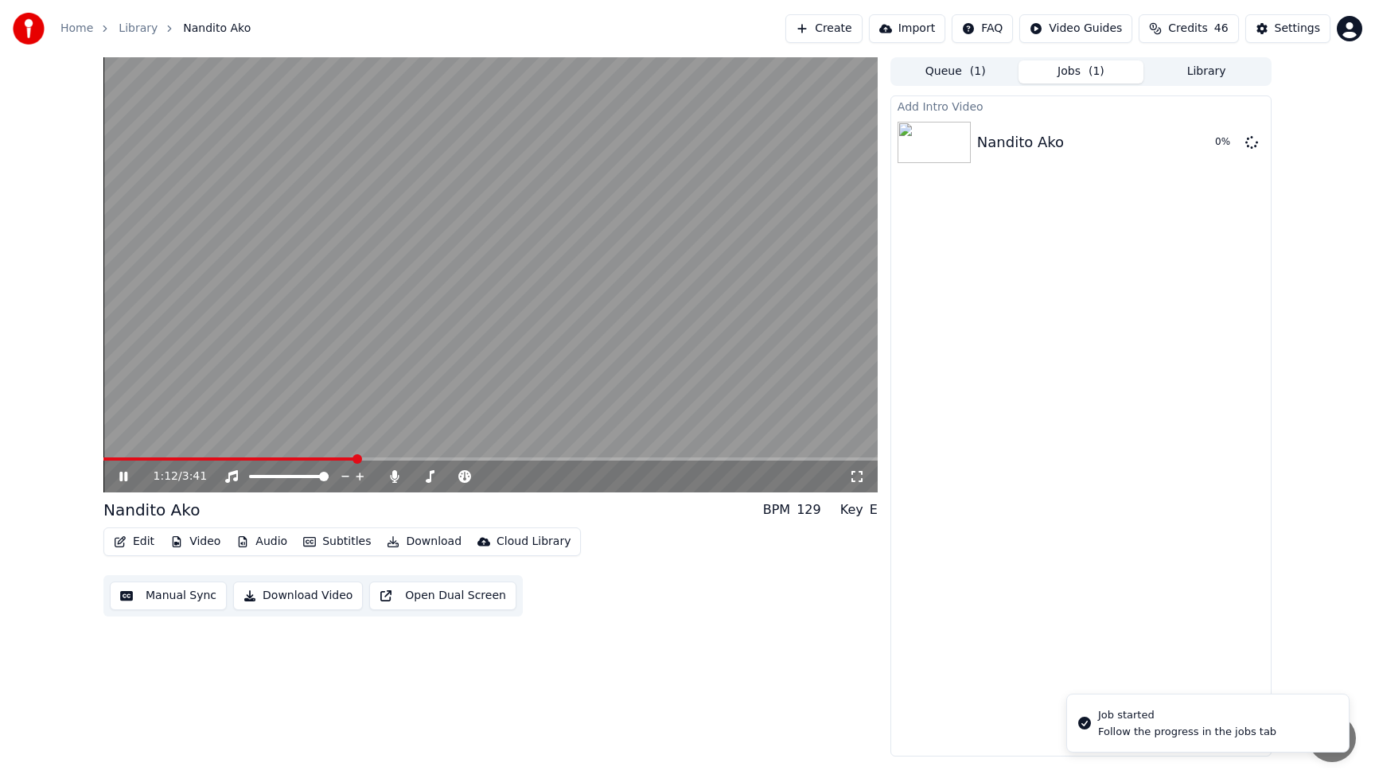
click at [120, 481] on icon at bounding box center [123, 477] width 8 height 10
click at [607, 626] on div "1:12 / 3:41 Nandito Ako BPM 129 Key E Edit Video Audio Subtitles Download Cloud…" at bounding box center [490, 407] width 774 height 700
click at [1204, 142] on button "Play" at bounding box center [1214, 142] width 50 height 29
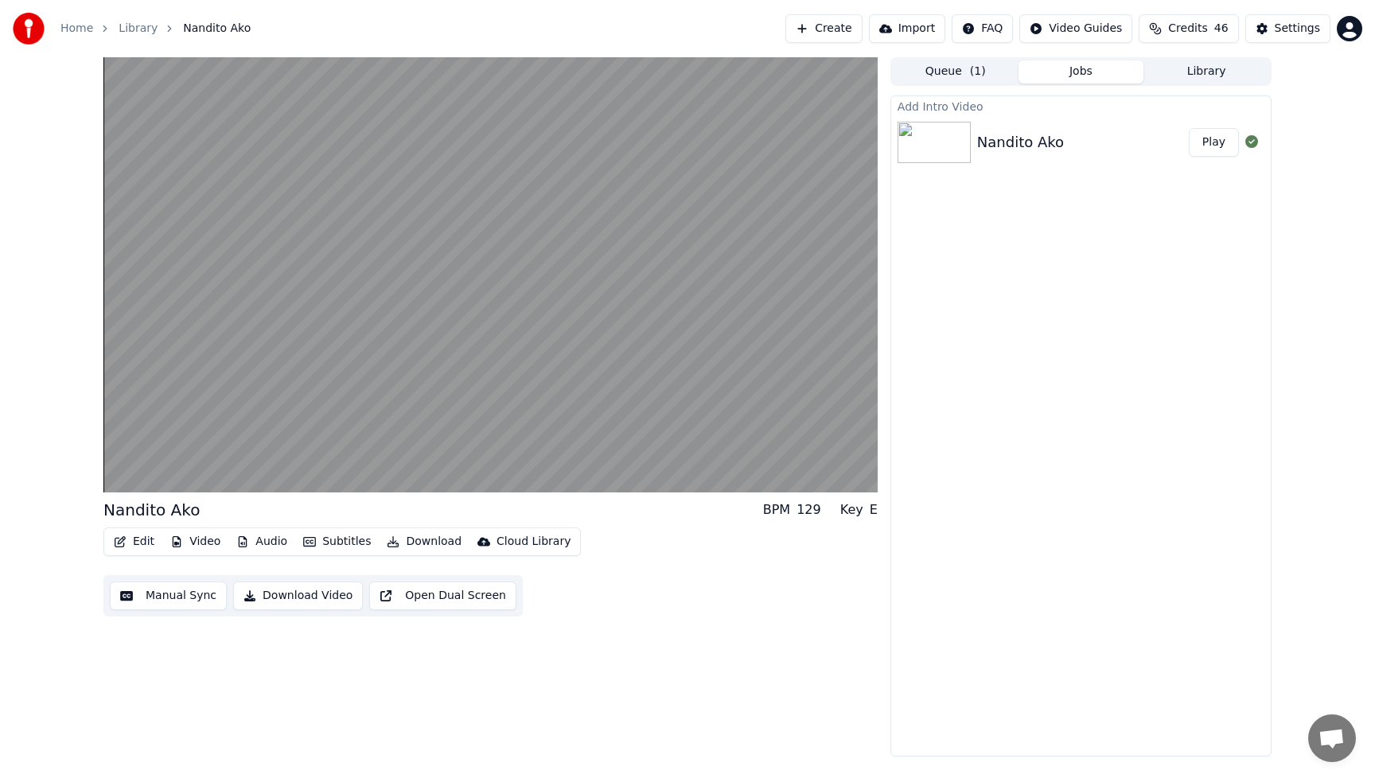
click at [279, 548] on button "Audio" at bounding box center [262, 542] width 64 height 22
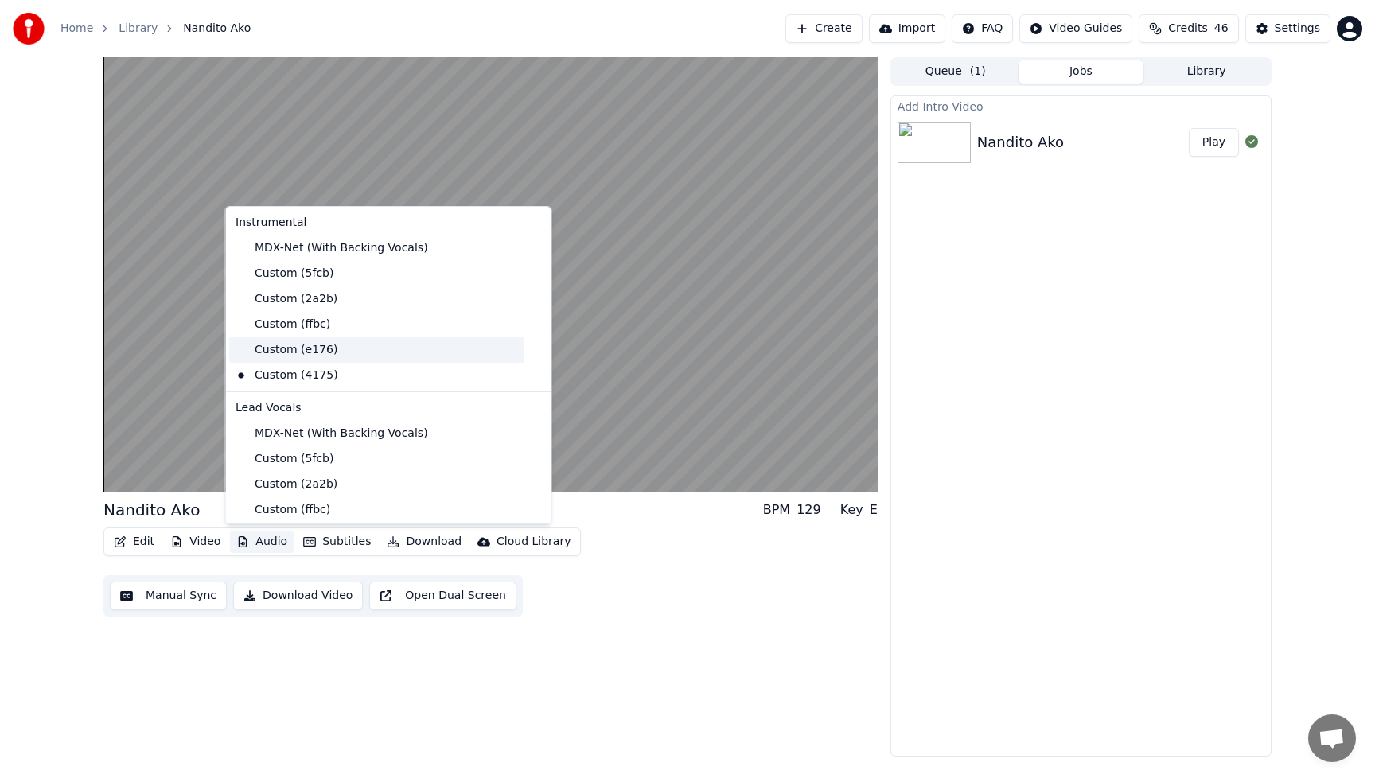
click at [266, 348] on div "Custom (e176)" at bounding box center [376, 349] width 295 height 25
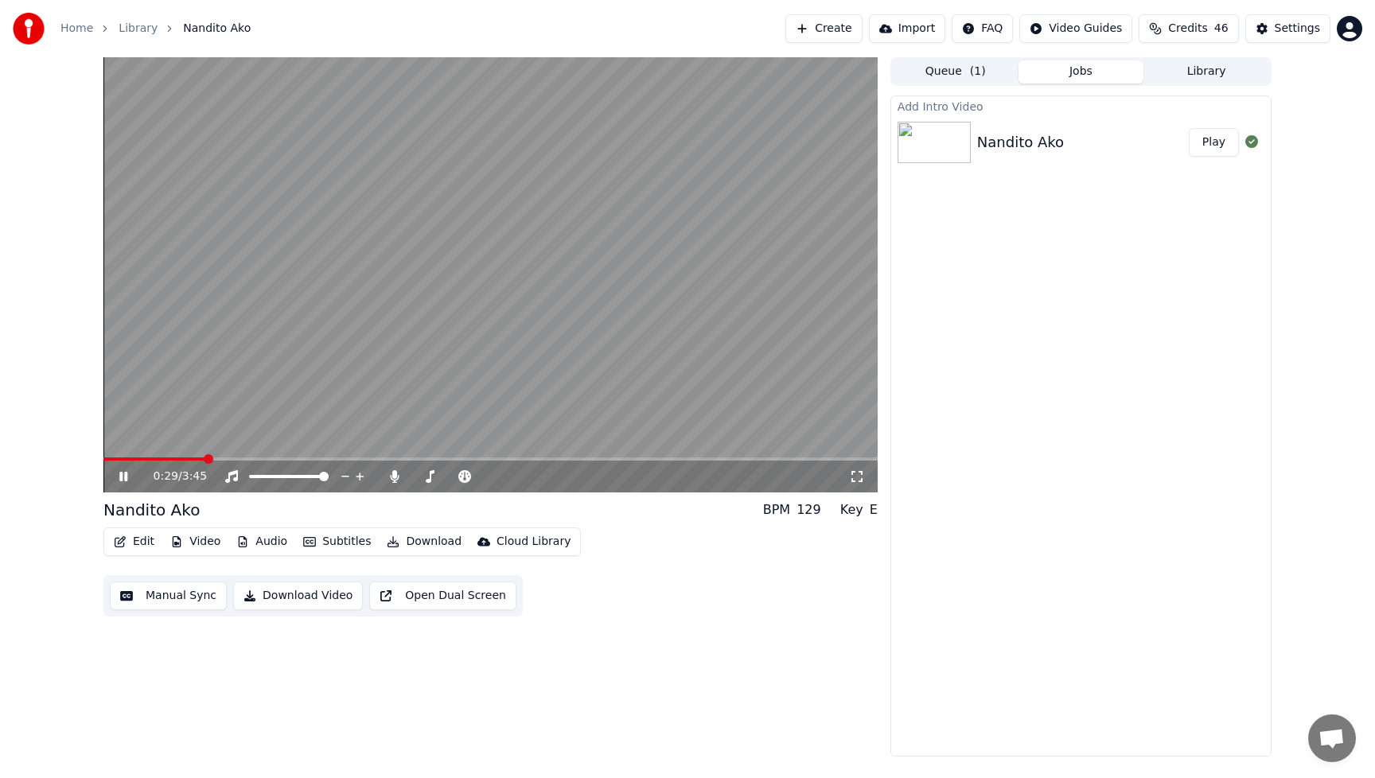
click at [266, 541] on button "Audio" at bounding box center [262, 542] width 64 height 22
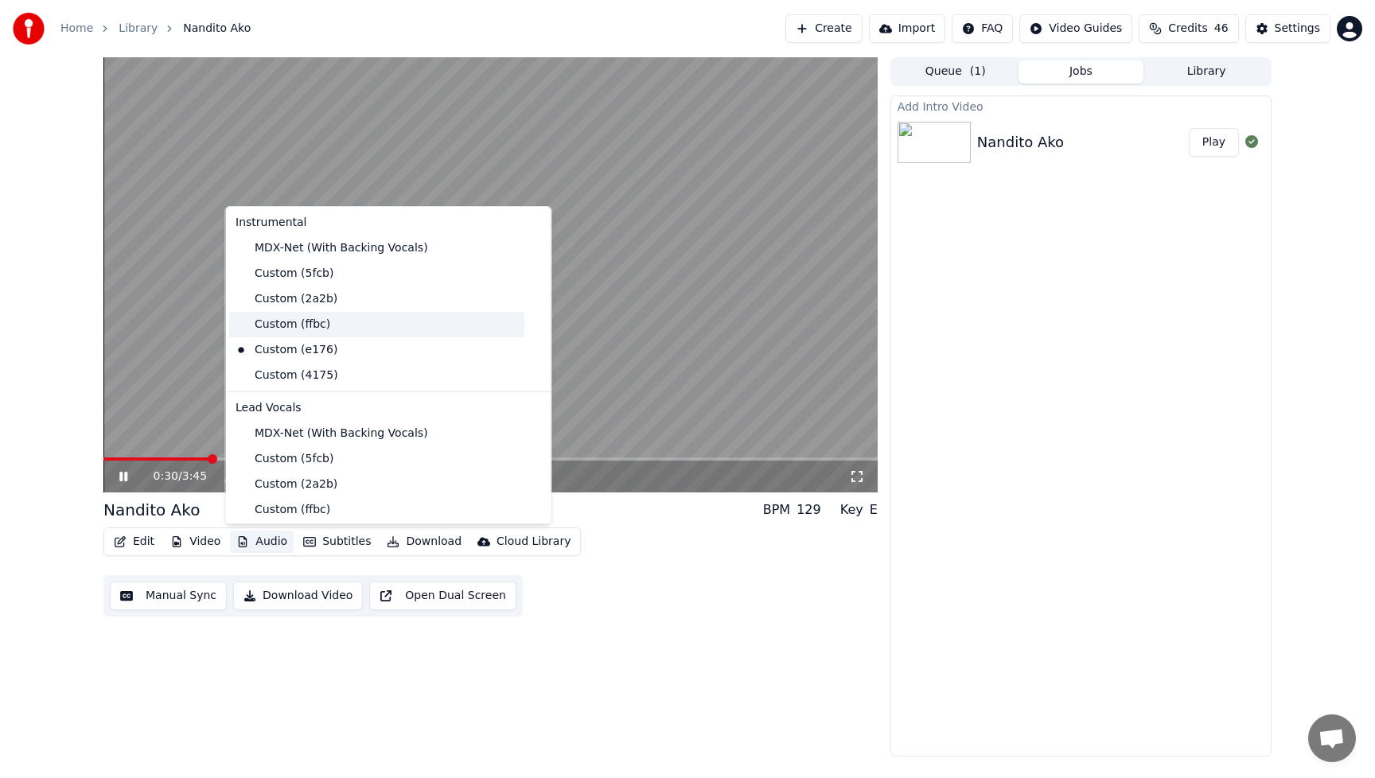
click at [283, 321] on div "Custom (ffbc)" at bounding box center [376, 324] width 295 height 25
click at [264, 533] on button "Audio" at bounding box center [262, 542] width 64 height 22
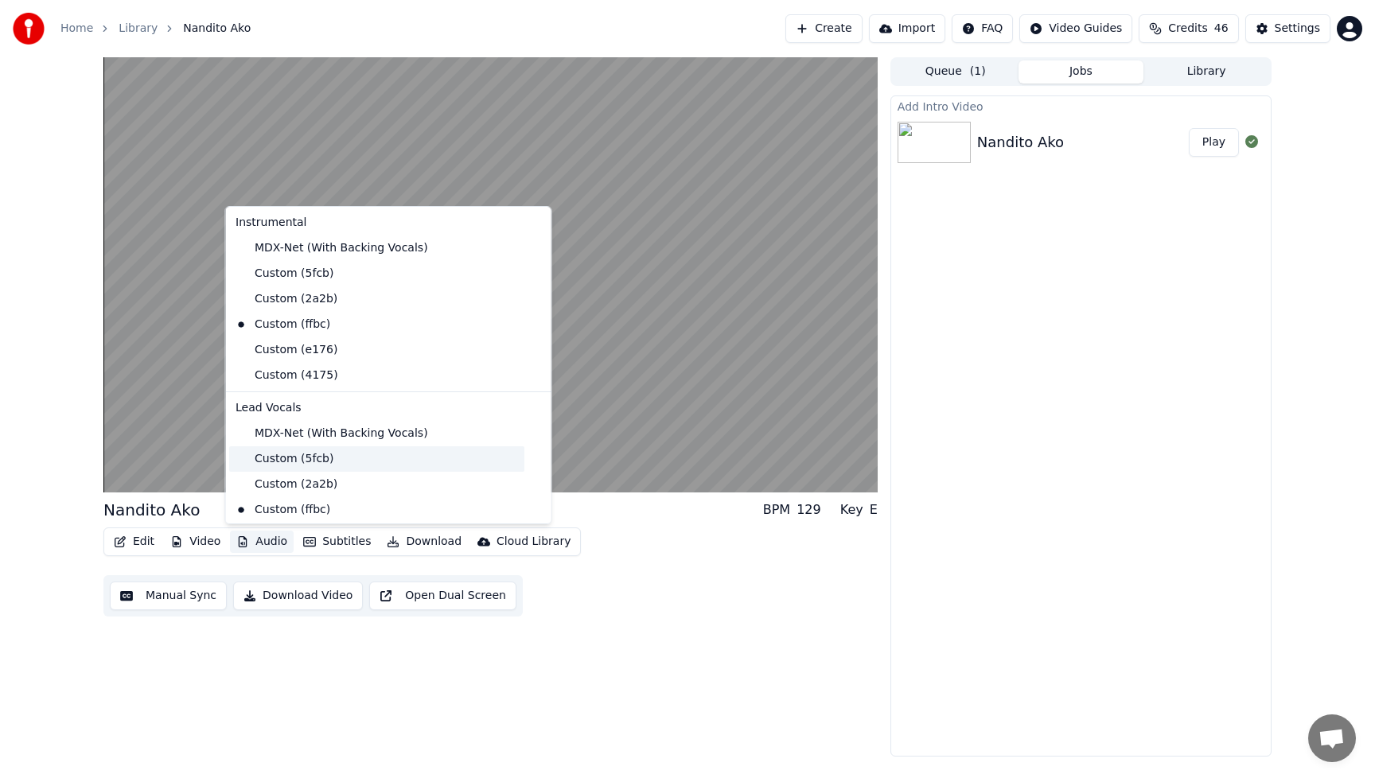
click at [267, 455] on div "Custom (5fcb)" at bounding box center [376, 459] width 295 height 25
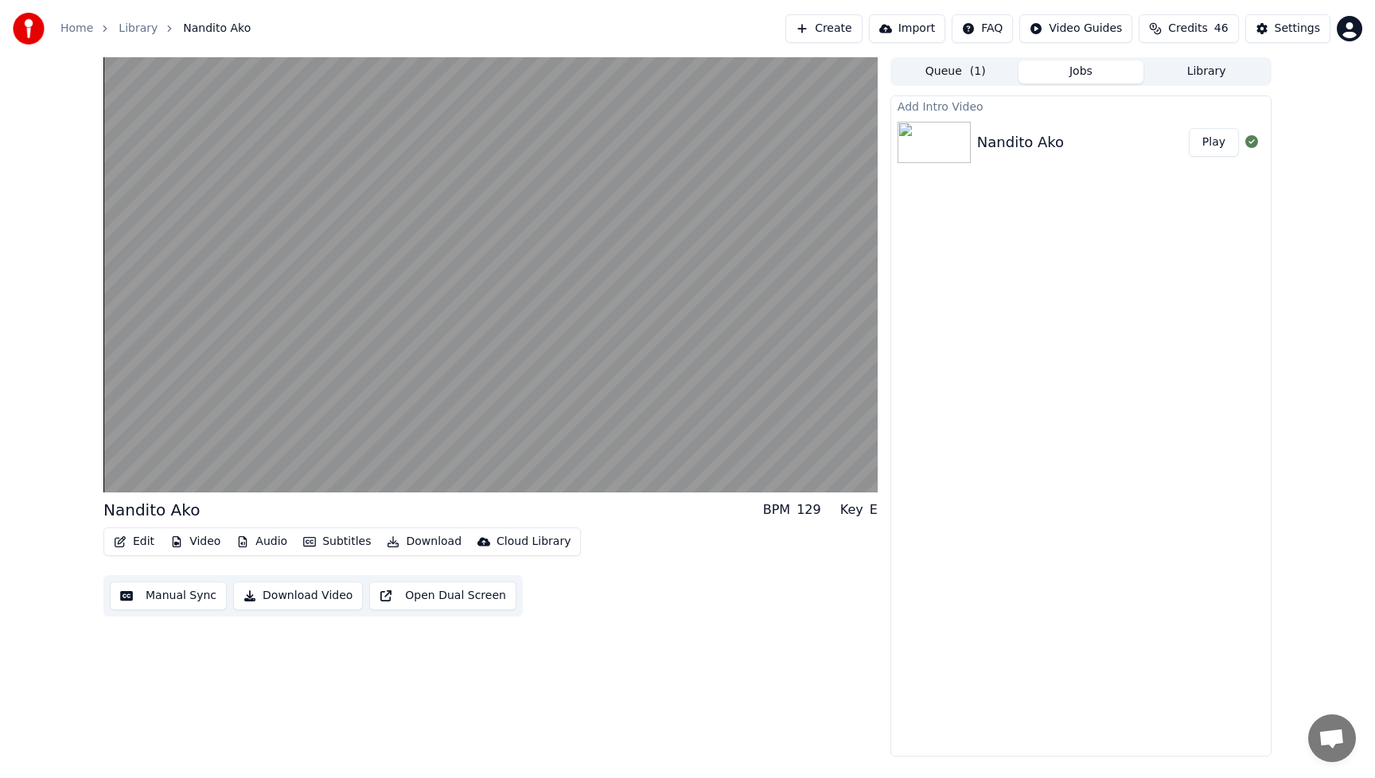
click at [282, 595] on button "Download Video" at bounding box center [298, 596] width 130 height 29
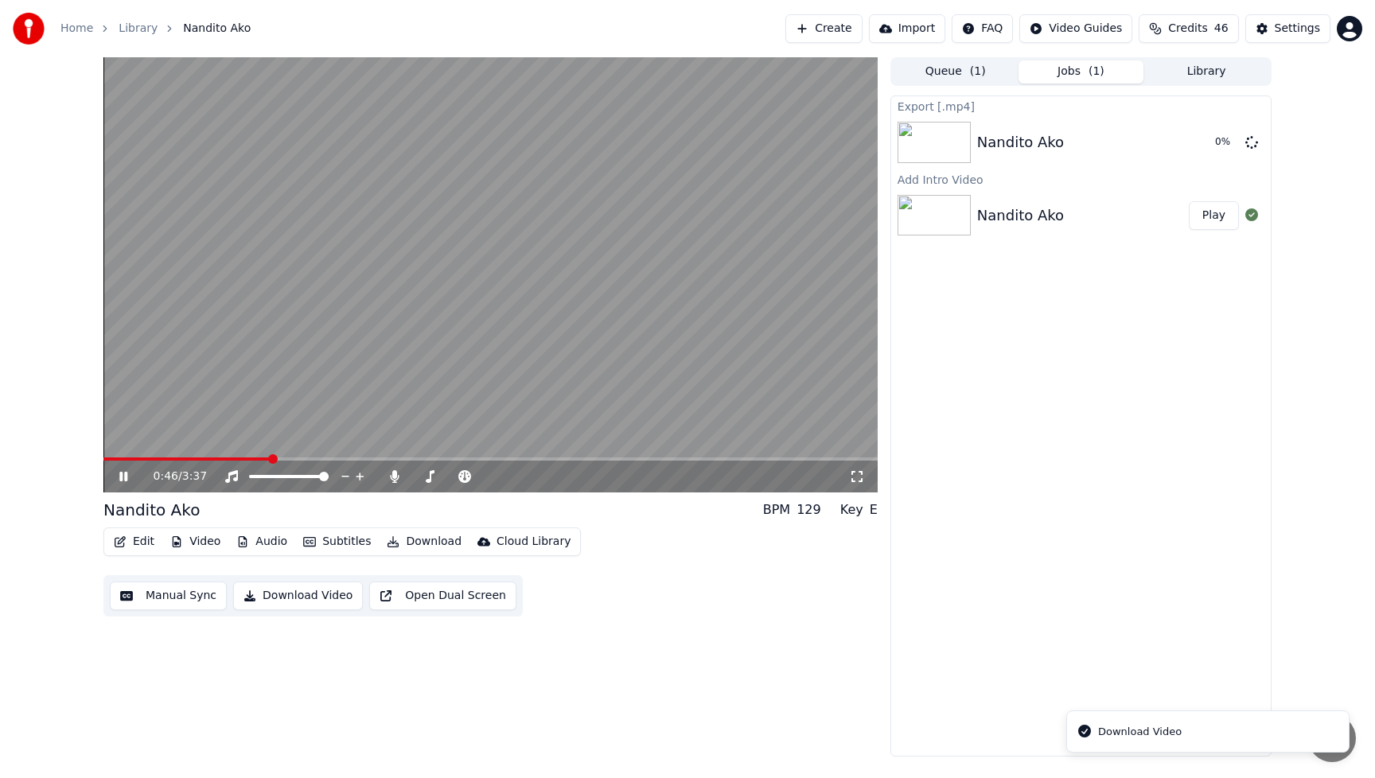
click at [125, 474] on icon at bounding box center [123, 477] width 8 height 10
click at [1093, 499] on div "Export [.mp4] Nandito Ako Show Add Intro Video Nandito Ako Play" at bounding box center [1081, 426] width 381 height 661
click at [208, 547] on button "Video" at bounding box center [195, 542] width 63 height 22
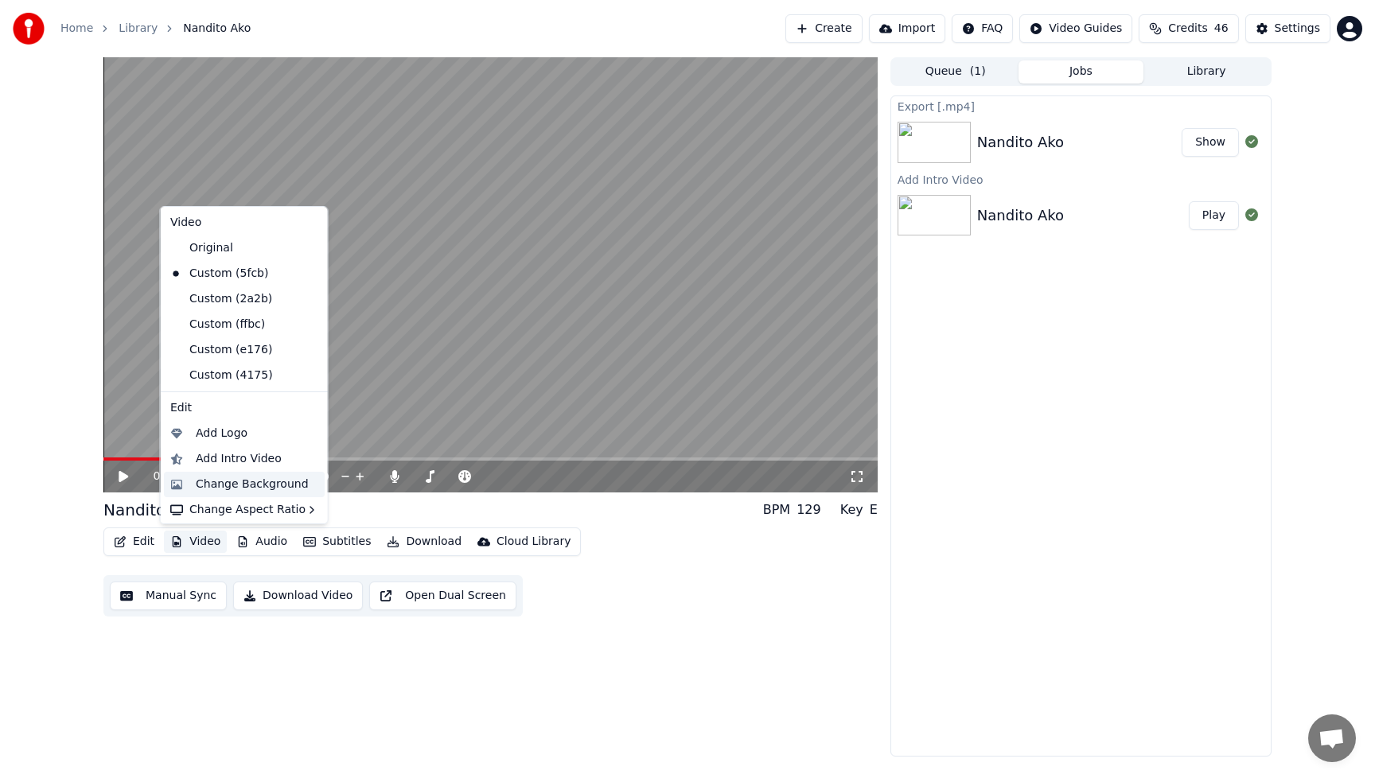
click at [244, 482] on div "Change Background" at bounding box center [252, 485] width 113 height 16
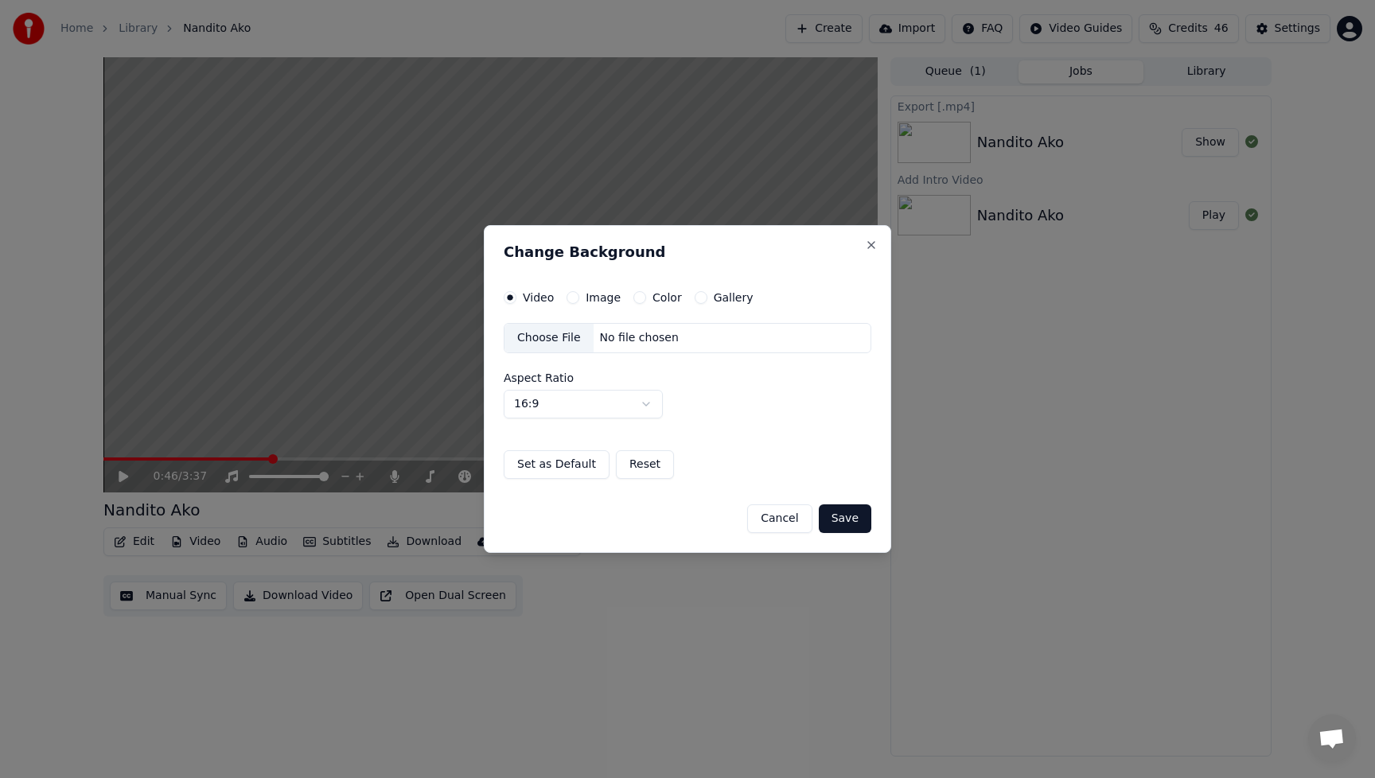
click at [554, 341] on div "Choose File" at bounding box center [549, 338] width 89 height 29
click at [852, 525] on button "Save" at bounding box center [845, 519] width 53 height 29
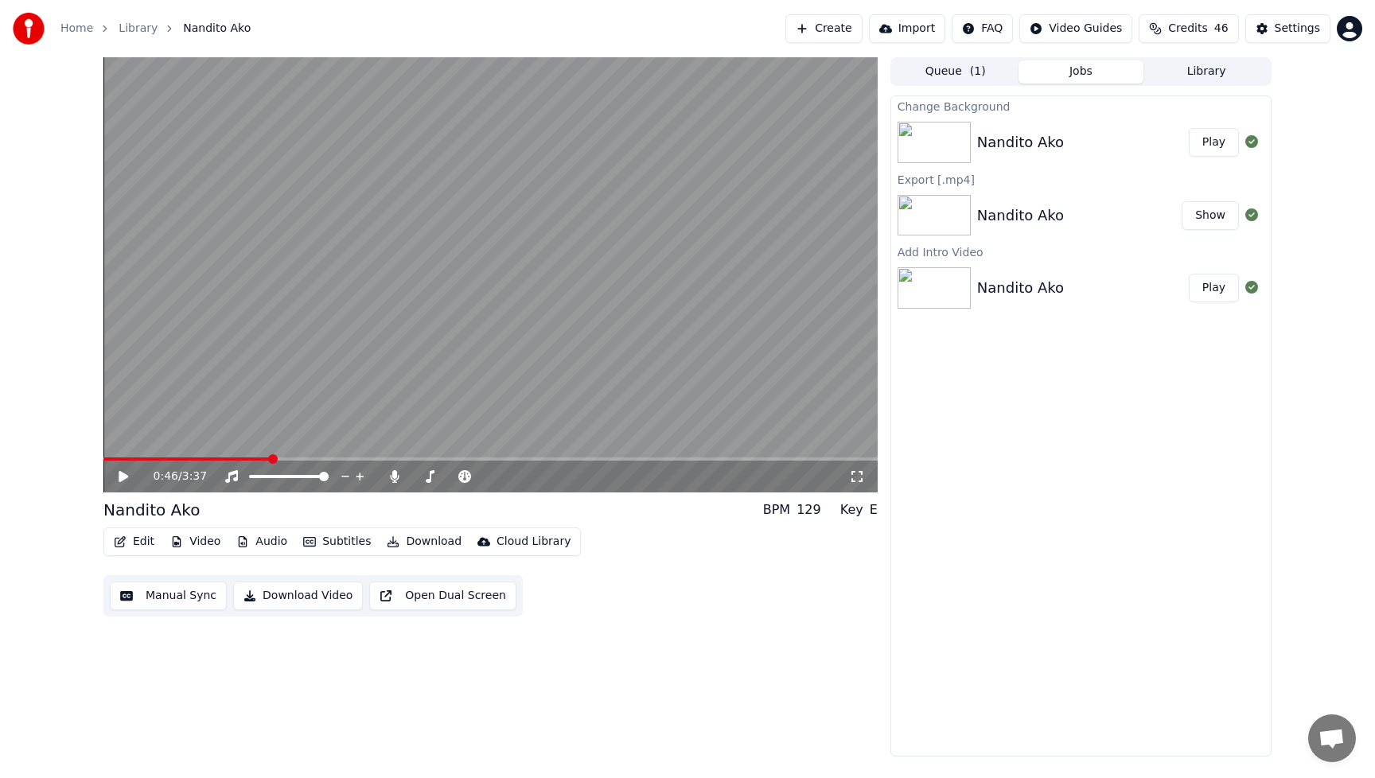
click at [759, 679] on div "0:46 / 3:37 Nandito Ako BPM 129 Key E Edit Video Audio Subtitles Download Cloud…" at bounding box center [490, 407] width 774 height 700
click at [1221, 146] on button "Play" at bounding box center [1214, 142] width 50 height 29
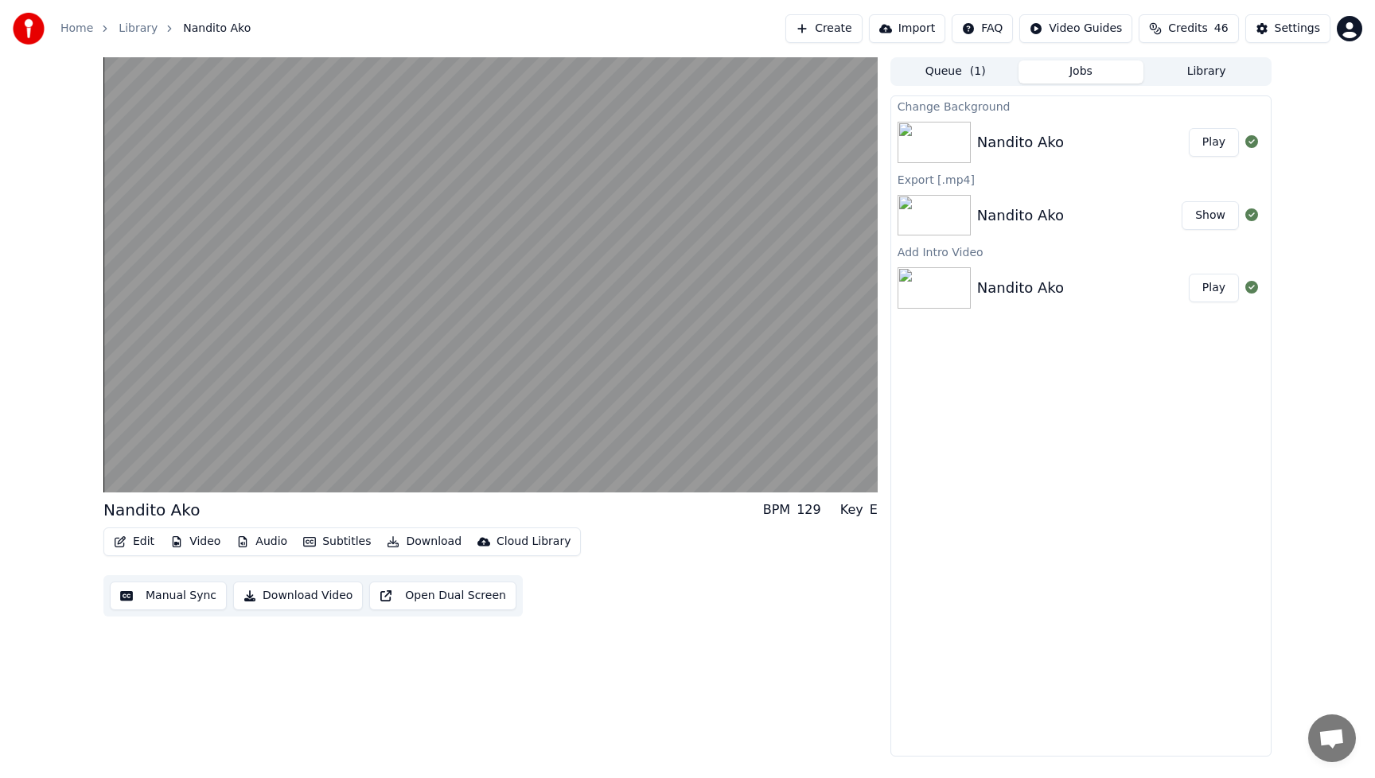
click at [919, 616] on div "Change Background Nandito Ako Play Export [.mp4] Nandito Ako Show Add Intro Vid…" at bounding box center [1081, 426] width 381 height 661
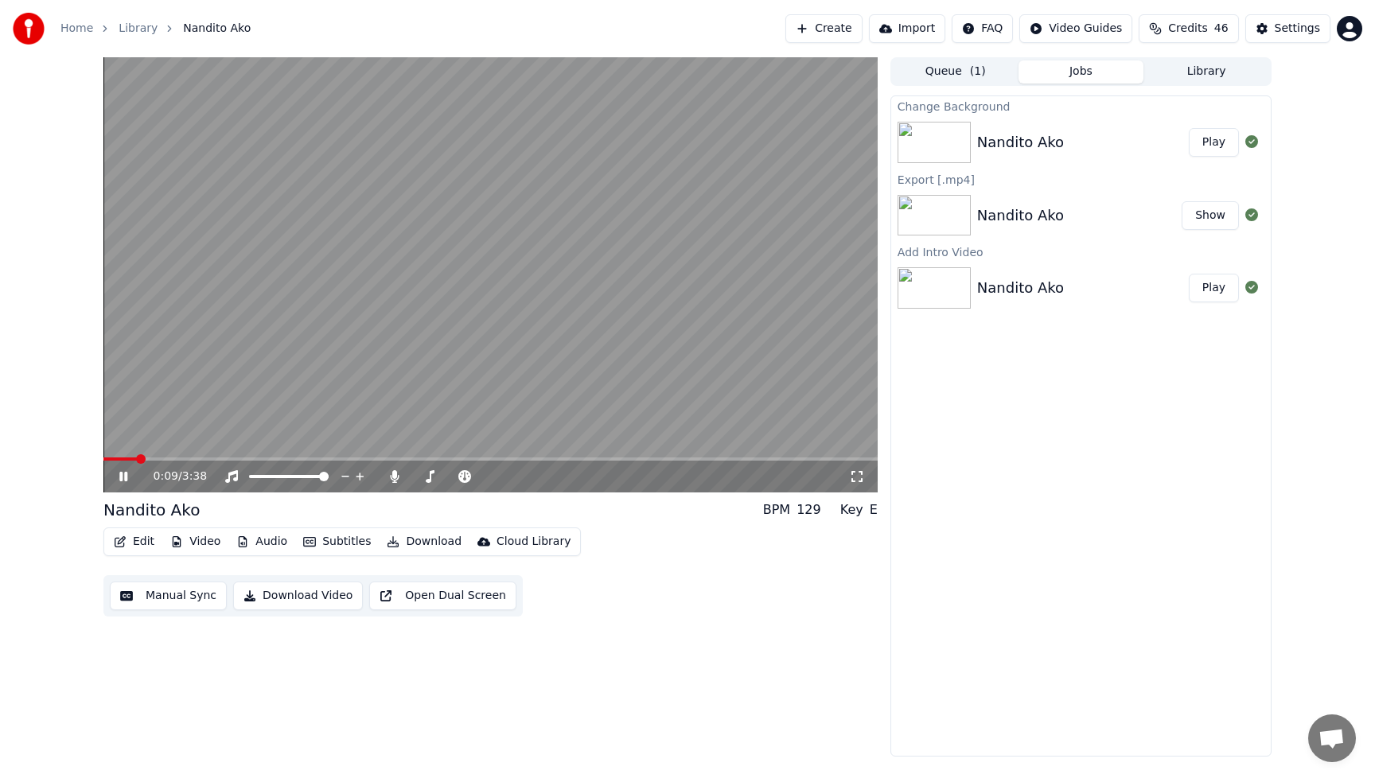
click at [126, 476] on icon at bounding box center [123, 477] width 8 height 10
drag, startPoint x: 955, startPoint y: 639, endPoint x: 948, endPoint y: 654, distance: 16.0
click at [954, 639] on div "Change Background Nandito Ako Play Export [.mp4] Nandito Ako Show Add Intro Vid…" at bounding box center [1081, 426] width 381 height 661
click at [138, 545] on button "Edit" at bounding box center [133, 542] width 53 height 22
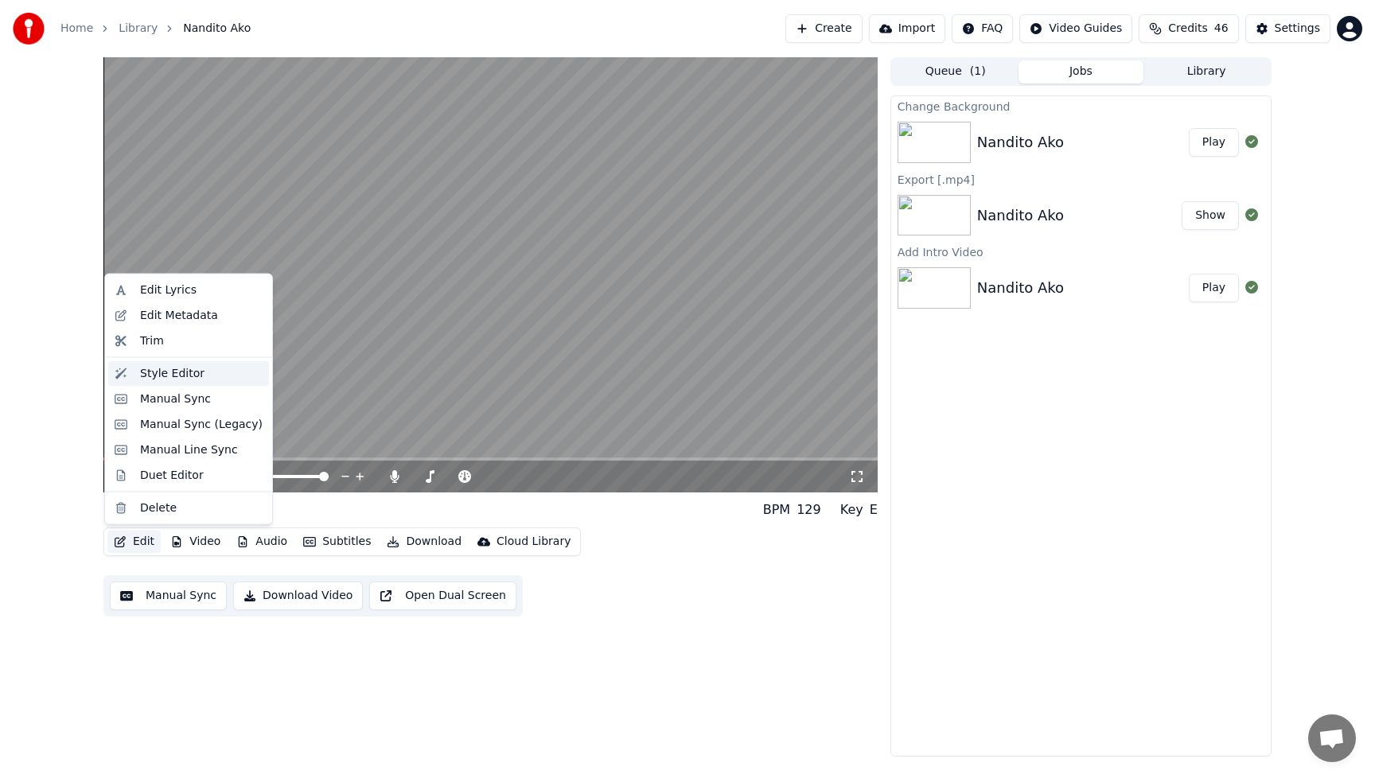
click at [164, 379] on div "Style Editor" at bounding box center [172, 373] width 64 height 16
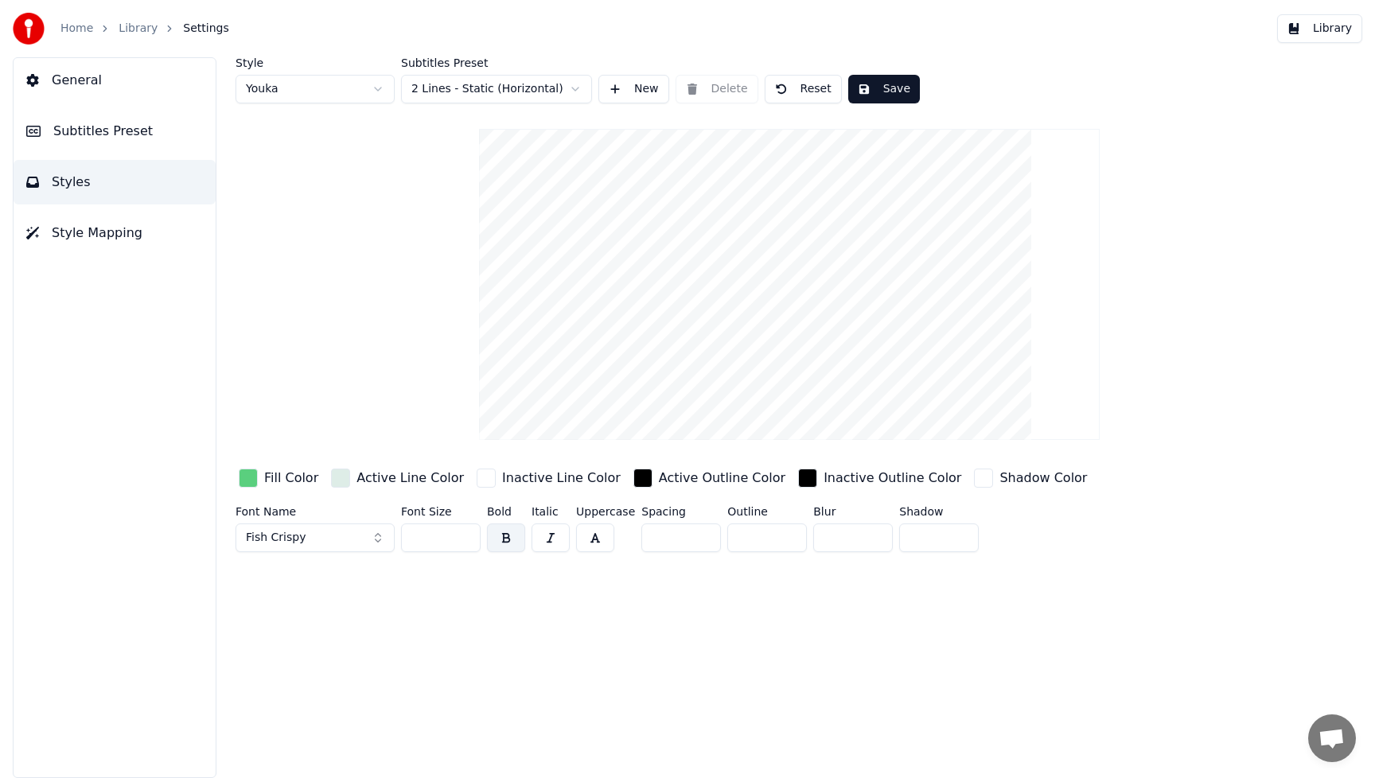
click at [245, 480] on div "button" at bounding box center [248, 478] width 19 height 19
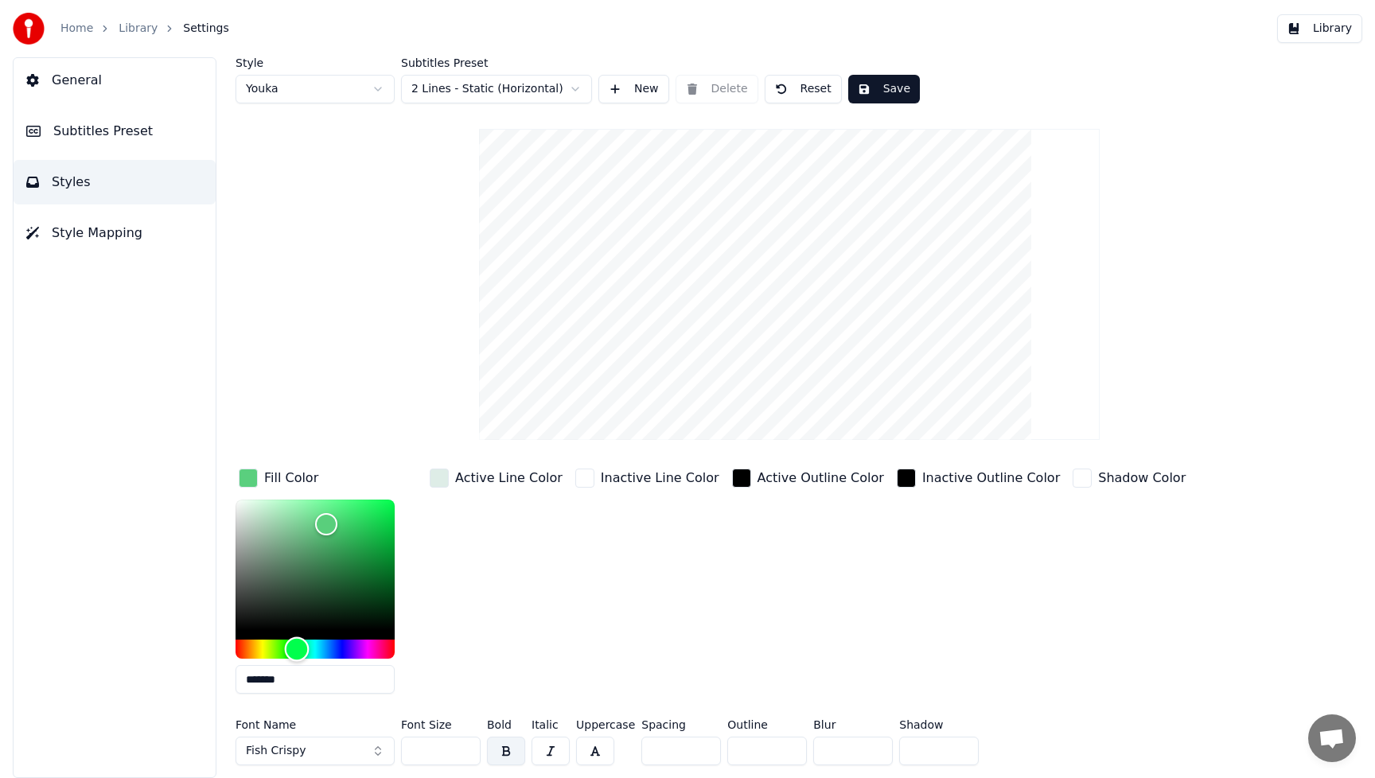
type input "*******"
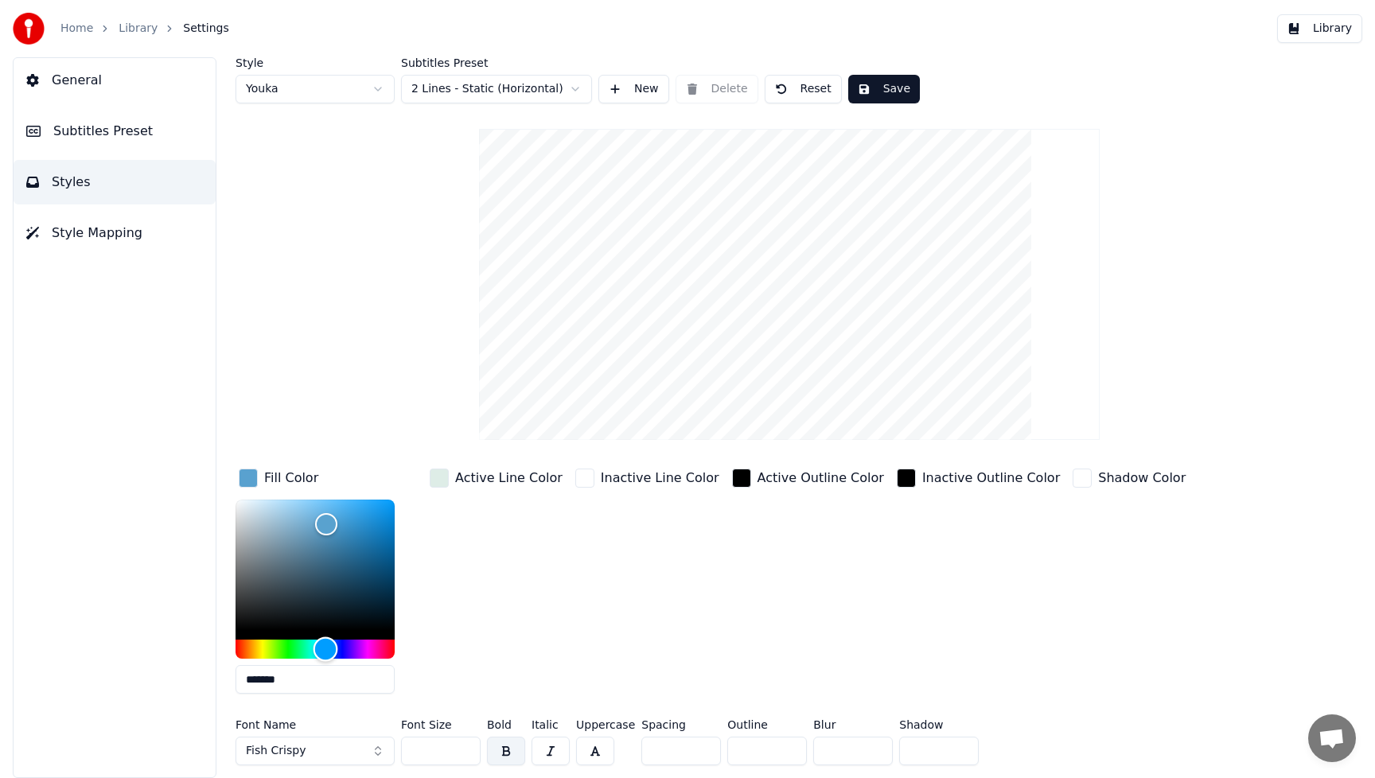
click at [326, 648] on div "Hue" at bounding box center [315, 649] width 159 height 19
click at [585, 607] on div "Inactive Line Color" at bounding box center [647, 586] width 150 height 241
click at [364, 751] on button "Fish Crispy" at bounding box center [315, 751] width 159 height 29
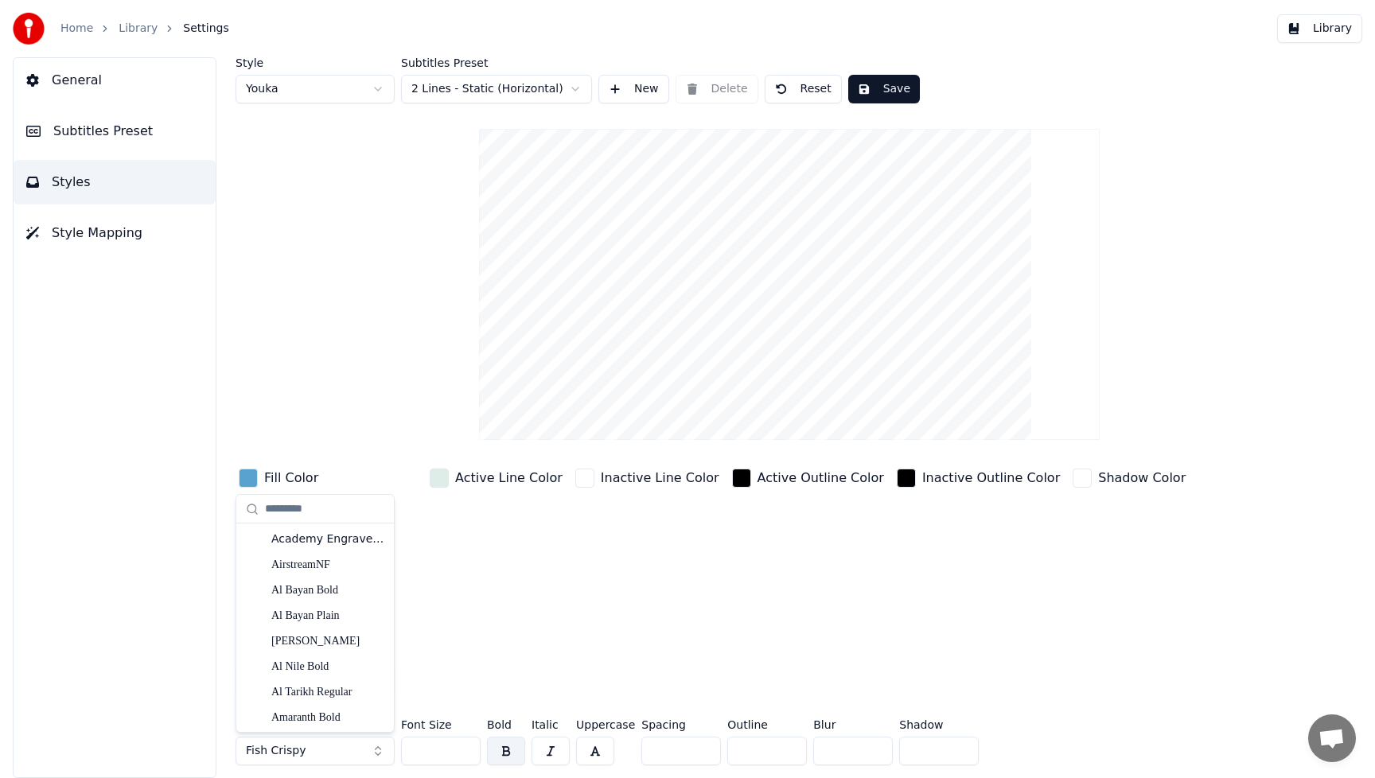
click at [371, 752] on button "Fish Crispy" at bounding box center [315, 751] width 159 height 29
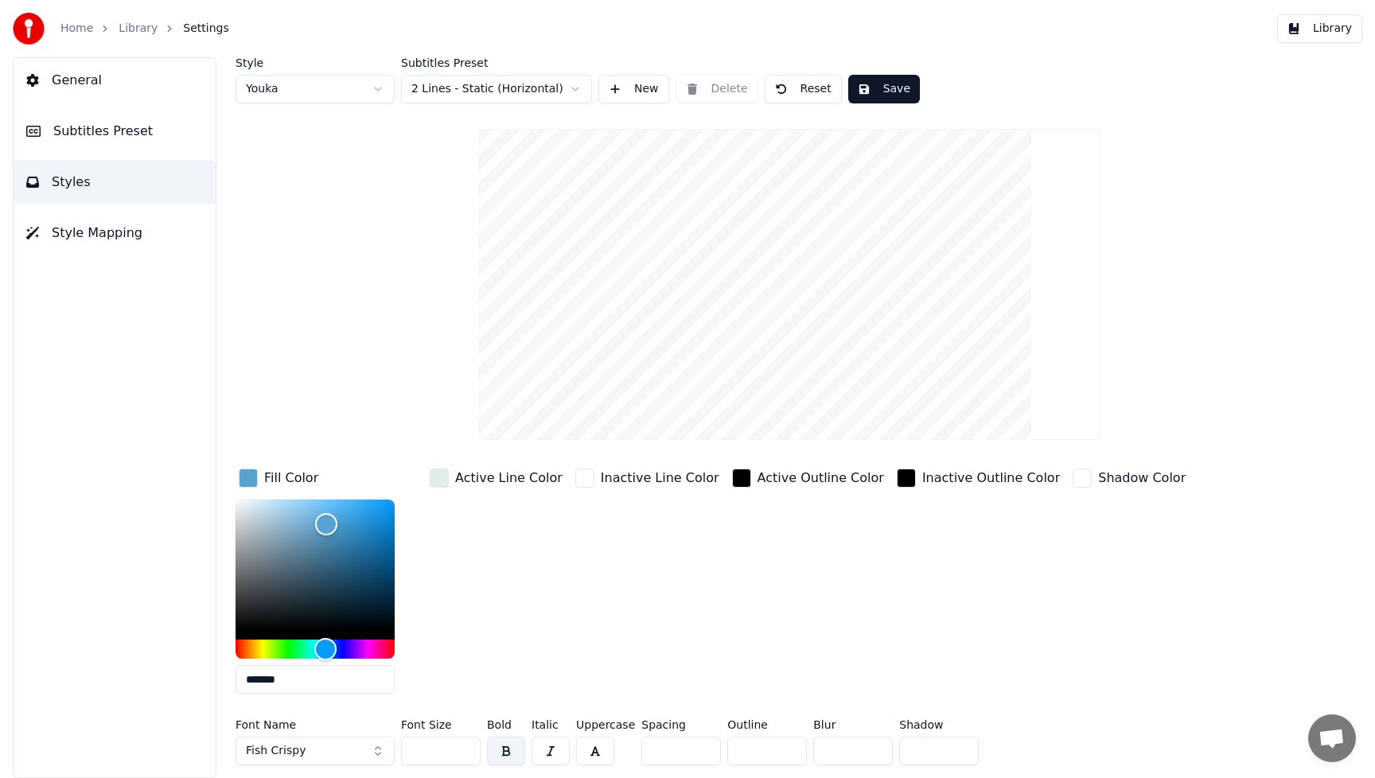
click at [376, 753] on button "Fish Crispy" at bounding box center [315, 751] width 159 height 29
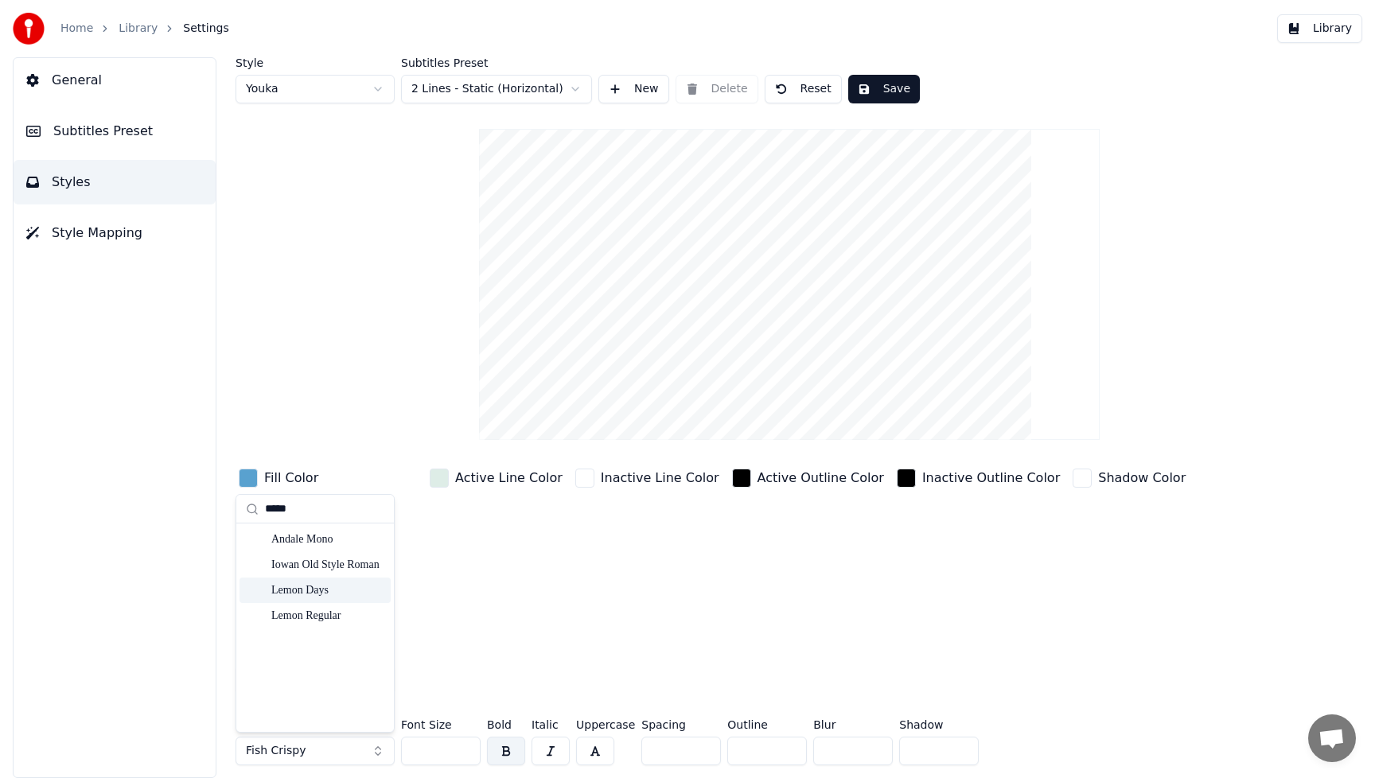
type input "*****"
click at [302, 590] on div "Lemon Days" at bounding box center [327, 591] width 113 height 16
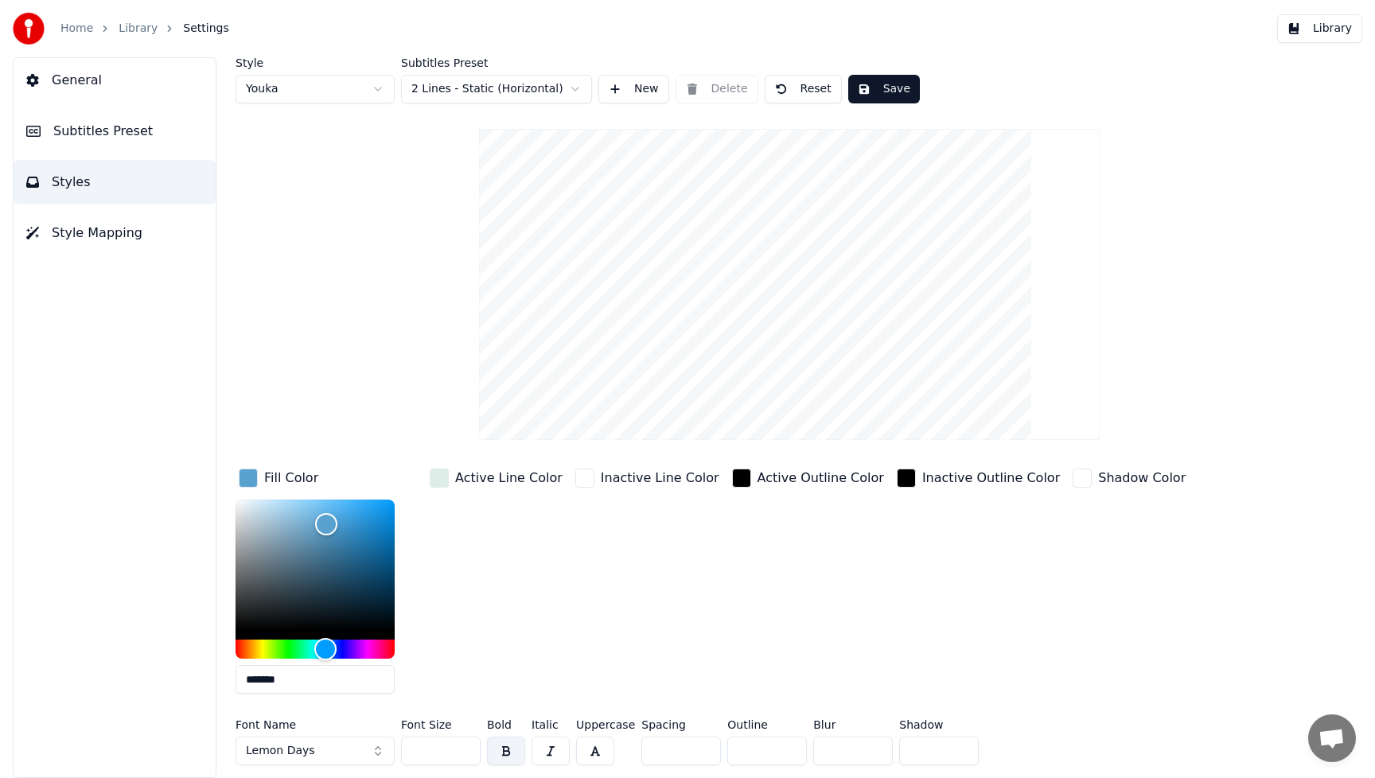
click at [654, 619] on div "Inactive Line Color" at bounding box center [647, 586] width 150 height 241
click at [462, 747] on input "***" at bounding box center [441, 751] width 80 height 29
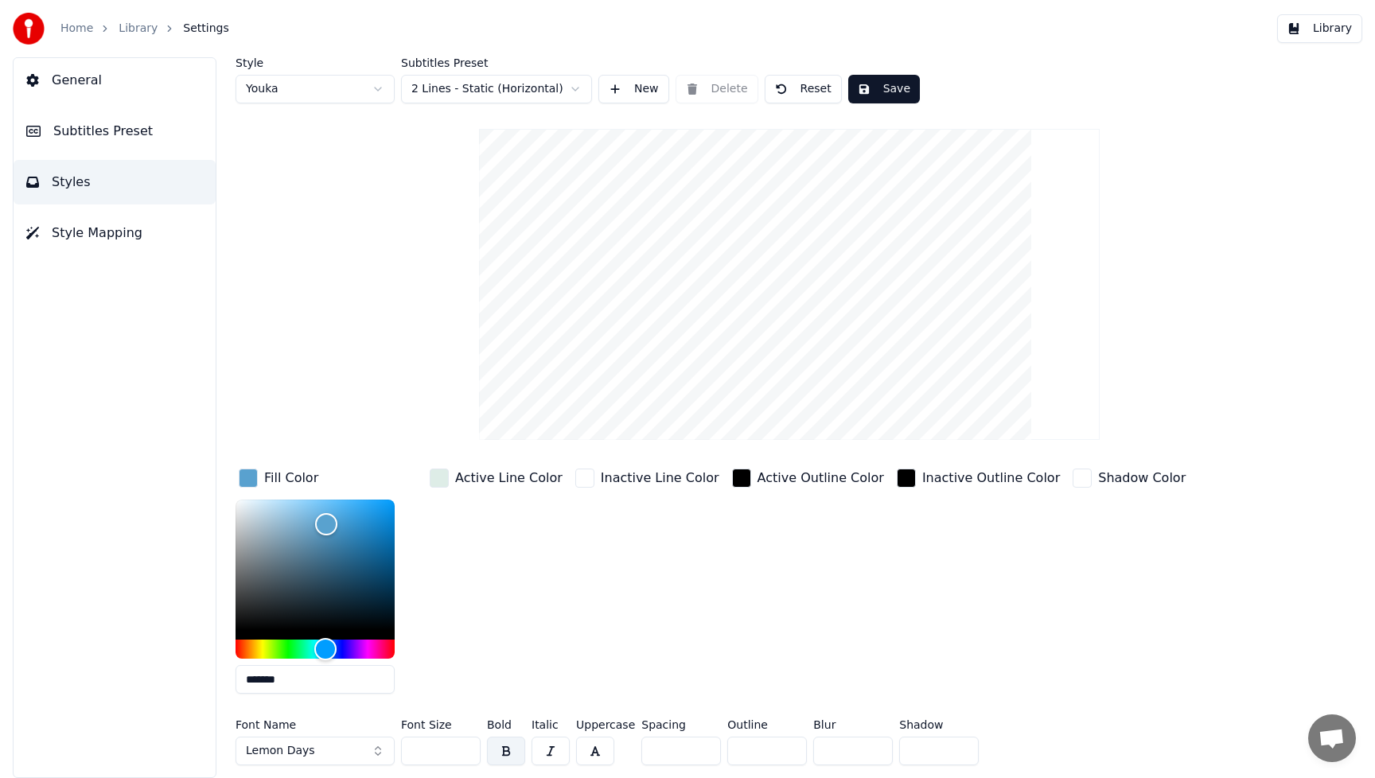
type input "***"
click at [462, 747] on input "***" at bounding box center [441, 751] width 80 height 29
click at [898, 92] on button "Save" at bounding box center [885, 89] width 72 height 29
click at [1328, 29] on button "Library" at bounding box center [1320, 28] width 85 height 29
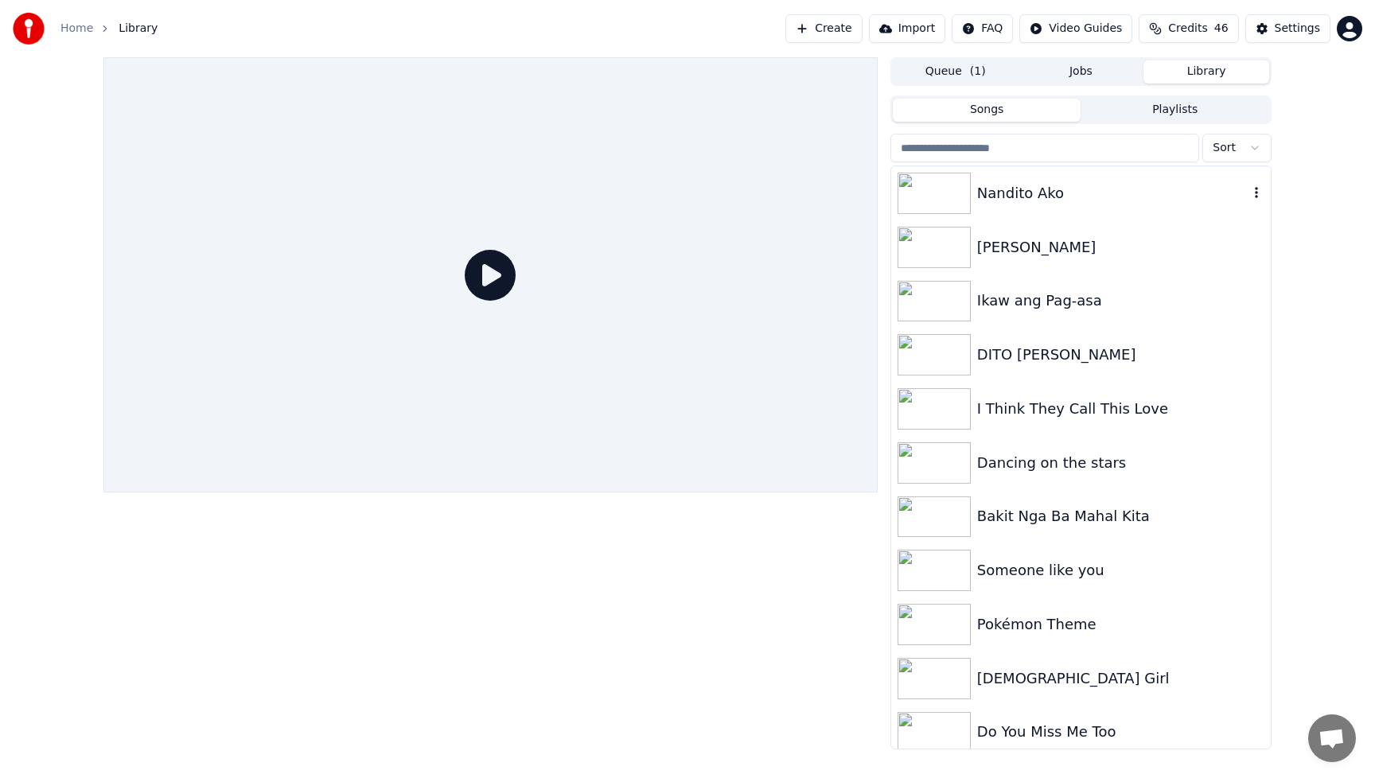
click at [941, 192] on img at bounding box center [934, 193] width 73 height 41
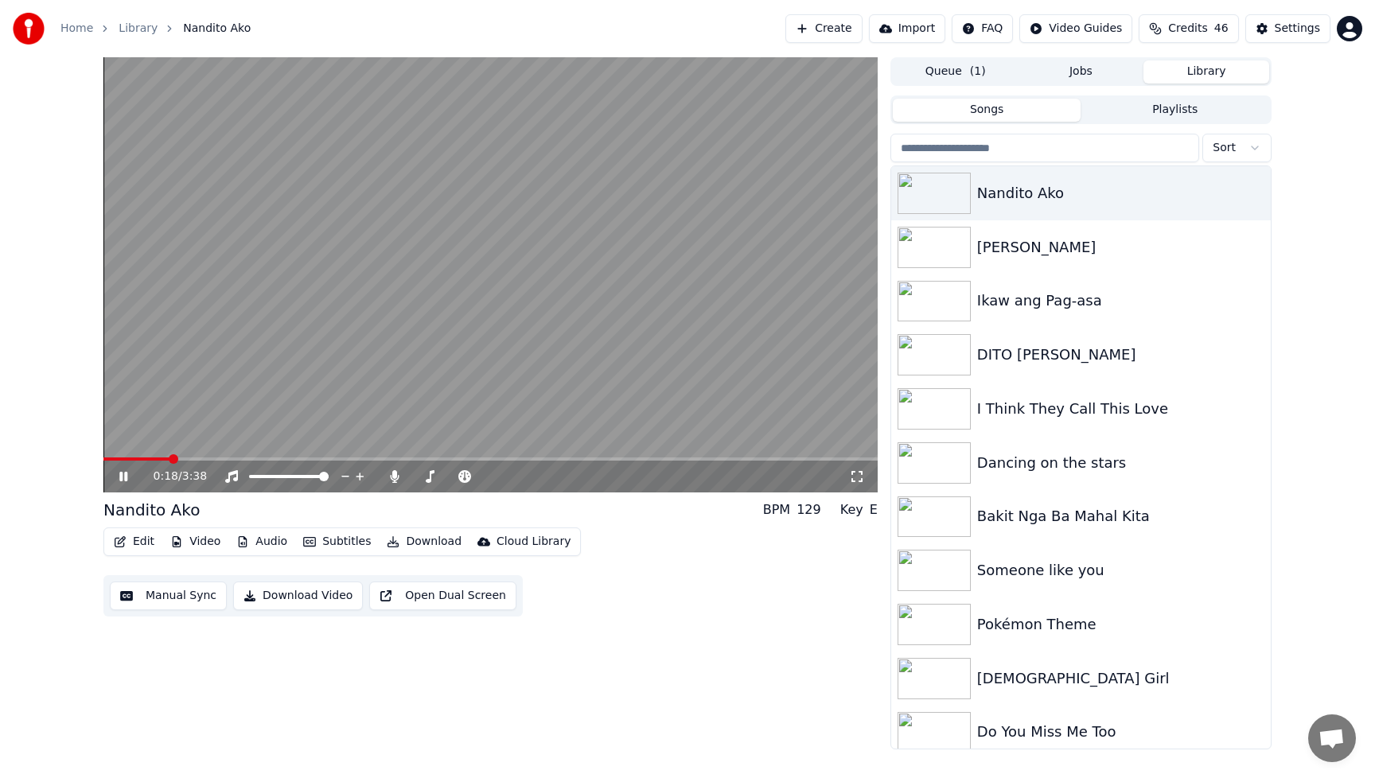
click at [120, 478] on icon at bounding box center [123, 477] width 8 height 10
click at [715, 643] on div "0:19 / 3:38 Nandito Ako BPM 129 Key E Edit Video Audio Subtitles Download Cloud…" at bounding box center [490, 403] width 774 height 693
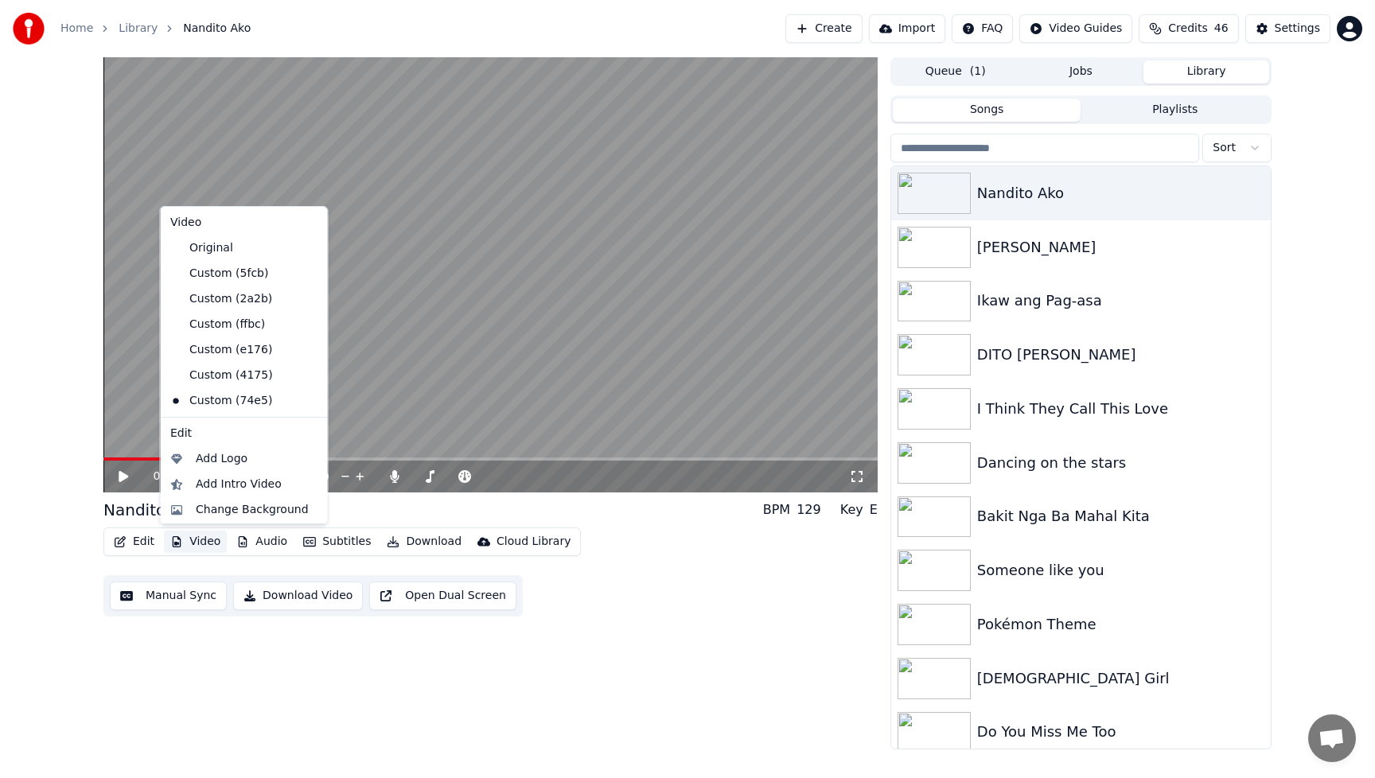
click at [207, 544] on button "Video" at bounding box center [195, 542] width 63 height 22
click at [215, 479] on div "Add Intro Video" at bounding box center [239, 485] width 86 height 16
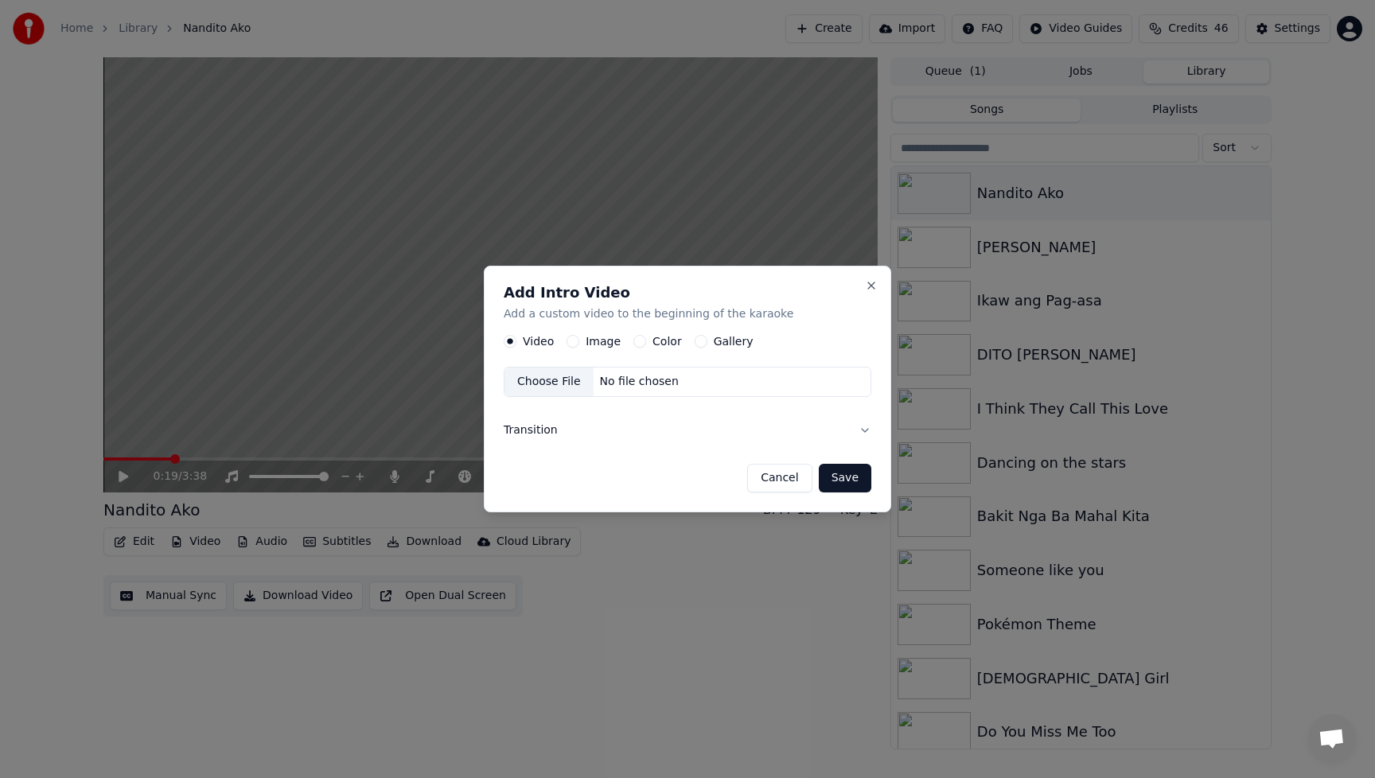
click at [572, 344] on button "Image" at bounding box center [573, 341] width 13 height 13
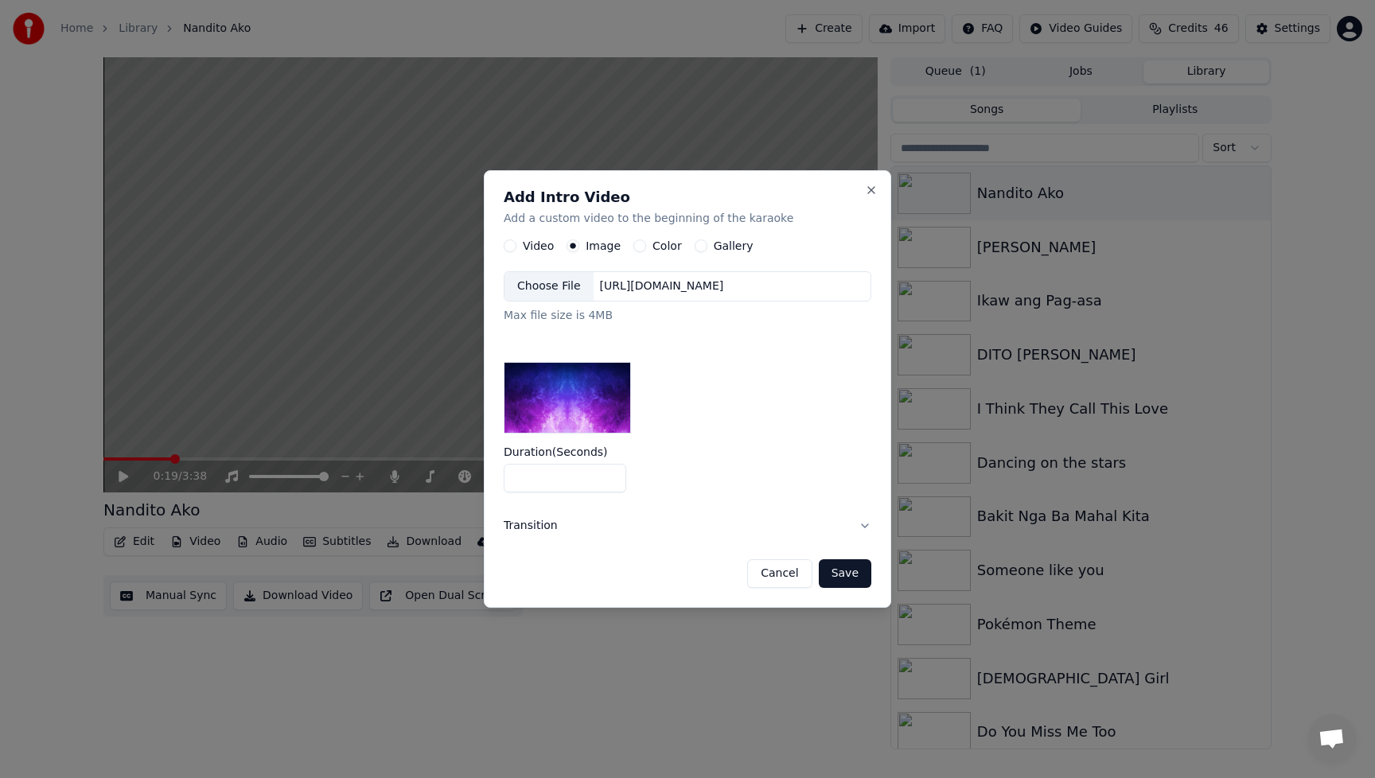
click at [541, 287] on div "Choose File" at bounding box center [549, 286] width 89 height 29
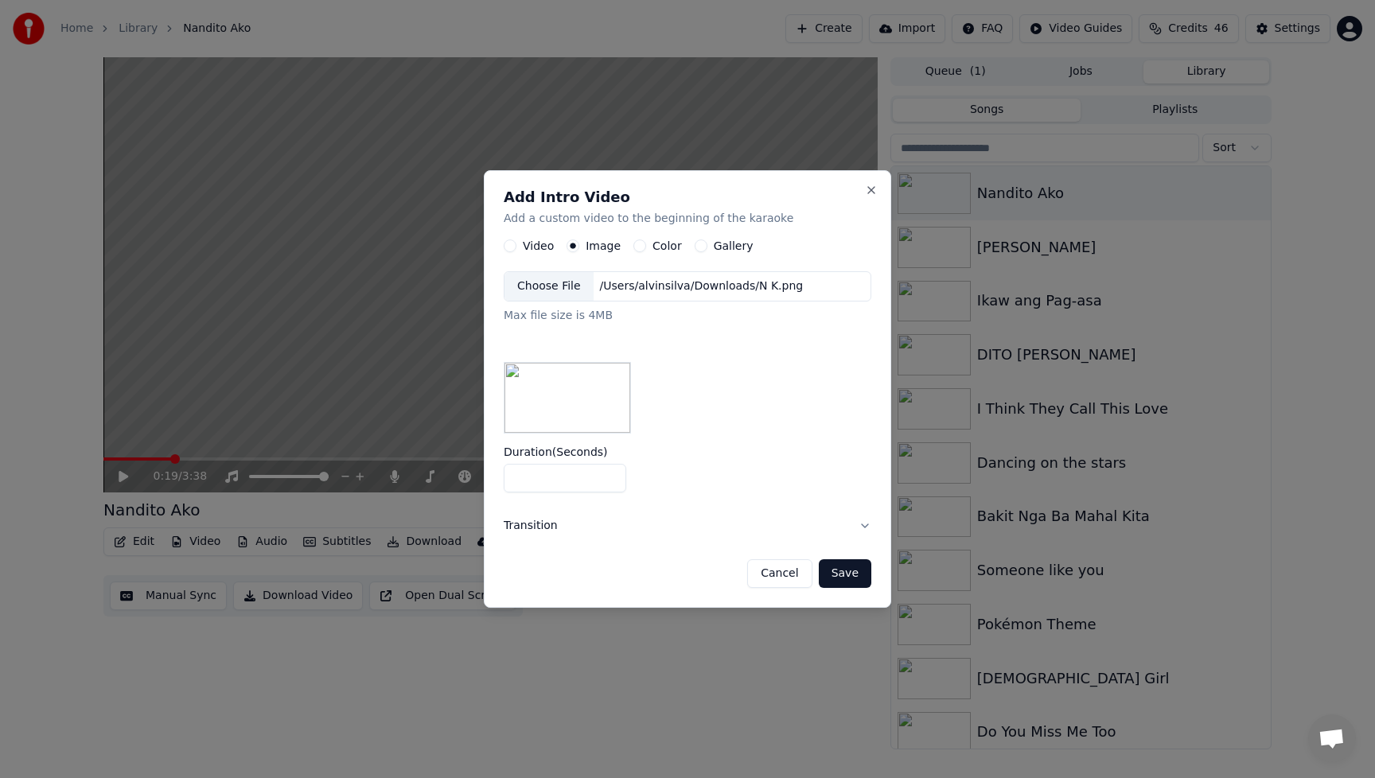
click at [864, 579] on button "Save" at bounding box center [845, 574] width 53 height 29
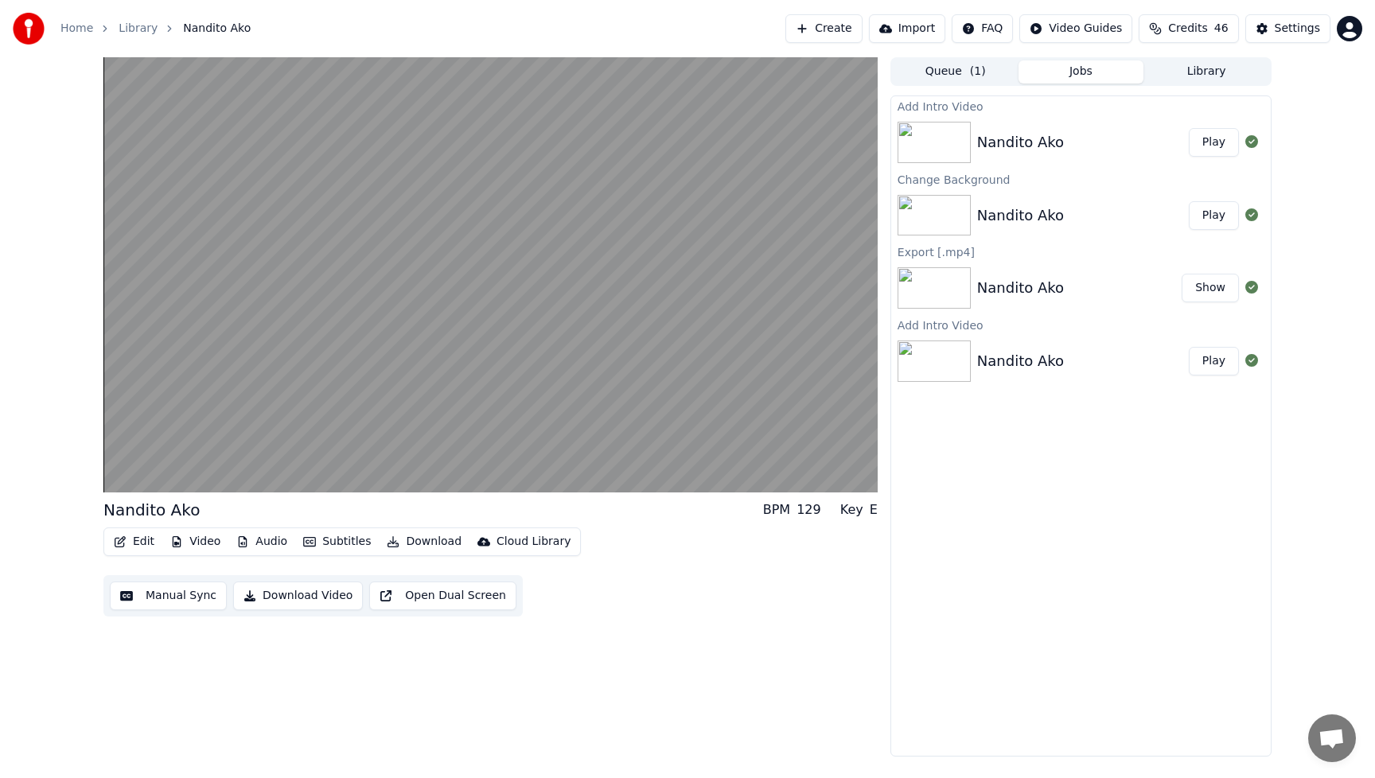
click at [1211, 141] on button "Play" at bounding box center [1214, 142] width 50 height 29
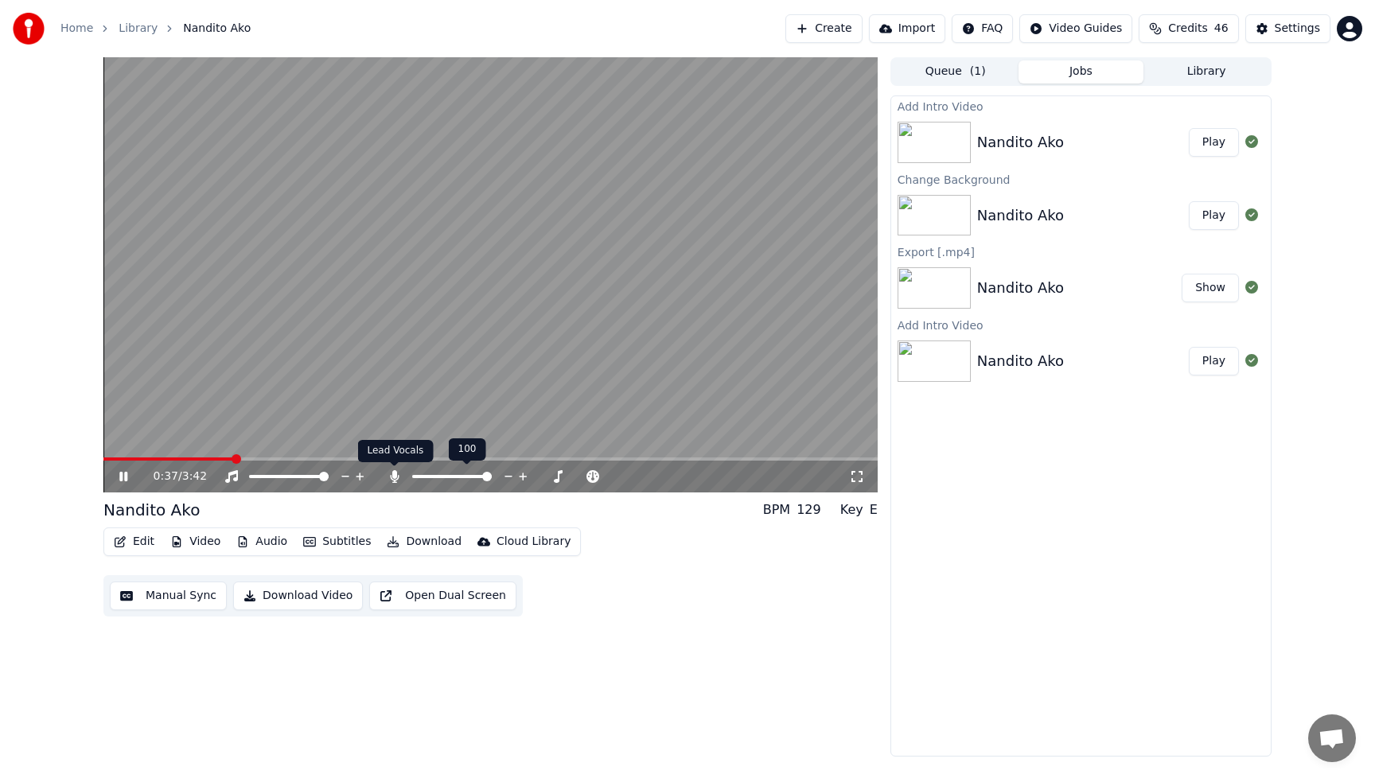
click at [395, 478] on icon at bounding box center [394, 476] width 9 height 13
click at [300, 598] on button "Download Video" at bounding box center [298, 596] width 130 height 29
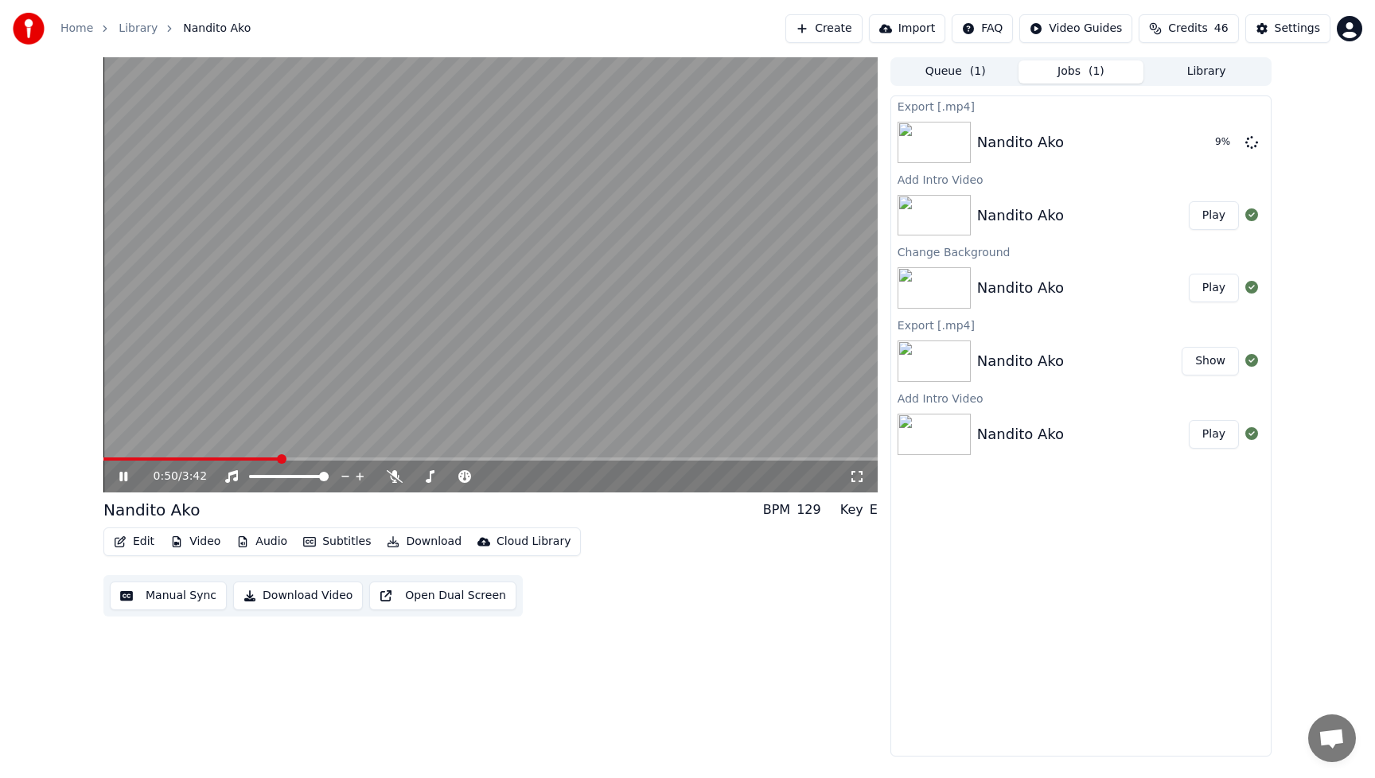
click at [126, 473] on icon at bounding box center [123, 477] width 8 height 10
click at [208, 544] on button "Video" at bounding box center [195, 542] width 63 height 22
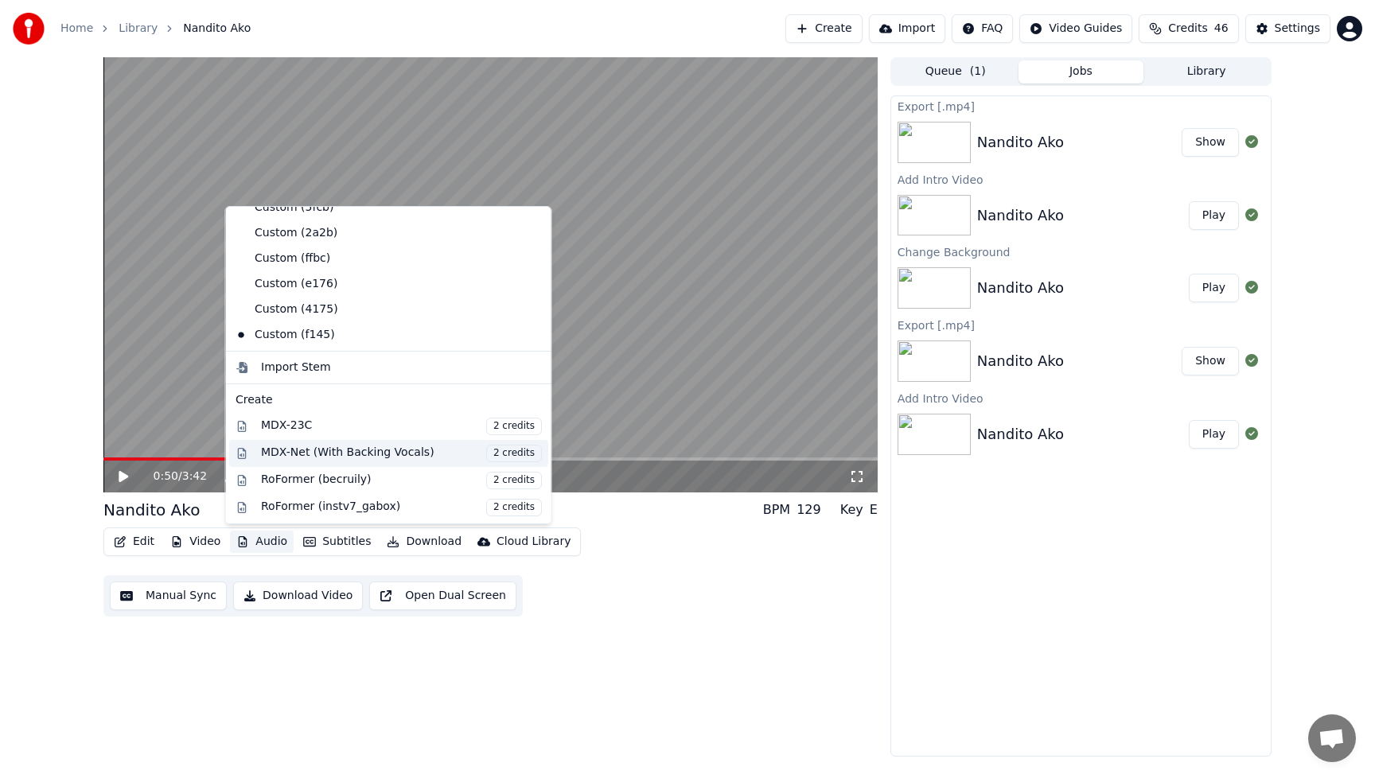
scroll to position [267, 0]
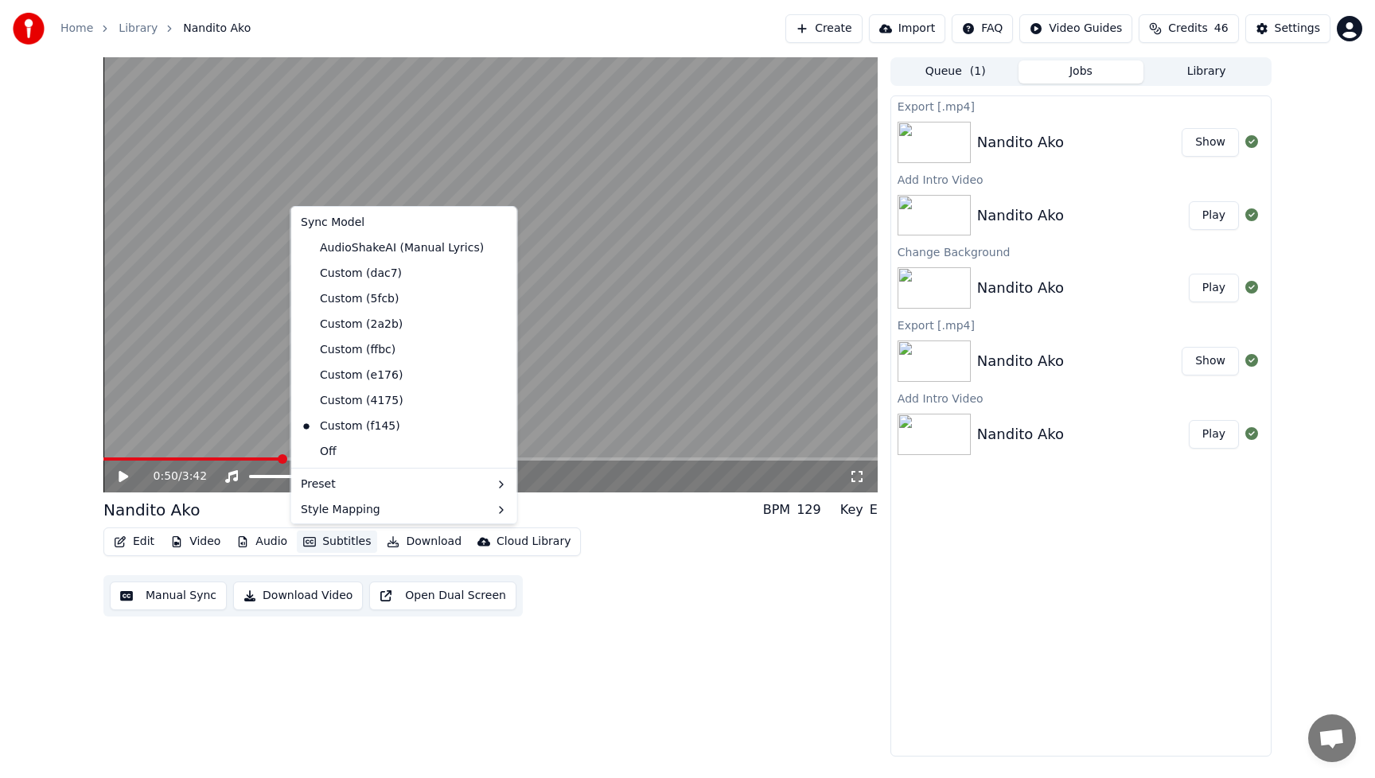
drag, startPoint x: 452, startPoint y: 685, endPoint x: 385, endPoint y: 662, distance: 70.7
click at [451, 685] on div "0:50 / 3:42 Nandito Ako BPM 129 Key E Edit Video Audio Subtitles Download Cloud…" at bounding box center [490, 407] width 774 height 700
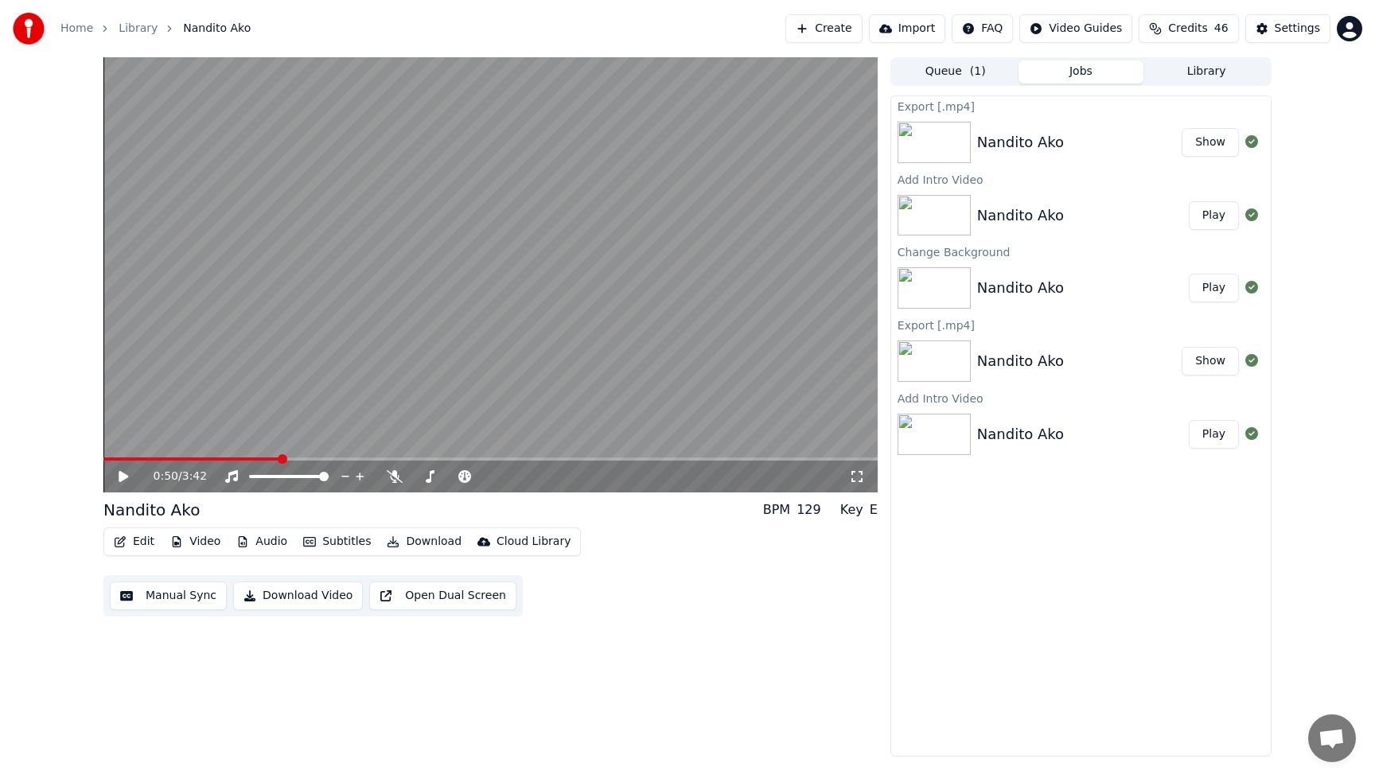
click at [201, 541] on button "Video" at bounding box center [195, 542] width 63 height 22
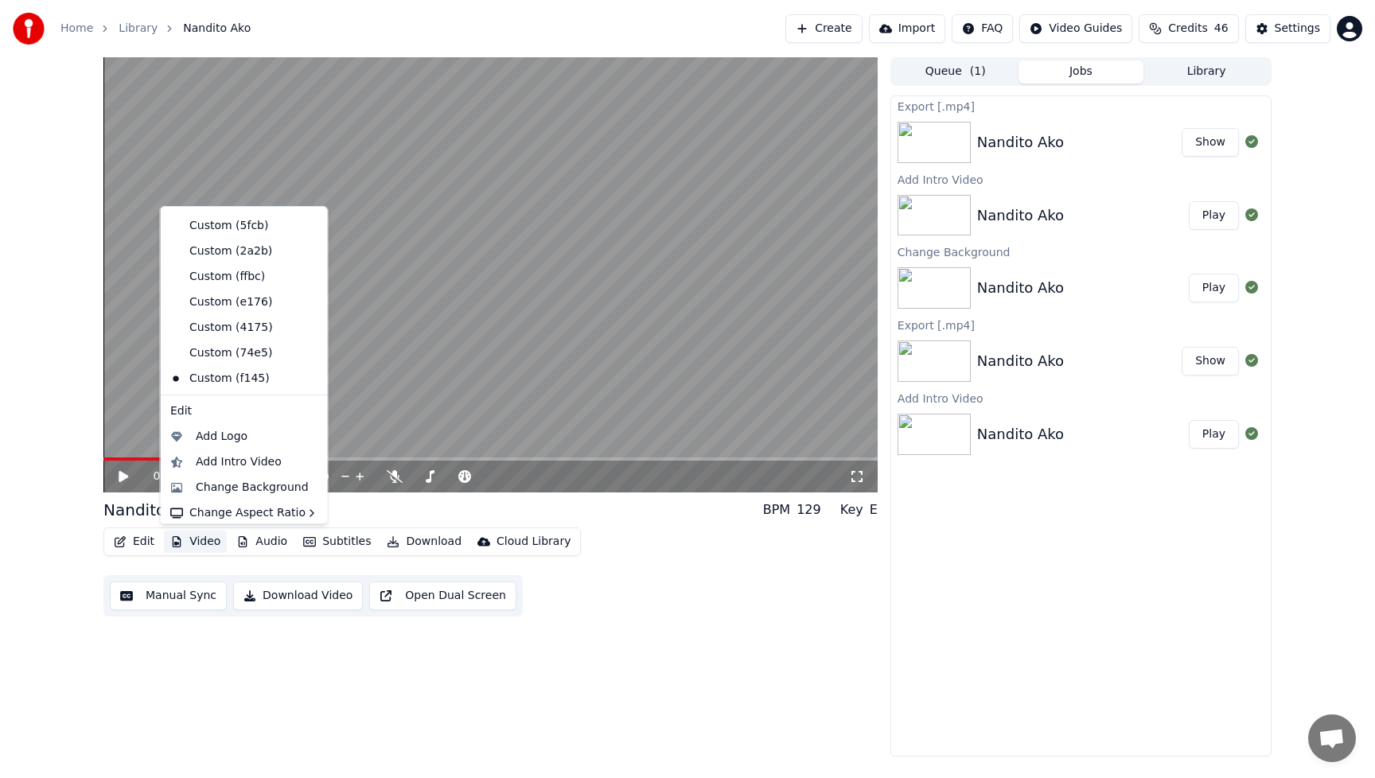
scroll to position [53, 0]
click at [228, 480] on div "Change Background" at bounding box center [252, 482] width 113 height 16
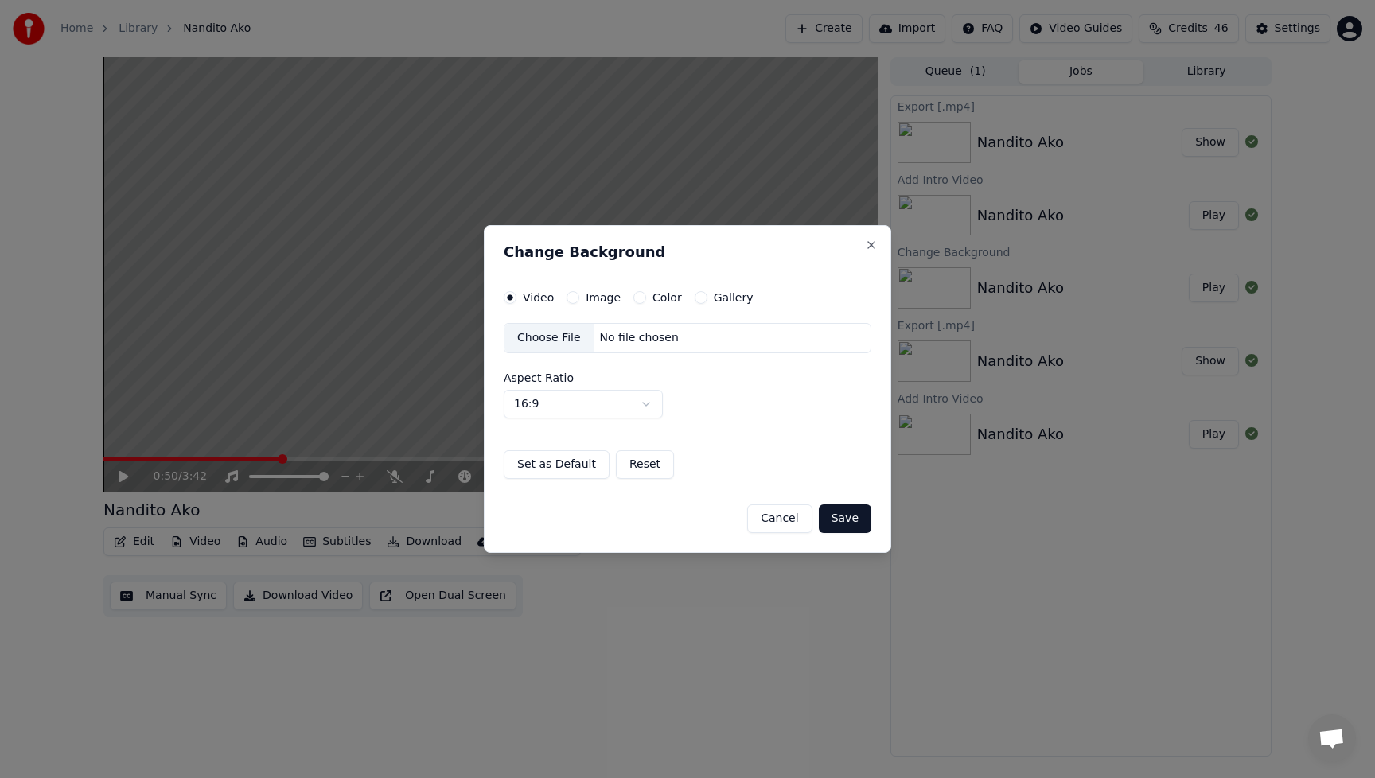
click at [544, 338] on div "Choose File" at bounding box center [549, 338] width 89 height 29
click at [858, 521] on button "Save" at bounding box center [845, 519] width 53 height 29
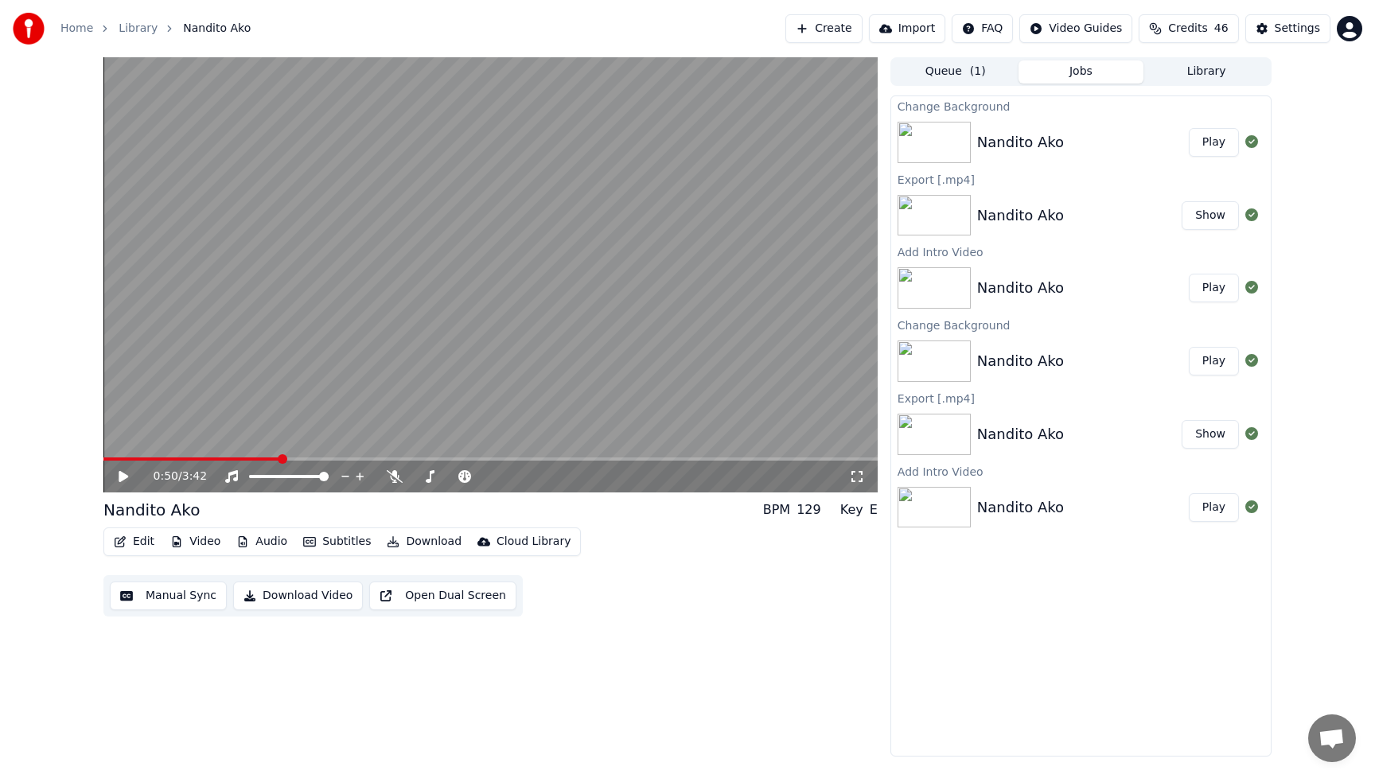
click at [1215, 143] on button "Play" at bounding box center [1214, 142] width 50 height 29
click at [392, 477] on icon at bounding box center [395, 476] width 16 height 13
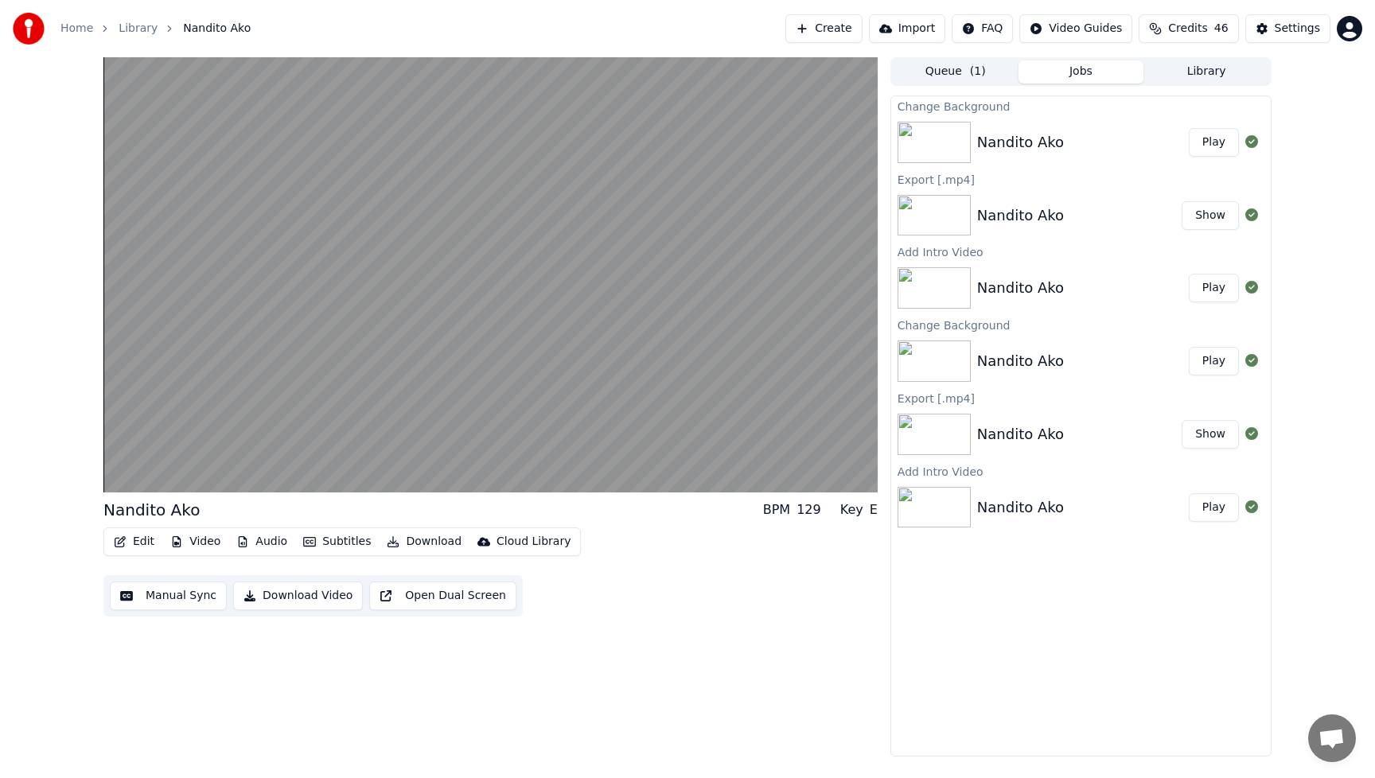
click at [137, 544] on button "Edit" at bounding box center [133, 542] width 53 height 22
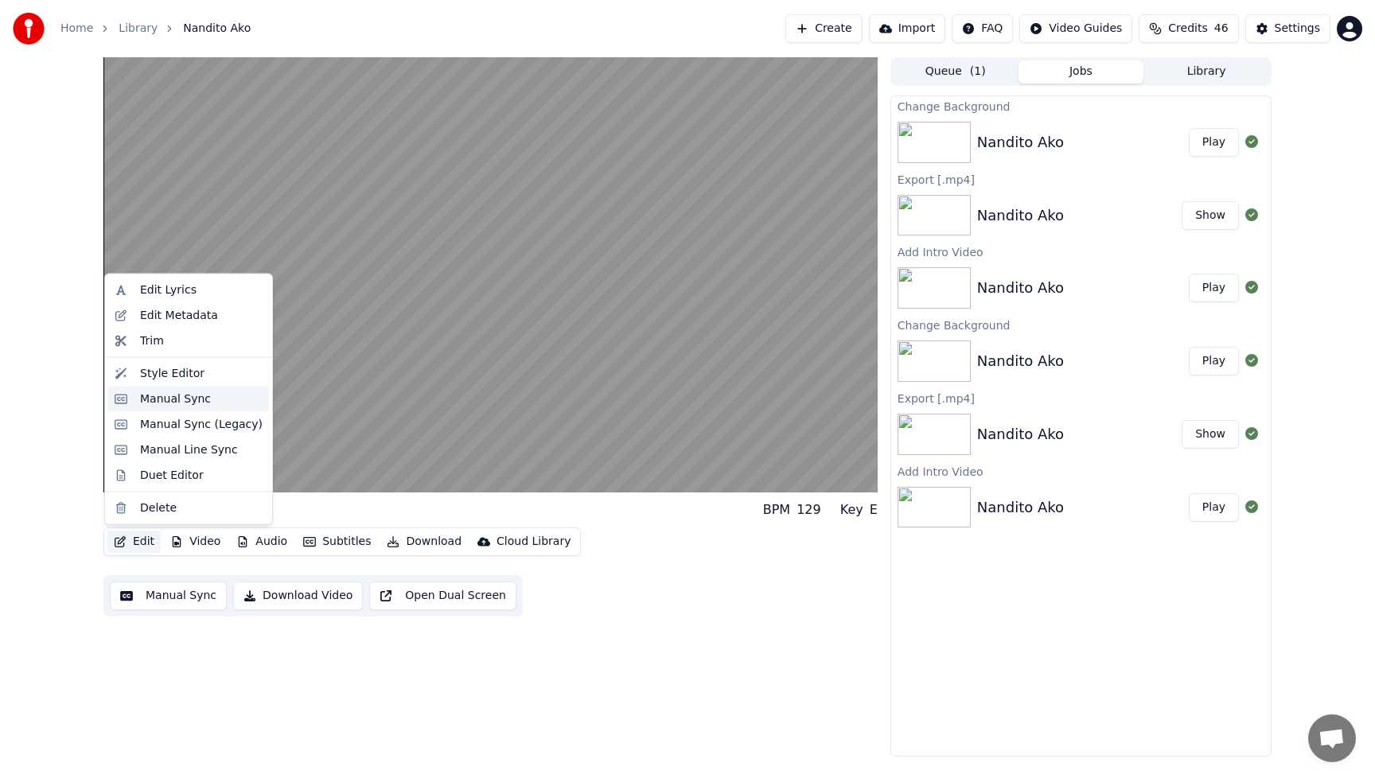
click at [168, 404] on div "Manual Sync" at bounding box center [175, 399] width 71 height 16
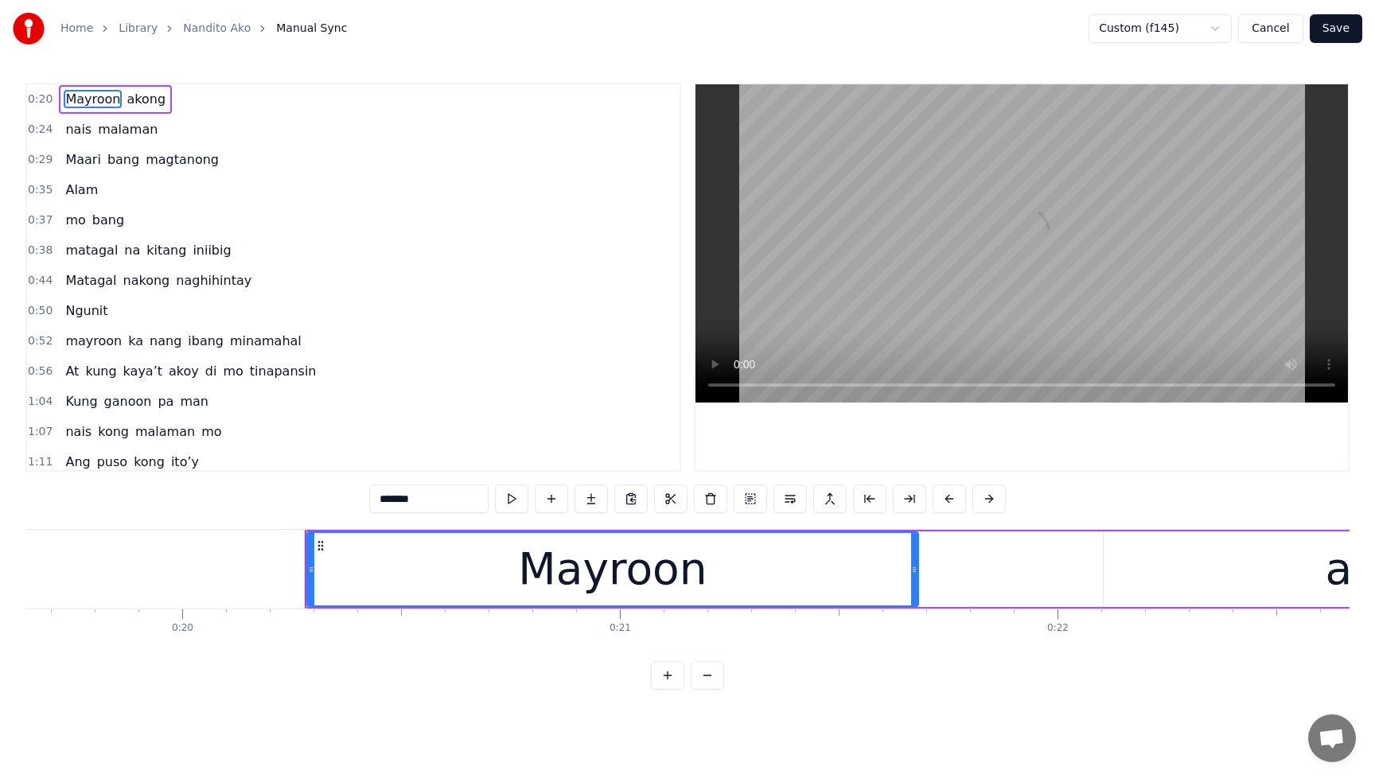
scroll to position [0, 8799]
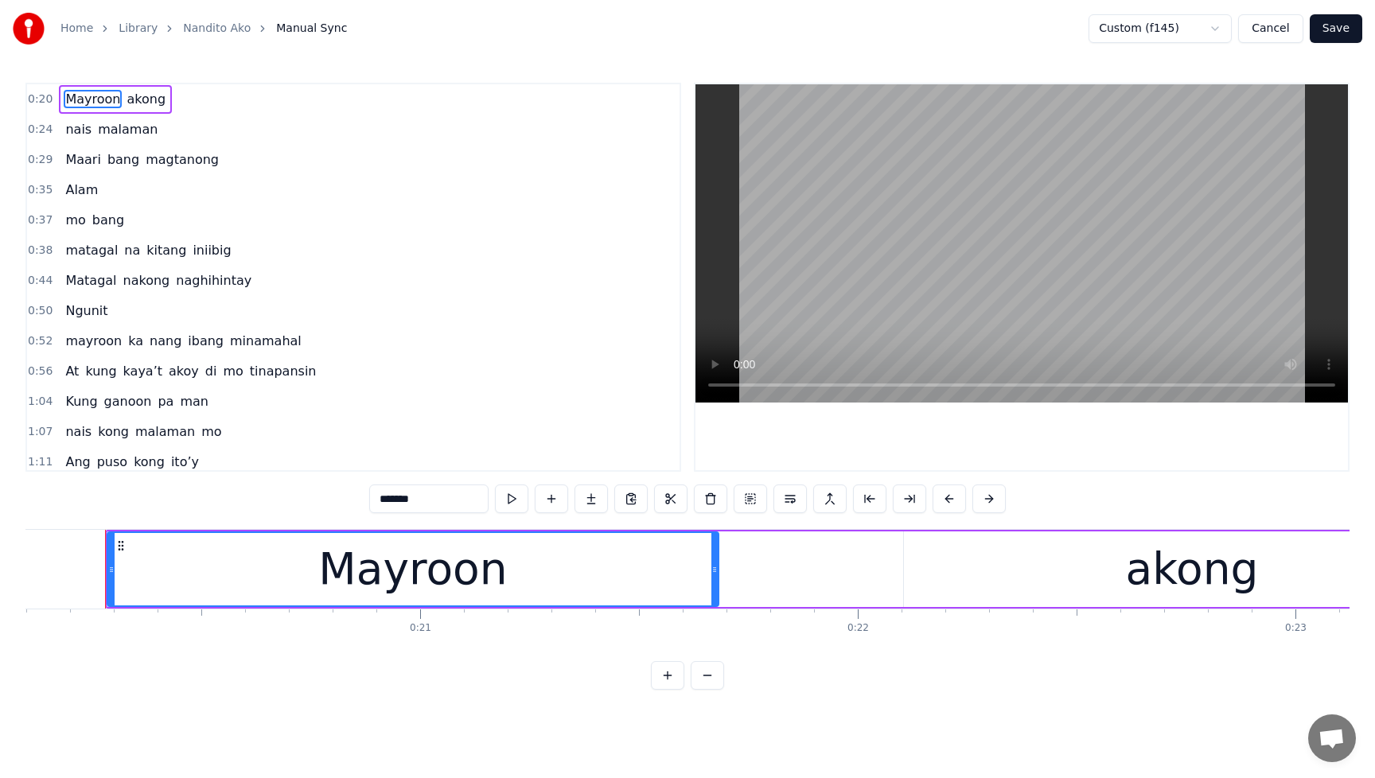
click at [1270, 33] on button "Cancel" at bounding box center [1271, 28] width 64 height 29
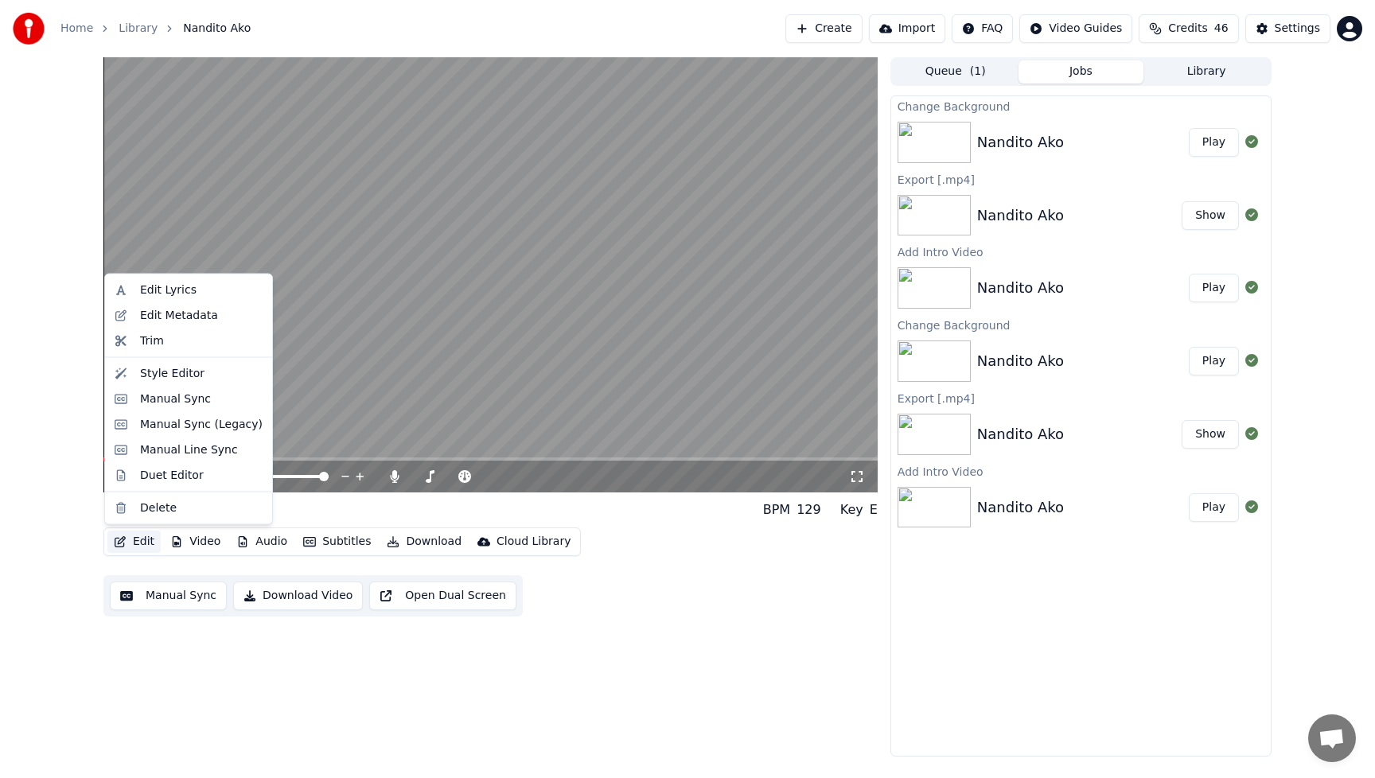
click at [142, 548] on button "Edit" at bounding box center [133, 542] width 53 height 22
click at [160, 369] on div "Style Editor" at bounding box center [172, 373] width 64 height 16
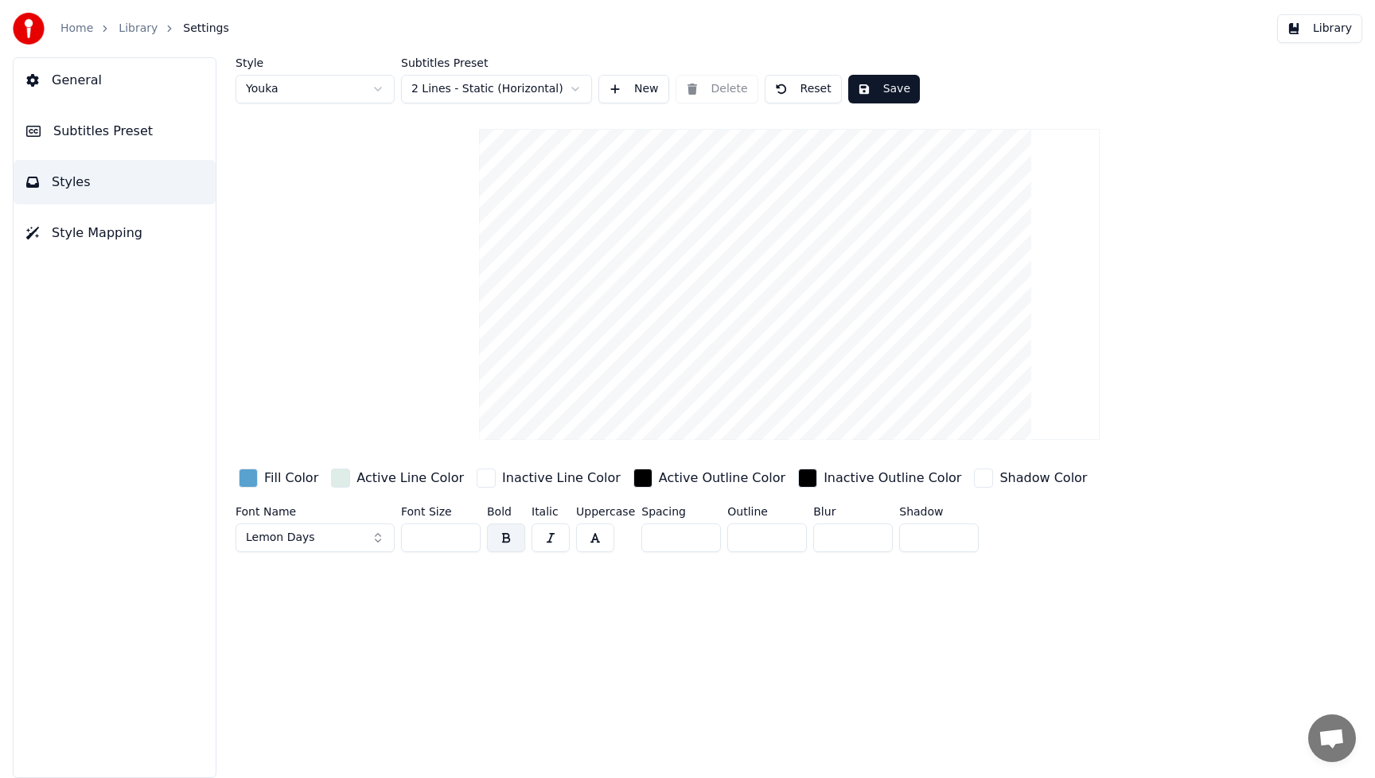
click at [242, 483] on div "button" at bounding box center [248, 478] width 19 height 19
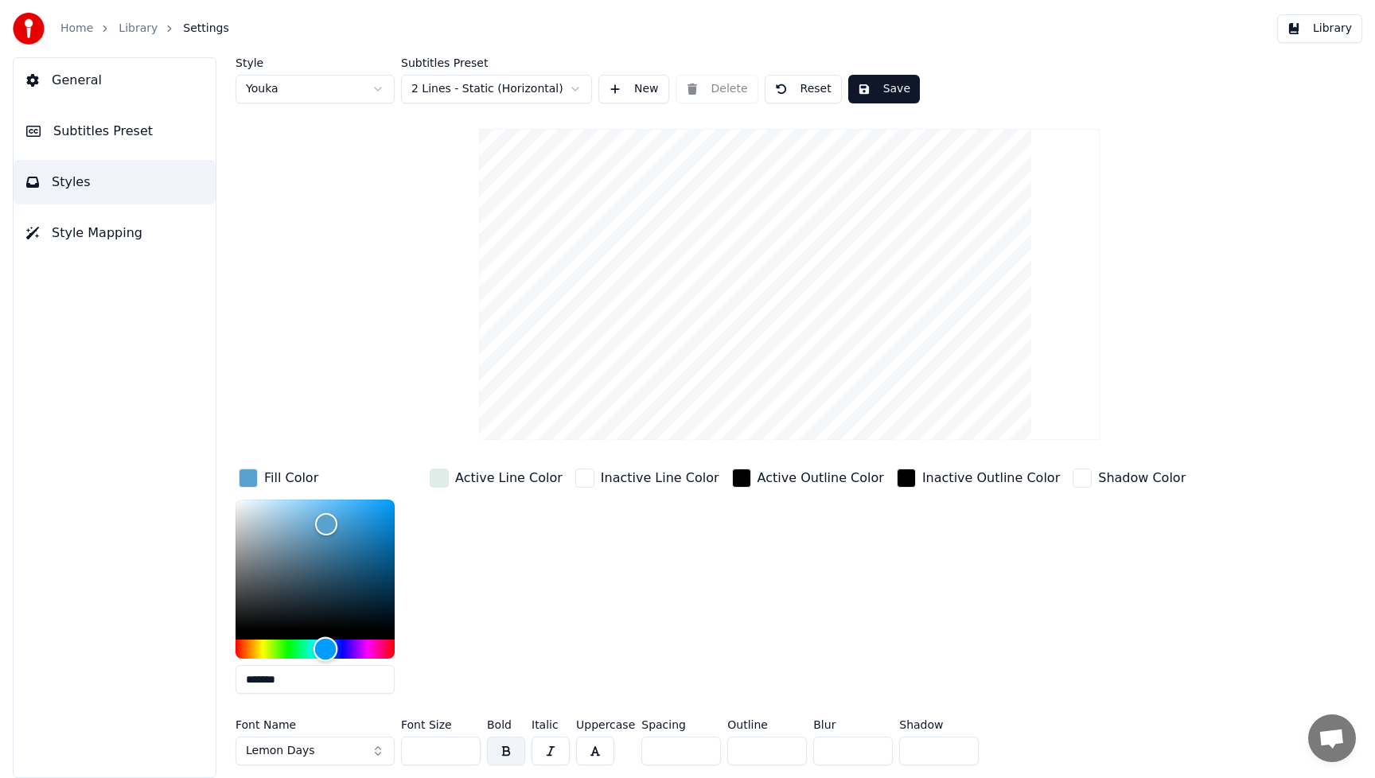
click at [356, 652] on div "Hue" at bounding box center [315, 649] width 159 height 19
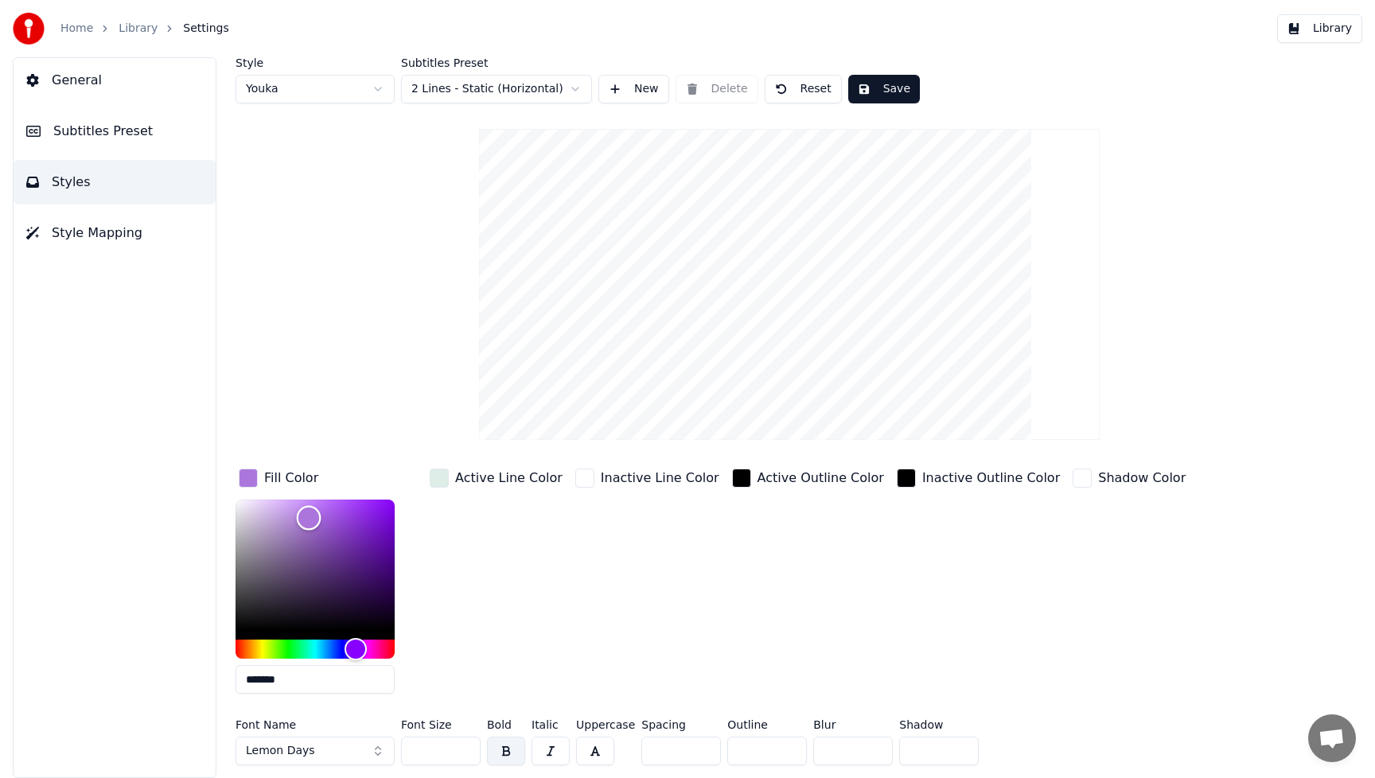
type input "*******"
drag, startPoint x: 326, startPoint y: 523, endPoint x: 309, endPoint y: 517, distance: 17.9
click at [309, 517] on div "Color" at bounding box center [309, 518] width 25 height 25
click at [378, 756] on button "Lemon Days" at bounding box center [315, 751] width 159 height 29
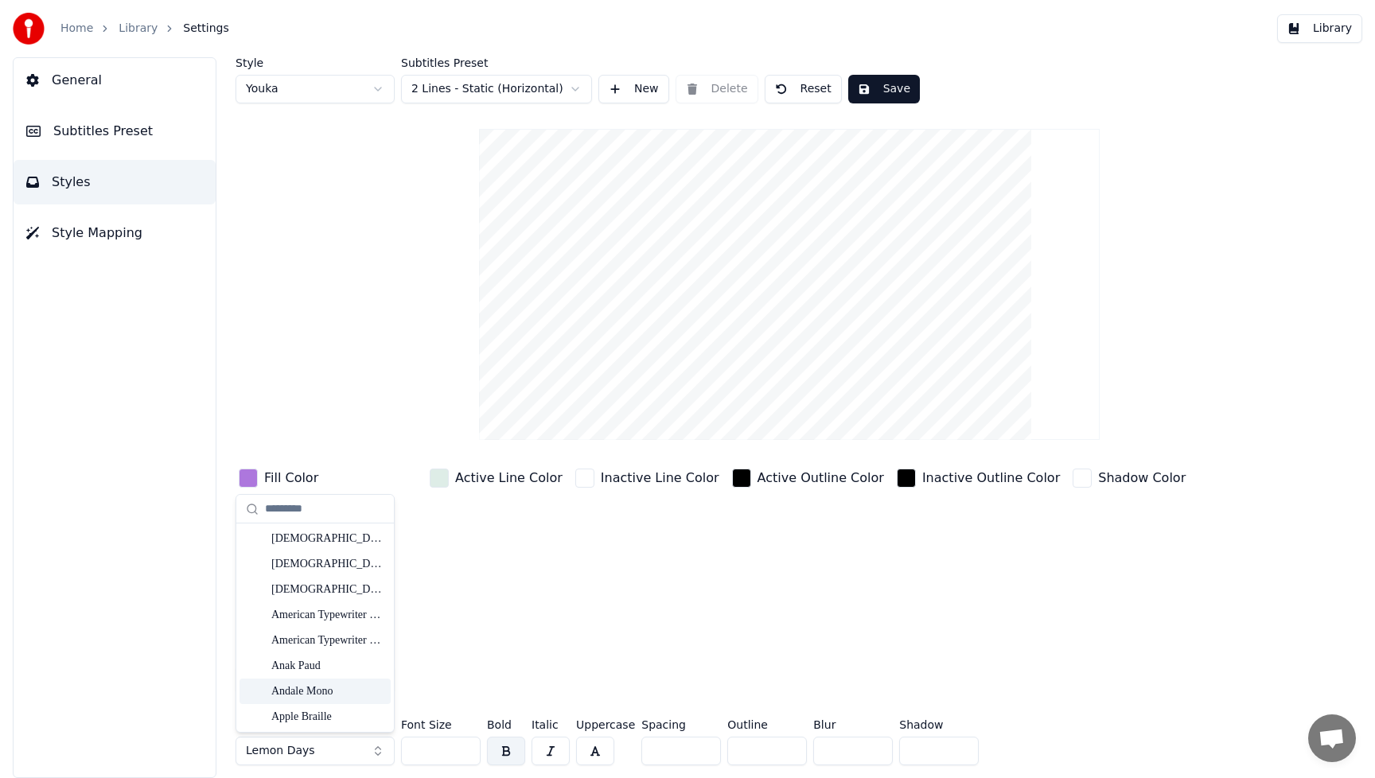
scroll to position [287, 0]
click at [307, 665] on div "Anak Paud" at bounding box center [327, 661] width 113 height 16
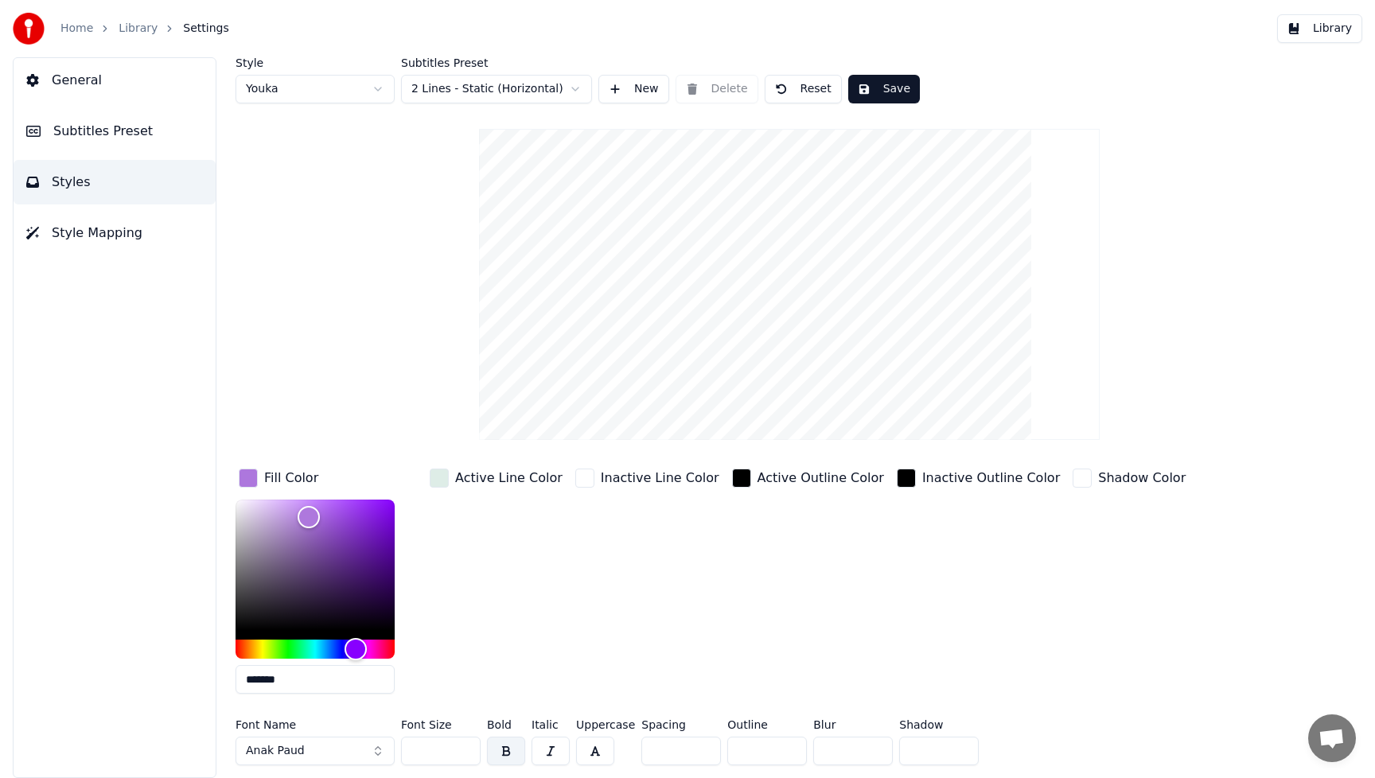
click at [466, 755] on input "***" at bounding box center [441, 751] width 80 height 29
type input "***"
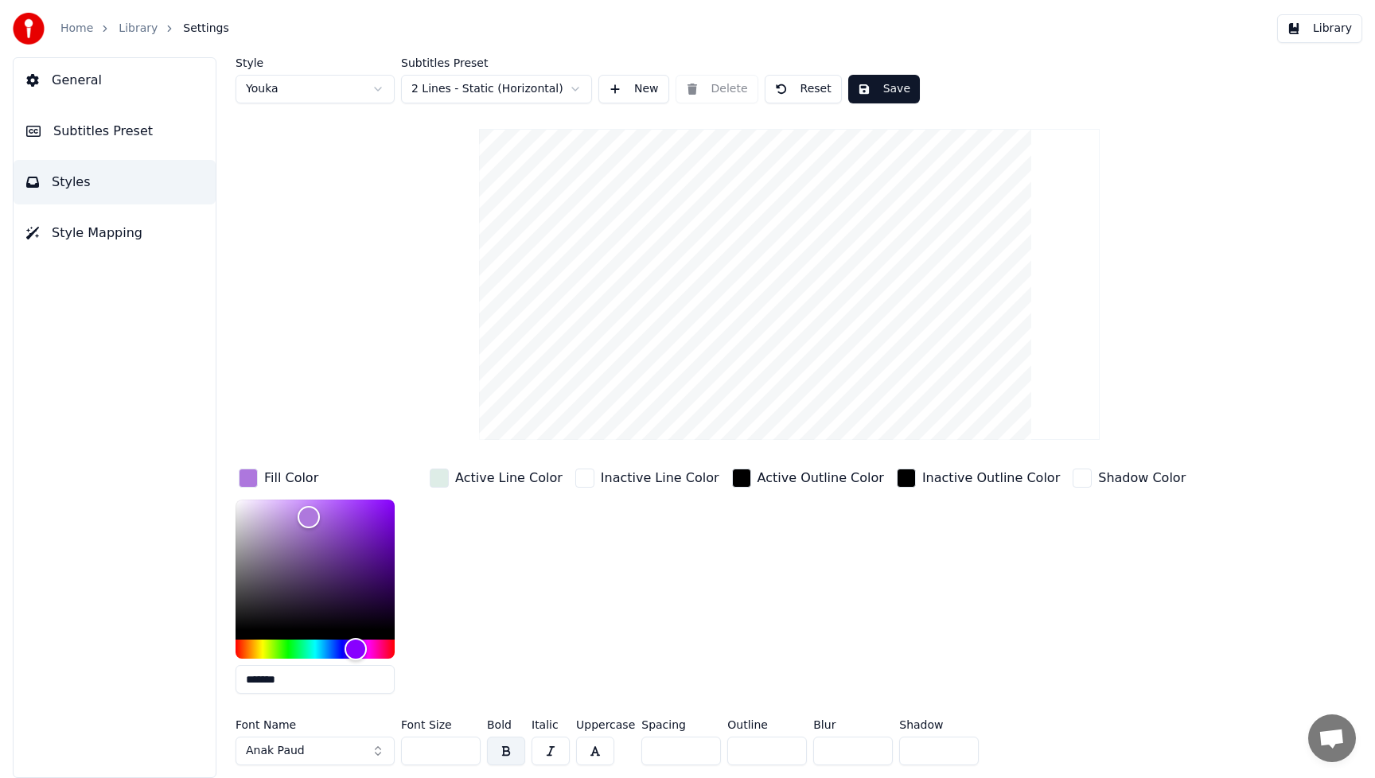
click at [466, 755] on input "***" at bounding box center [441, 751] width 80 height 29
click at [901, 84] on button "Save" at bounding box center [885, 89] width 72 height 29
click at [1336, 26] on button "Library" at bounding box center [1320, 28] width 85 height 29
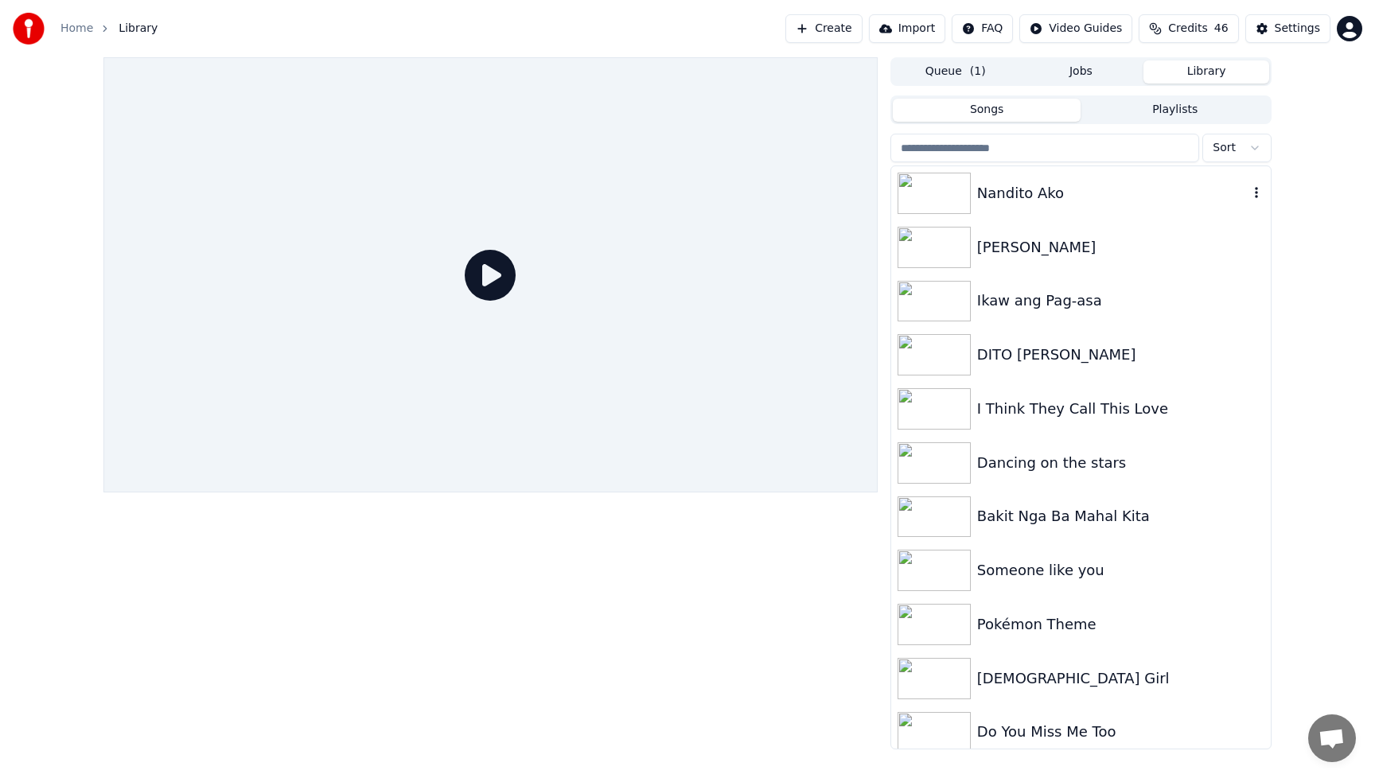
click at [1045, 205] on div "Nandito Ako" at bounding box center [1082, 193] width 380 height 54
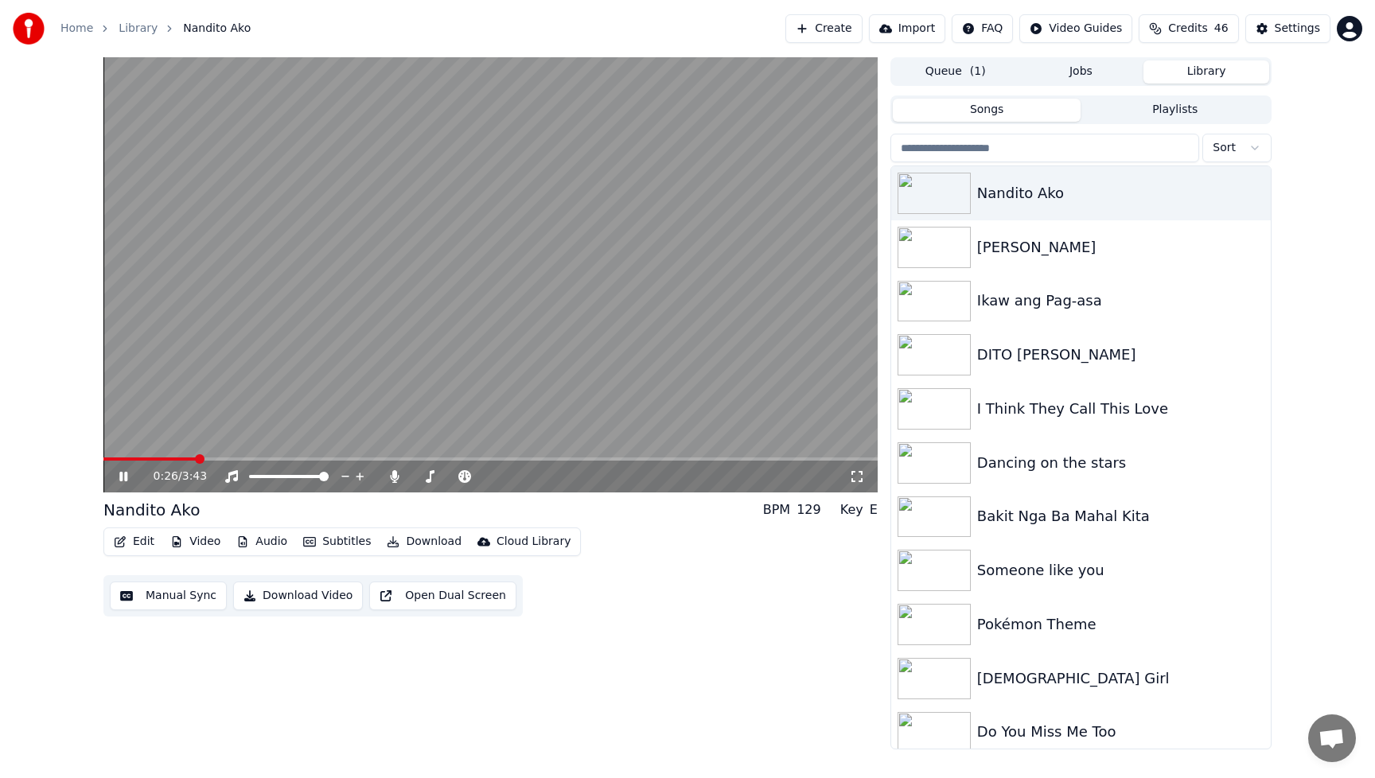
click at [123, 478] on icon at bounding box center [123, 477] width 8 height 10
click at [301, 600] on button "Download Video" at bounding box center [298, 596] width 130 height 29
